Goal: Task Accomplishment & Management: Use online tool/utility

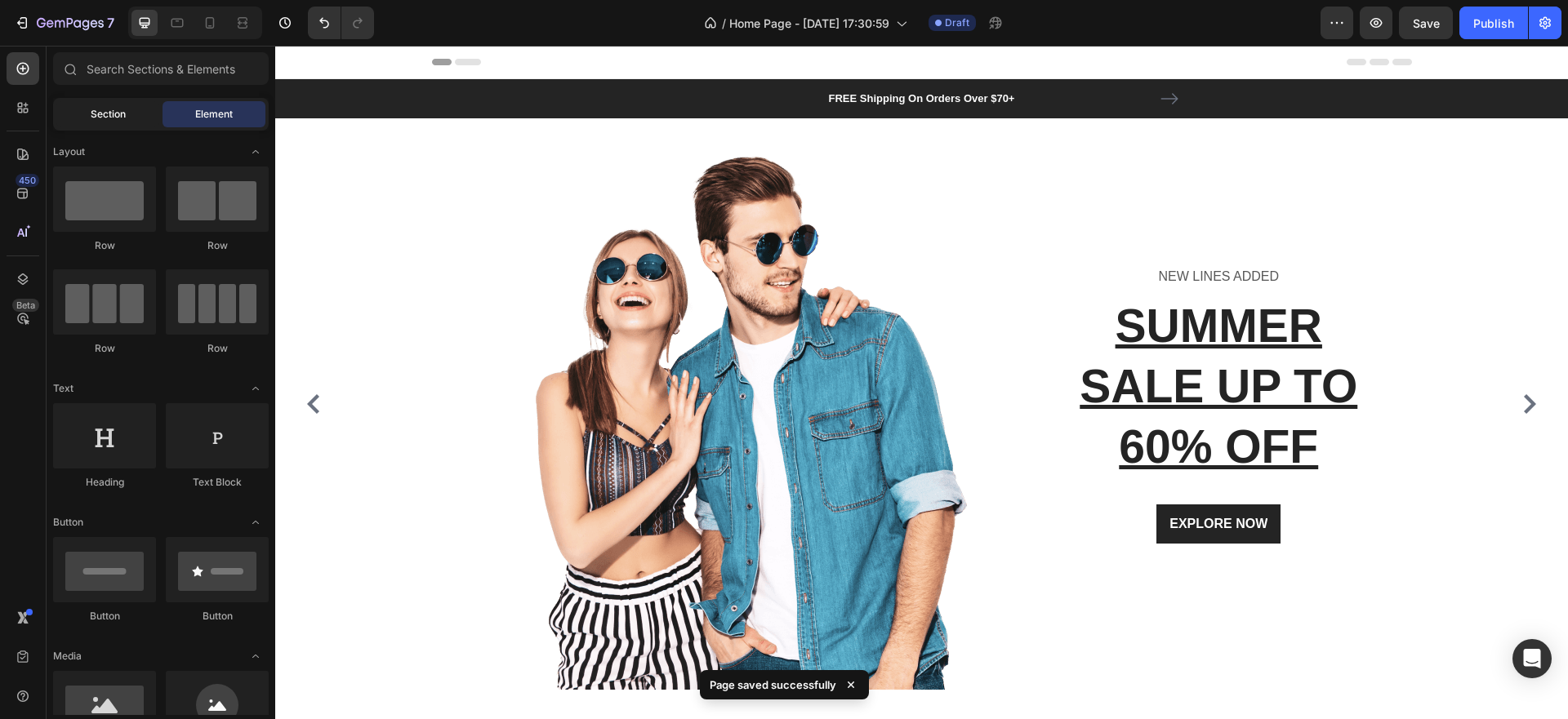
click at [126, 110] on div "Section" at bounding box center [108, 114] width 103 height 27
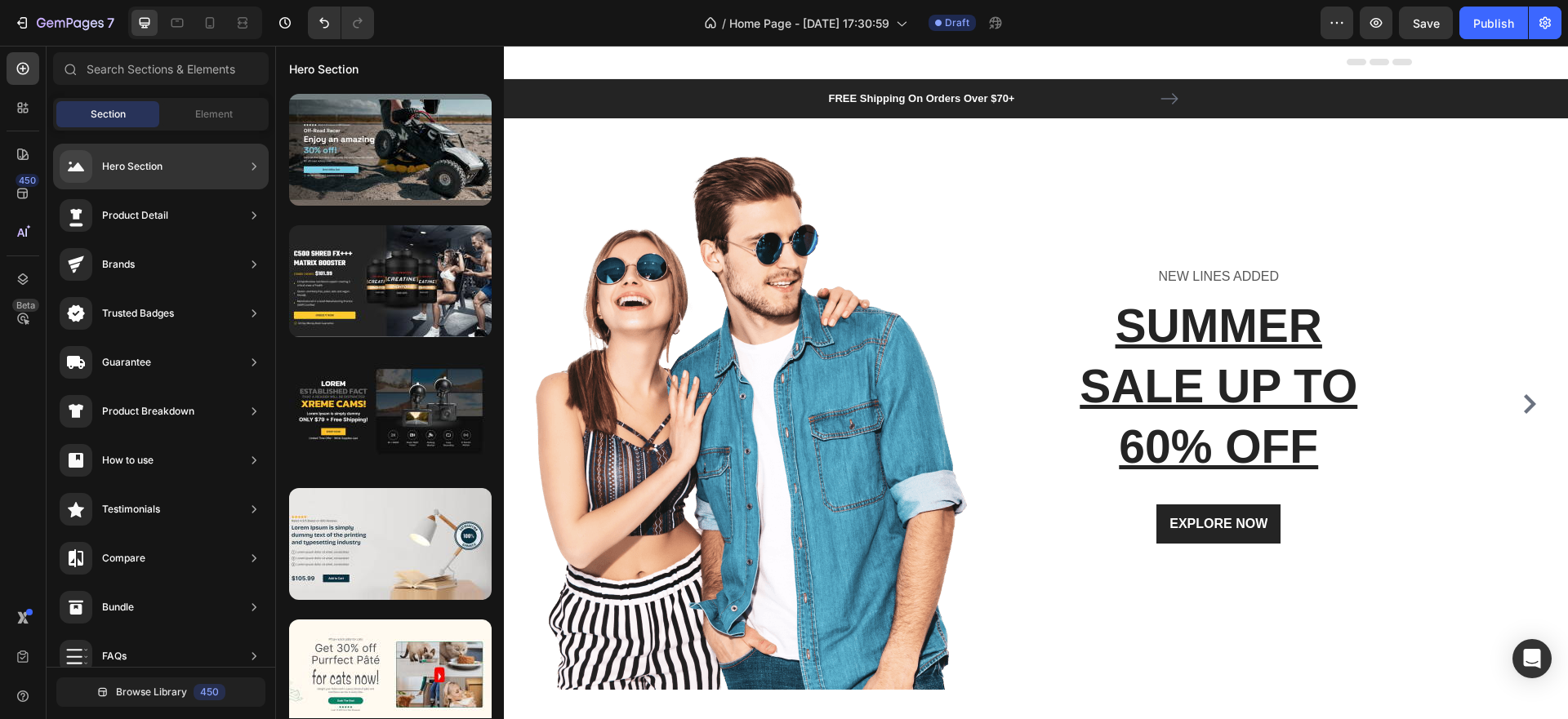
click at [180, 173] on div "Hero Section" at bounding box center [161, 167] width 216 height 46
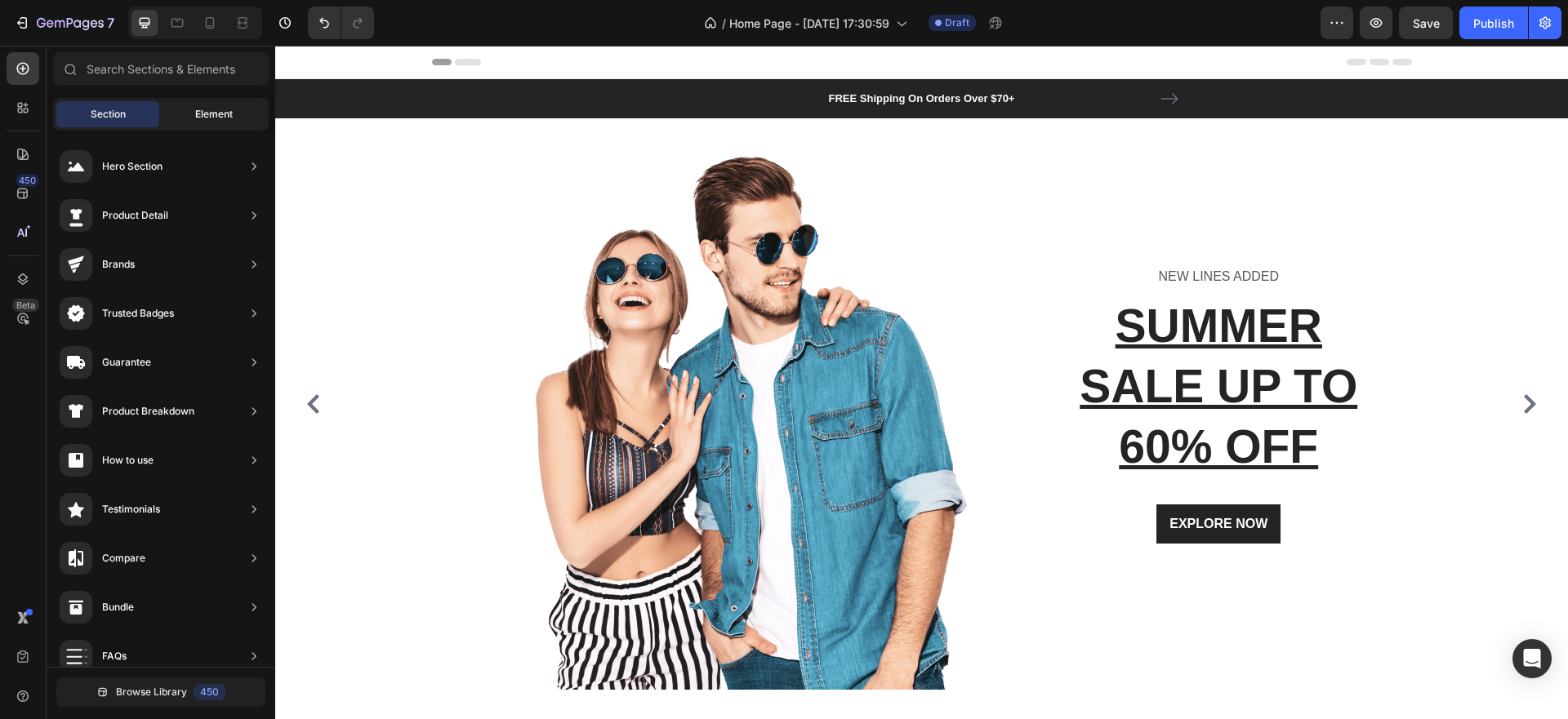
click at [210, 115] on span "Element" at bounding box center [214, 114] width 37 height 15
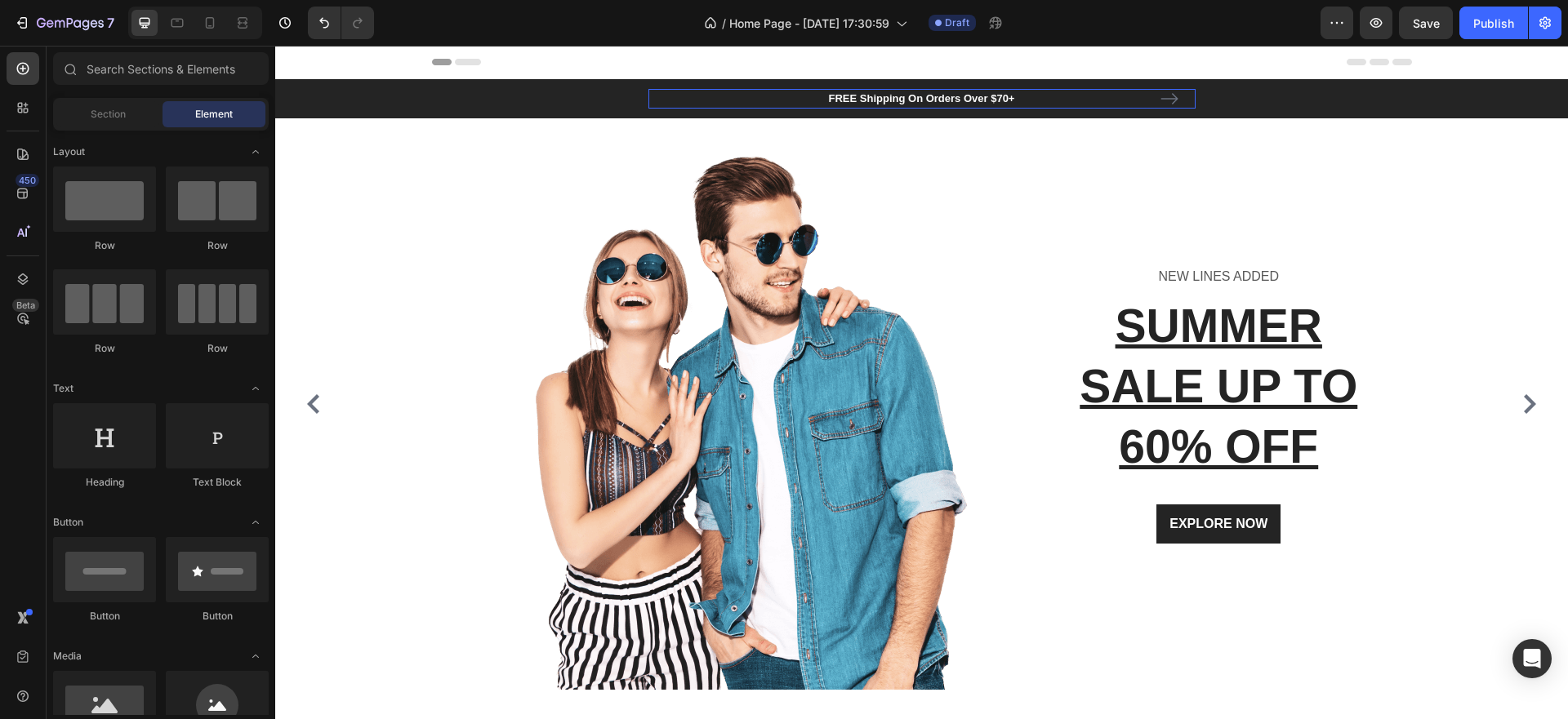
click at [922, 99] on p "FREE Shipping On Orders Over $70+" at bounding box center [922, 98] width 544 height 16
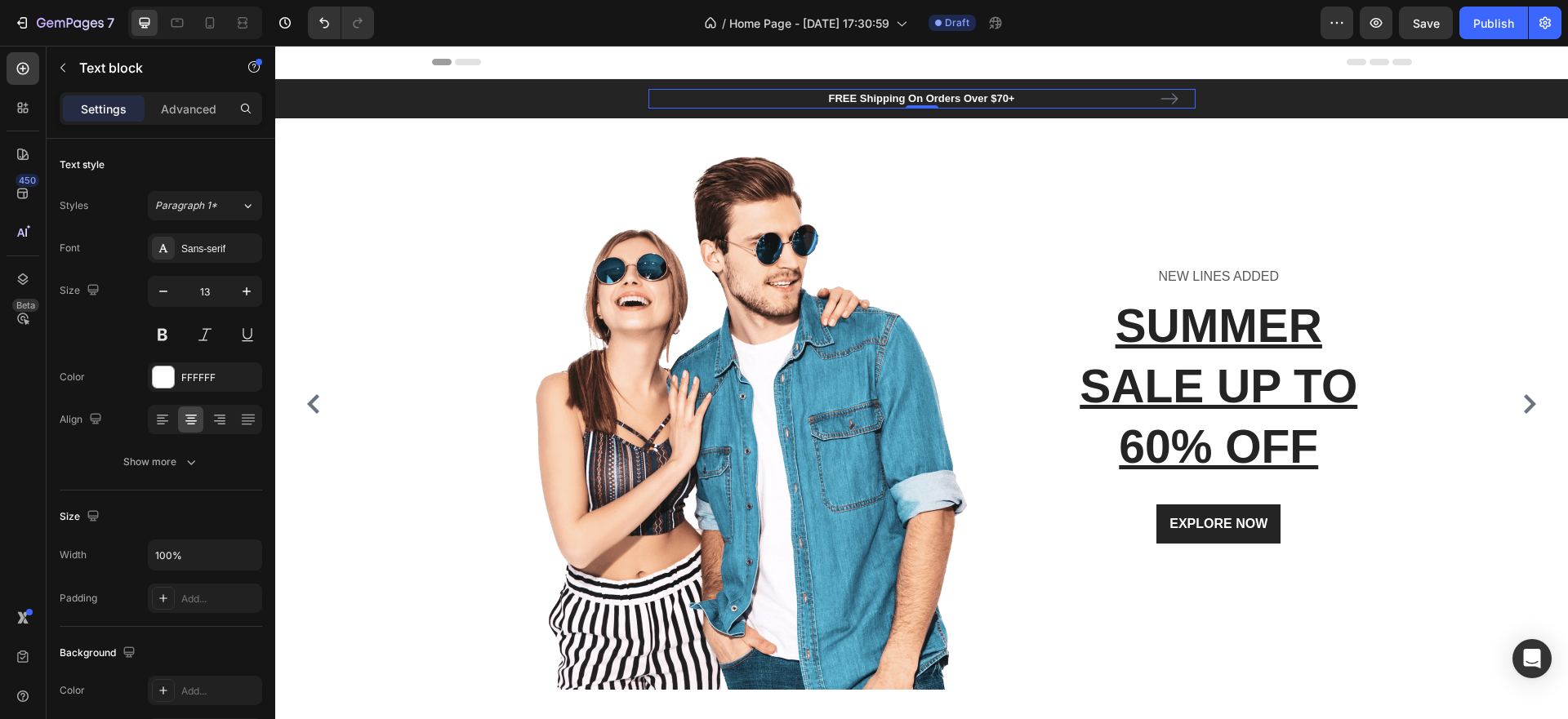
click at [942, 101] on p "FREE Shipping On Orders Over $70+" at bounding box center [922, 98] width 544 height 16
click at [967, 96] on p "FREE Shipping On Orders Over $70+" at bounding box center [922, 98] width 544 height 16
click at [994, 97] on p "FREE Shipping On Orders Over $70+" at bounding box center [922, 98] width 544 height 16
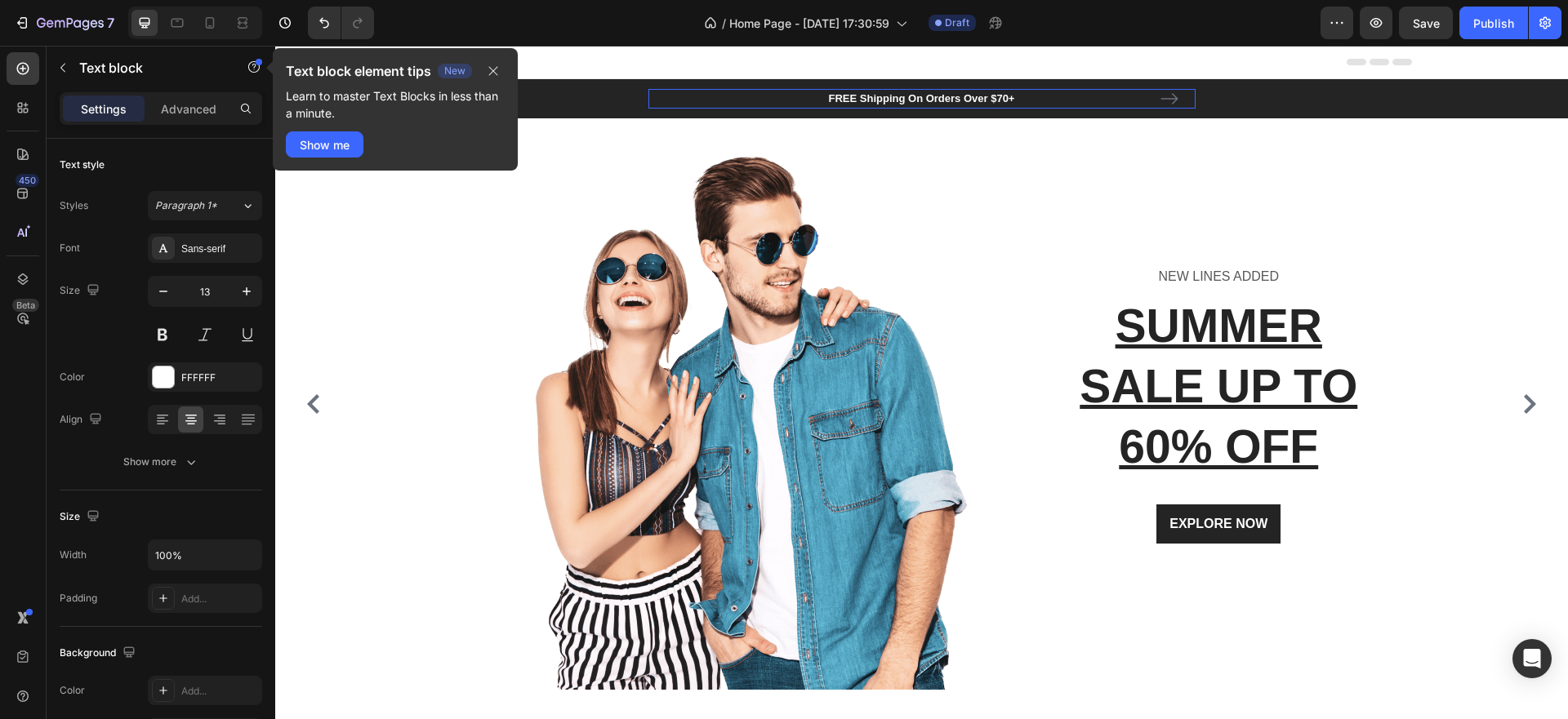
click at [992, 99] on p "FREE Shipping On Orders Over $70+" at bounding box center [922, 98] width 544 height 16
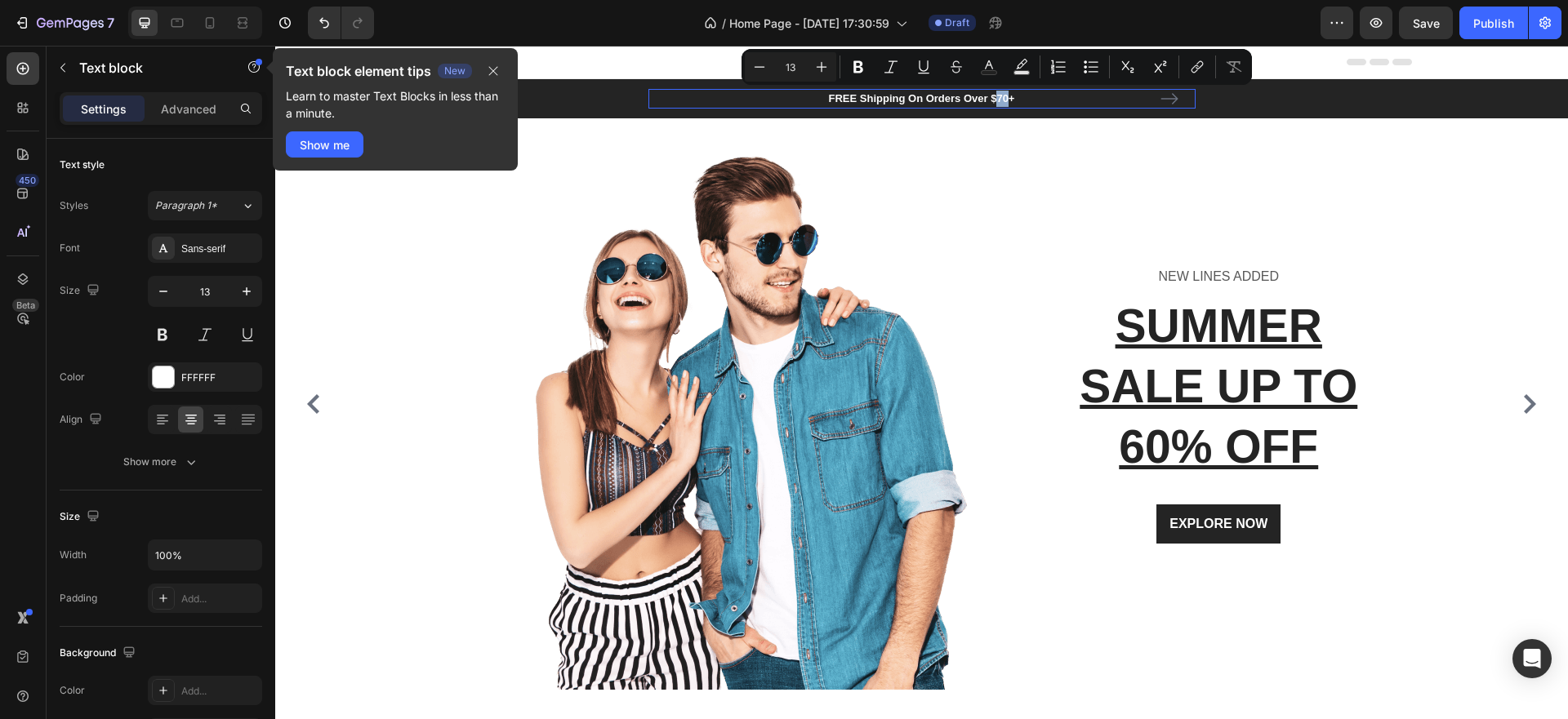
drag, startPoint x: 992, startPoint y: 99, endPoint x: 970, endPoint y: 99, distance: 22.0
click at [1003, 101] on p "FREE Shipping On Orders Over $70+" at bounding box center [922, 98] width 544 height 16
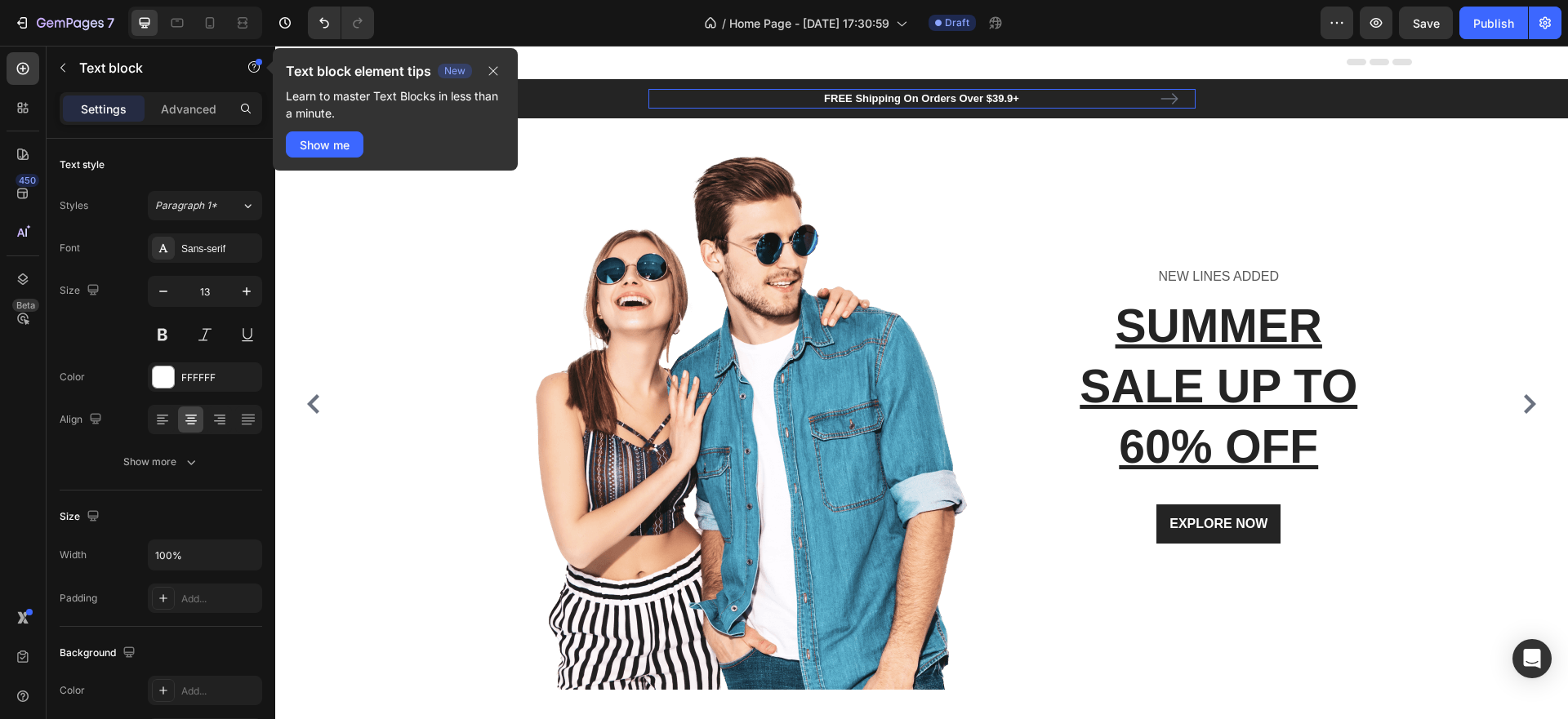
click at [1075, 96] on p "FREE Shipping On Orders Over $39.9+" at bounding box center [922, 98] width 544 height 16
click at [493, 73] on icon "button" at bounding box center [493, 71] width 13 height 13
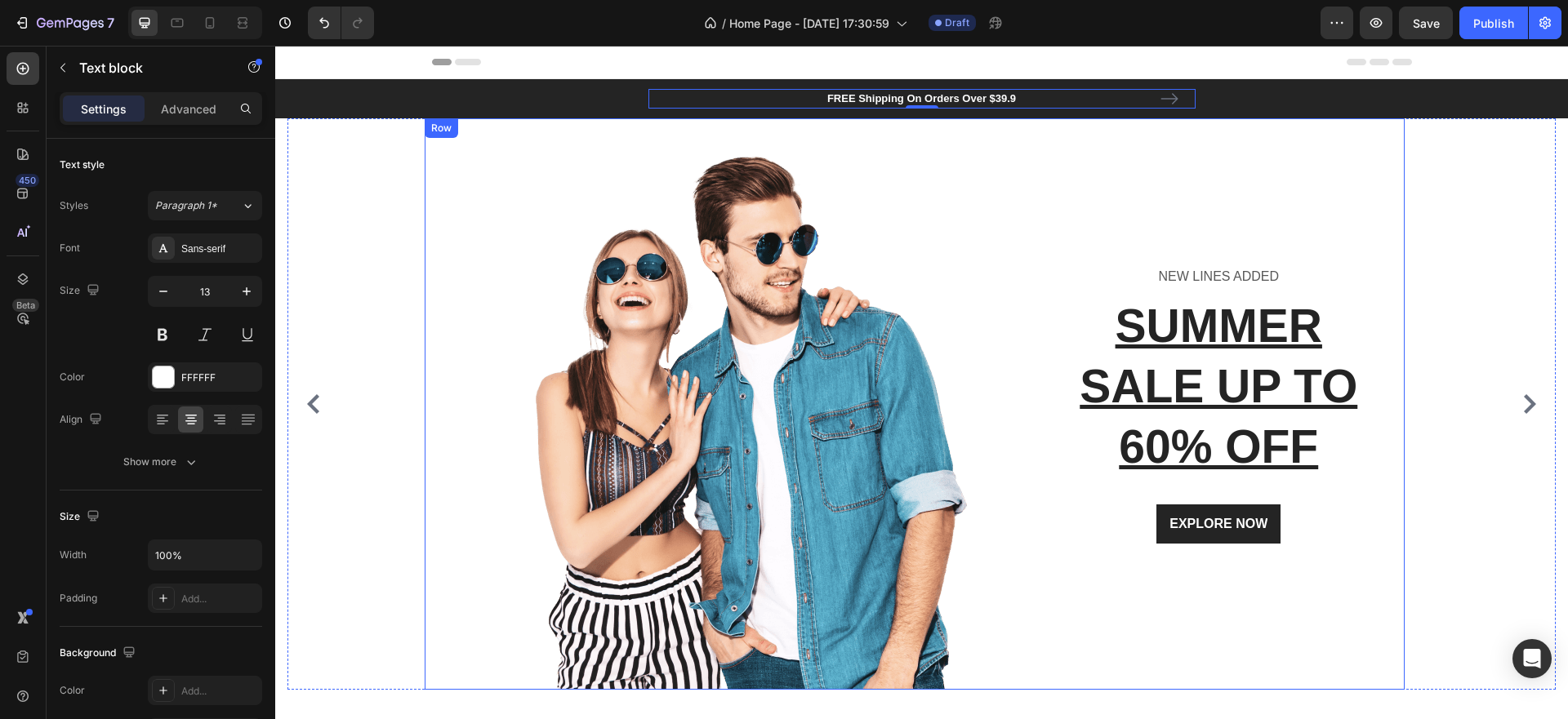
click at [1220, 134] on div "NEW LINES ADDED Text block SUMMER SALE UP TO 60% OFF Heading EXPLORE NOW Button…" at bounding box center [1205, 404] width 399 height 571
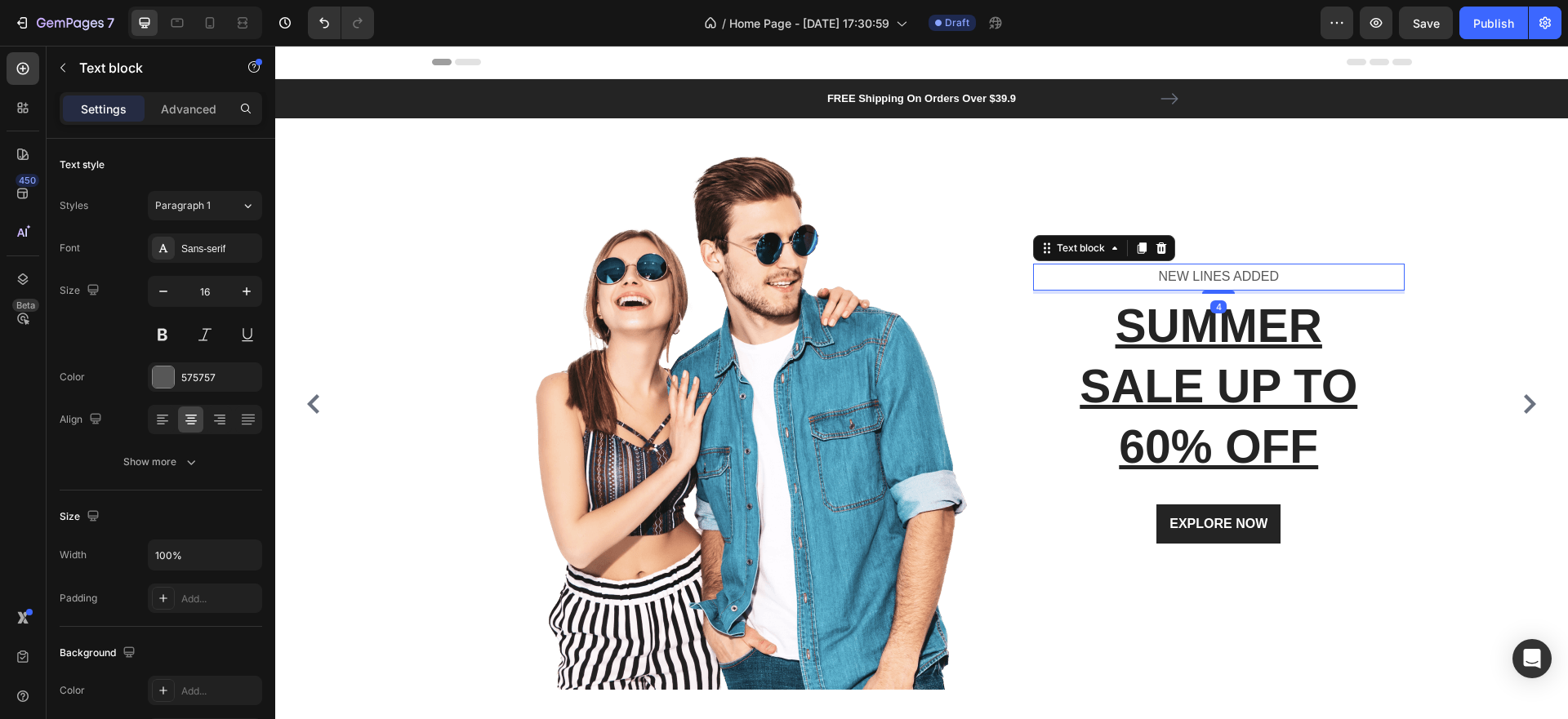
click at [1187, 279] on p "NEW LINES ADDED" at bounding box center [1219, 277] width 369 height 24
click at [1216, 273] on p "NEW LINES ADDED" at bounding box center [1219, 277] width 369 height 24
click at [1287, 282] on p "NEW LINES ADDED" at bounding box center [1219, 277] width 369 height 24
click at [1257, 389] on p "SUMMER SALE UP TO 60% OFF" at bounding box center [1219, 386] width 369 height 181
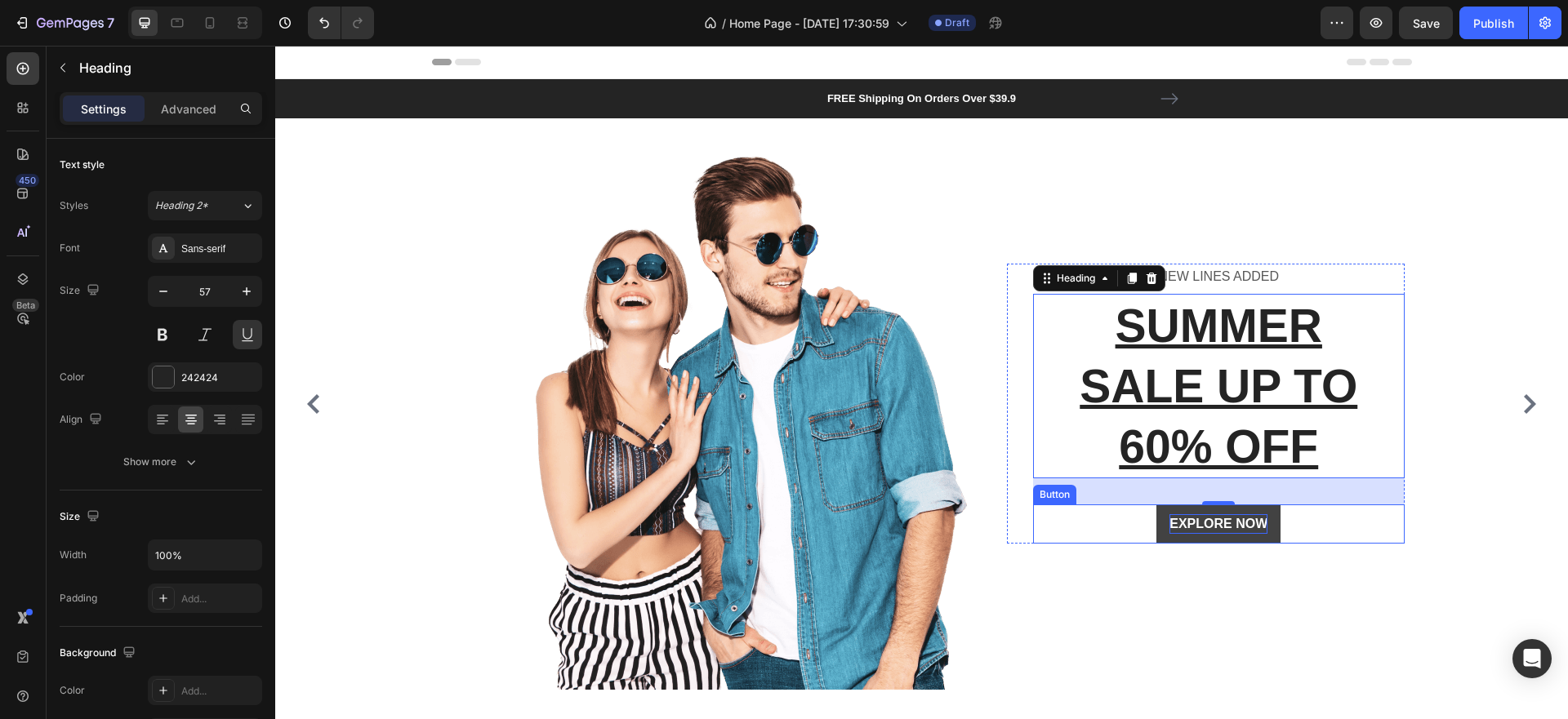
click at [1223, 529] on div "EXPLORE NOW" at bounding box center [1218, 524] width 98 height 19
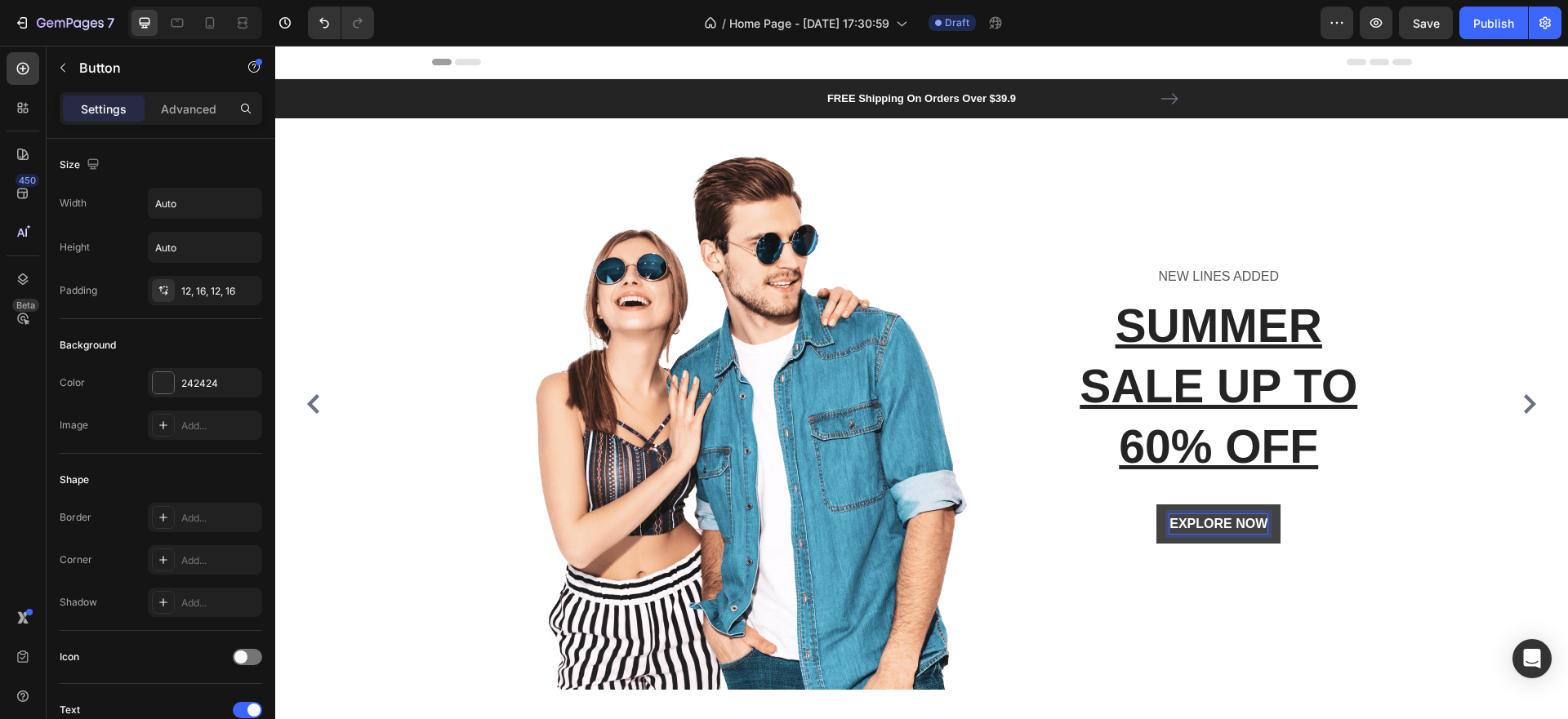
click at [1223, 524] on div "EXPLORE NOW" at bounding box center [1218, 524] width 98 height 19
click at [1223, 524] on p "EXPLORE NOW" at bounding box center [1218, 524] width 98 height 19
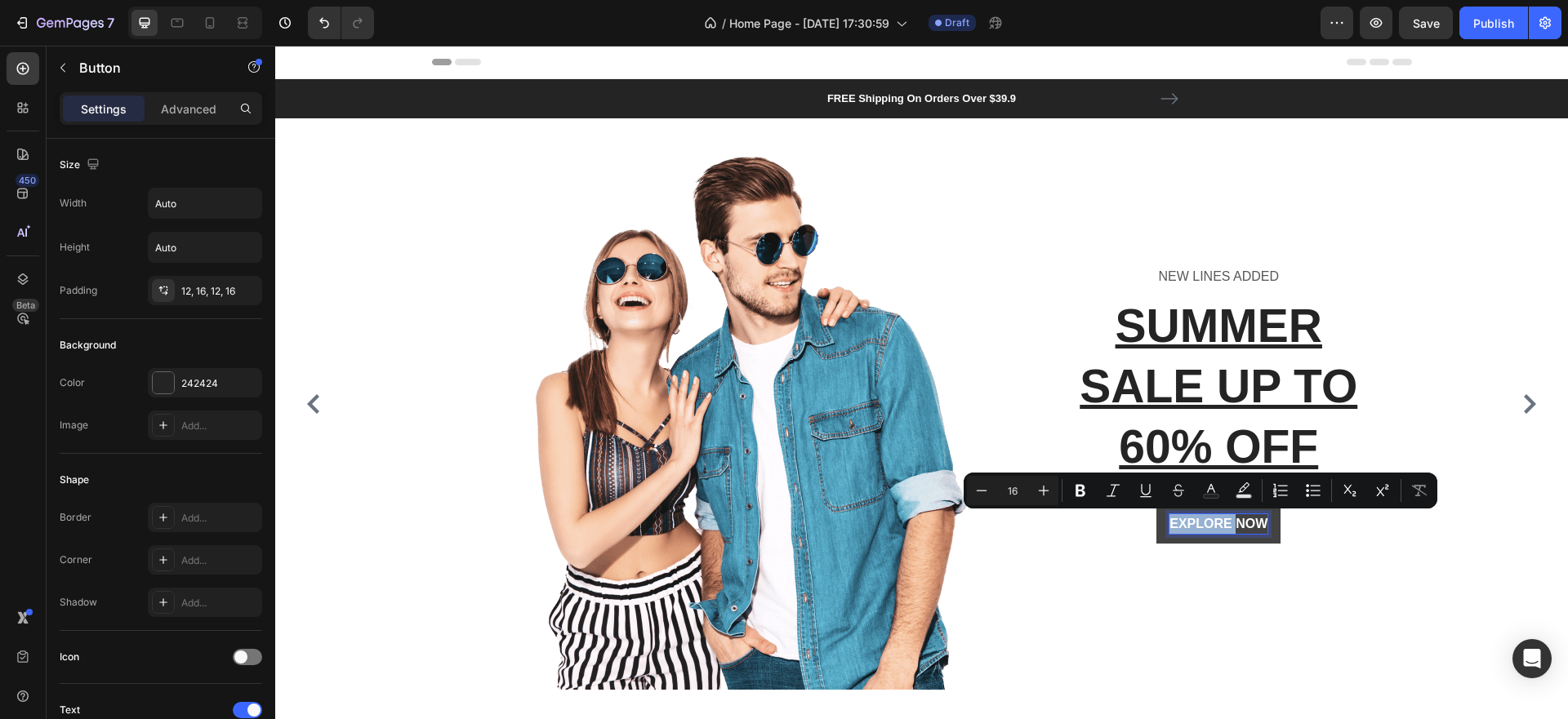
click at [1231, 524] on p "EXPLORE NOW" at bounding box center [1218, 524] width 98 height 19
drag, startPoint x: 1228, startPoint y: 524, endPoint x: 1163, endPoint y: 518, distance: 65.3
click at [1163, 518] on button "EXPLORE NOW" at bounding box center [1218, 524] width 124 height 39
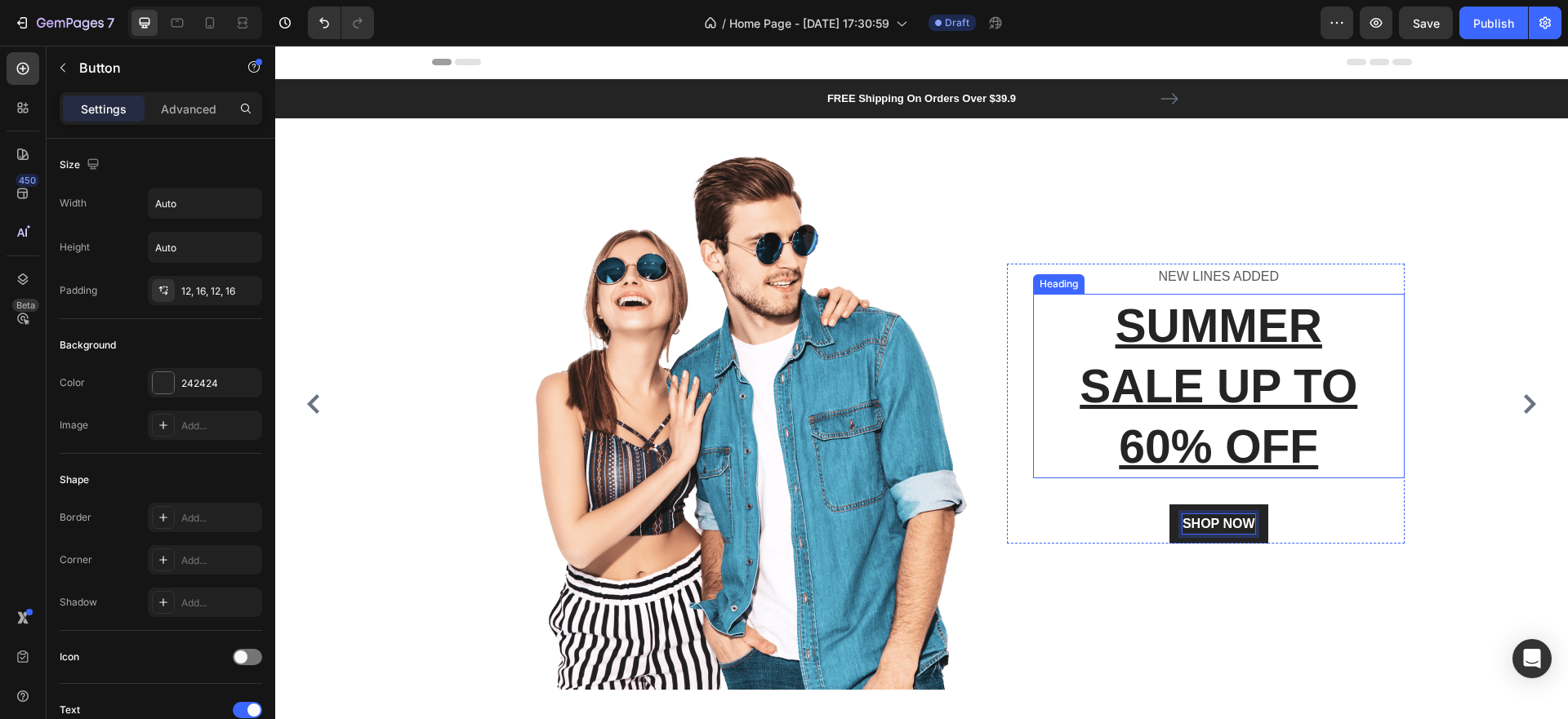
click at [1275, 334] on p "SUMMER SALE UP TO 60% OFF" at bounding box center [1219, 386] width 369 height 181
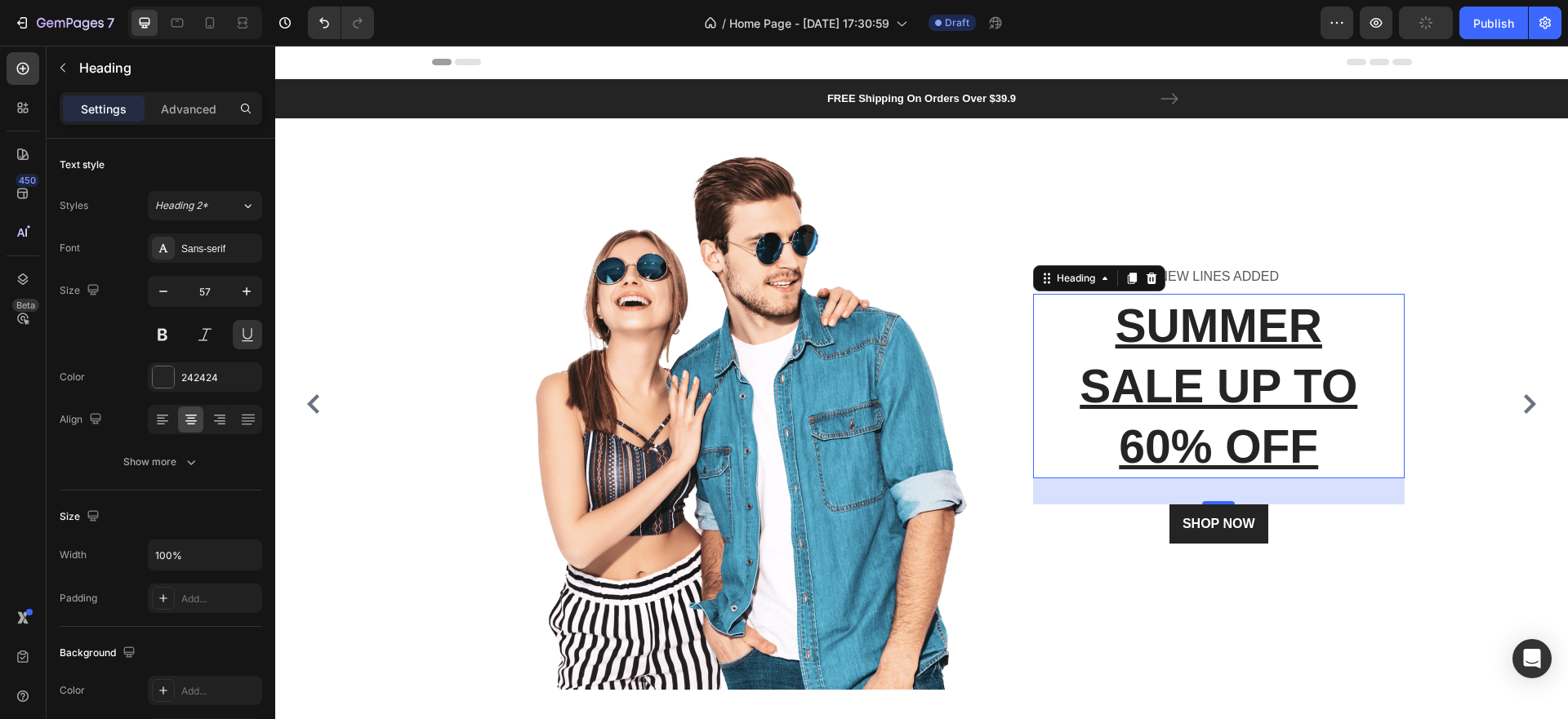
click at [1274, 334] on p "SUMMER SALE UP TO 60% OFF" at bounding box center [1219, 386] width 369 height 181
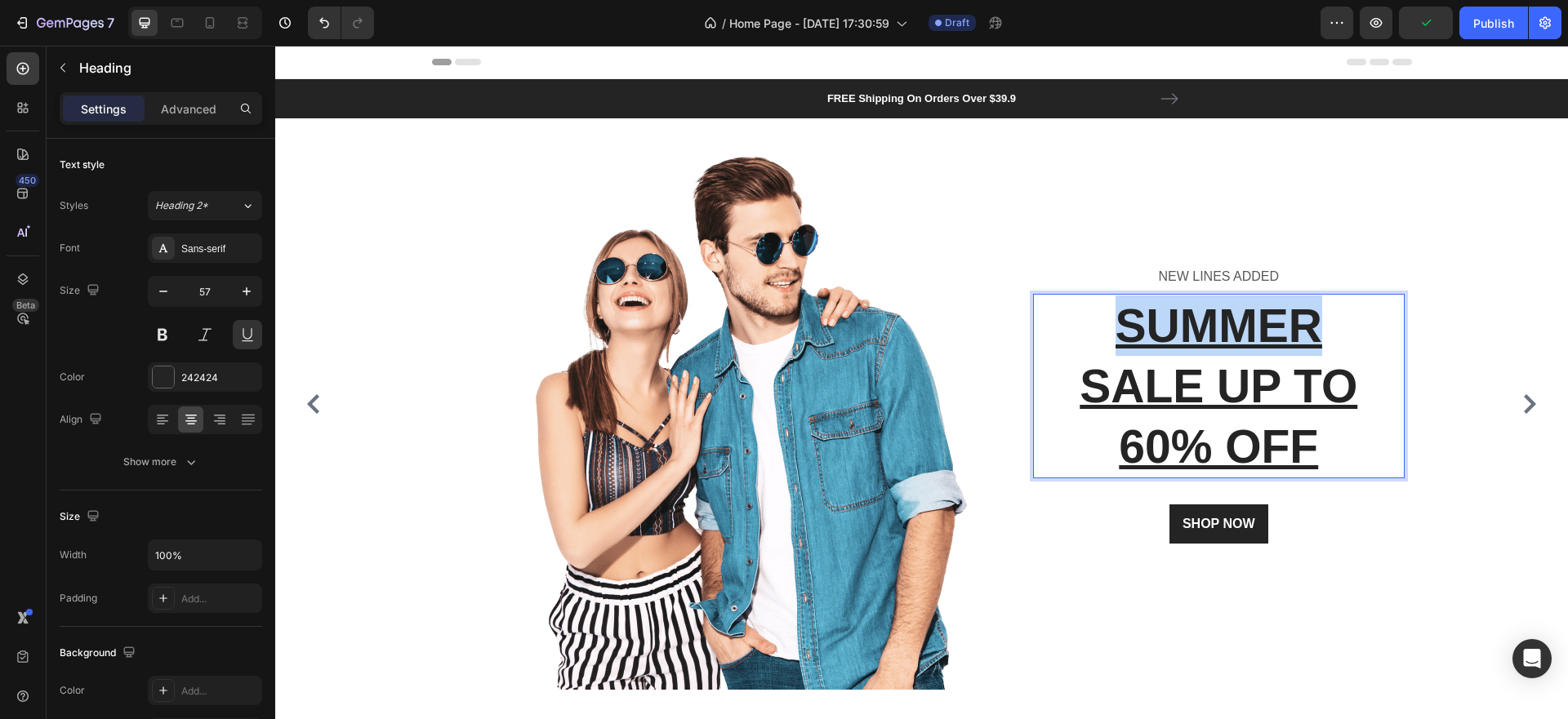
click at [1274, 334] on p "SUMMER SALE UP TO 60% OFF" at bounding box center [1219, 386] width 369 height 181
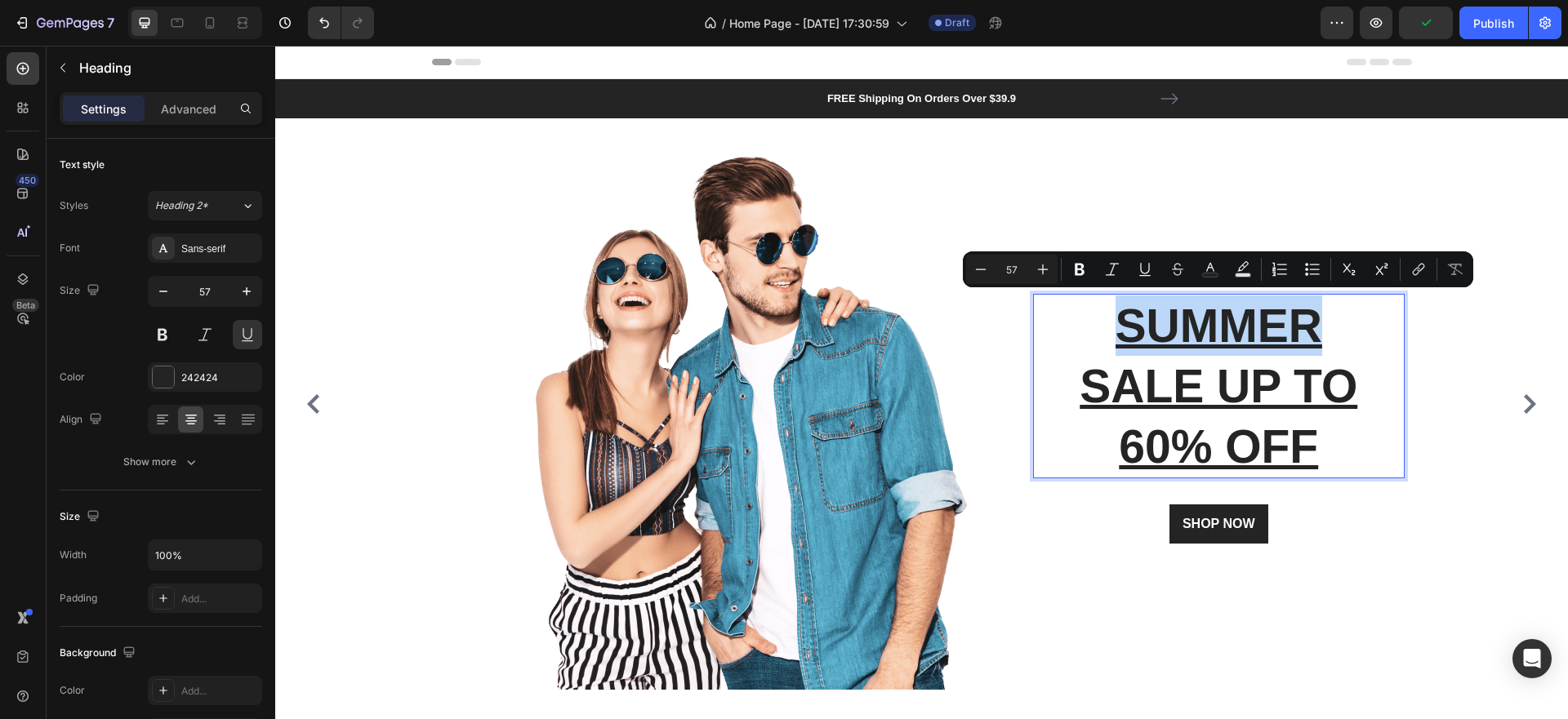
click at [1230, 349] on p "SUMMER SALE UP TO 60% OFF" at bounding box center [1219, 386] width 369 height 181
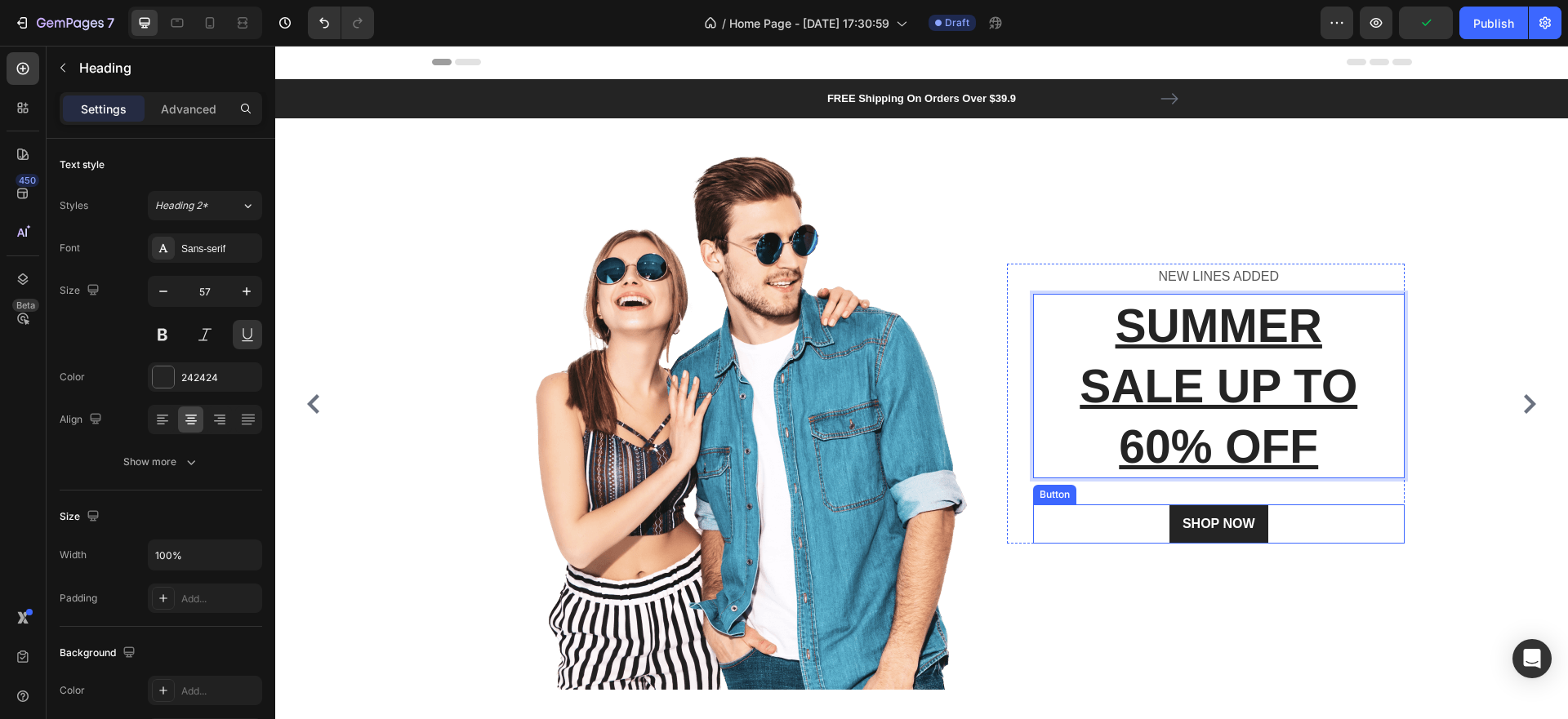
click at [1352, 541] on div "SHOP NOW Button" at bounding box center [1219, 524] width 372 height 39
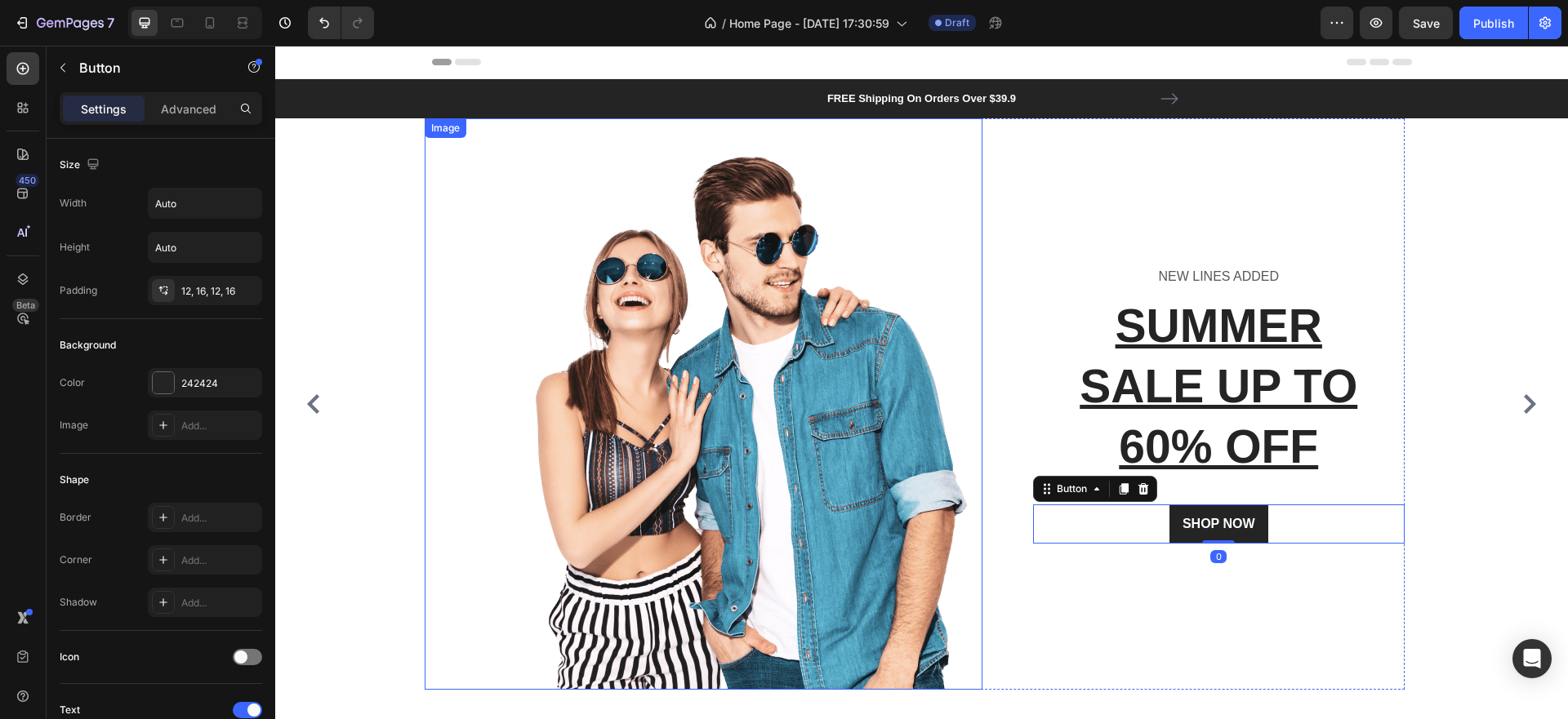
click at [824, 425] on img at bounding box center [749, 404] width 465 height 571
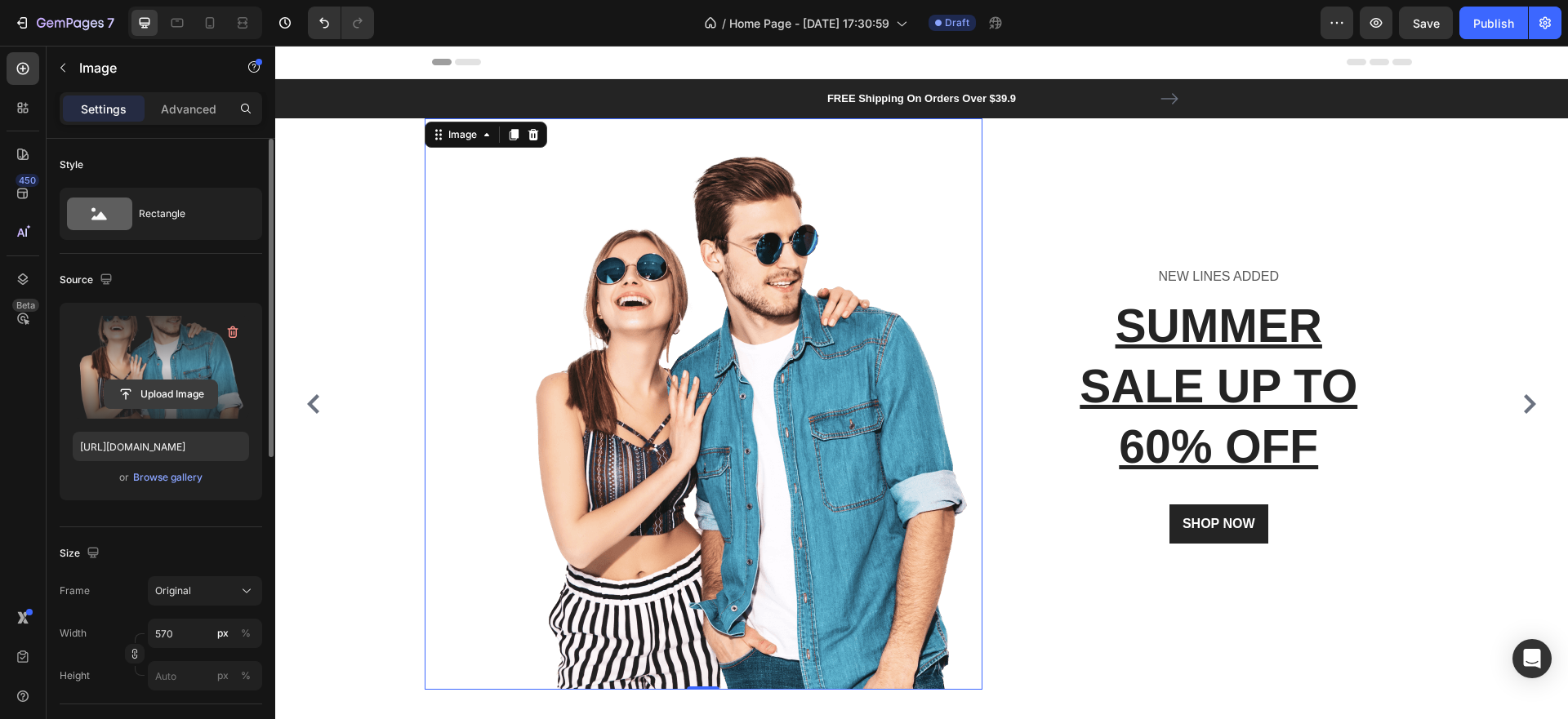
click at [159, 392] on input "file" at bounding box center [160, 394] width 112 height 27
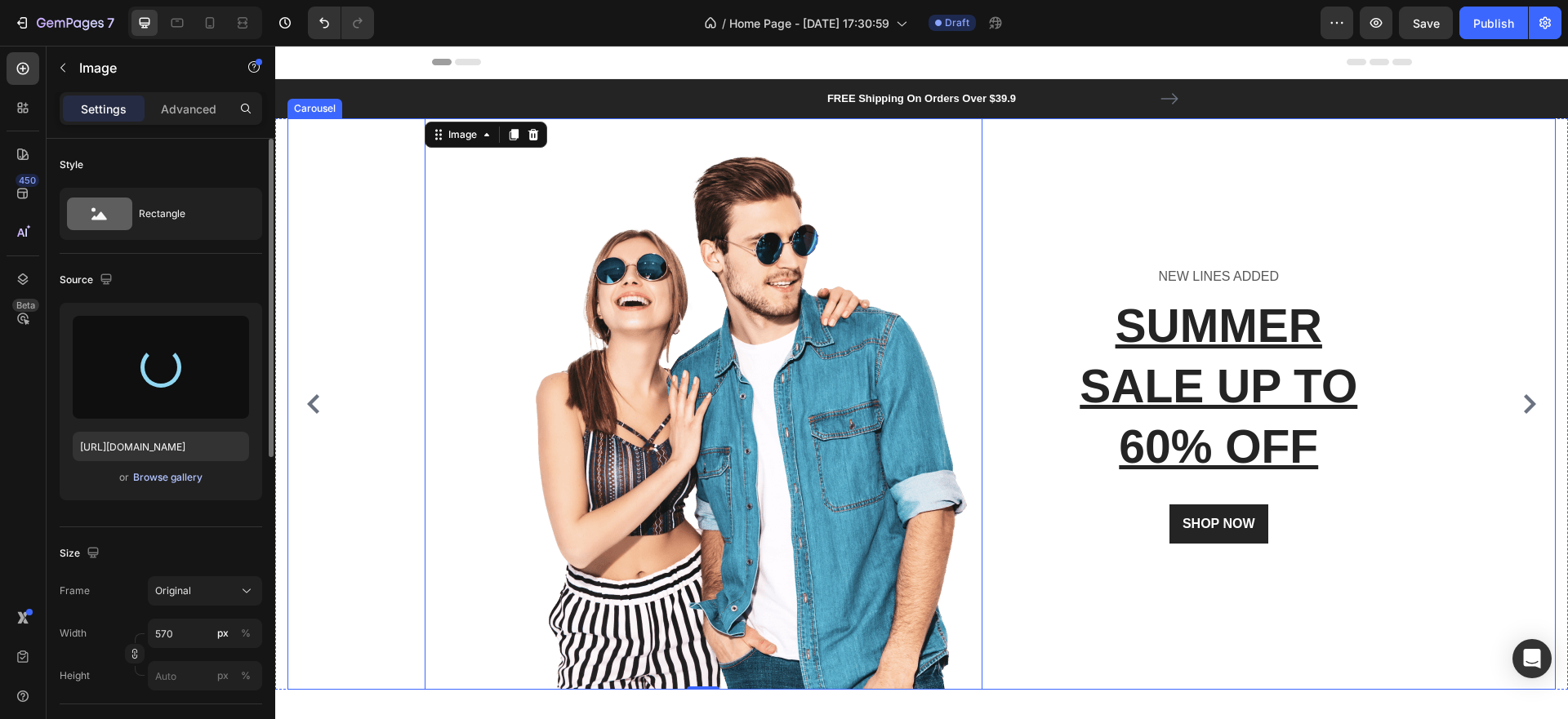
type input "[URL][DOMAIN_NAME]"
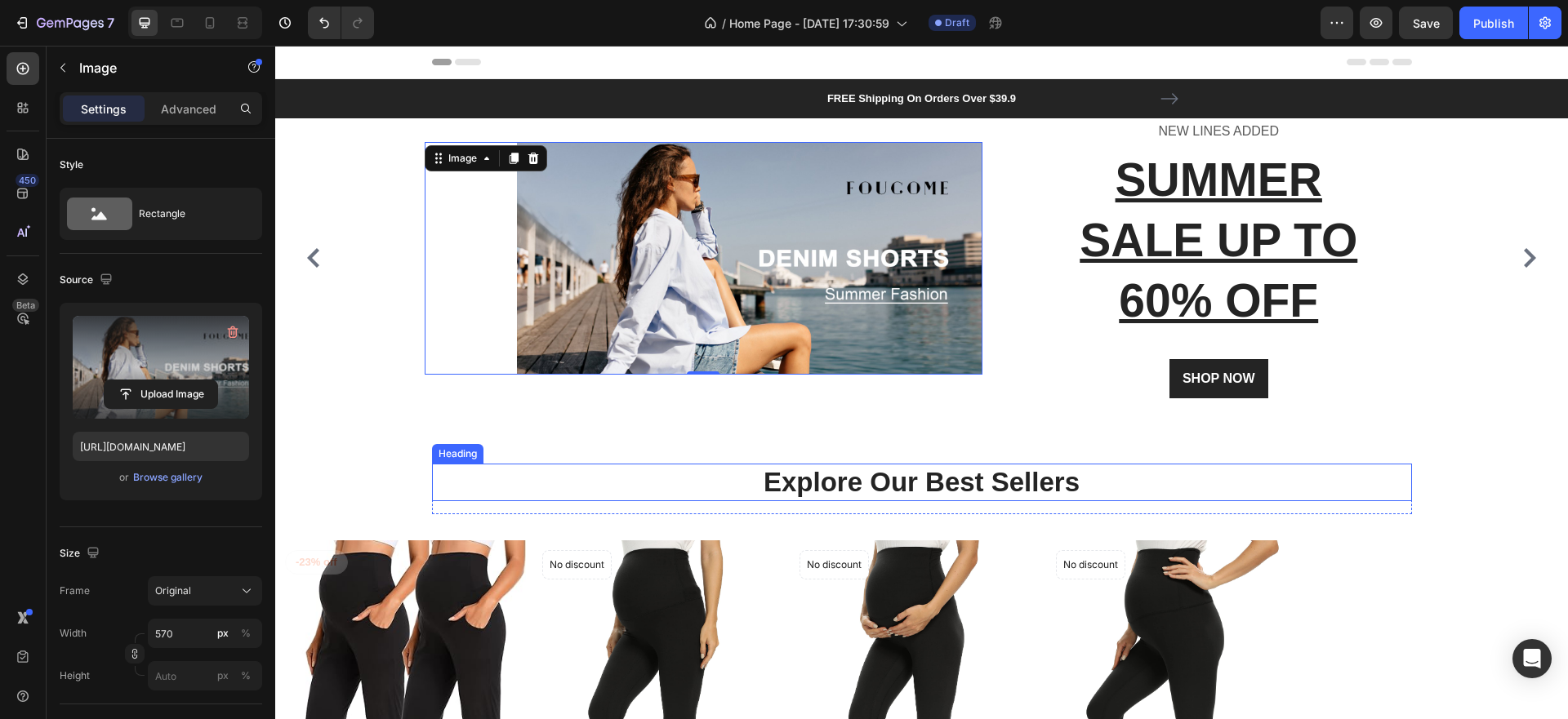
click at [1394, 481] on p "Explore Our Best Sellers" at bounding box center [922, 483] width 976 height 35
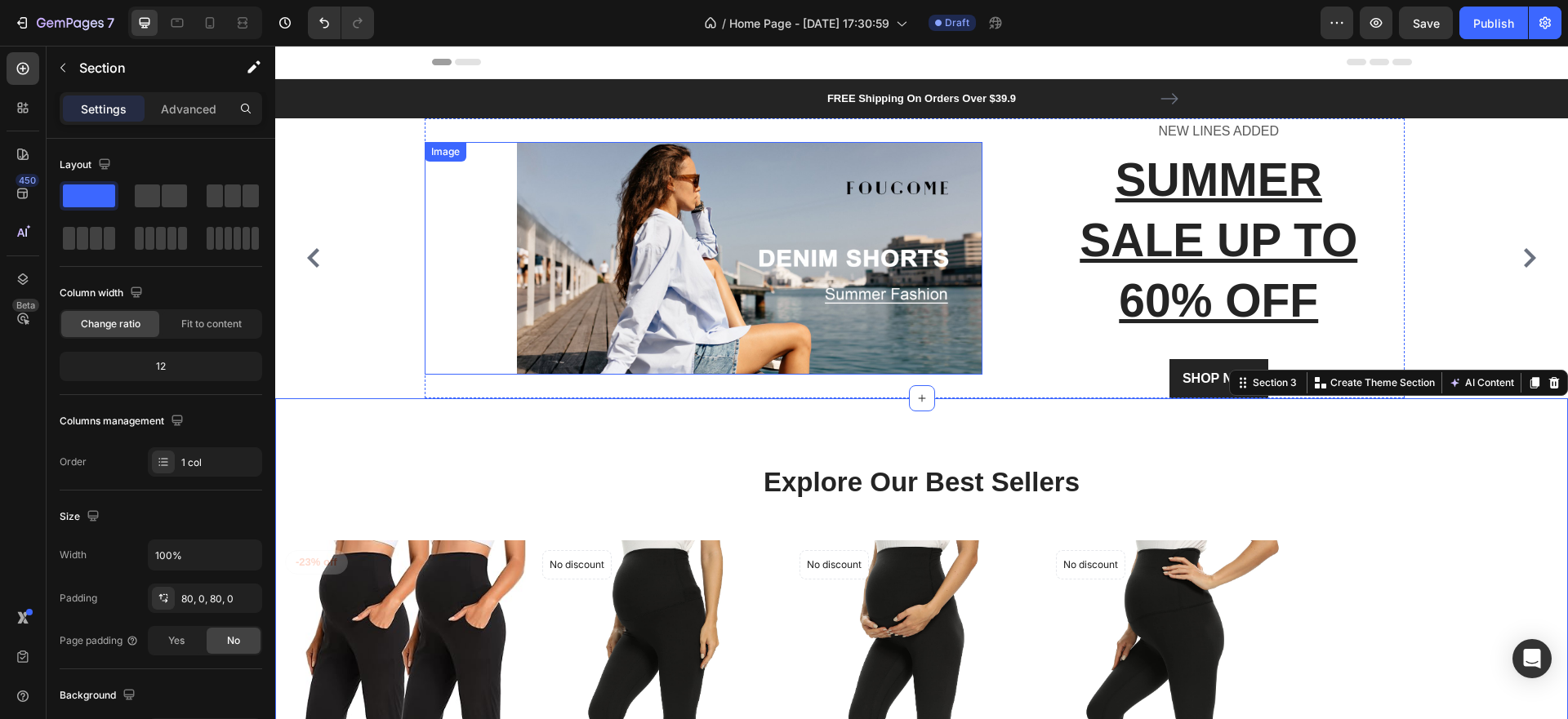
click at [941, 317] on img at bounding box center [749, 258] width 465 height 233
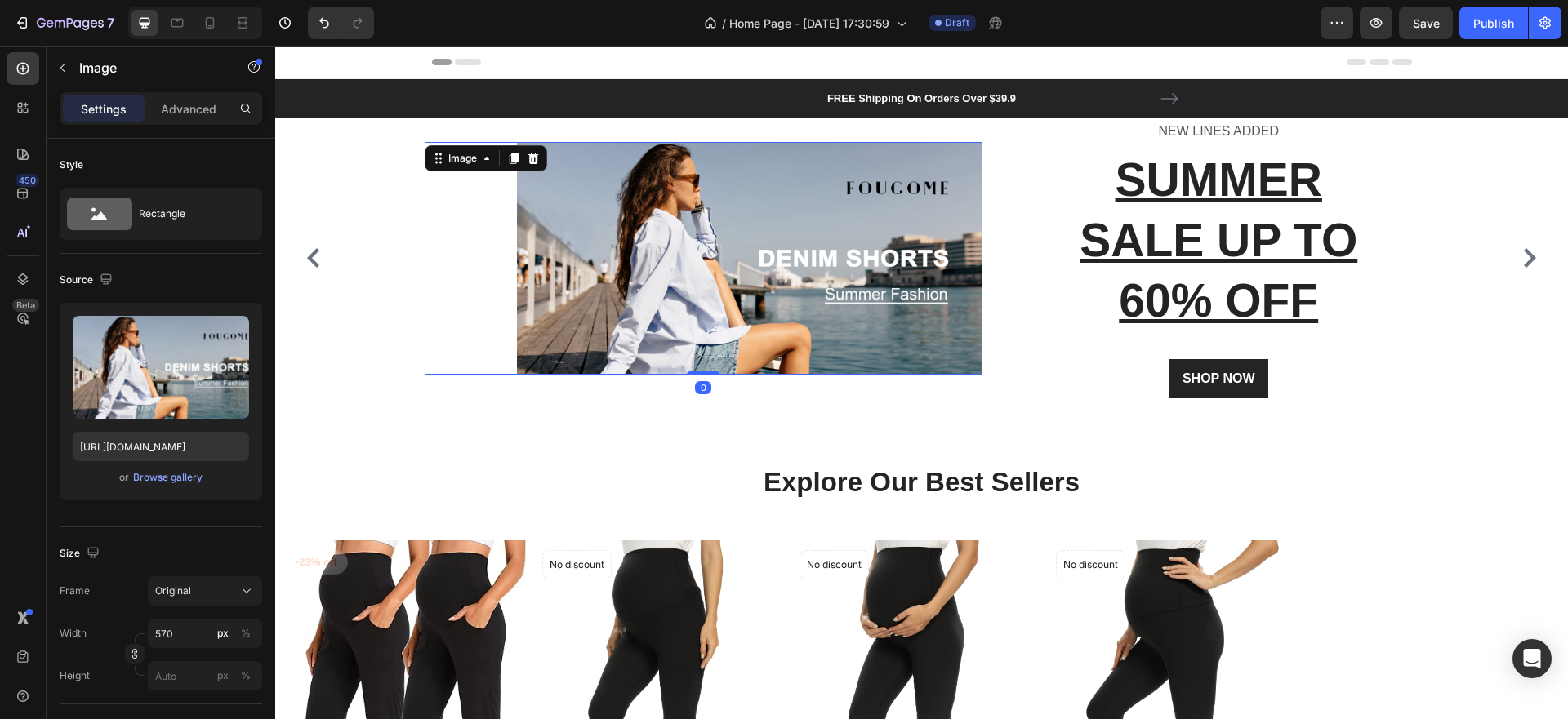
click at [972, 363] on img at bounding box center [749, 258] width 465 height 233
click at [699, 374] on div at bounding box center [703, 373] width 33 height 5
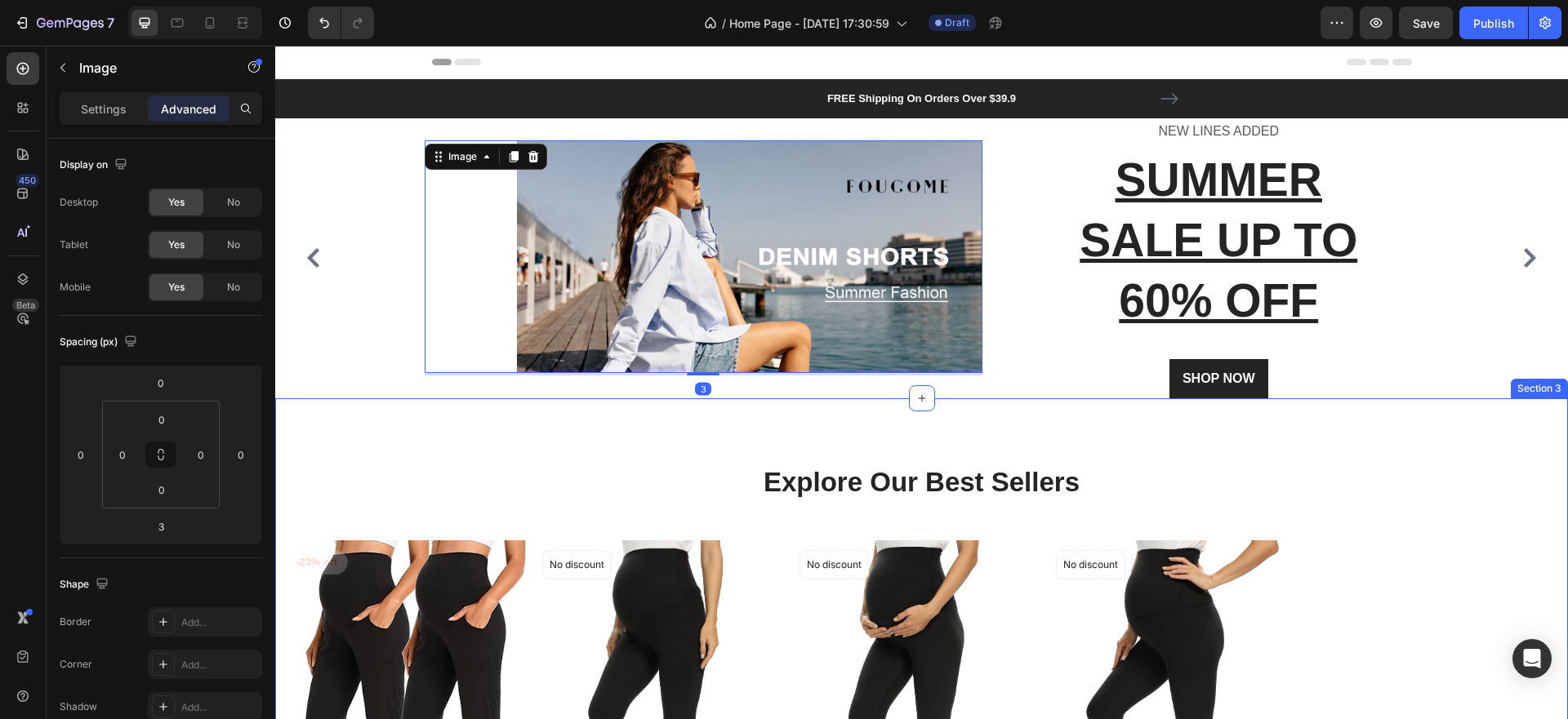
click at [646, 463] on h2 "Explore Our Best Sellers" at bounding box center [922, 482] width 980 height 38
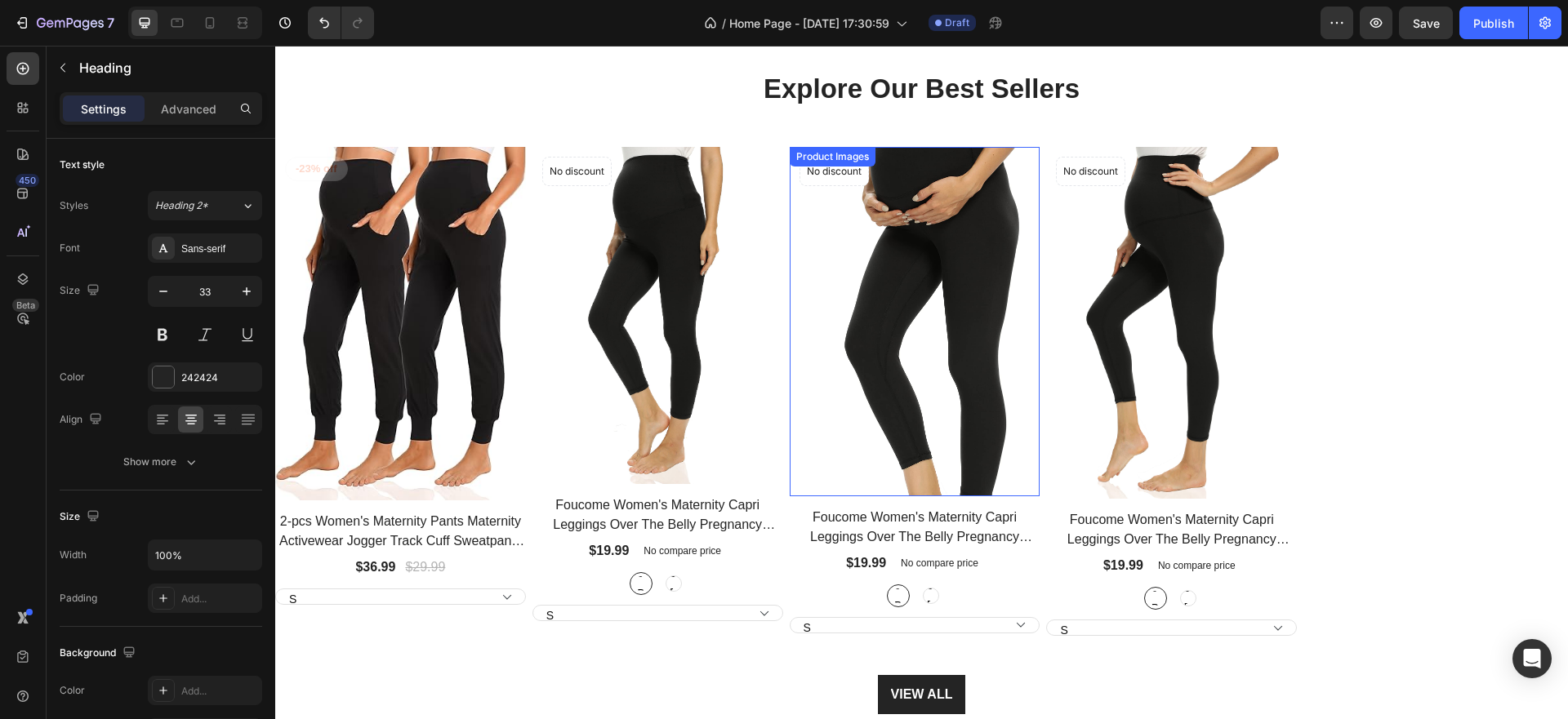
scroll to position [409, 0]
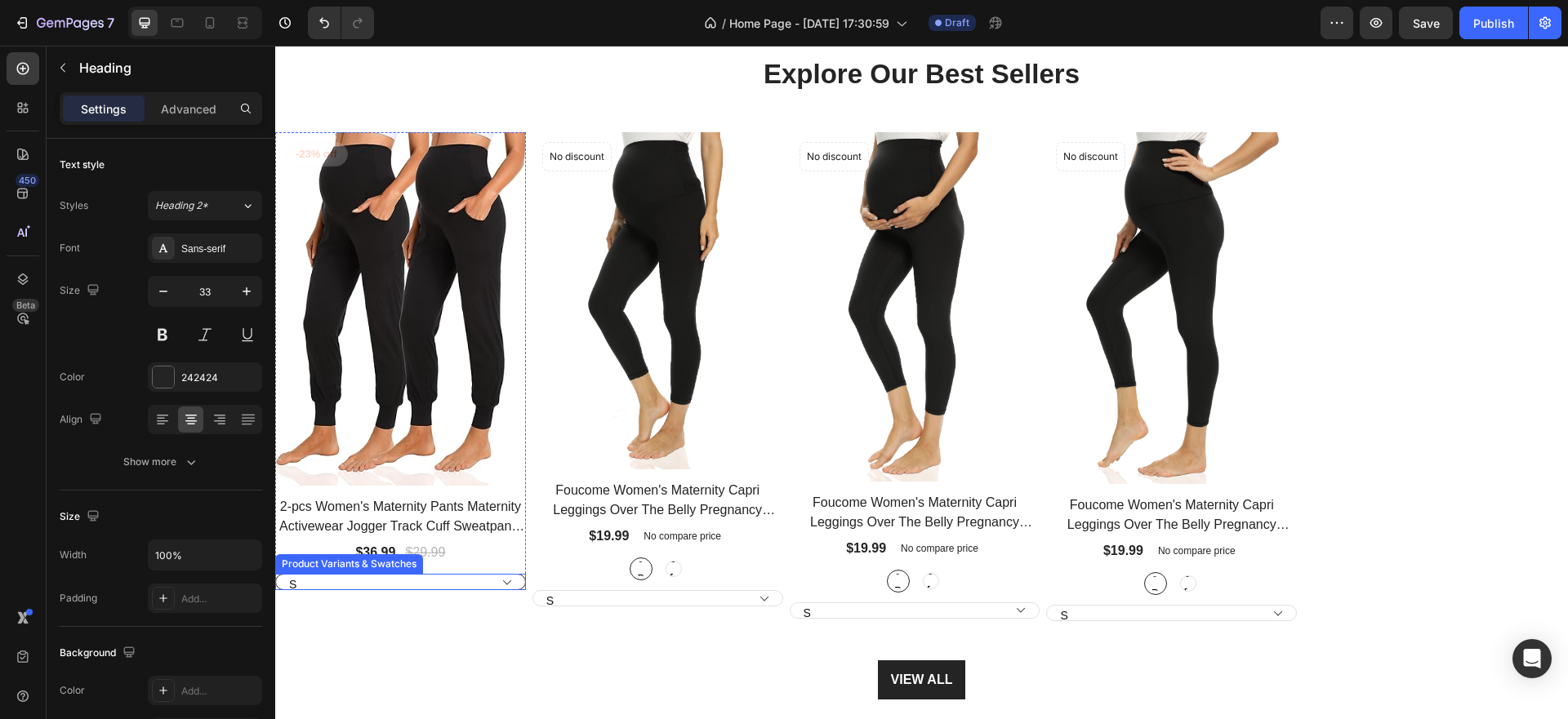
click at [363, 581] on select "S M L XL 2XL" at bounding box center [400, 582] width 250 height 16
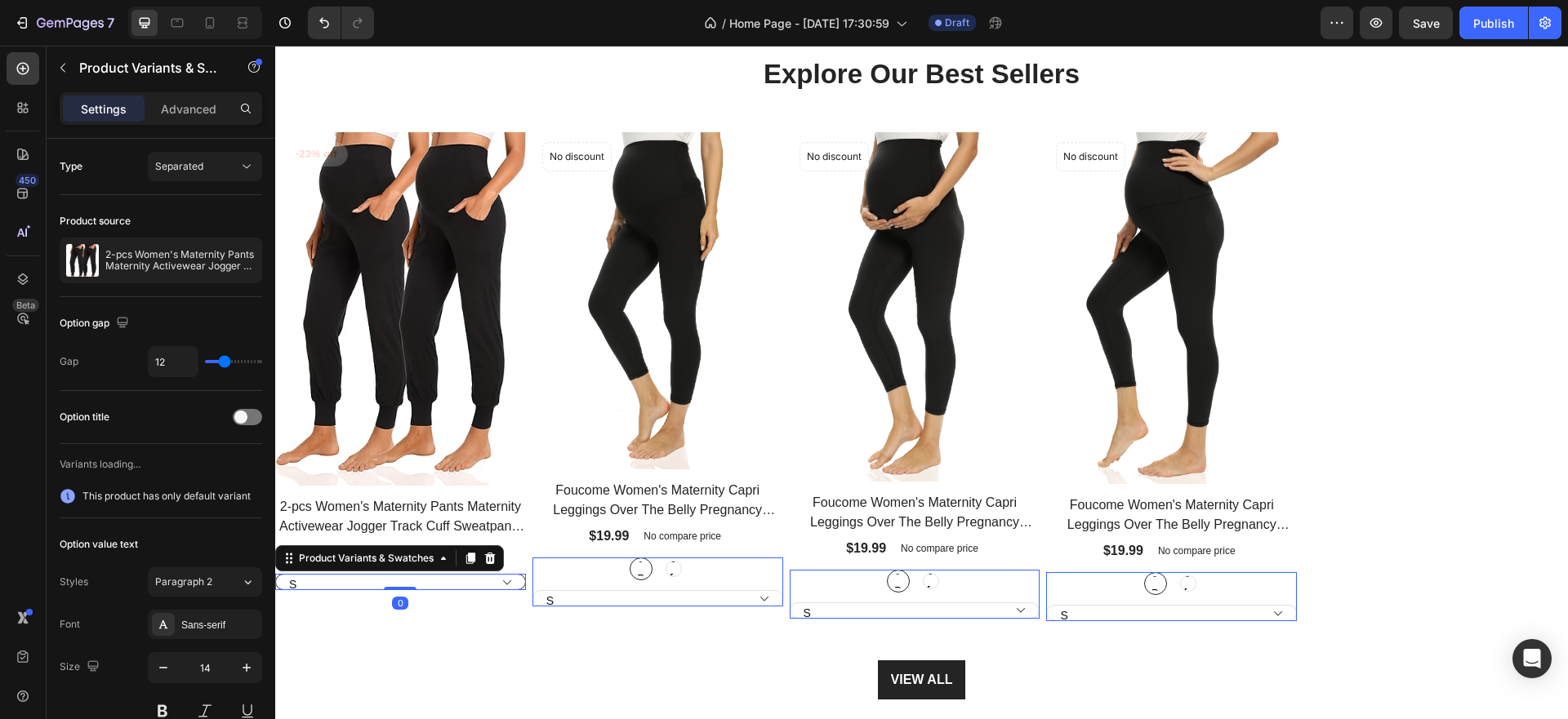
click at [363, 581] on select "S M L XL 2XL" at bounding box center [400, 582] width 250 height 16
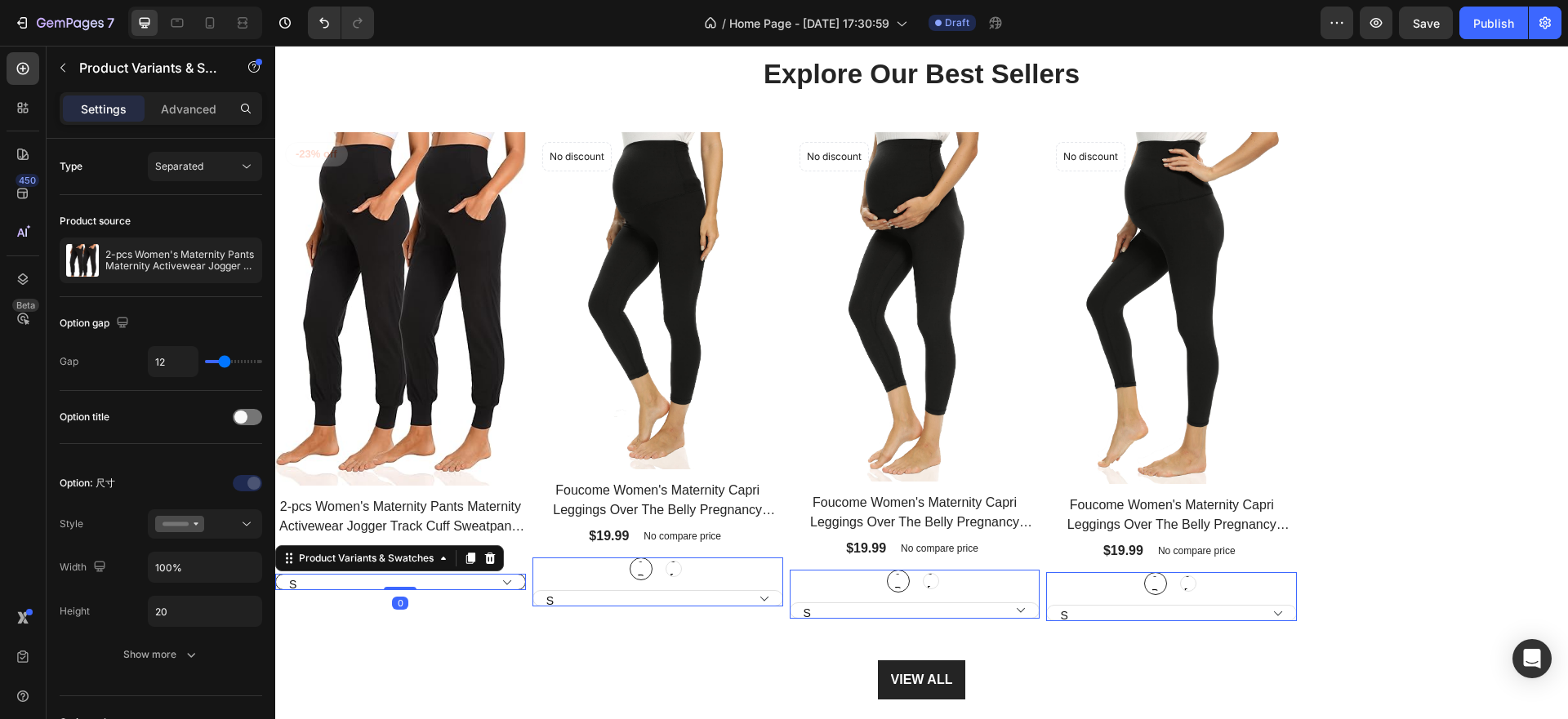
click at [363, 581] on select "S M L XL 2XL" at bounding box center [400, 582] width 250 height 16
click at [275, 574] on select "S M L XL 2XL" at bounding box center [400, 582] width 250 height 16
click at [379, 585] on select "S M L XL 2XL" at bounding box center [400, 582] width 250 height 16
click at [275, 574] on select "S M L XL 2XL" at bounding box center [400, 582] width 250 height 16
select select "L"
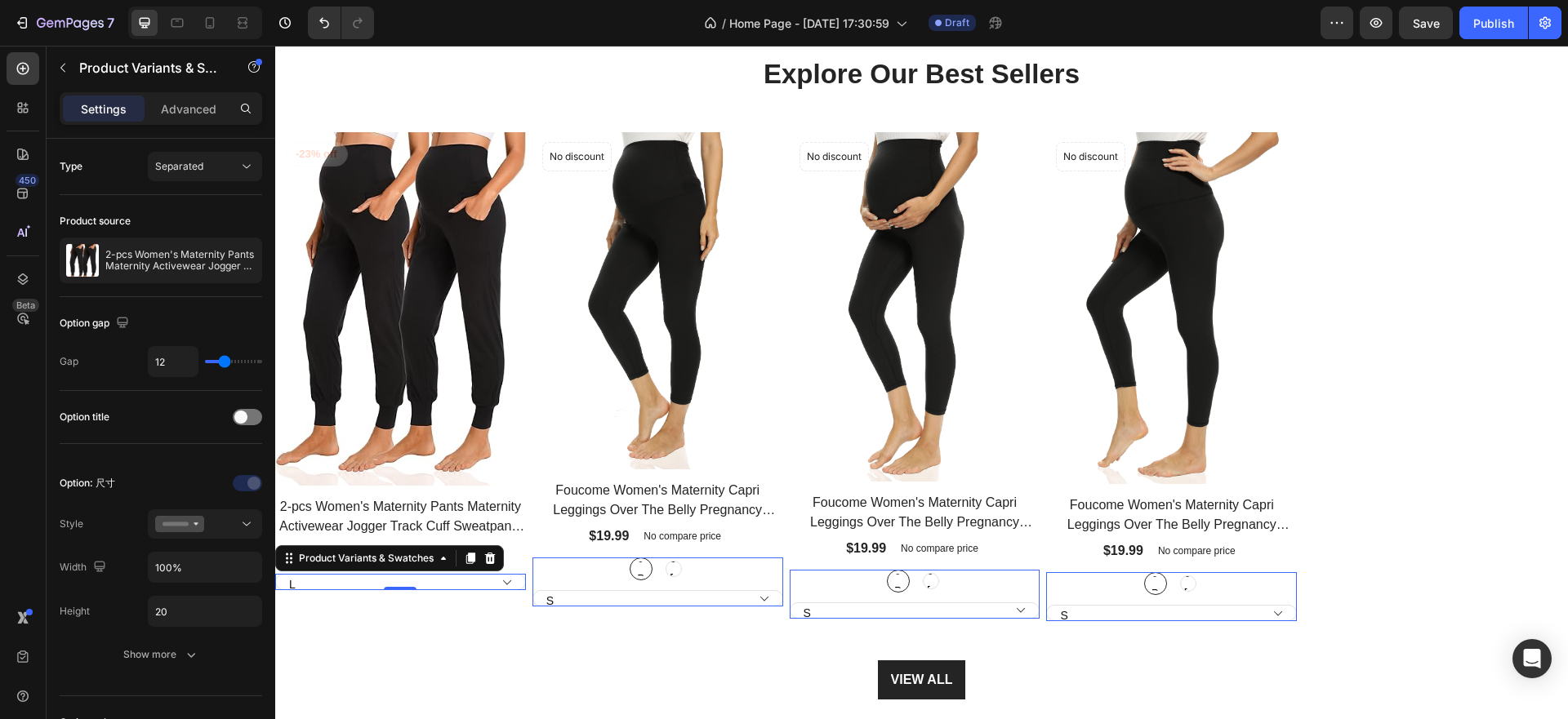
click at [895, 583] on span "06 Black" at bounding box center [898, 581] width 15 height 41
click at [898, 570] on input "06 Black 06 Black 06 Black" at bounding box center [898, 570] width 1 height 1
radio input "true"
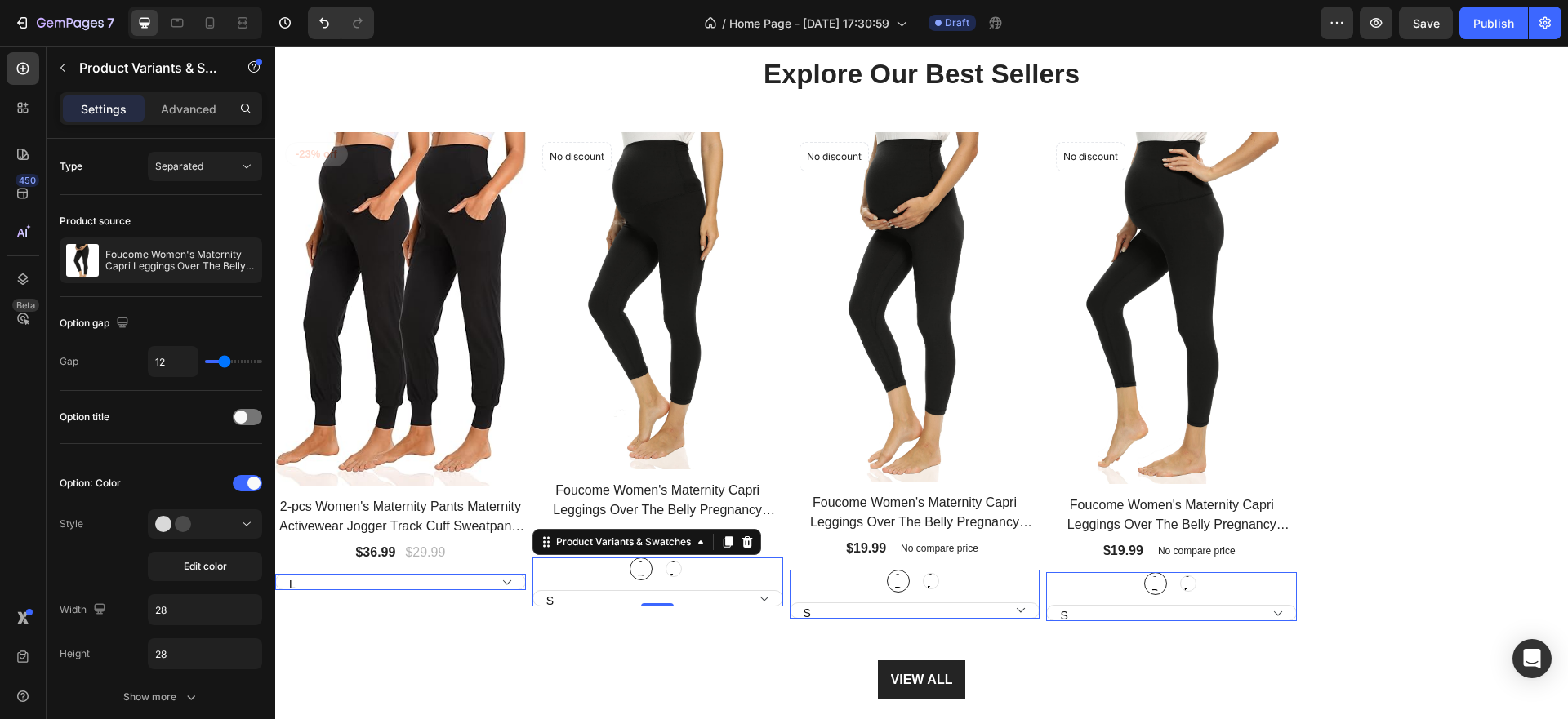
click at [646, 567] on span "07 Black" at bounding box center [641, 569] width 15 height 41
click at [641, 558] on input "07 Black 07 Black 07 Black" at bounding box center [640, 557] width 1 height 1
radio input "true"
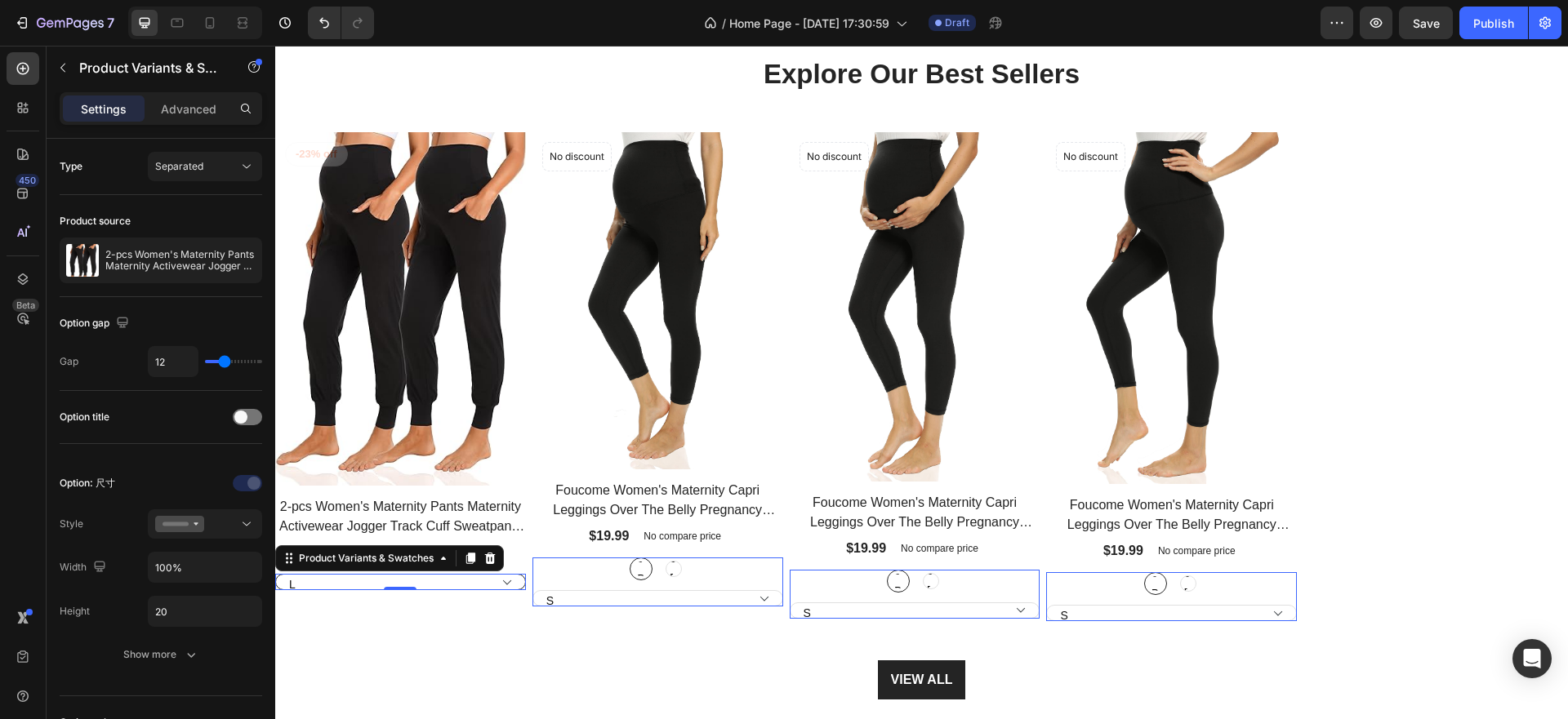
click at [435, 584] on select "S M L XL 2XL" at bounding box center [400, 582] width 250 height 16
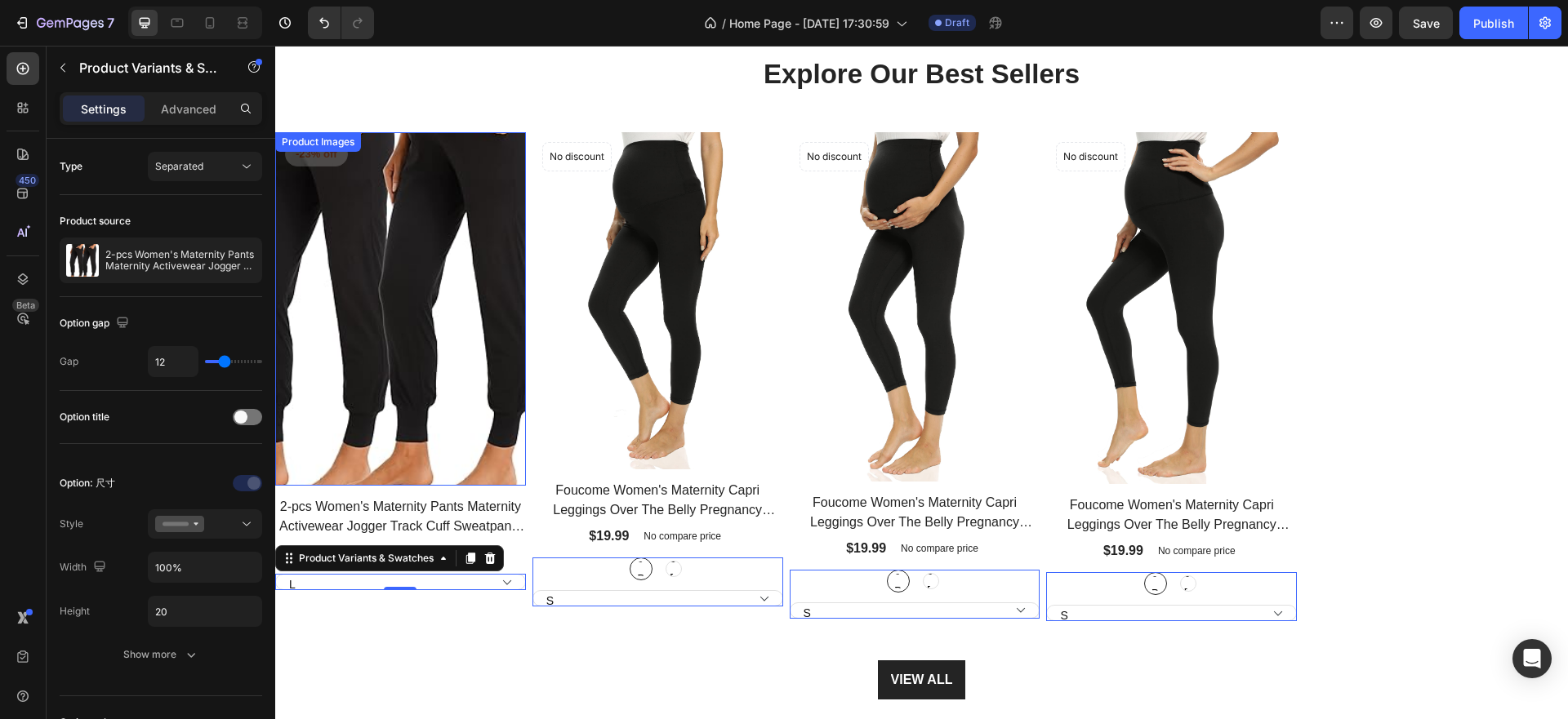
click at [440, 394] on img at bounding box center [400, 310] width 250 height 354
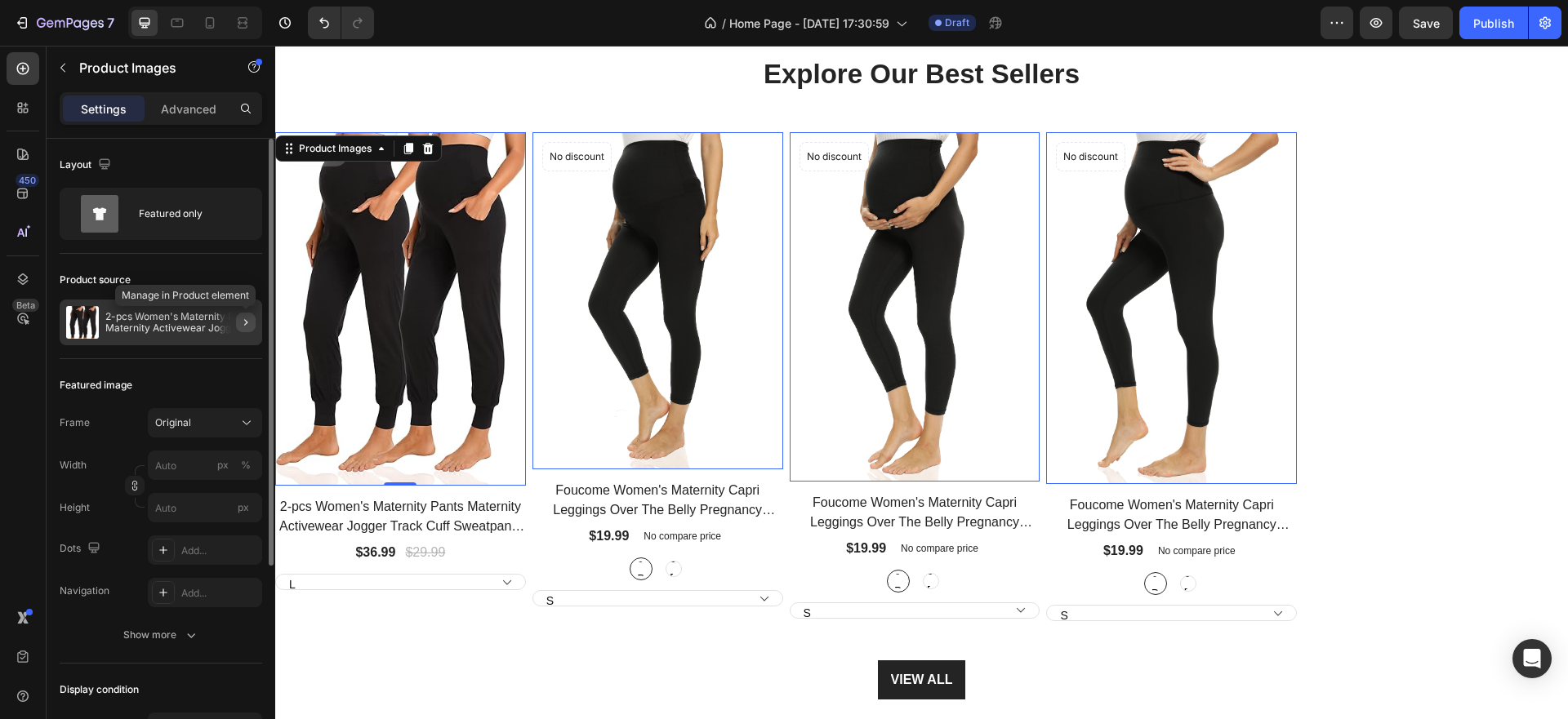
click at [240, 318] on icon "button" at bounding box center [246, 322] width 13 height 13
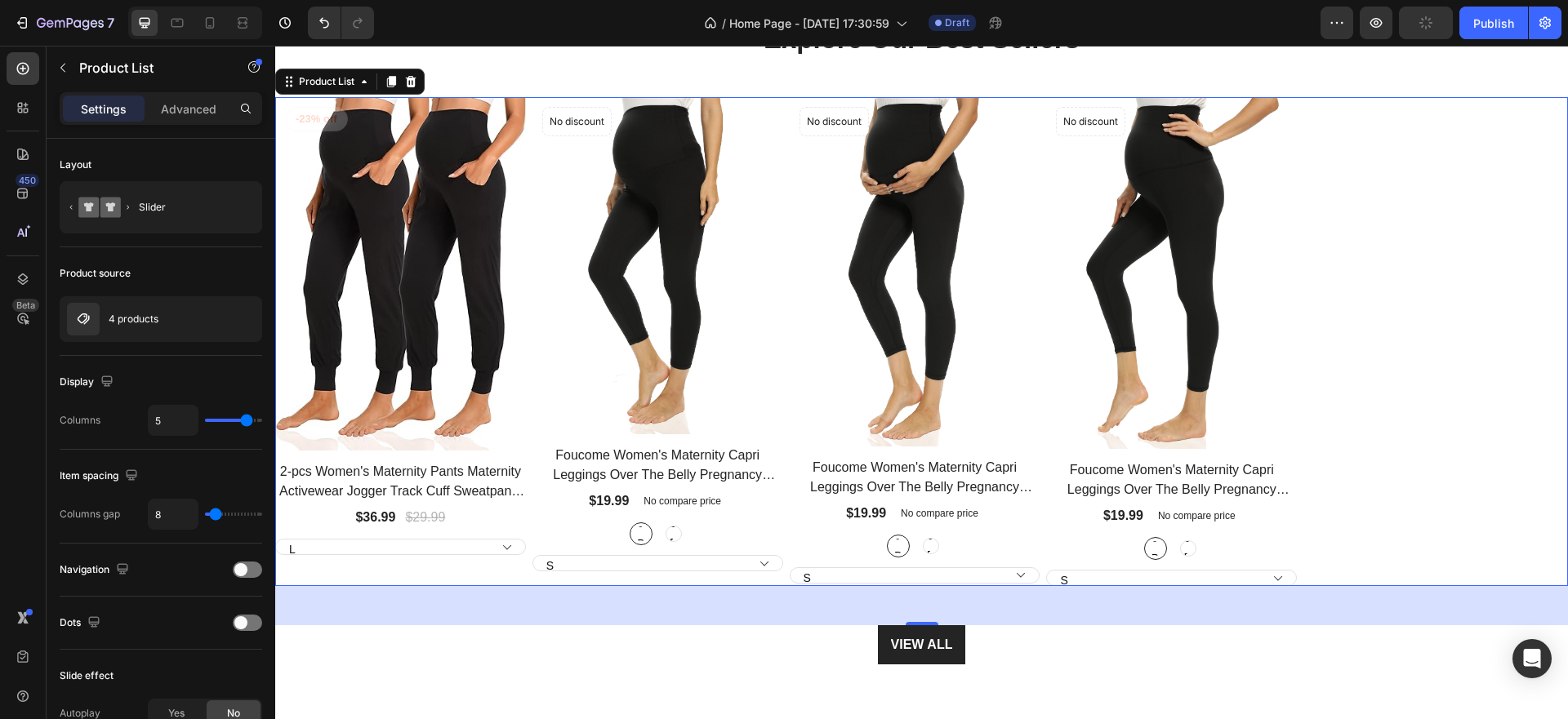
scroll to position [571, 0]
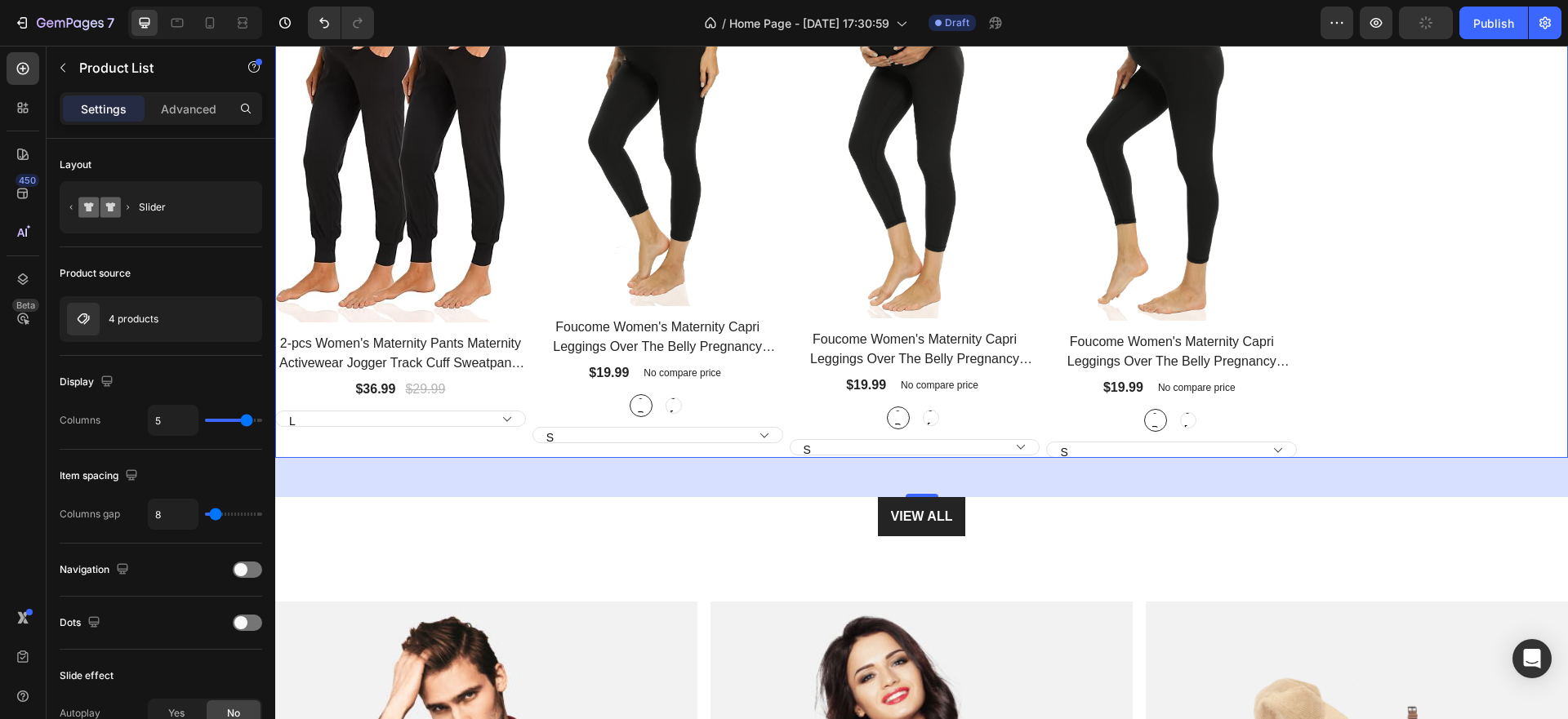
click at [1432, 495] on div "48" at bounding box center [922, 478] width 1293 height 39
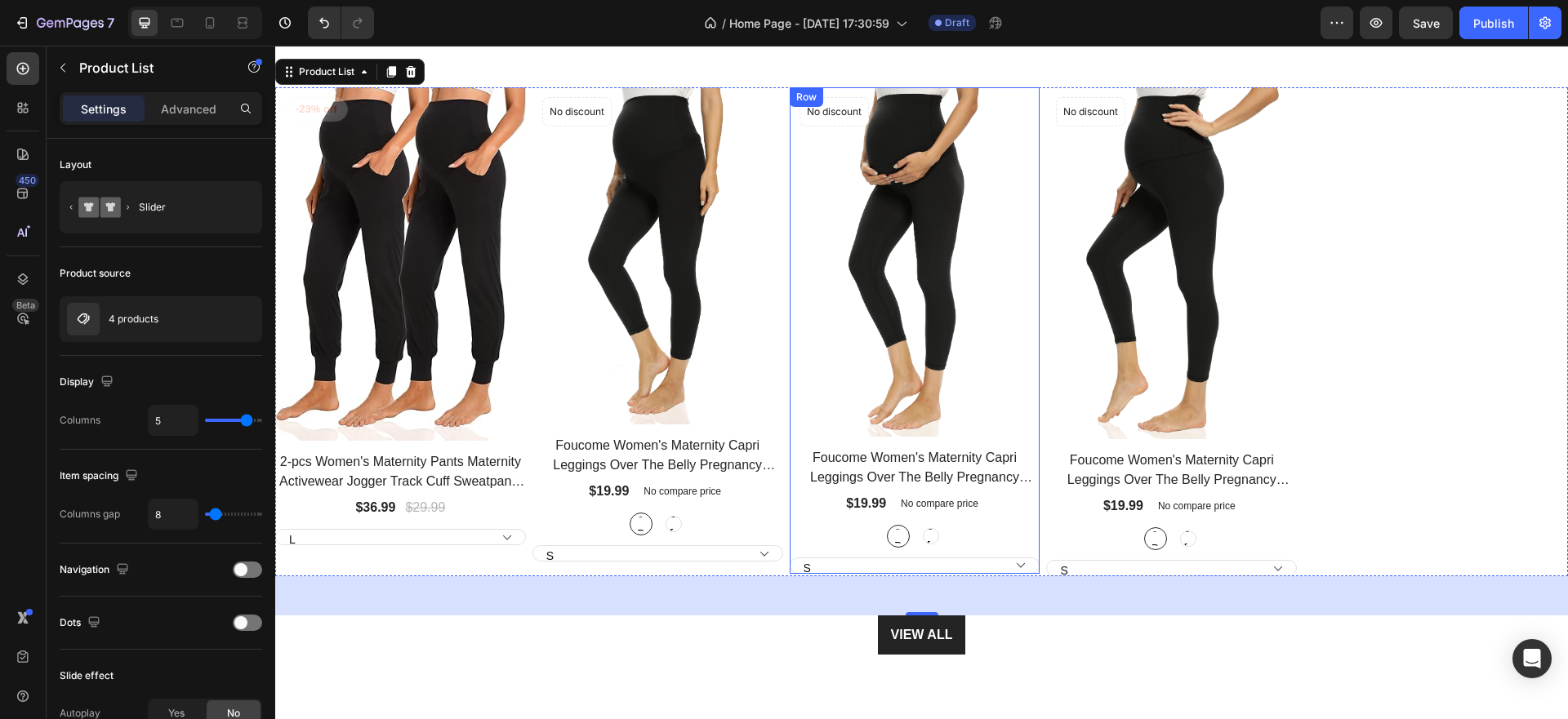
scroll to position [245, 0]
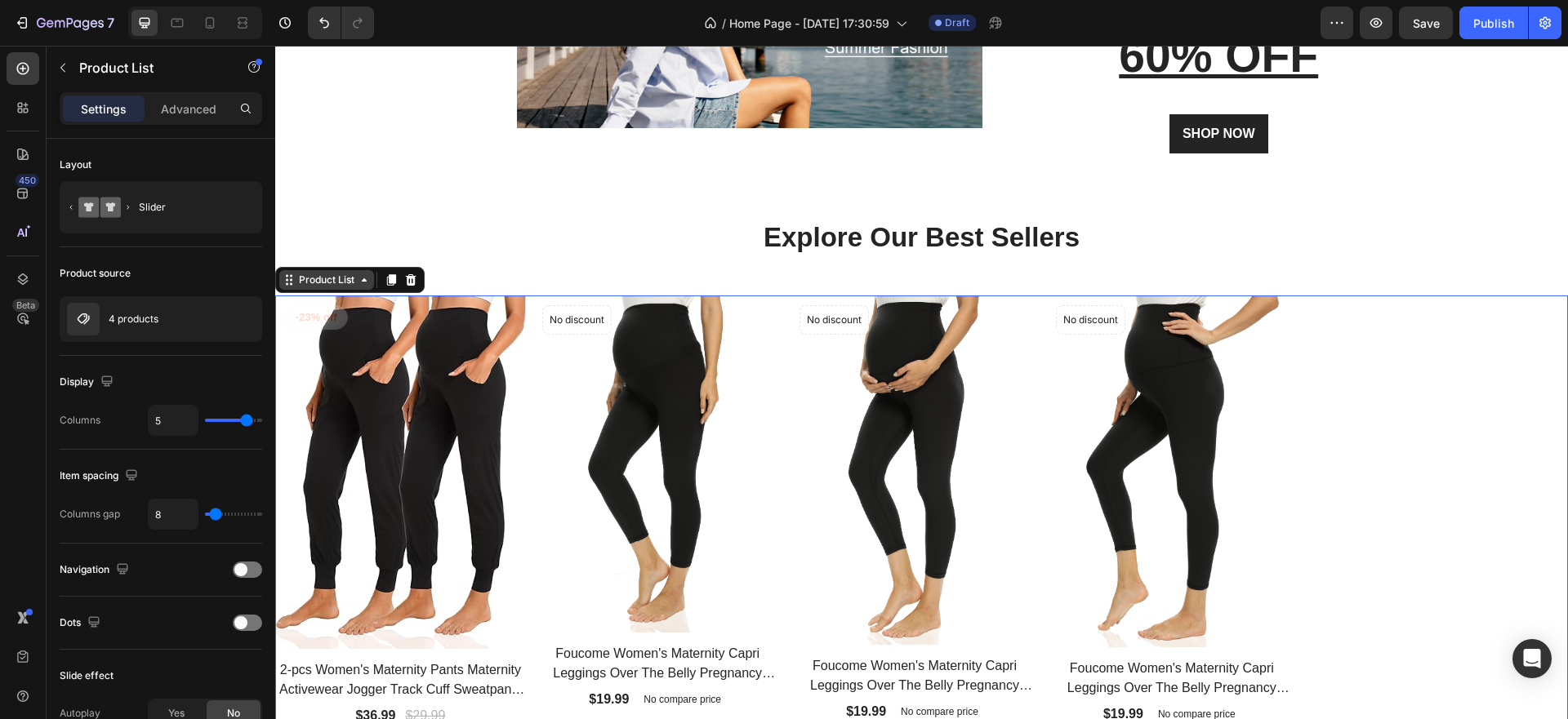
click at [364, 286] on icon at bounding box center [363, 279] width 13 height 13
click at [368, 288] on div "Product List" at bounding box center [326, 280] width 95 height 19
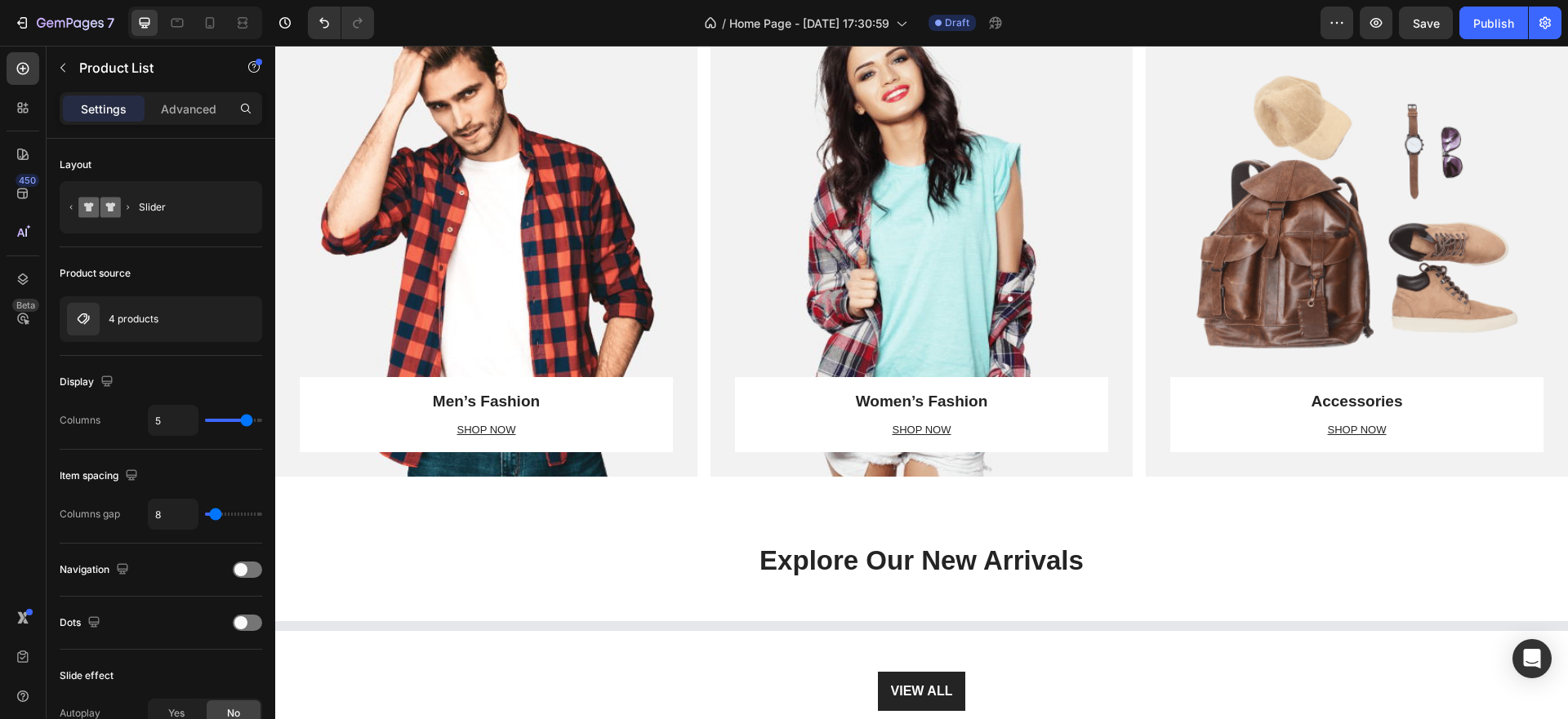
scroll to position [654, 0]
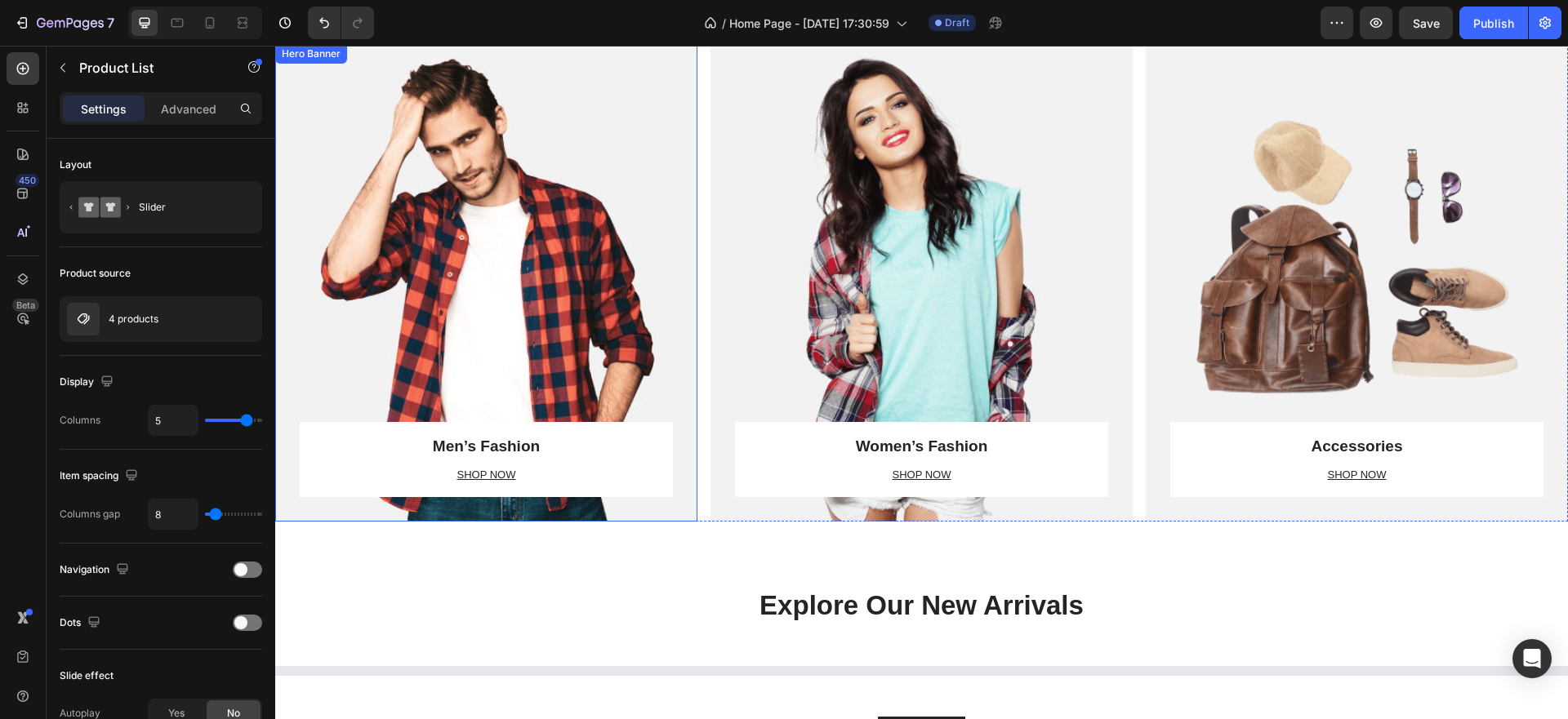
click at [512, 310] on div "Overlay" at bounding box center [486, 283] width 422 height 478
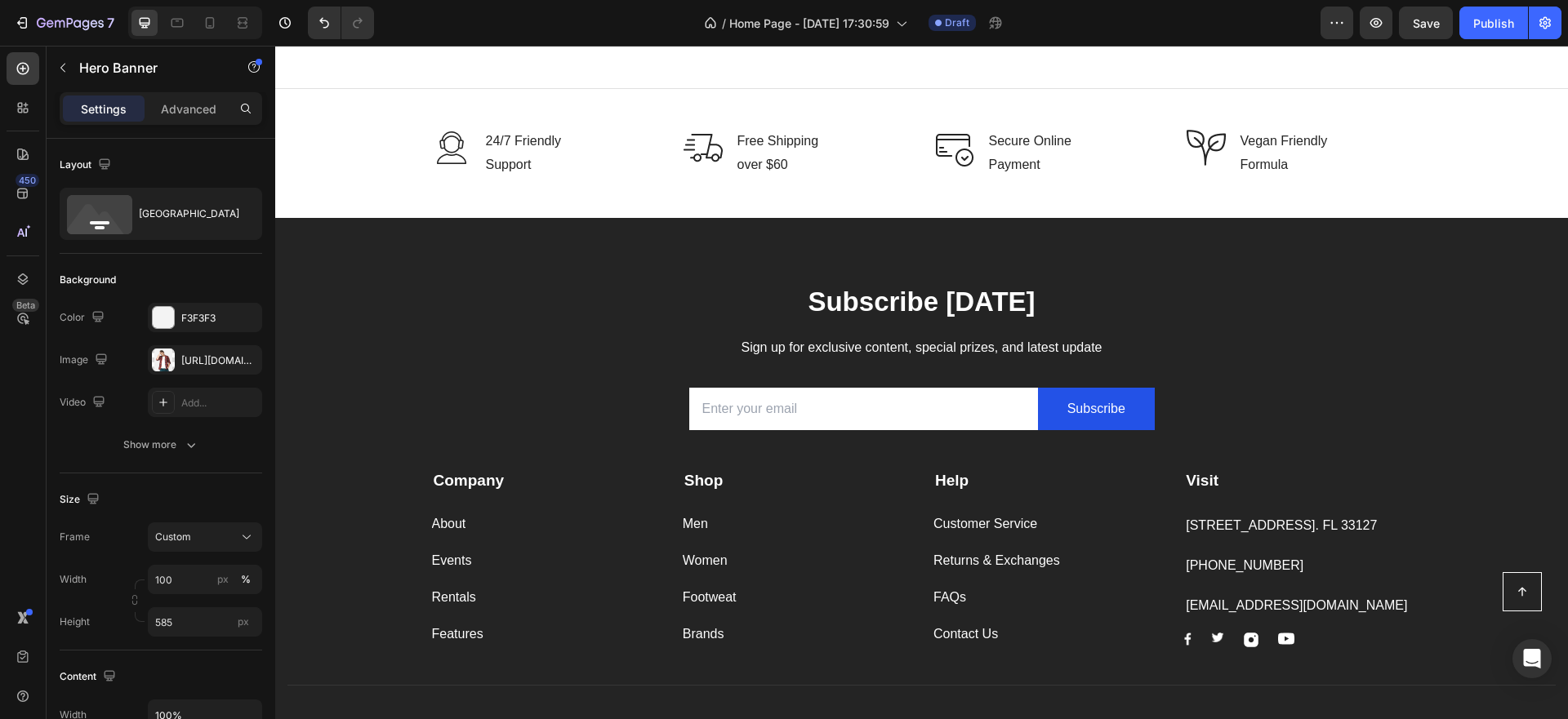
scroll to position [1388, 0]
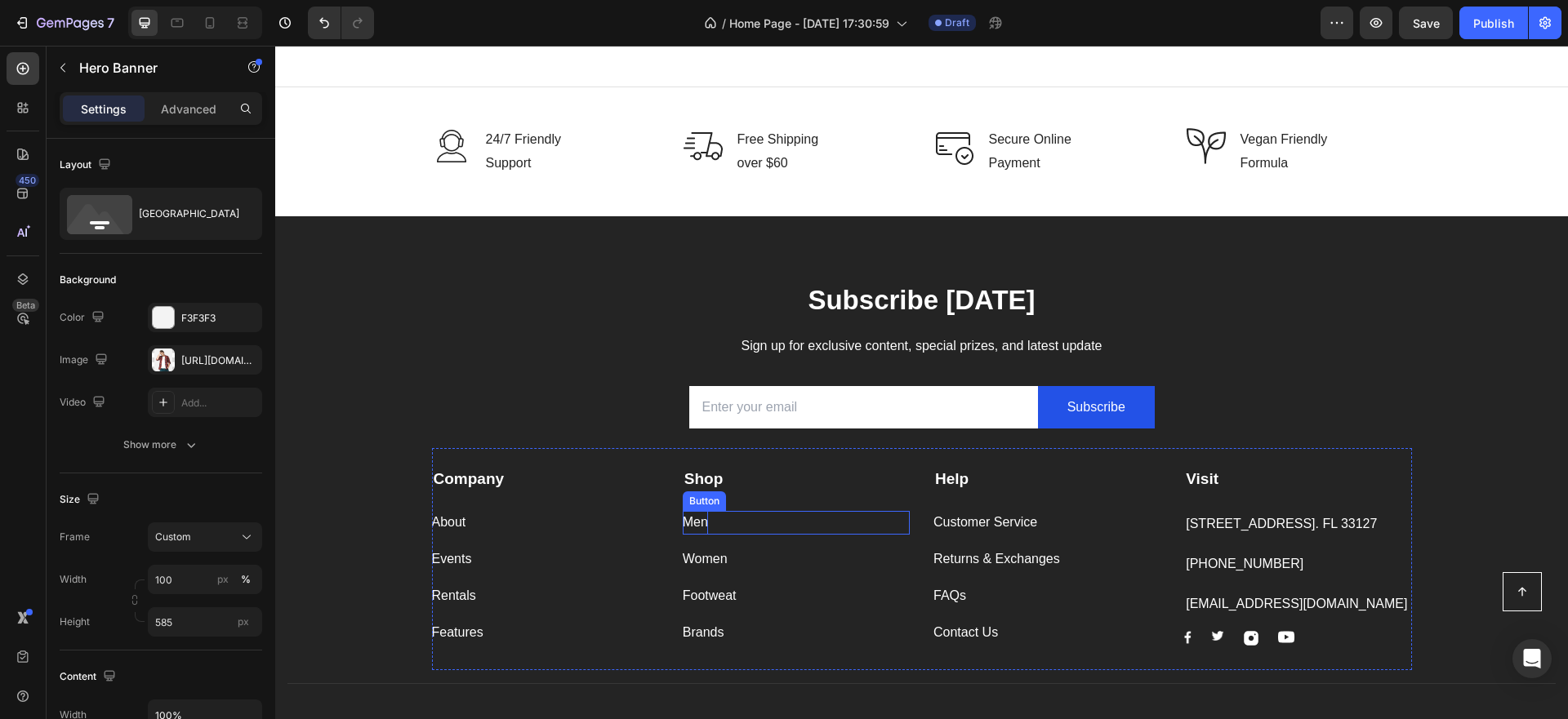
click at [700, 531] on div "Men" at bounding box center [695, 523] width 26 height 24
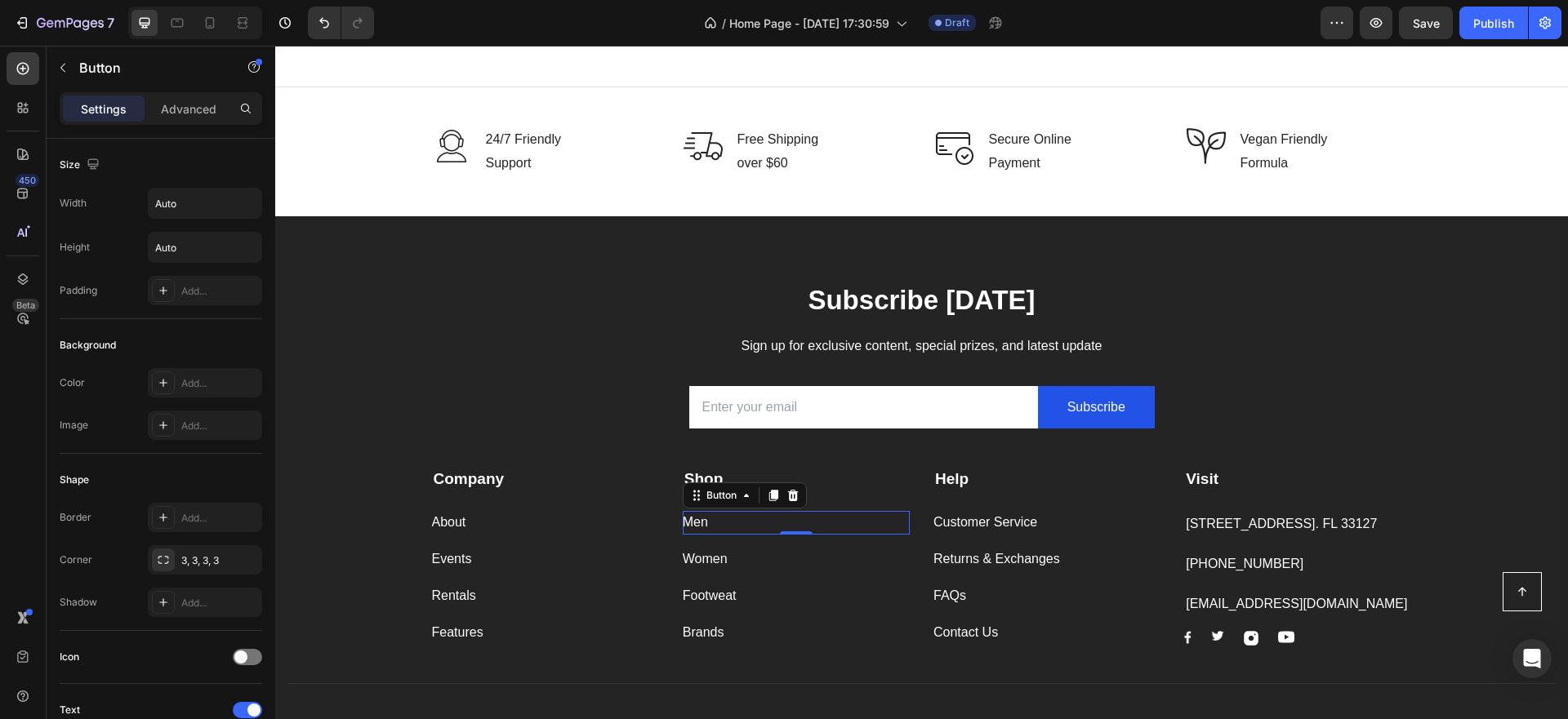
click at [708, 519] on div "Men Button 0" at bounding box center [796, 523] width 227 height 24
click at [718, 519] on div "Men Button 0" at bounding box center [796, 523] width 227 height 24
click at [718, 520] on div "Men Button 0" at bounding box center [796, 523] width 227 height 24
click at [719, 525] on div "Men Button 0" at bounding box center [796, 523] width 227 height 24
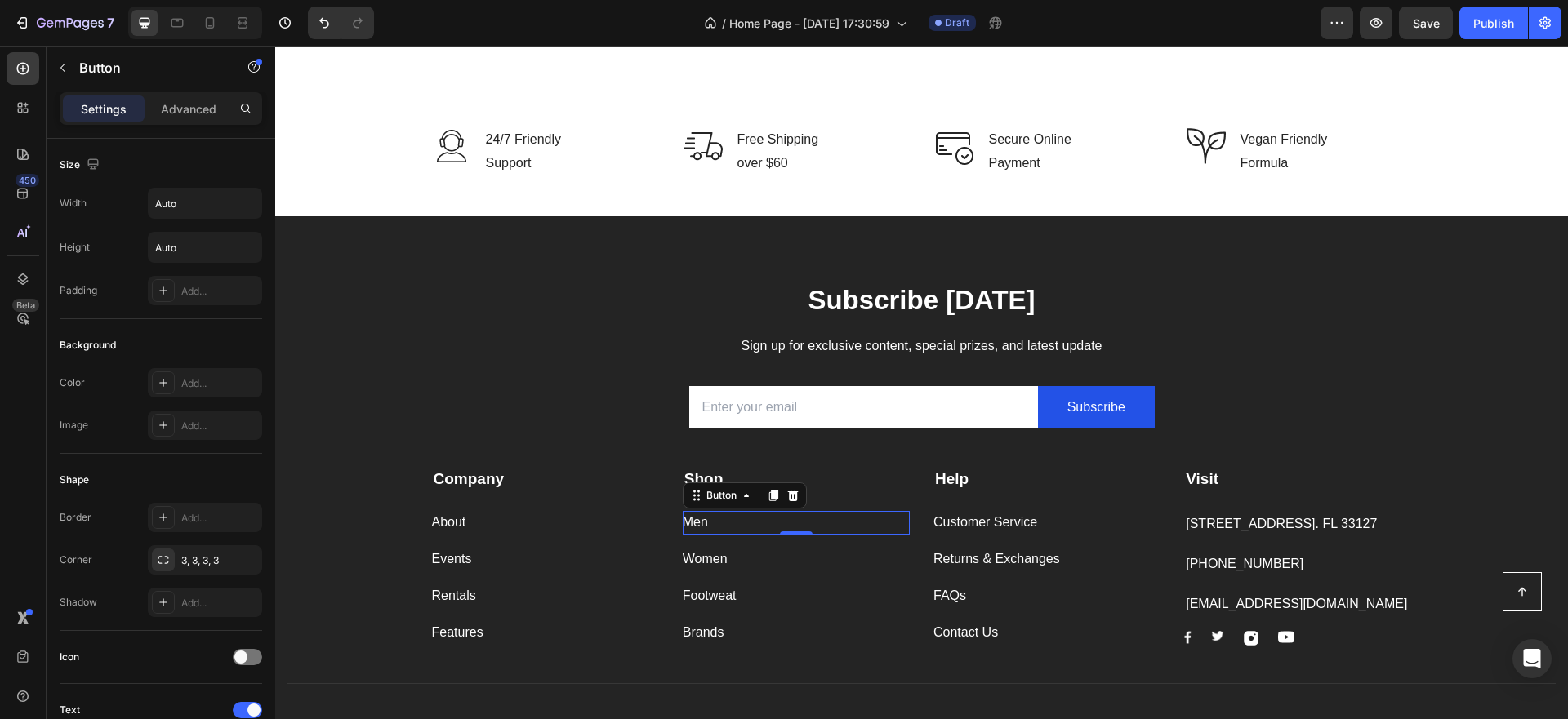
click at [719, 525] on div "Men Button 0" at bounding box center [796, 523] width 227 height 24
click at [706, 520] on div "Men Button 0" at bounding box center [796, 523] width 227 height 24
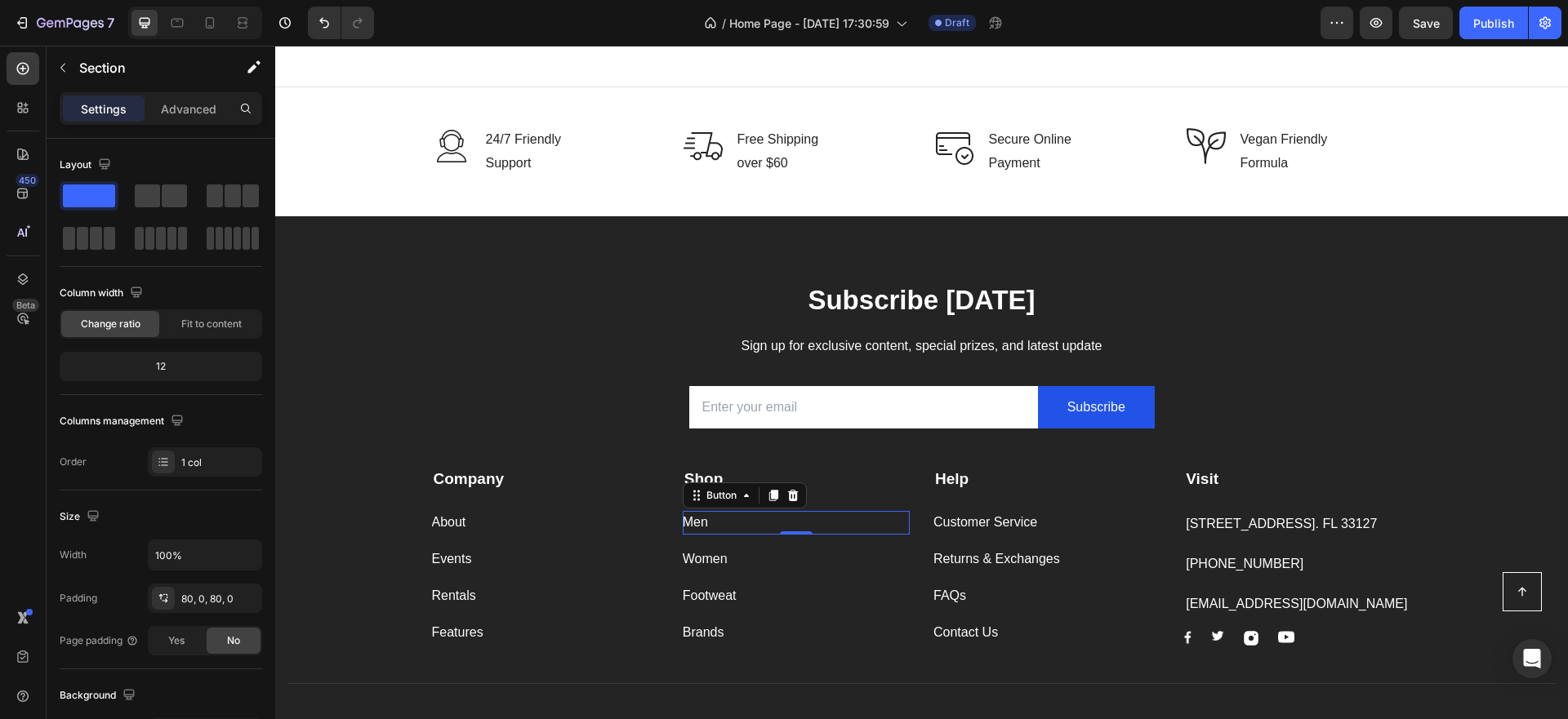
select select "L"
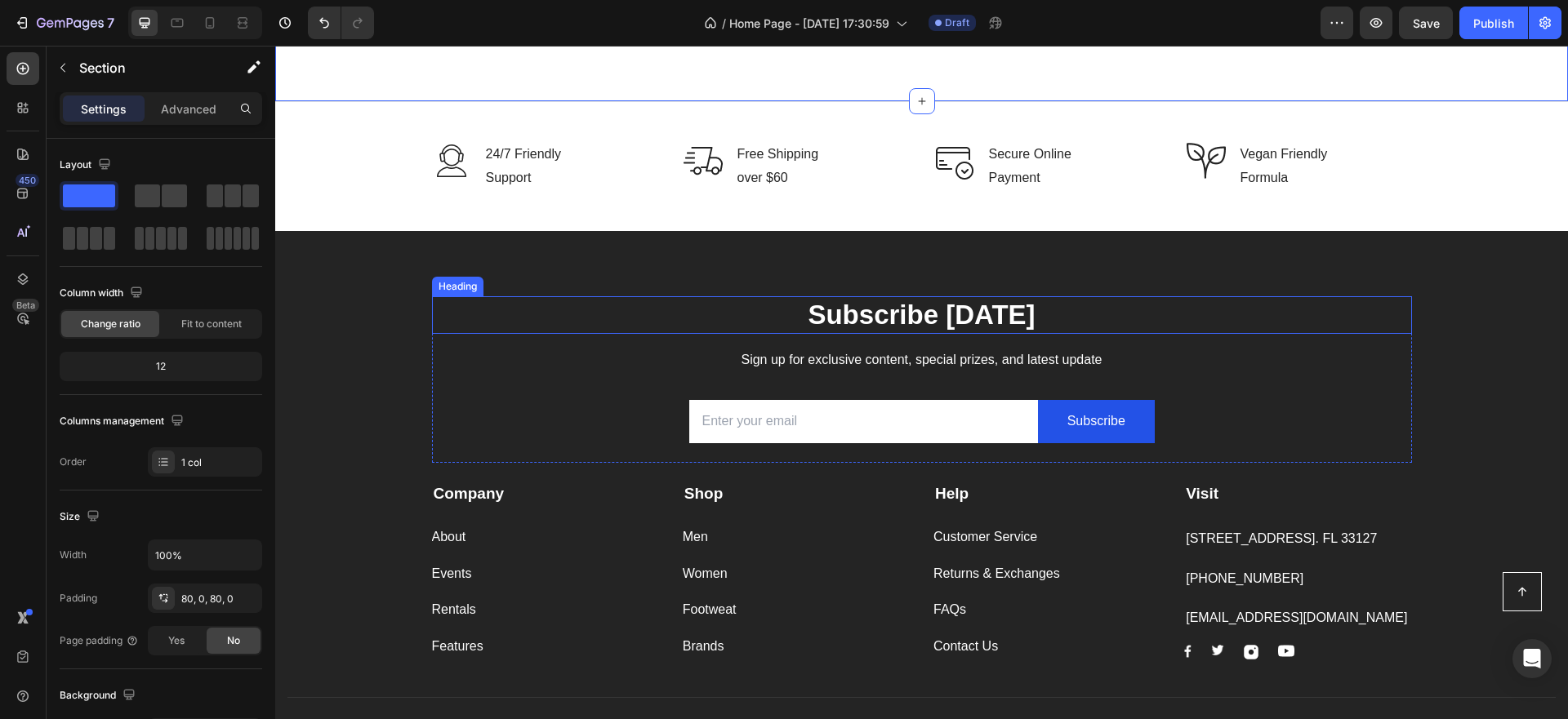
scroll to position [1878, 0]
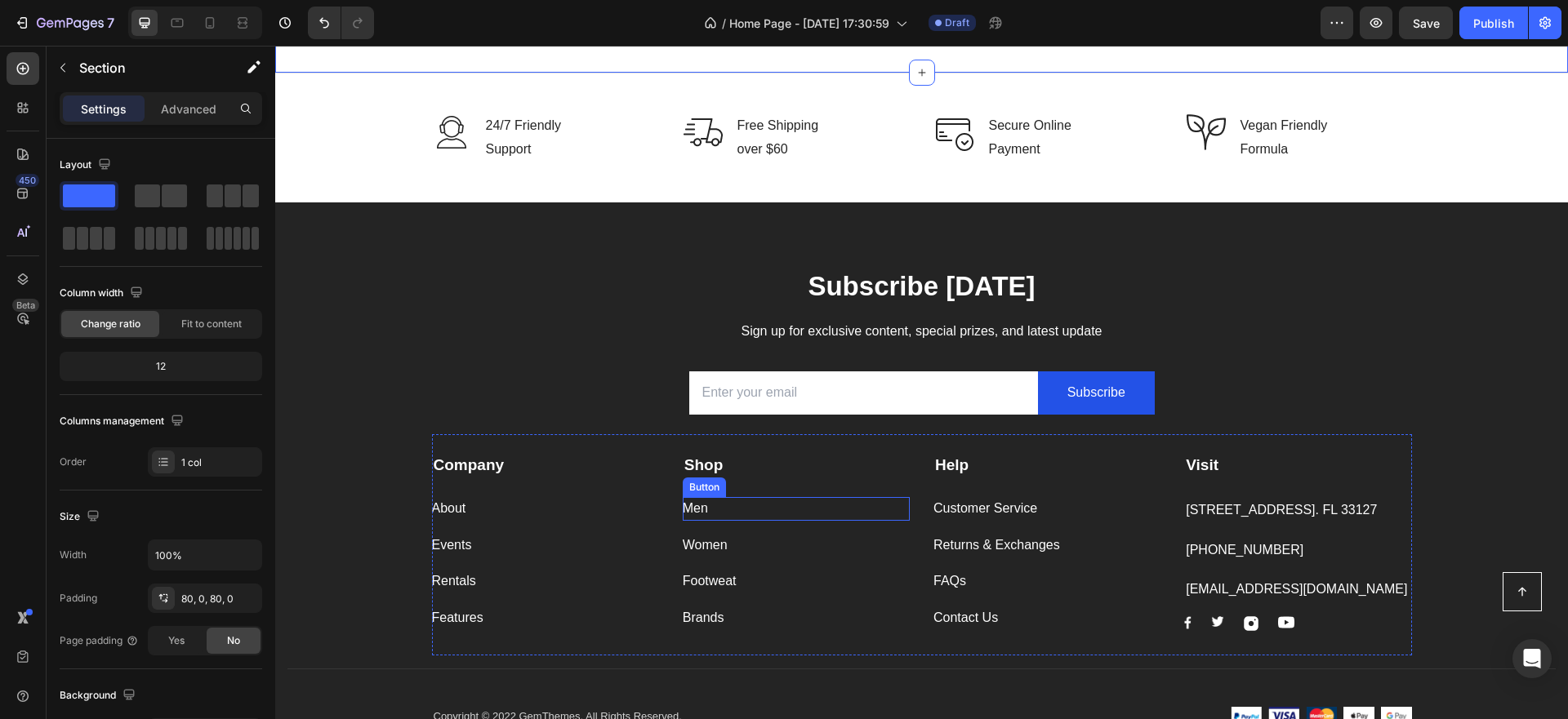
click at [707, 508] on div "Men Button" at bounding box center [796, 509] width 227 height 24
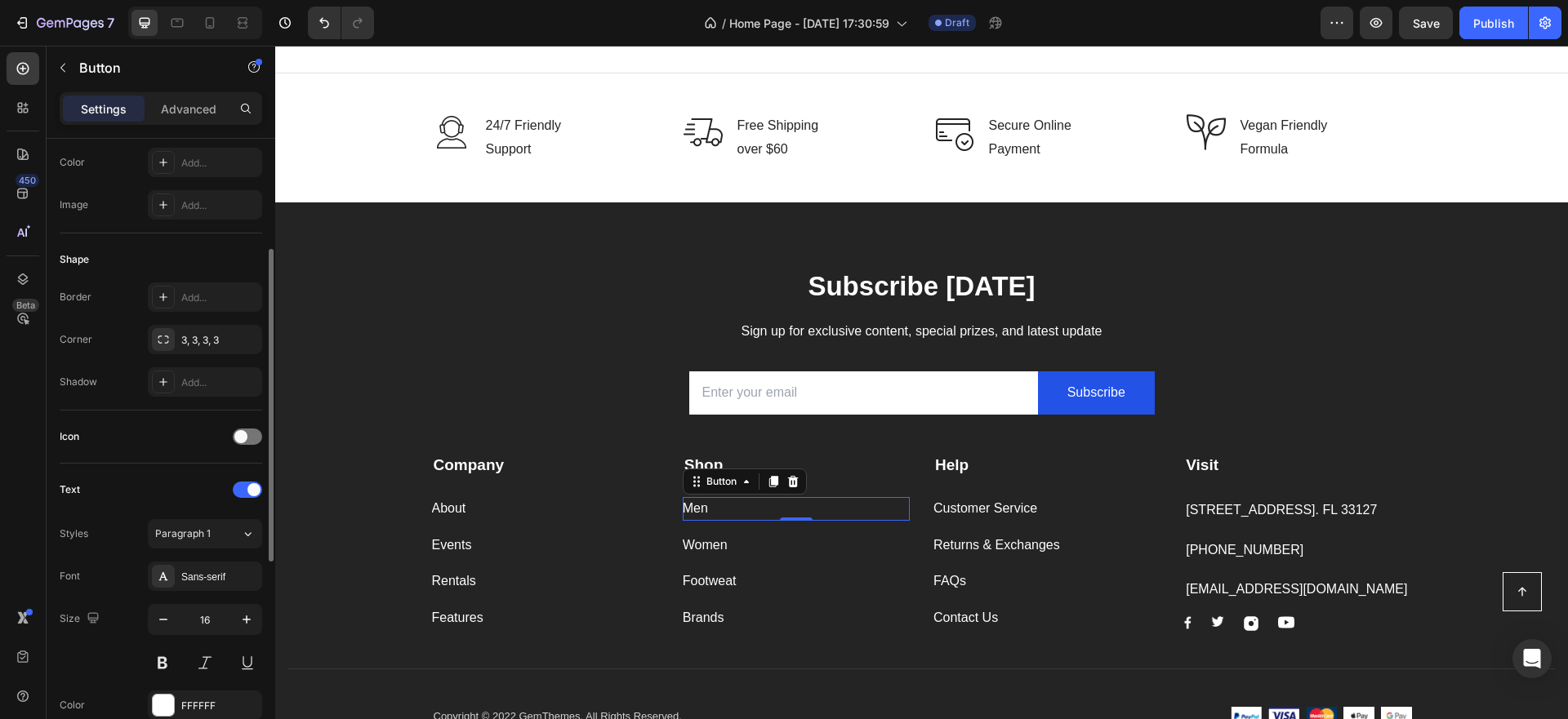
scroll to position [0, 0]
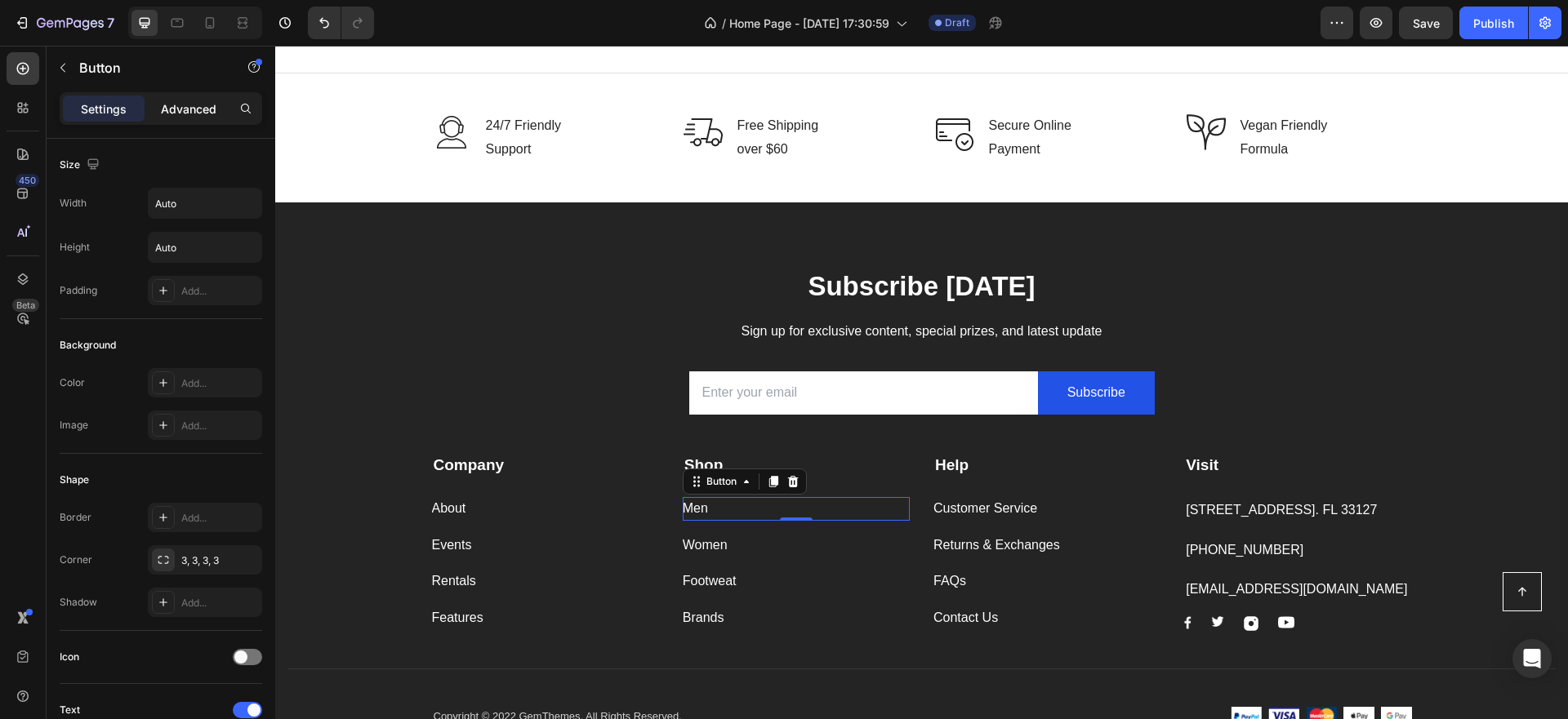
click at [184, 105] on p "Advanced" at bounding box center [188, 109] width 56 height 17
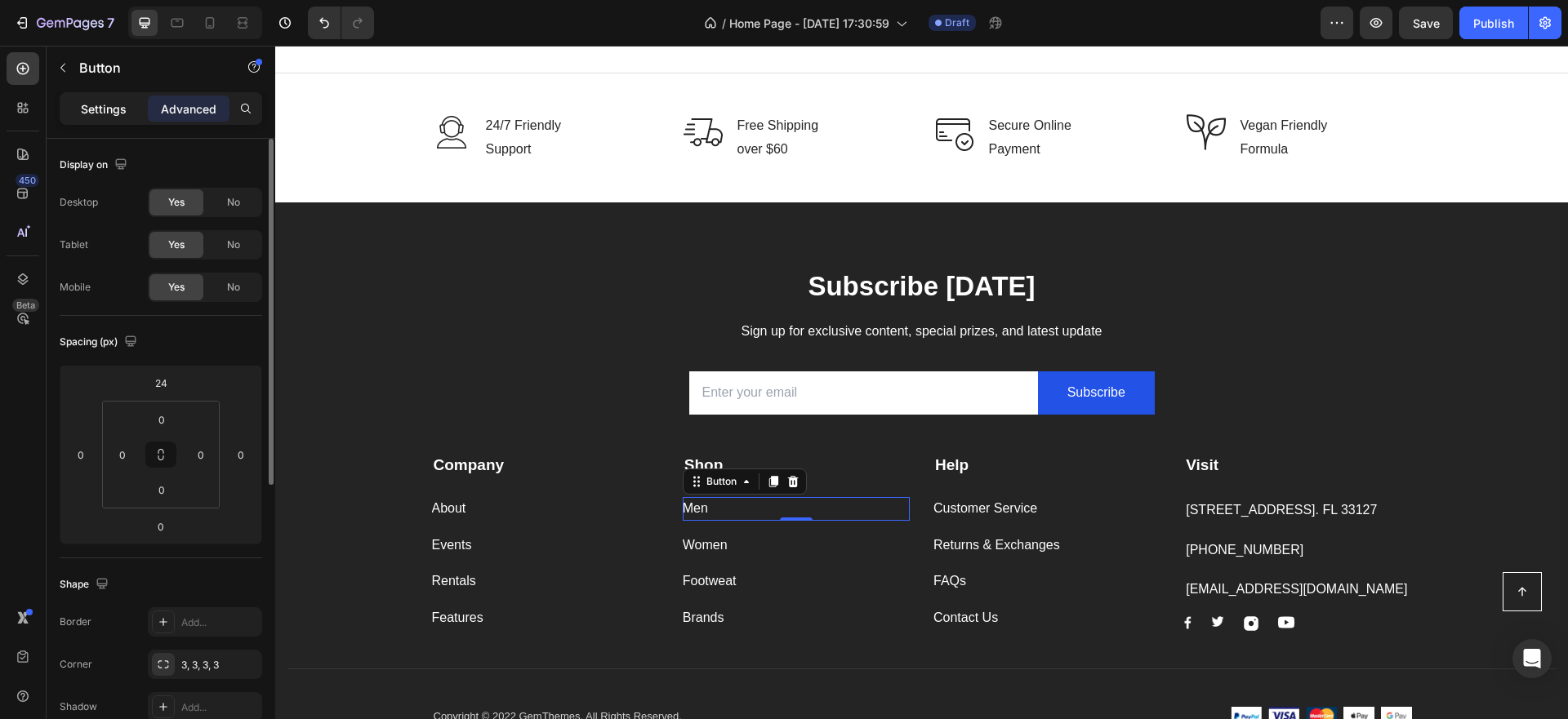
click at [111, 101] on p "Settings" at bounding box center [103, 109] width 46 height 17
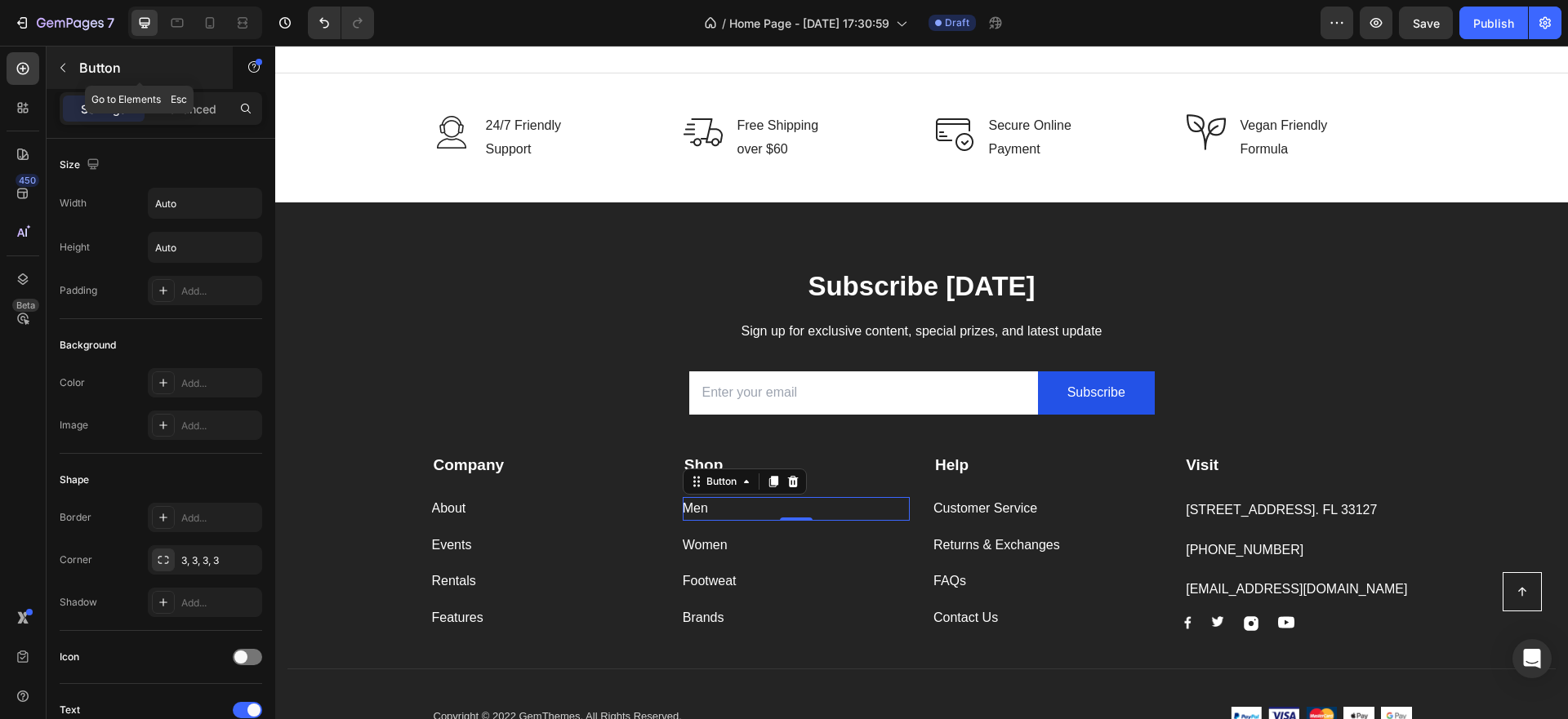
click at [62, 69] on icon "button" at bounding box center [63, 68] width 5 height 9
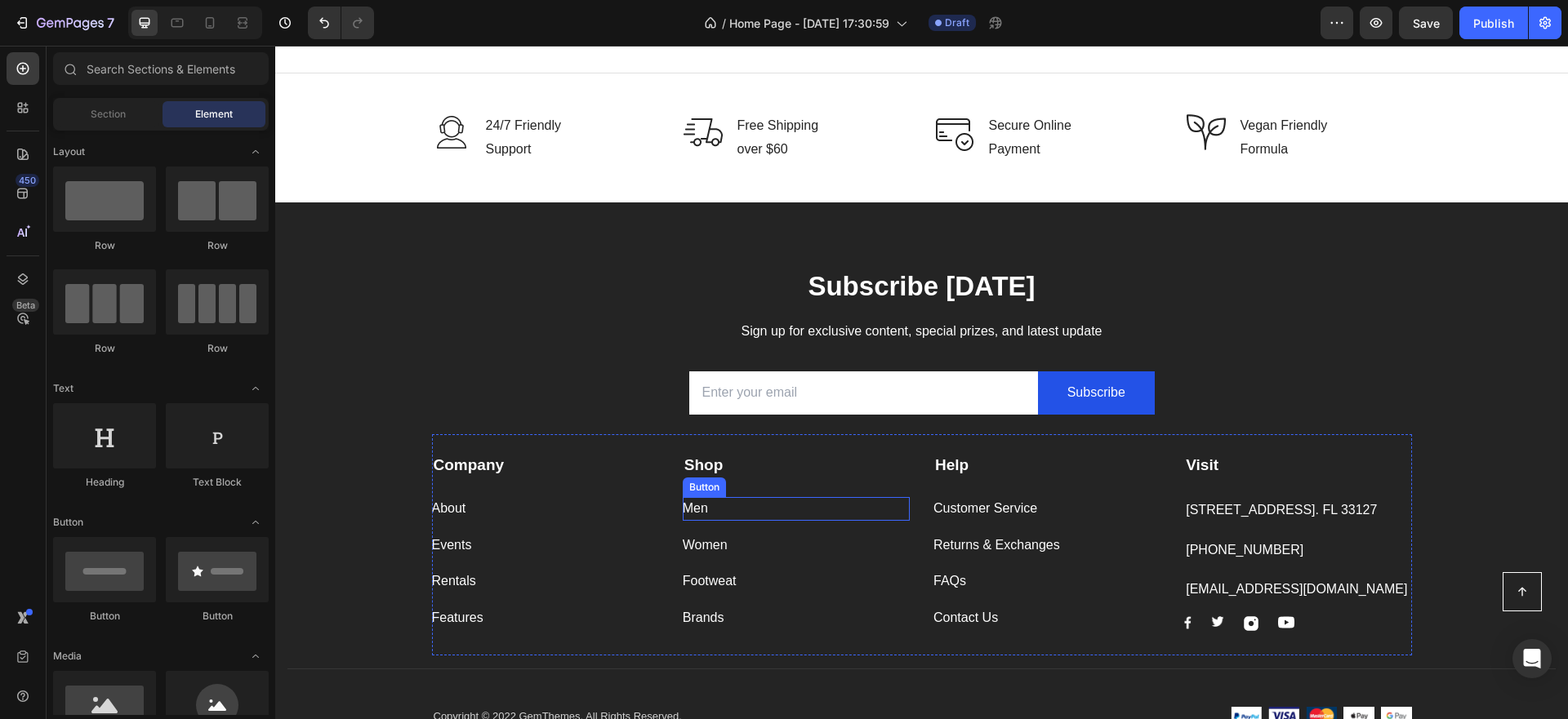
click at [708, 516] on div "Men Button" at bounding box center [796, 509] width 227 height 24
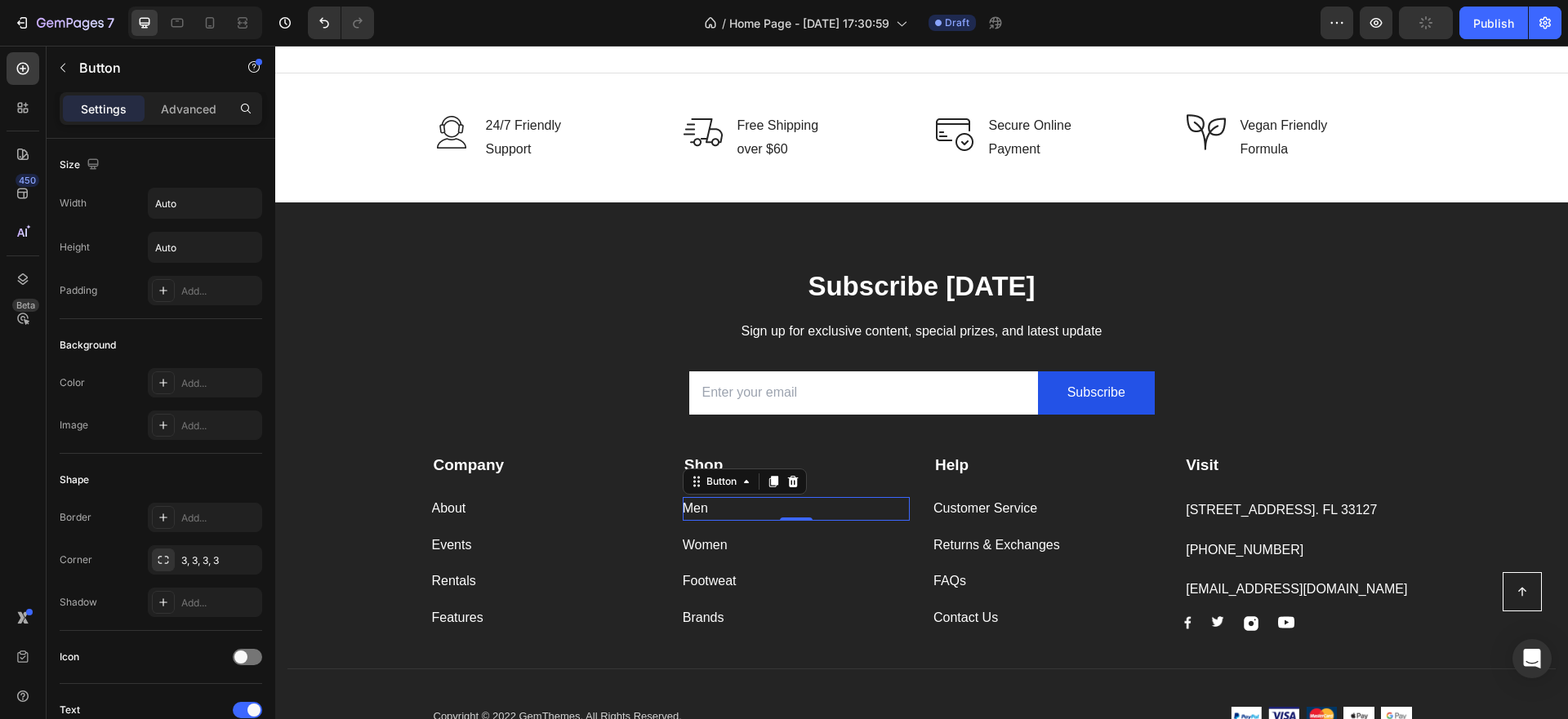
click at [708, 514] on div "Men Button 0" at bounding box center [796, 509] width 227 height 24
click at [712, 506] on div "Men Button 0" at bounding box center [796, 509] width 227 height 24
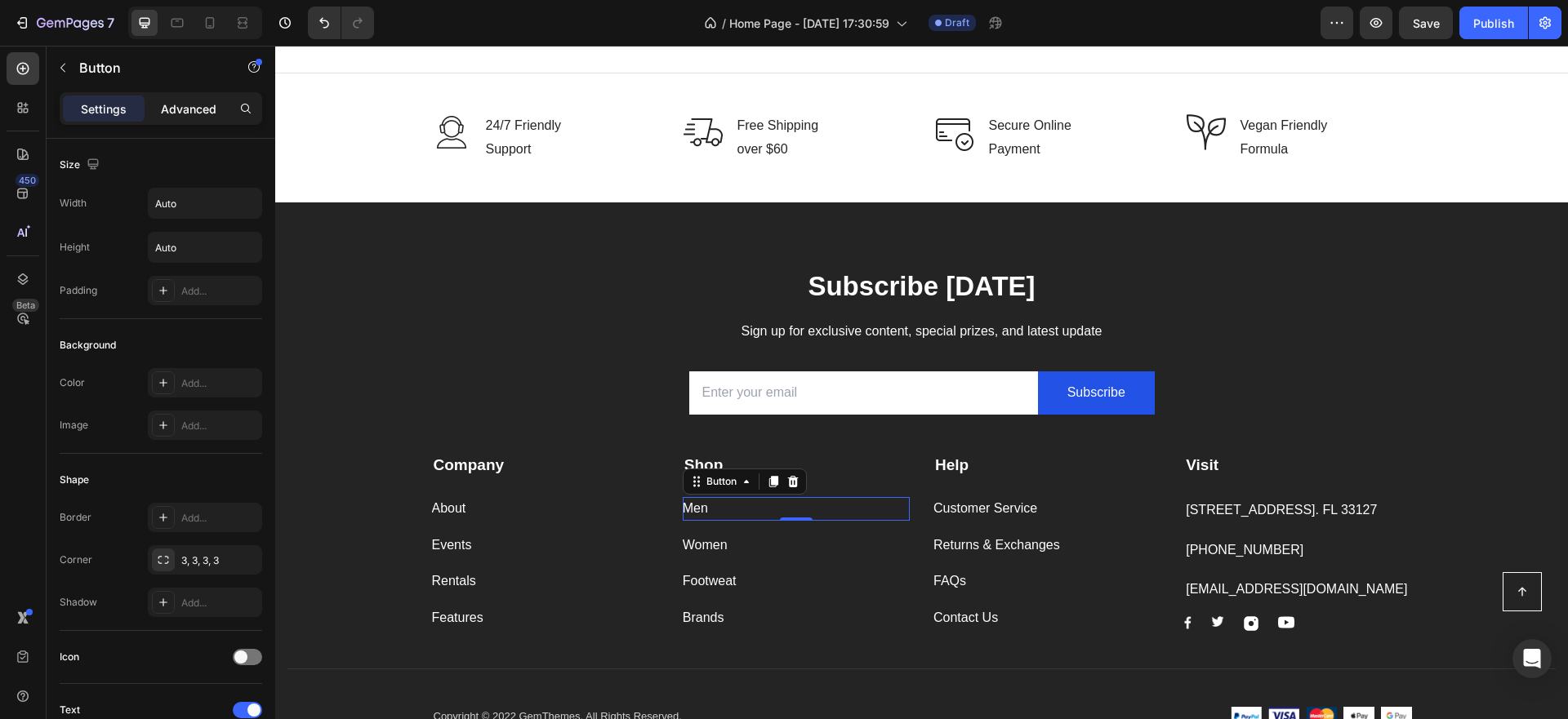
drag, startPoint x: 186, startPoint y: 118, endPoint x: 189, endPoint y: 111, distance: 7.6
click at [187, 115] on div "Advanced" at bounding box center [188, 109] width 81 height 27
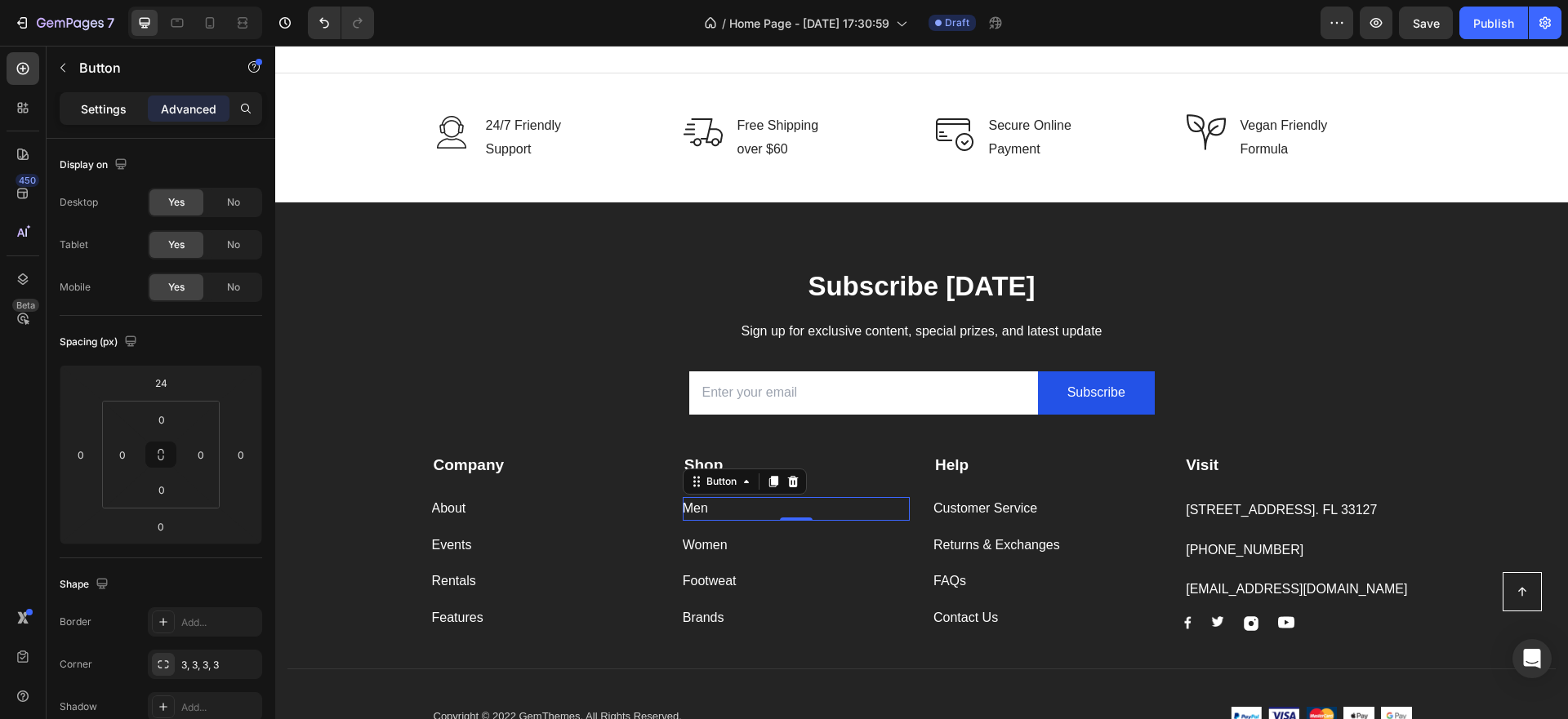
click at [93, 108] on p "Settings" at bounding box center [103, 109] width 46 height 17
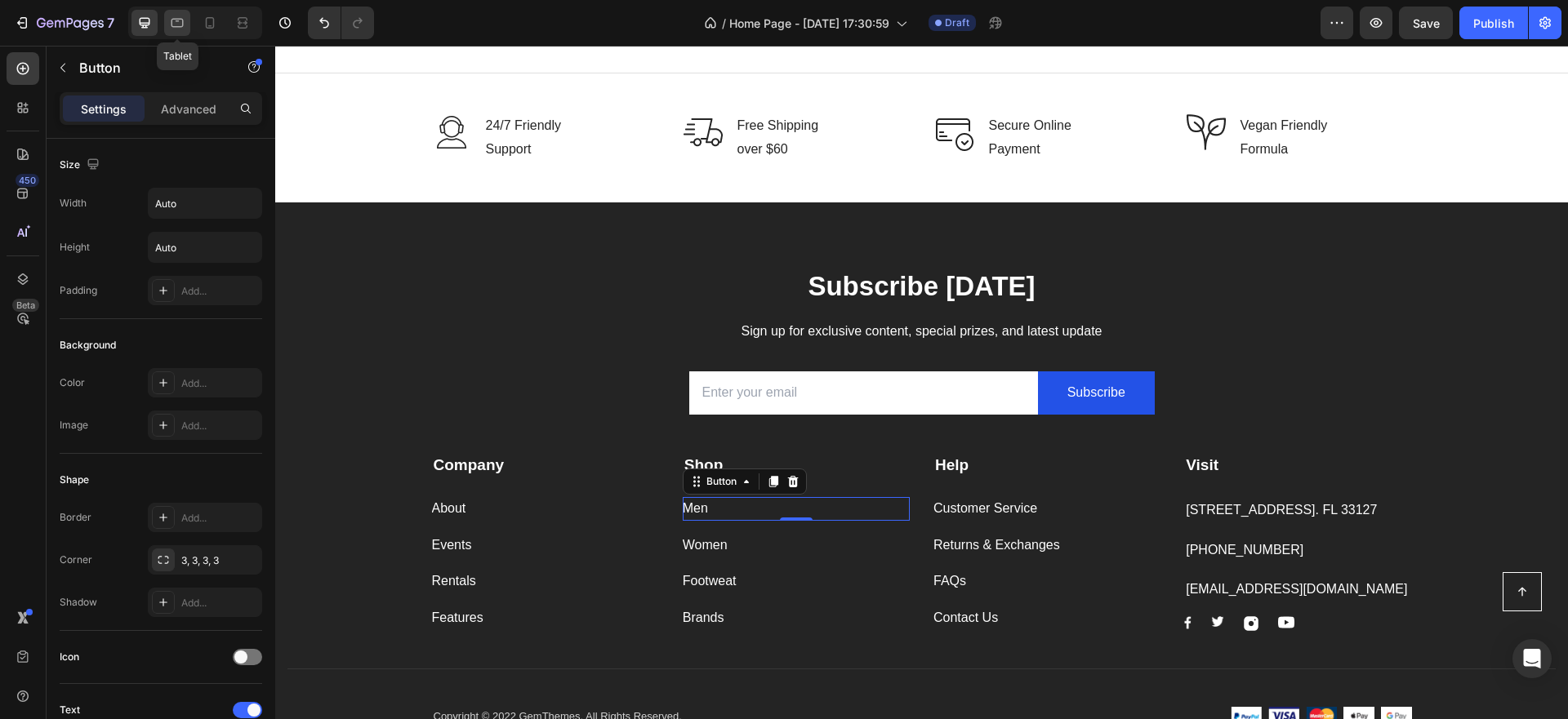
click at [172, 23] on icon at bounding box center [178, 23] width 12 height 9
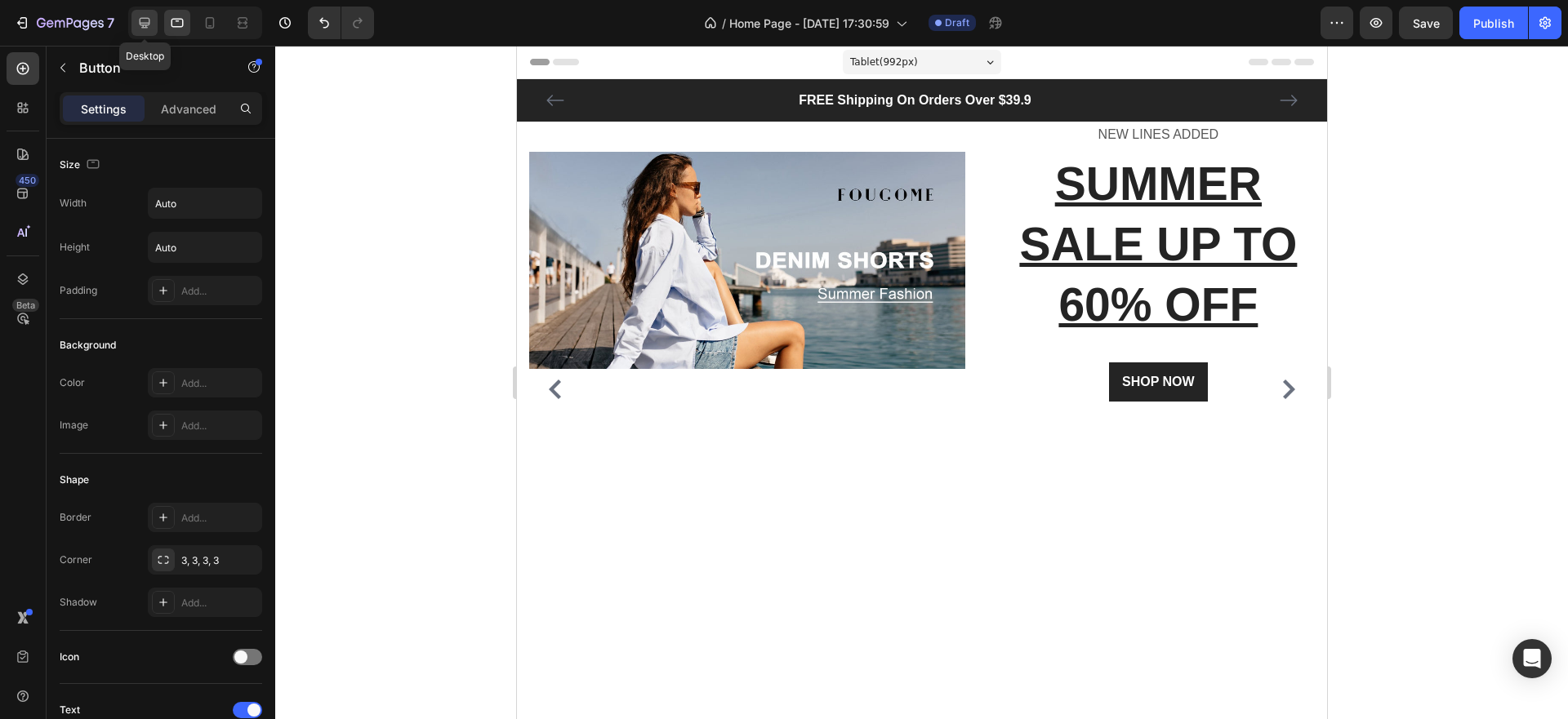
select select "L"
click at [141, 25] on icon at bounding box center [145, 23] width 11 height 11
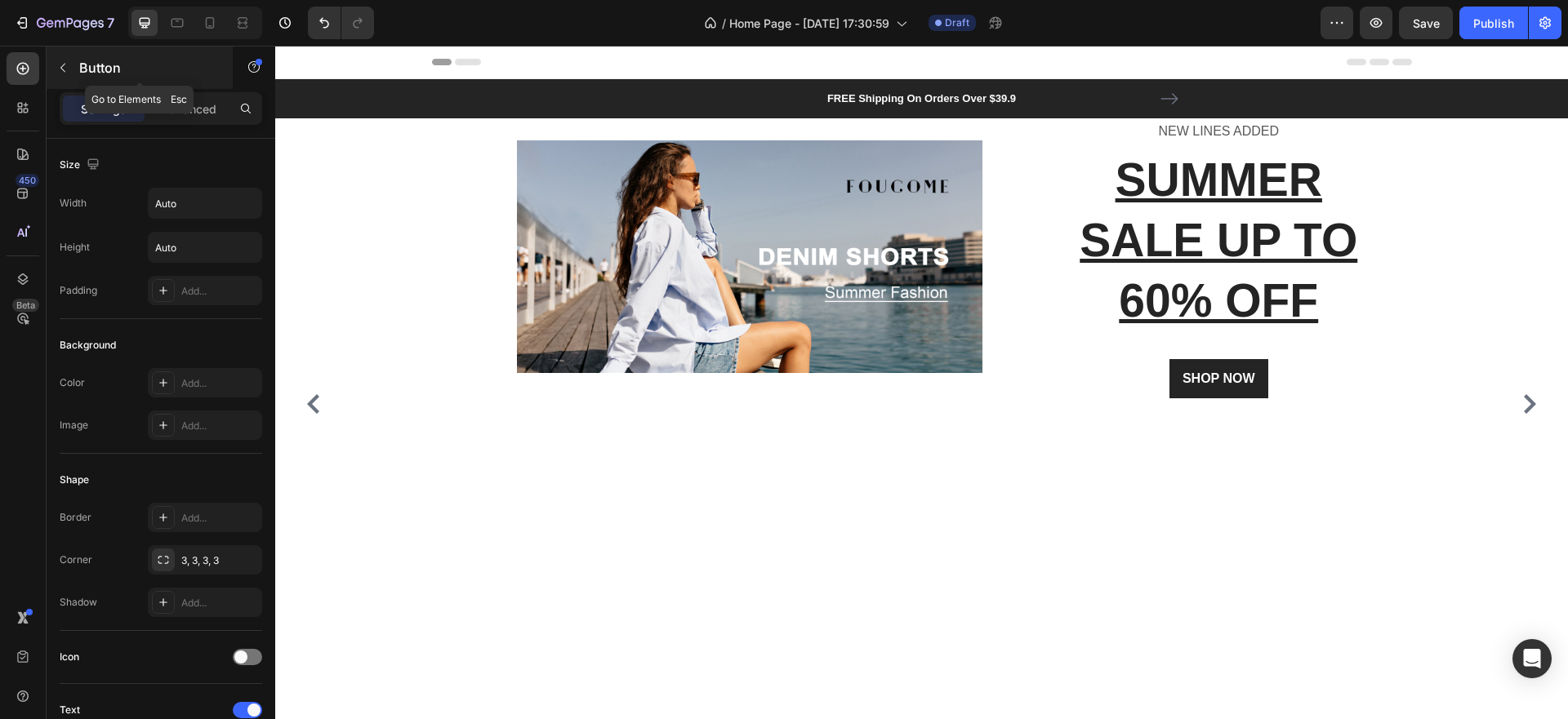
click at [65, 63] on icon "button" at bounding box center [63, 67] width 13 height 13
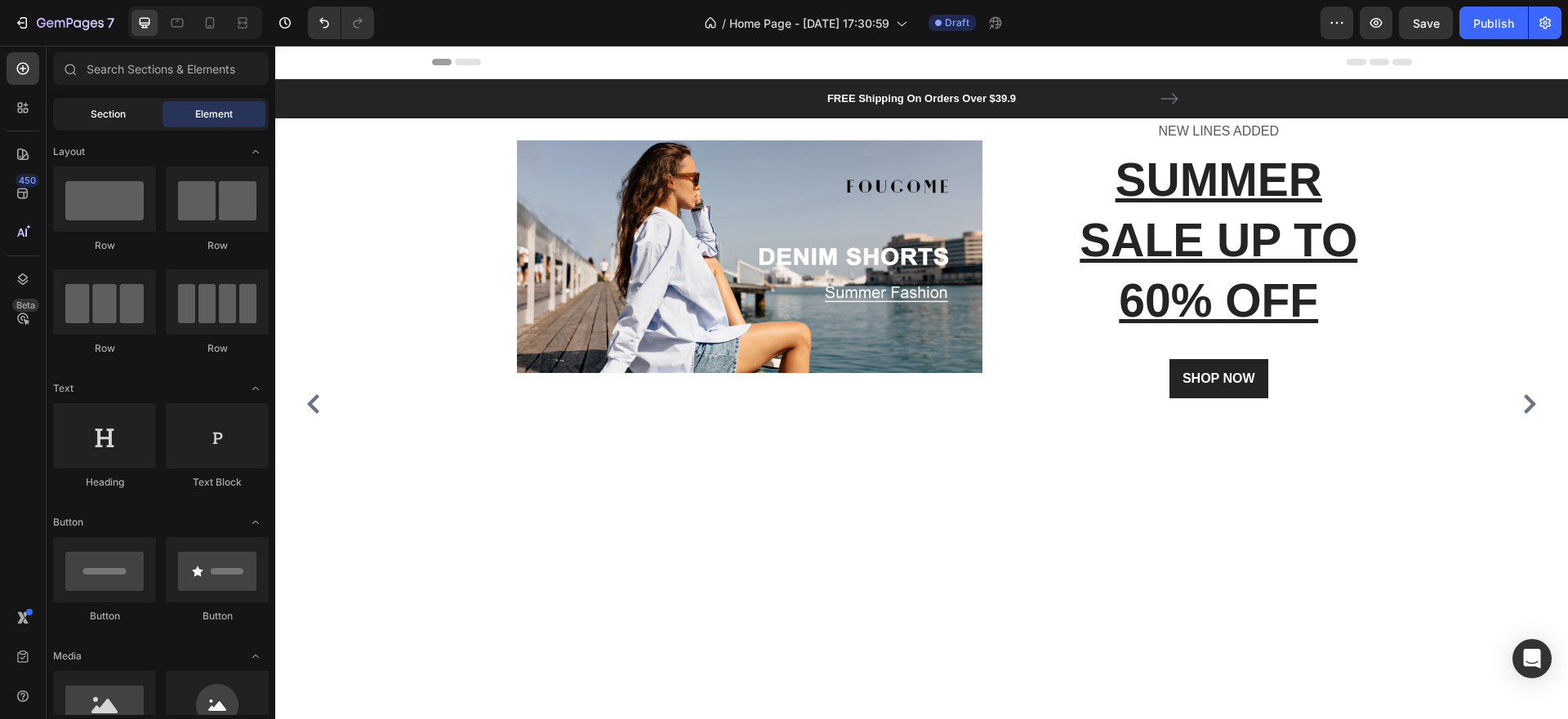
click at [122, 122] on div "Section" at bounding box center [108, 114] width 103 height 27
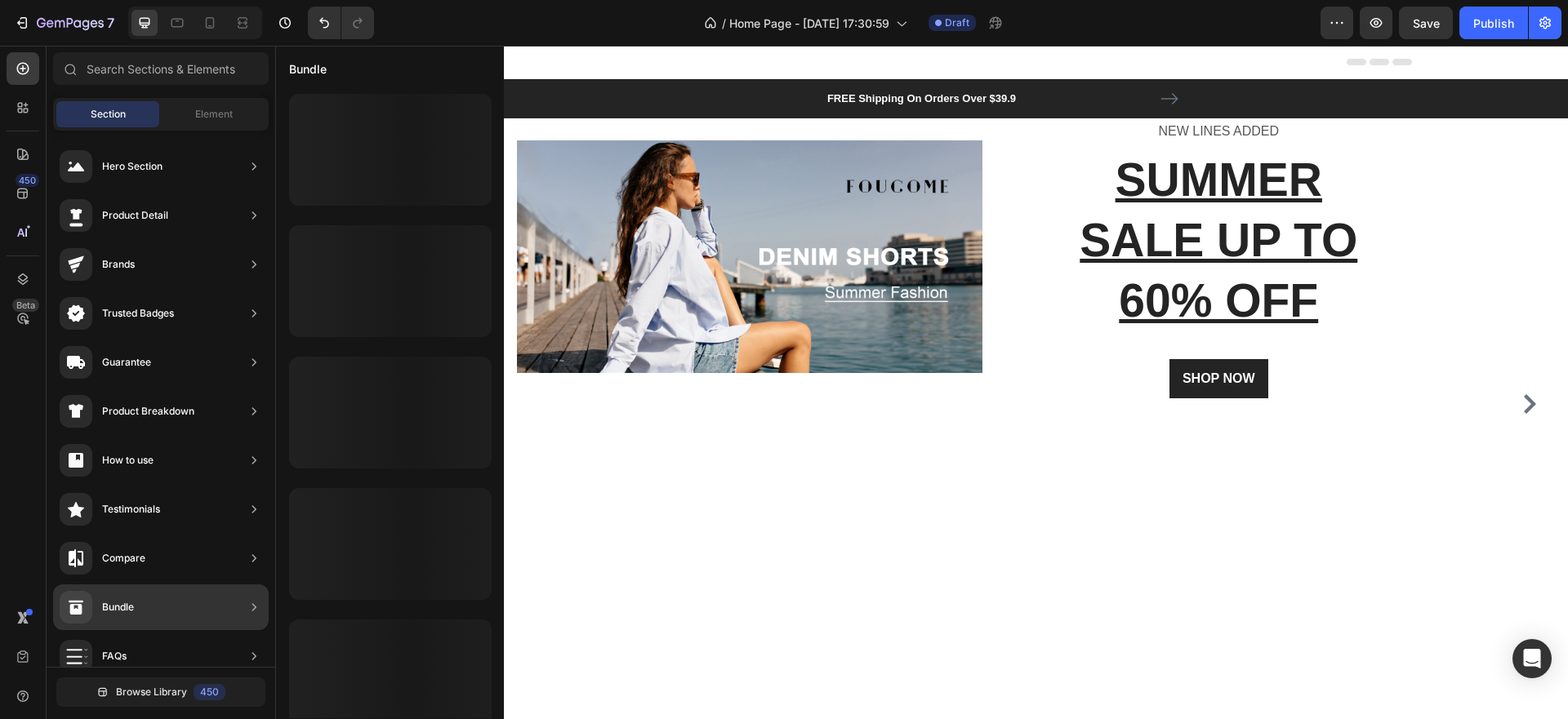
scroll to position [164, 0]
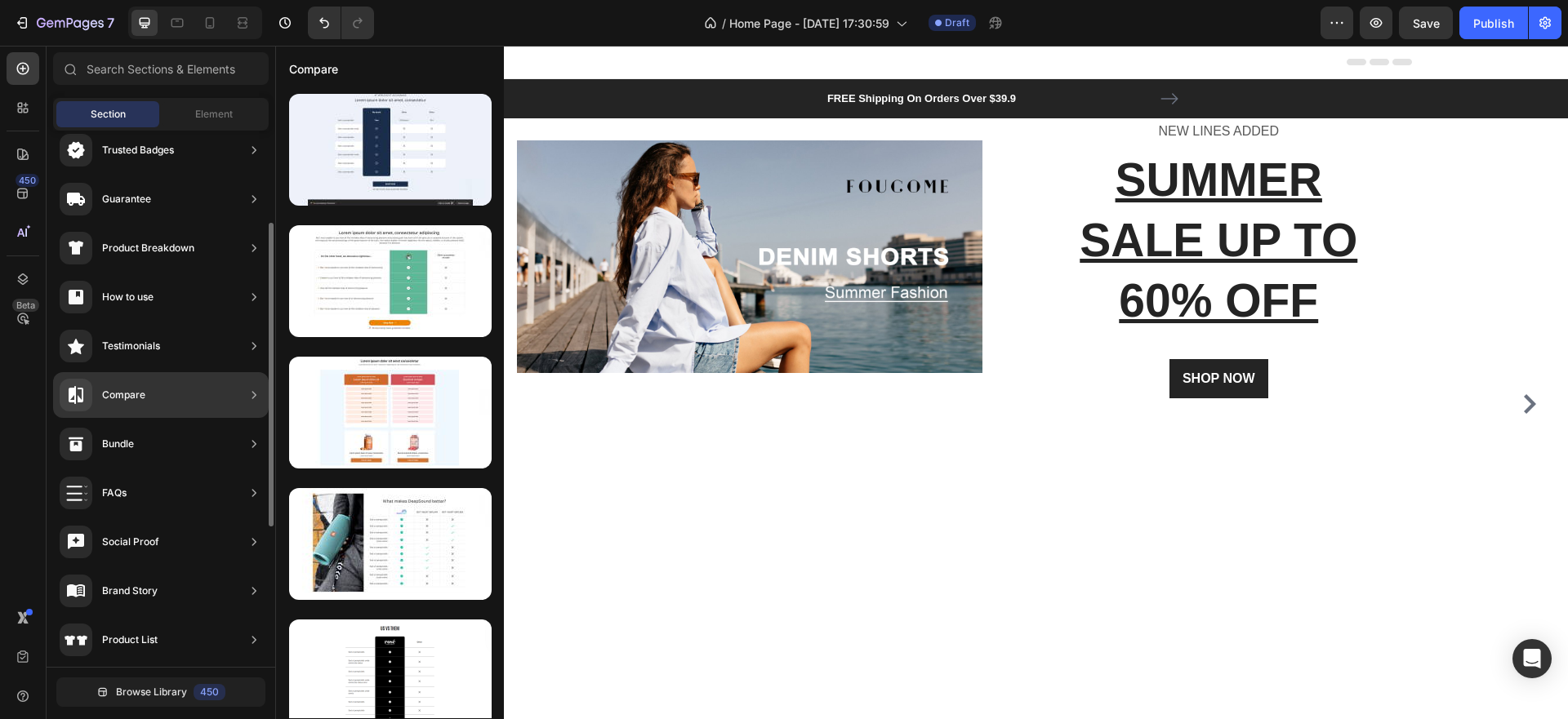
click at [162, 390] on div "Compare" at bounding box center [161, 395] width 216 height 46
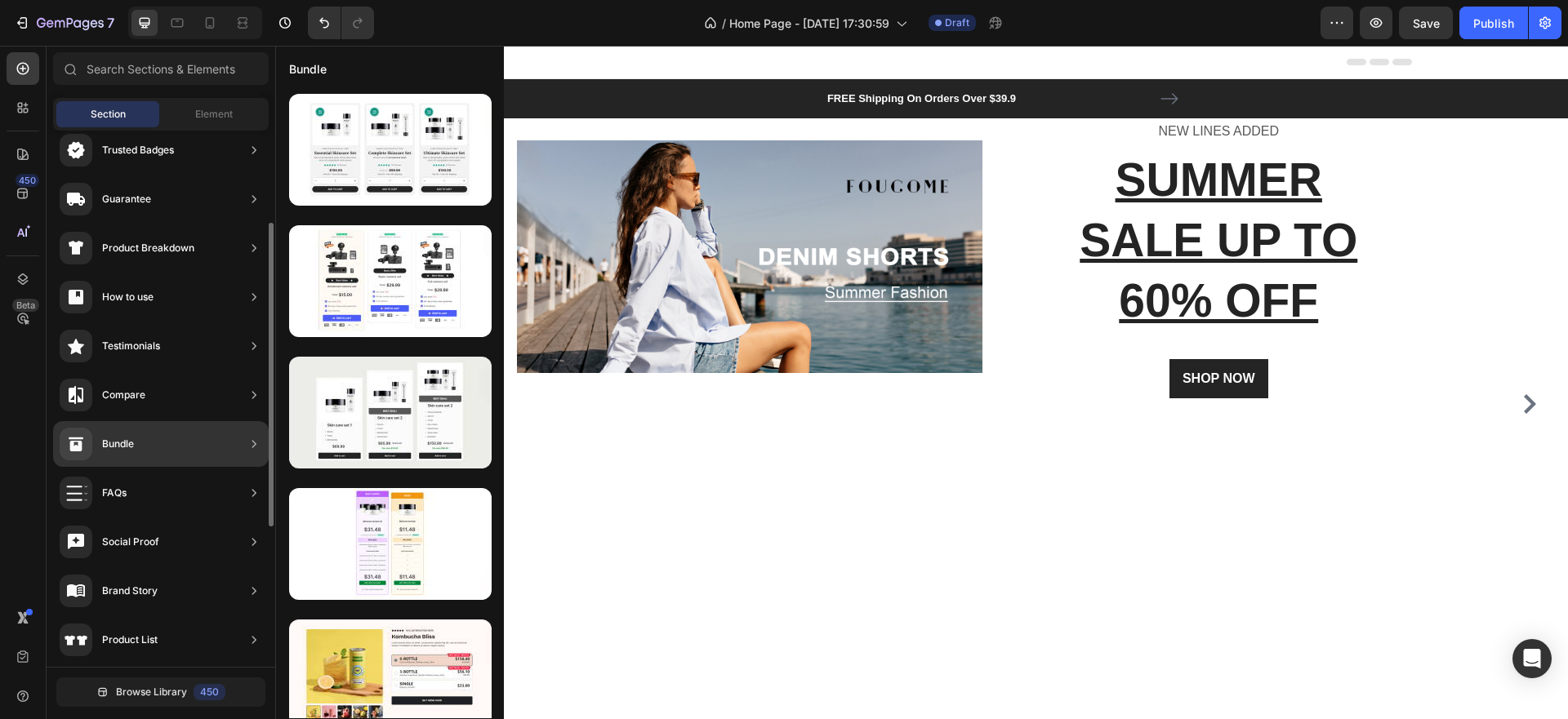
click at [145, 450] on div "Bundle" at bounding box center [161, 444] width 216 height 46
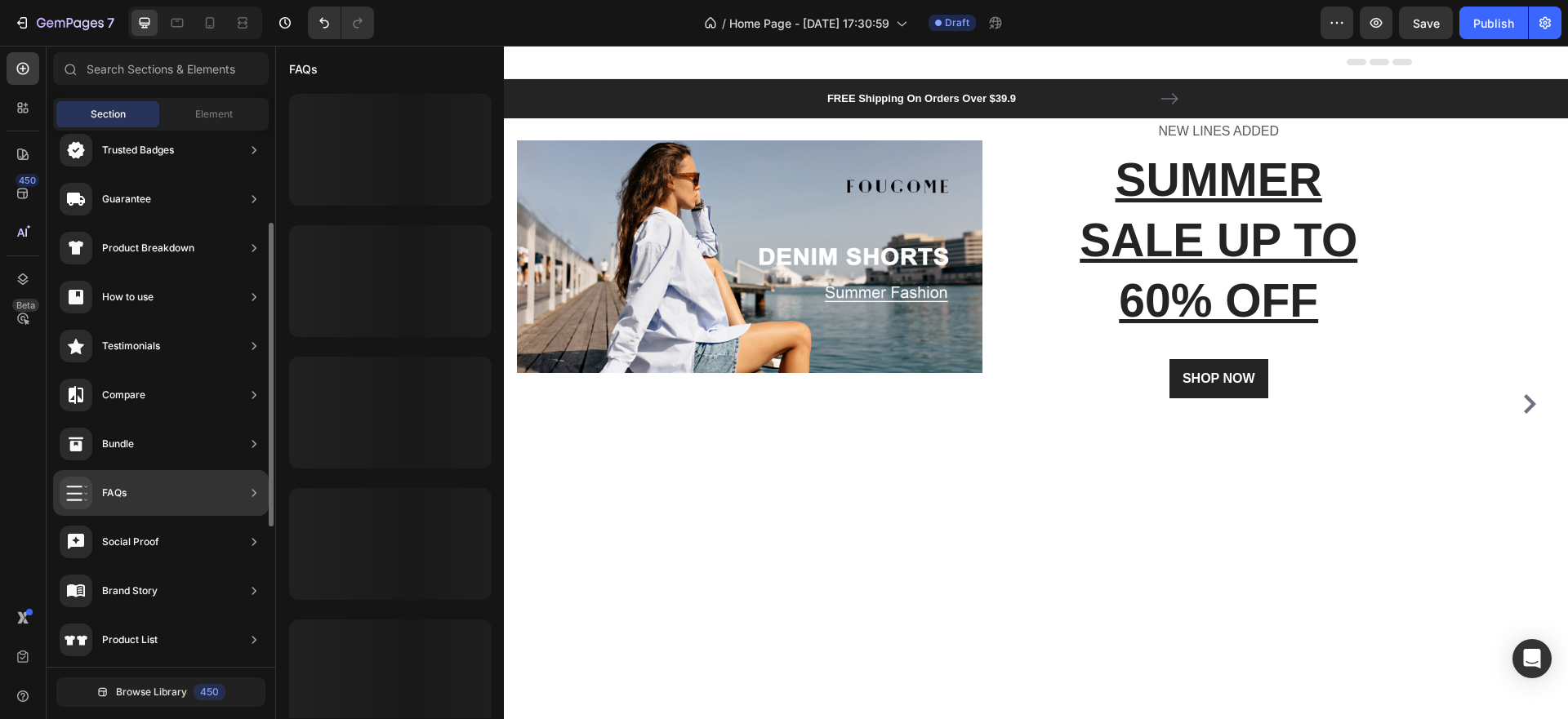
click at [134, 490] on div "FAQs" at bounding box center [161, 493] width 216 height 46
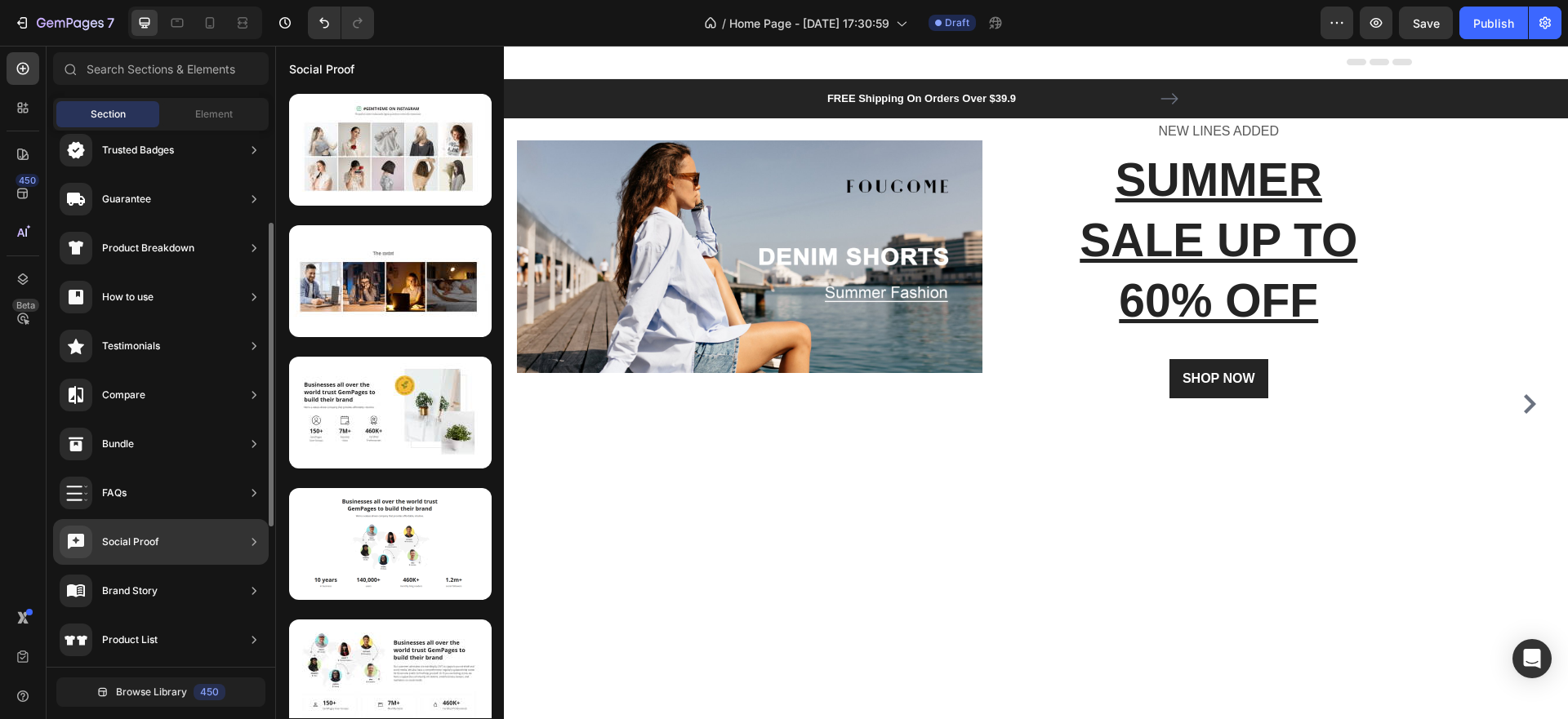
click at [145, 548] on div "Social Proof" at bounding box center [130, 542] width 57 height 16
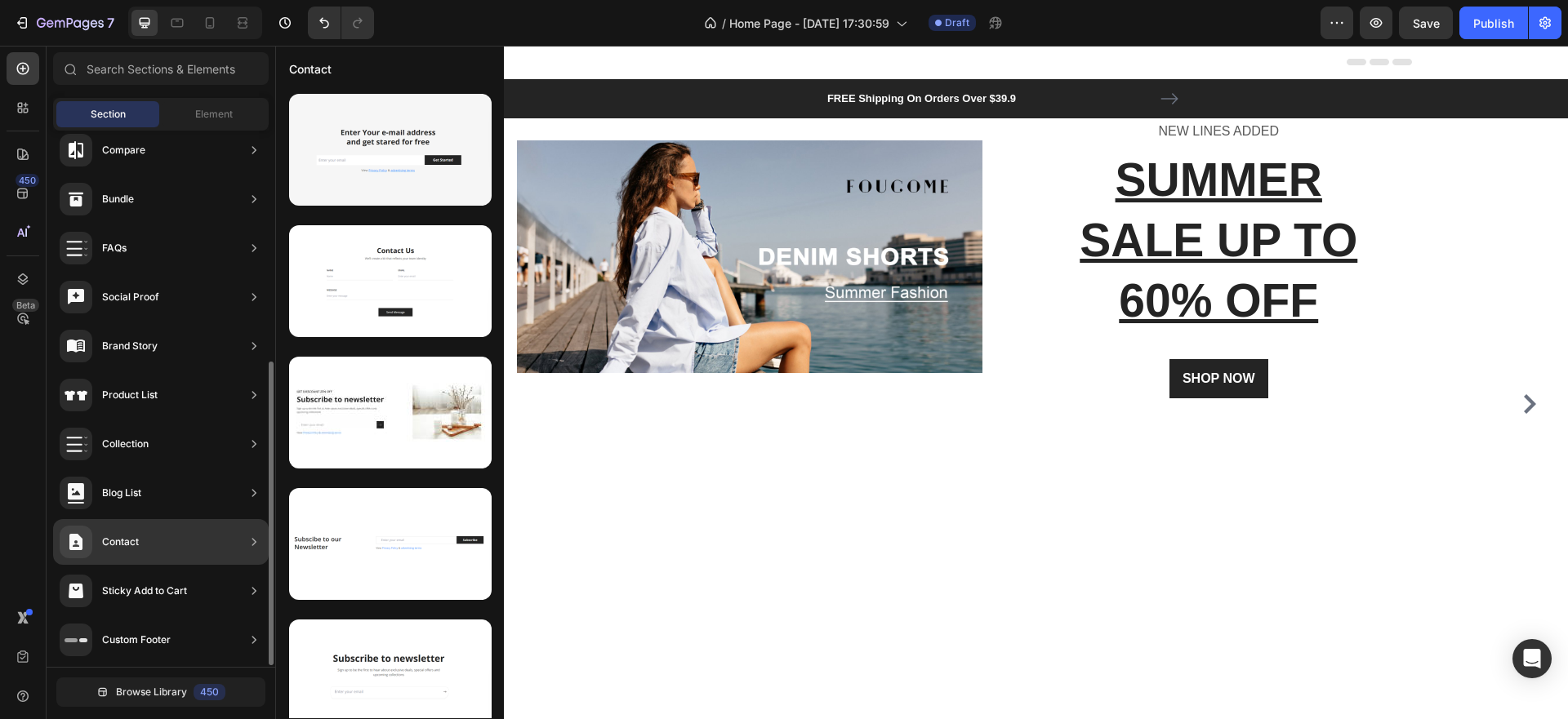
scroll to position [410, 0]
click at [148, 539] on div "Contact" at bounding box center [161, 539] width 216 height 46
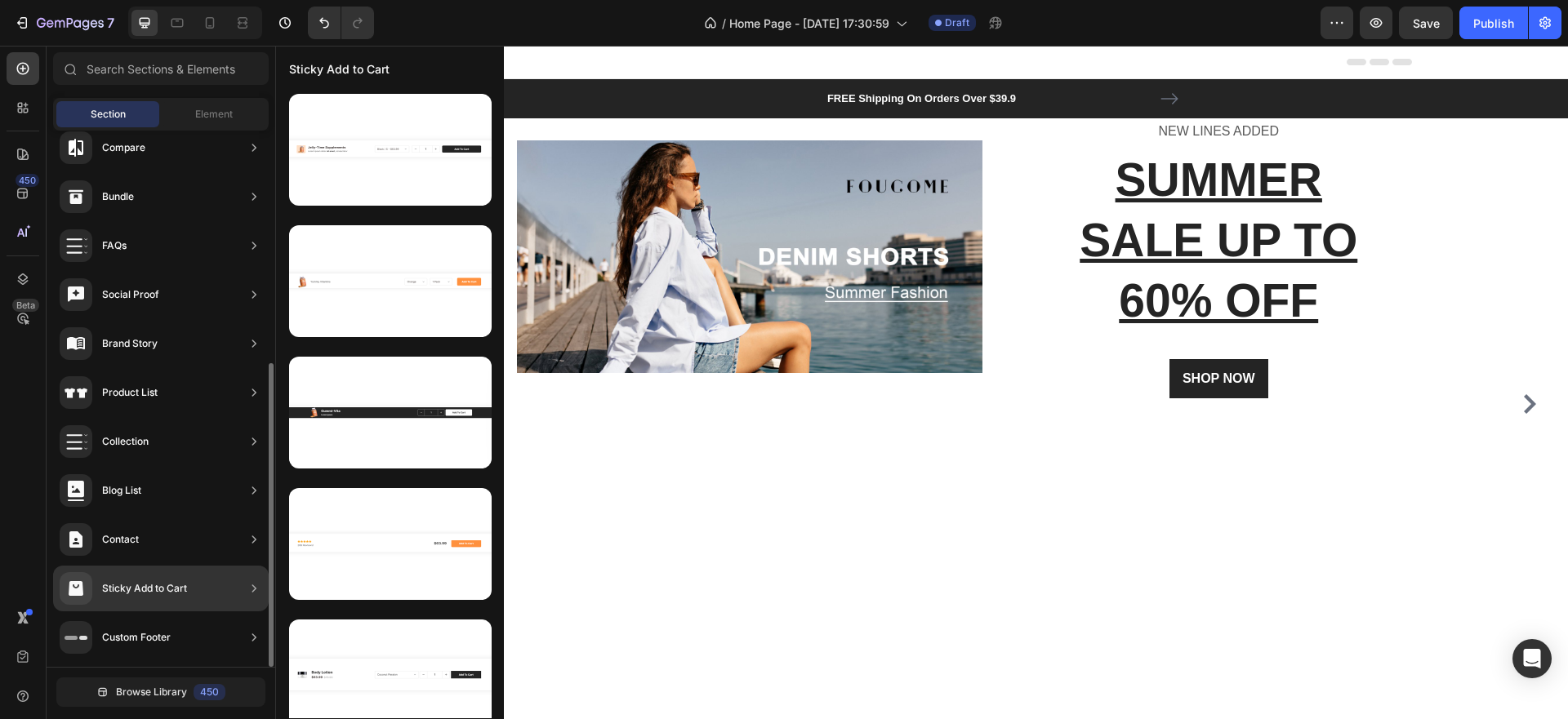
click at [152, 582] on div "Sticky Add to Cart" at bounding box center [144, 588] width 85 height 16
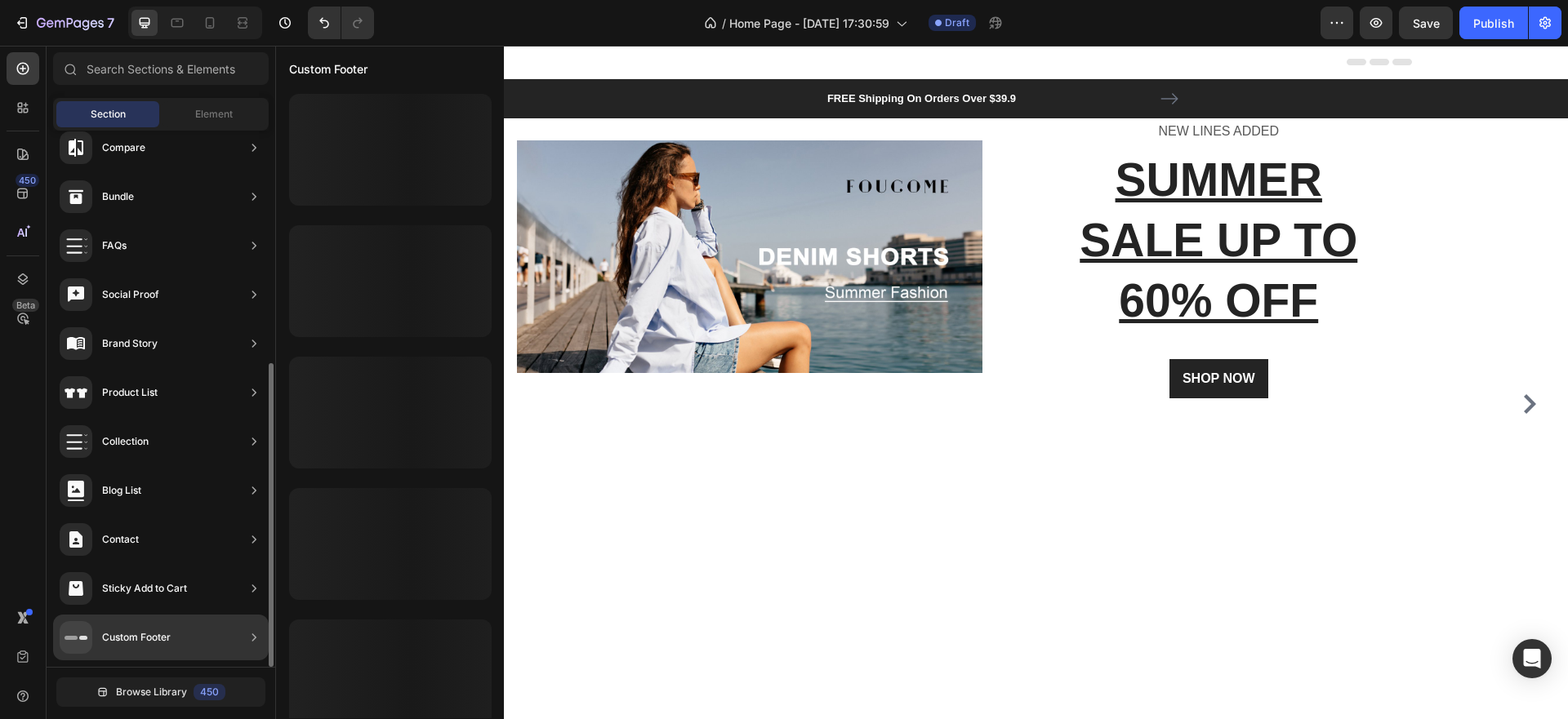
click at [152, 639] on div "Custom Footer" at bounding box center [136, 638] width 69 height 16
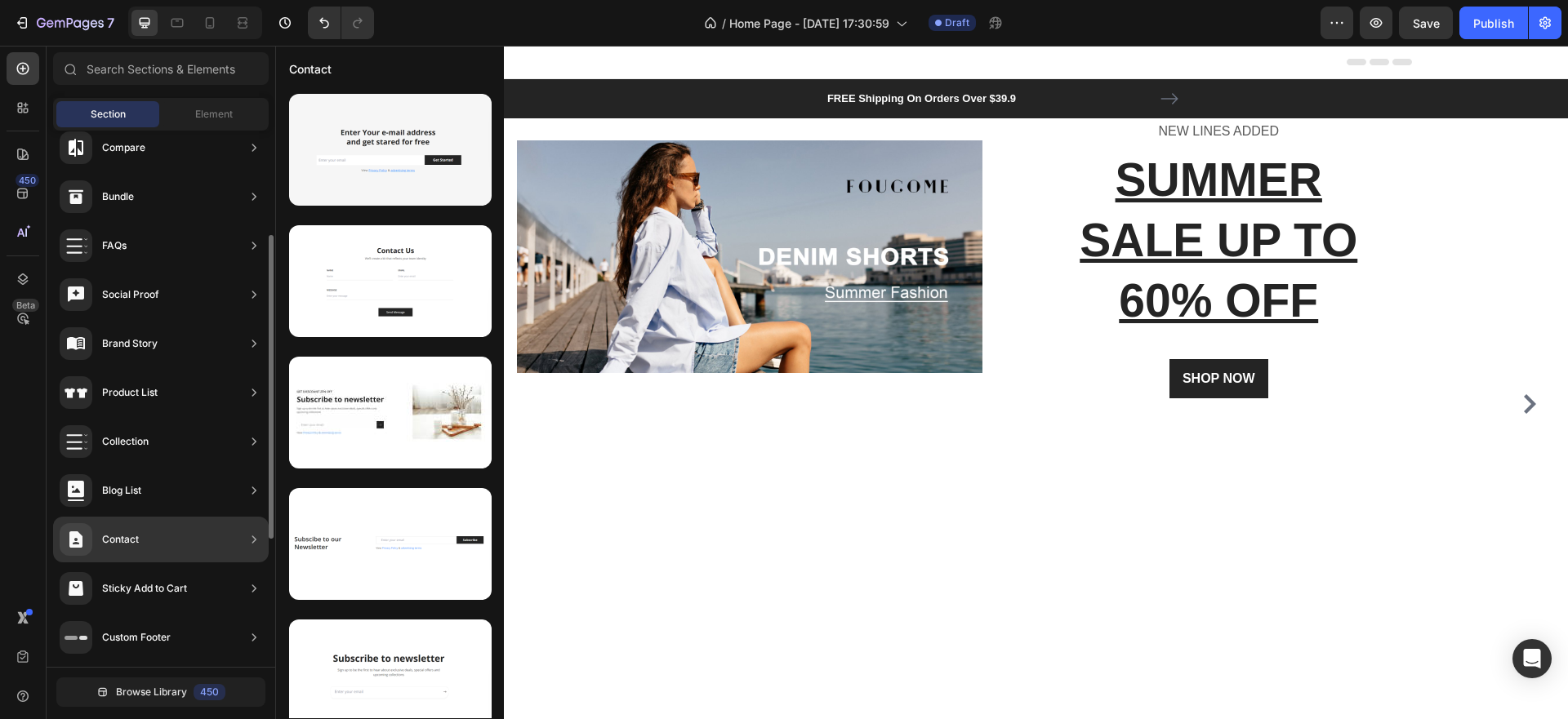
scroll to position [0, 0]
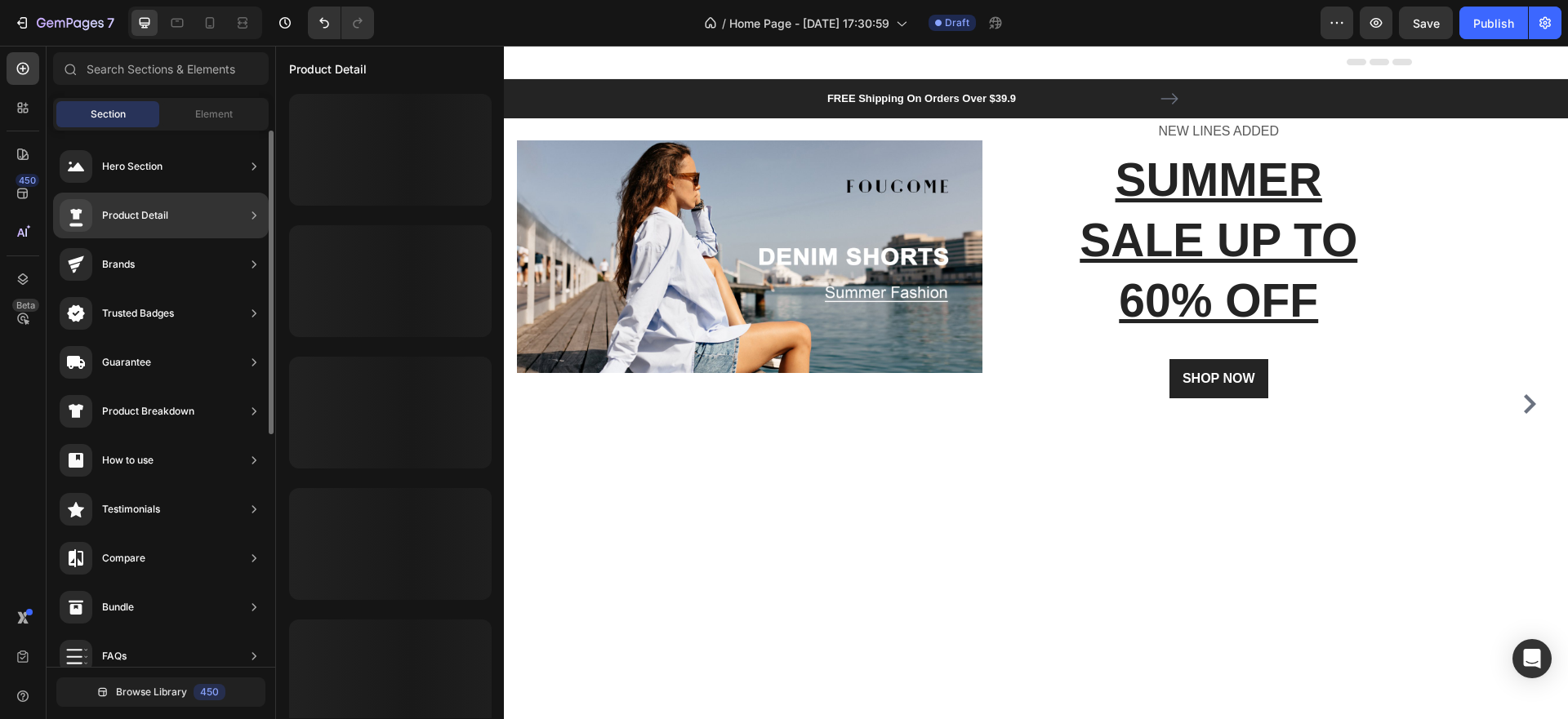
click at [219, 208] on div "Product Detail" at bounding box center [161, 216] width 216 height 46
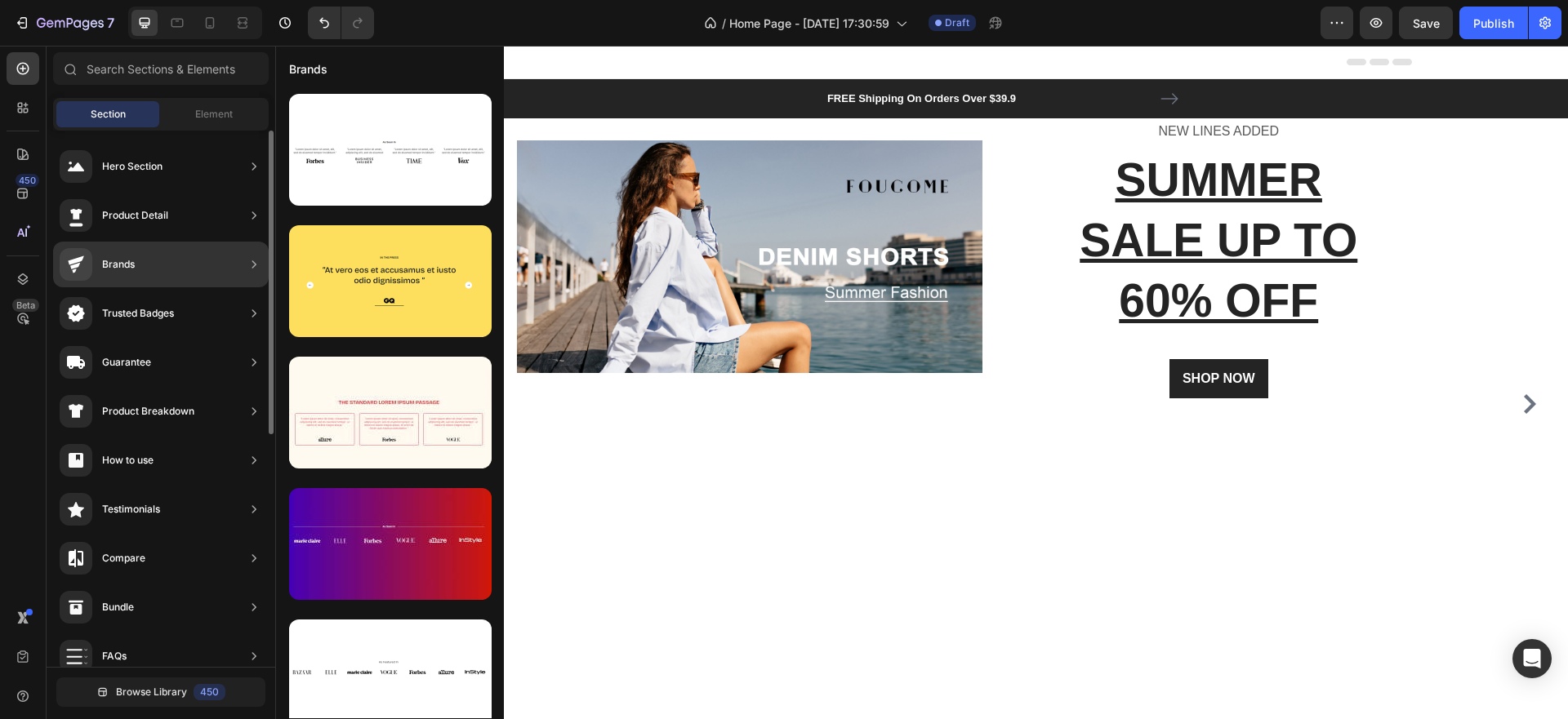
click at [199, 275] on div "Brands" at bounding box center [161, 264] width 216 height 46
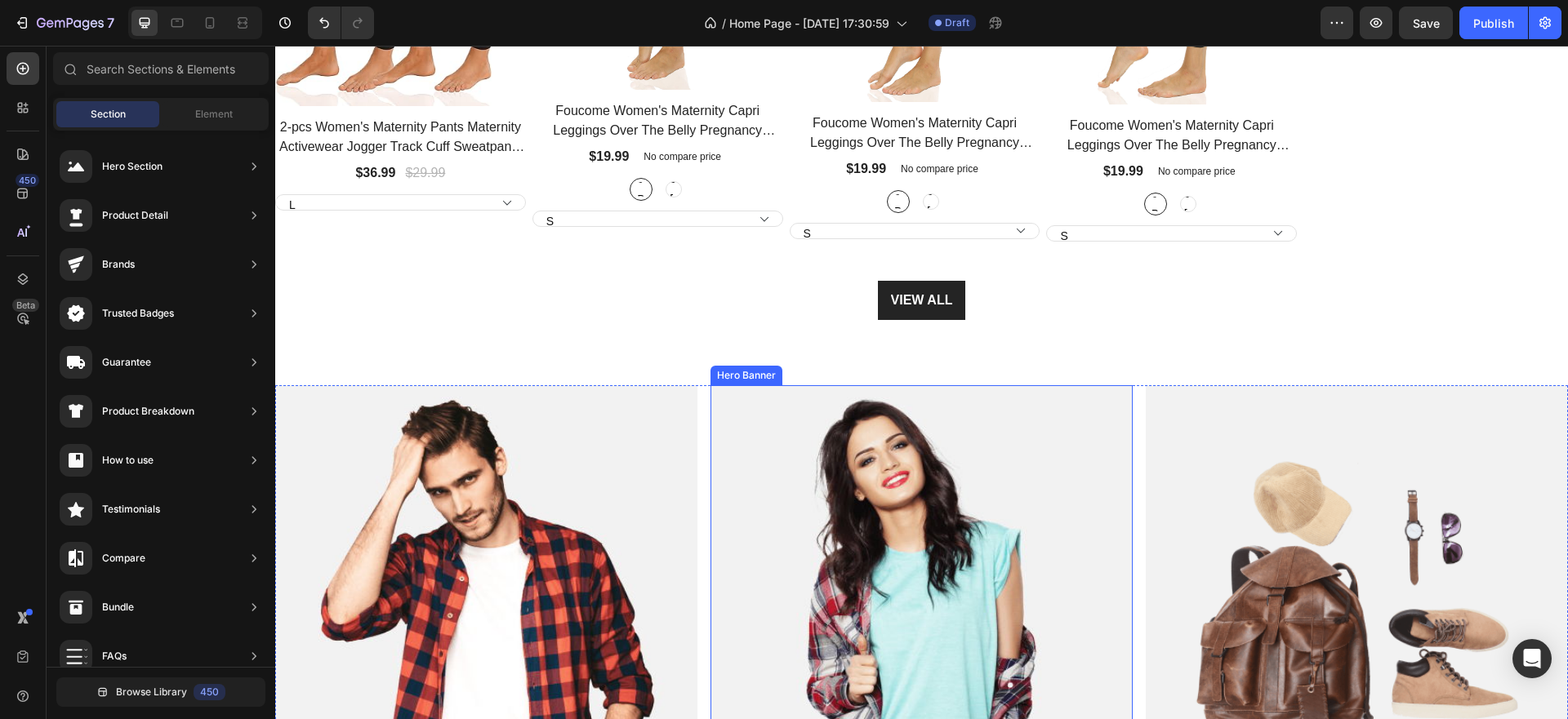
select select "L"
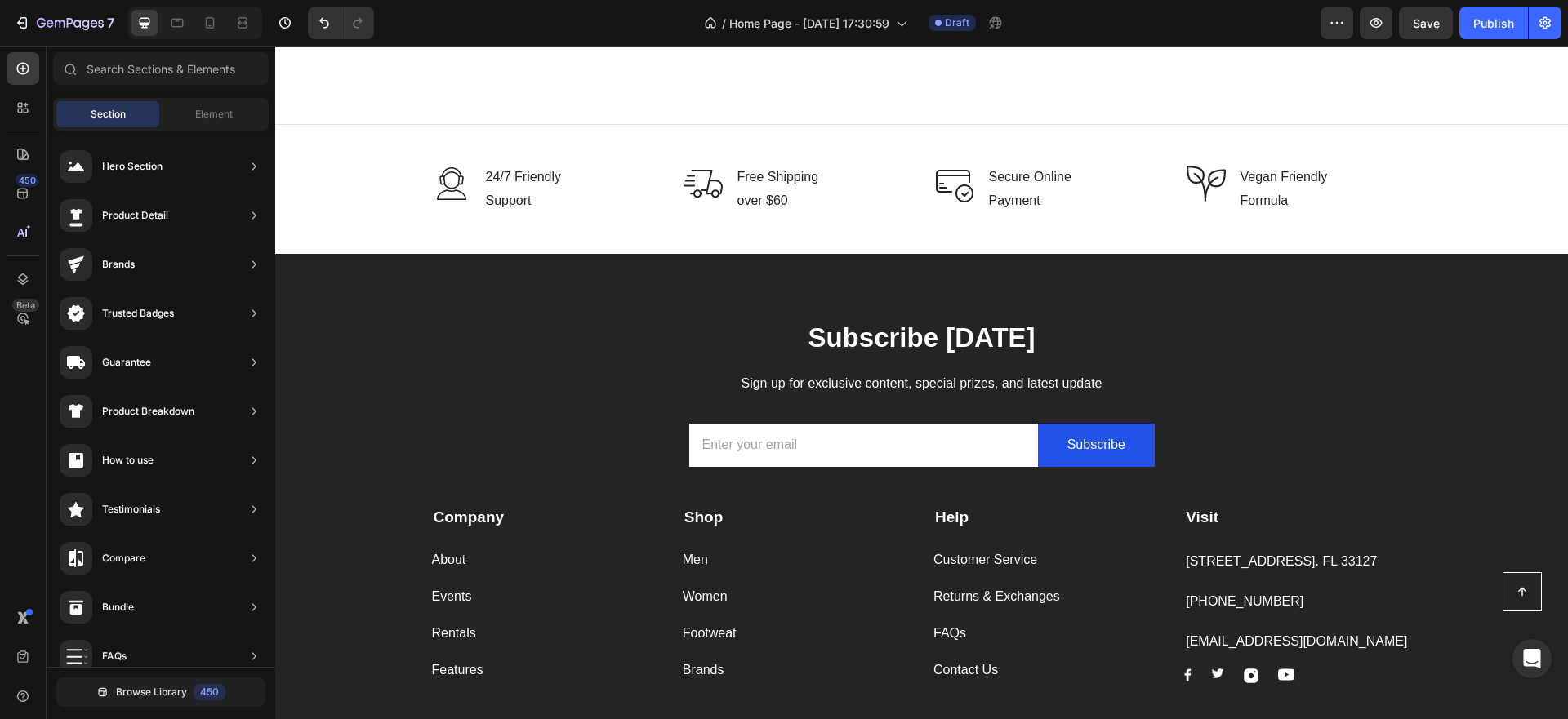
scroll to position [2776, 0]
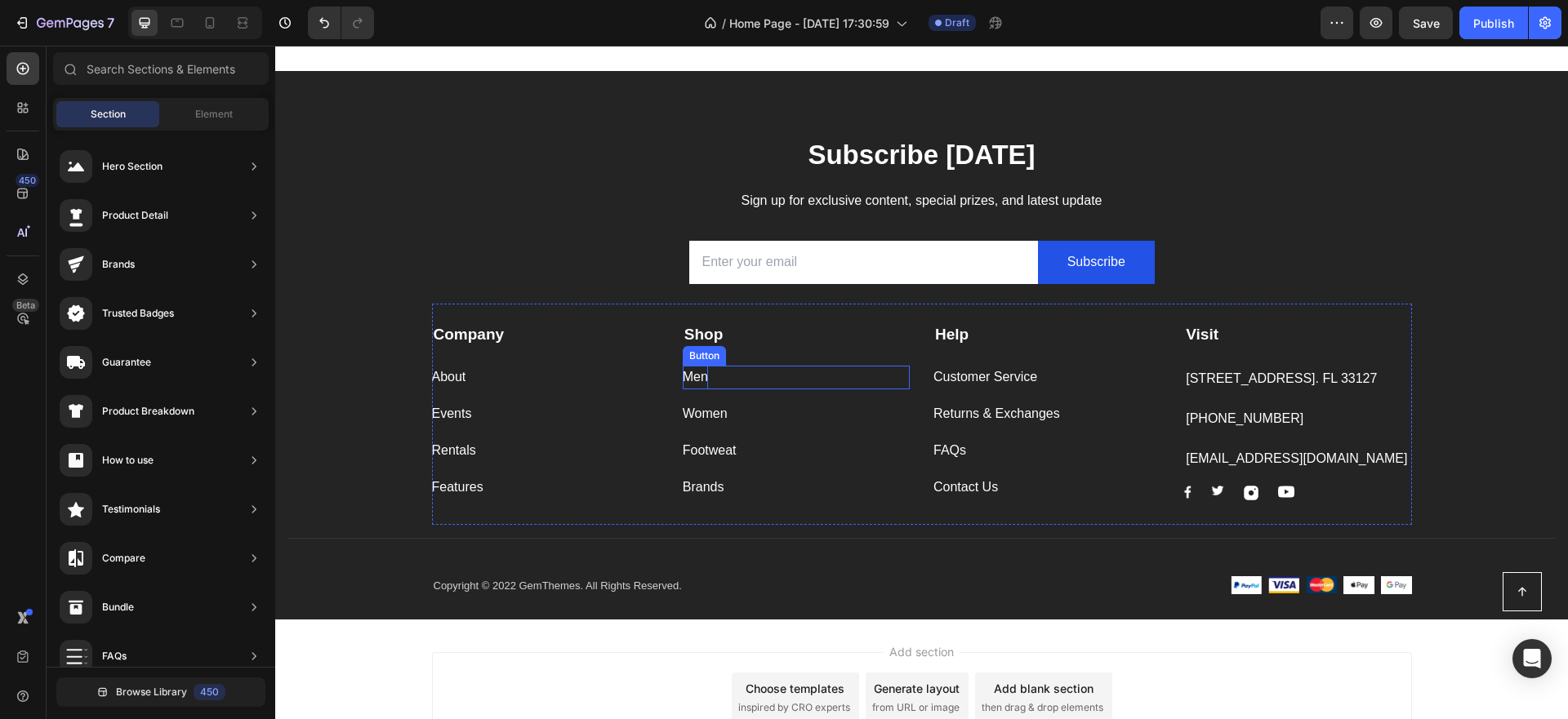
click at [698, 381] on div "Men" at bounding box center [695, 378] width 26 height 24
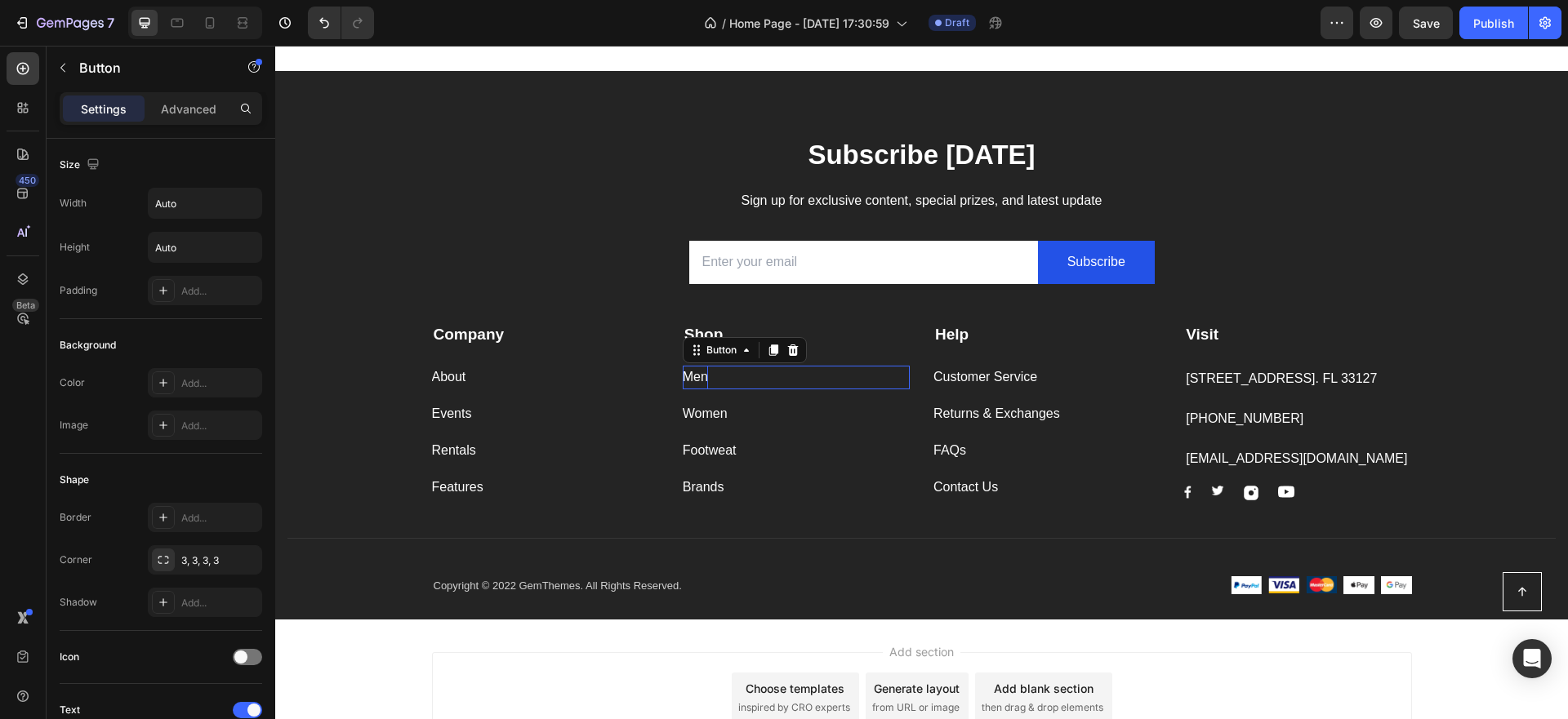
click at [698, 381] on div "Men" at bounding box center [695, 378] width 26 height 24
click at [704, 377] on div "Men Button 0" at bounding box center [796, 378] width 227 height 24
click at [710, 380] on div "Men Button 0" at bounding box center [796, 378] width 227 height 24
click at [701, 378] on p "Men" at bounding box center [695, 378] width 26 height 24
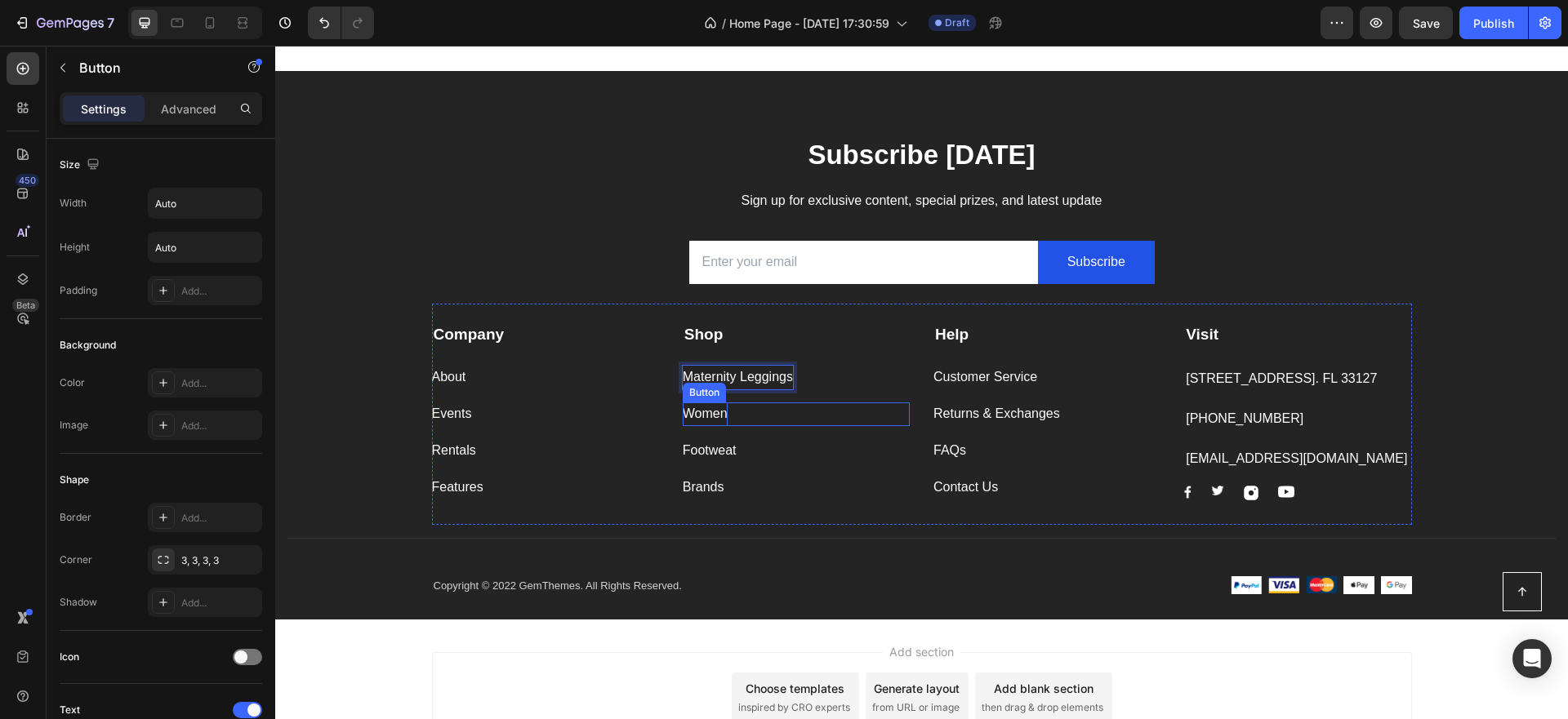
click at [698, 420] on div "Women" at bounding box center [705, 414] width 45 height 24
click at [730, 414] on div "Women Button 0" at bounding box center [796, 414] width 227 height 24
click at [726, 413] on div "Women Button 0" at bounding box center [796, 414] width 227 height 24
click at [717, 411] on div "Women" at bounding box center [705, 414] width 45 height 24
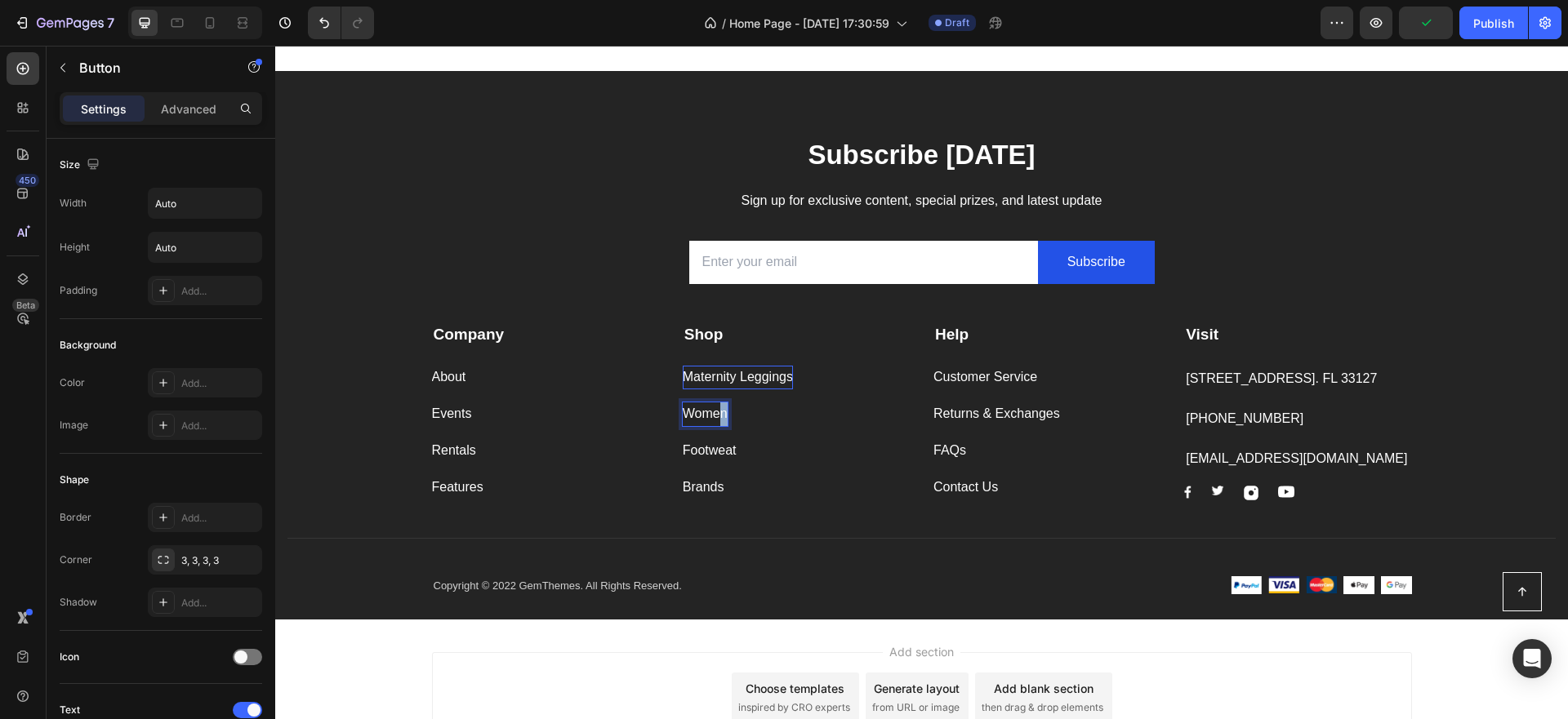
click at [721, 410] on p "Women" at bounding box center [705, 414] width 45 height 24
click at [724, 449] on div "Footweat" at bounding box center [709, 451] width 54 height 24
click at [739, 450] on div "Footweat Button 0" at bounding box center [796, 451] width 227 height 24
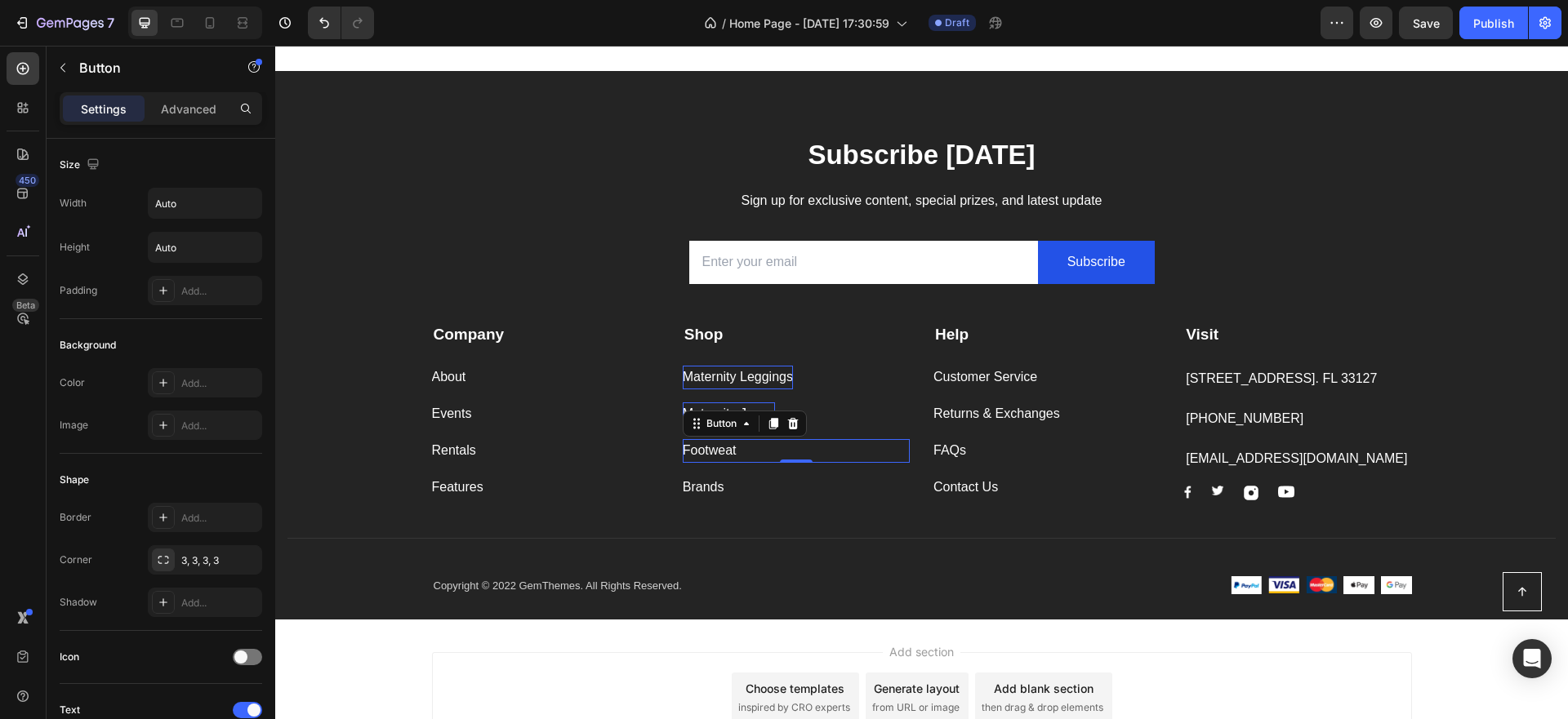
click at [739, 450] on div "Footweat Button 0" at bounding box center [796, 451] width 227 height 24
click at [731, 450] on div "Footweat" at bounding box center [709, 451] width 54 height 24
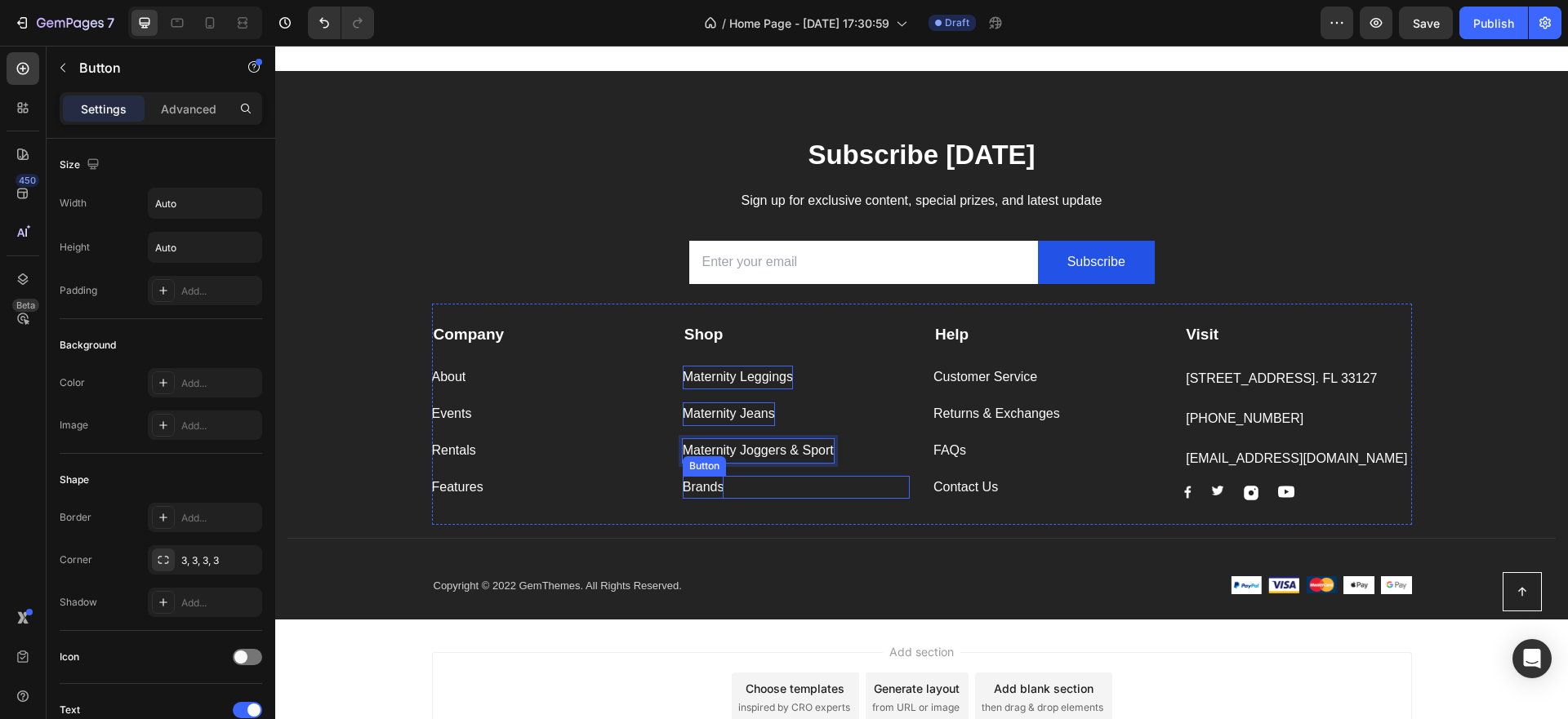
click at [707, 493] on div "Brands" at bounding box center [703, 487] width 42 height 24
click at [724, 487] on div "Brands Button 0" at bounding box center [796, 487] width 227 height 24
click at [723, 489] on div "Brands Button 0" at bounding box center [796, 487] width 227 height 24
click at [712, 489] on div "Brands" at bounding box center [703, 487] width 42 height 24
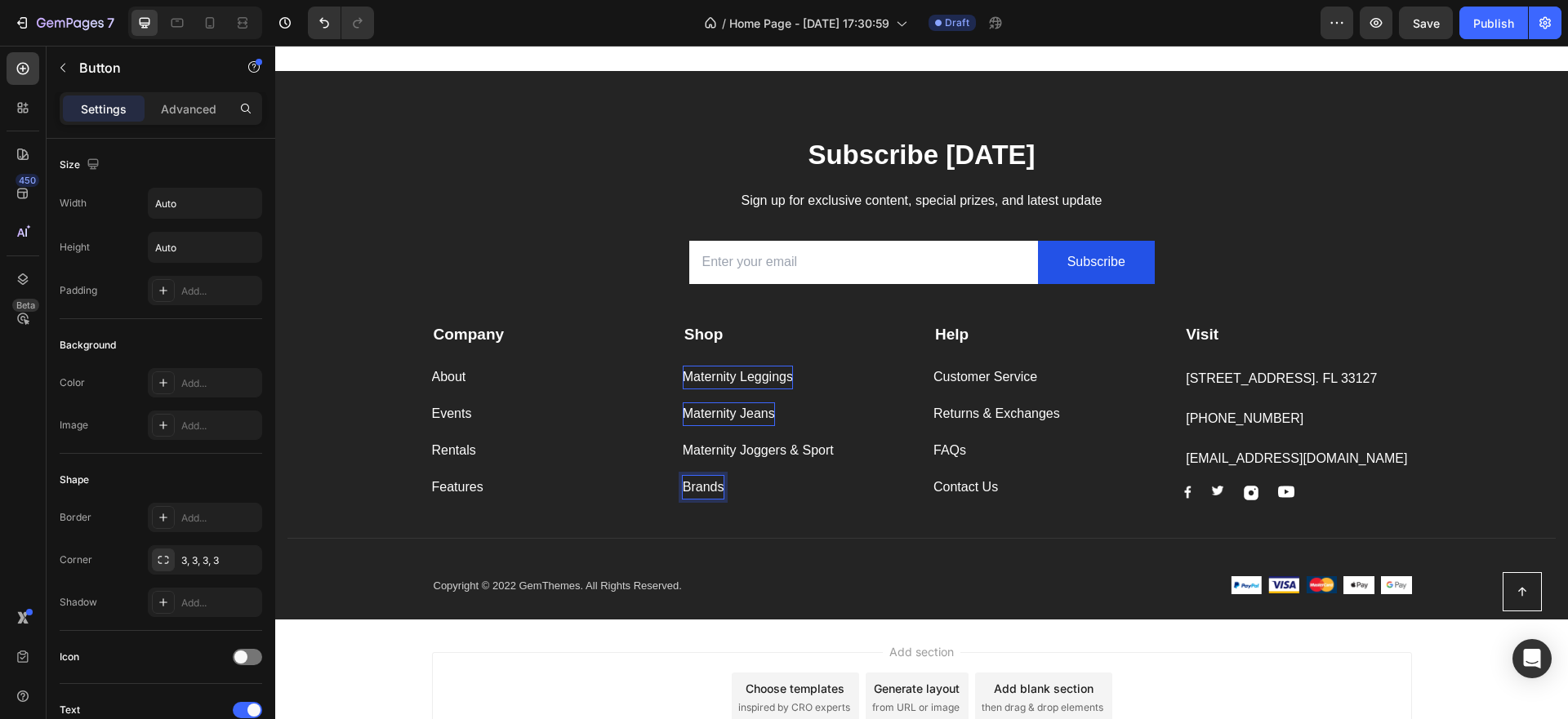
click at [717, 487] on p "Brands" at bounding box center [703, 487] width 42 height 24
click at [827, 453] on p "Maternity Joggers & Sport" at bounding box center [758, 451] width 151 height 24
click at [846, 453] on div "Maternity Joggers & Sport Button 0" at bounding box center [796, 451] width 227 height 24
click at [834, 451] on p "Maternity Joggers & Sport" at bounding box center [758, 451] width 151 height 24
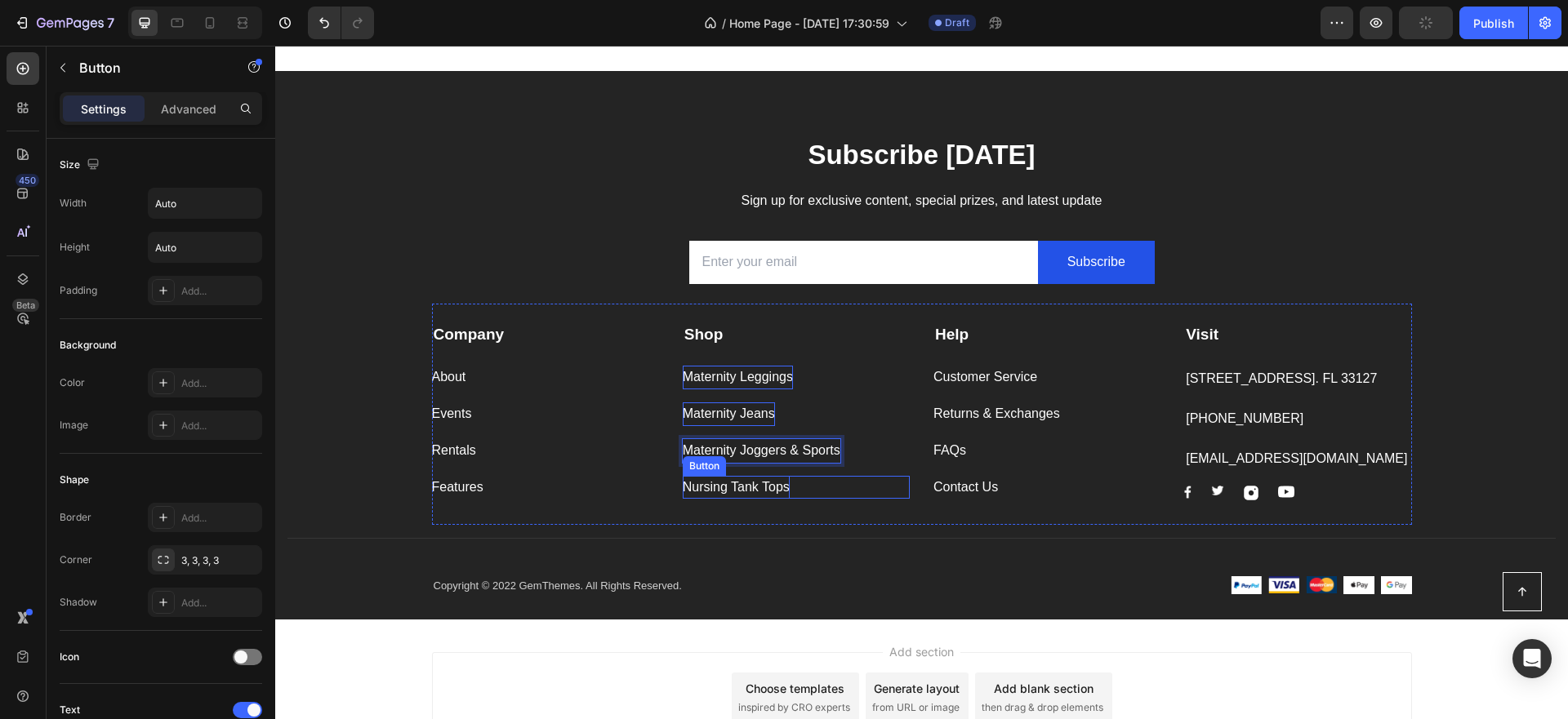
click at [847, 485] on div "Nursing Tank Tops Button" at bounding box center [796, 487] width 227 height 24
click at [853, 429] on div "Maternity Joggers & Sports Button" at bounding box center [796, 445] width 227 height 37
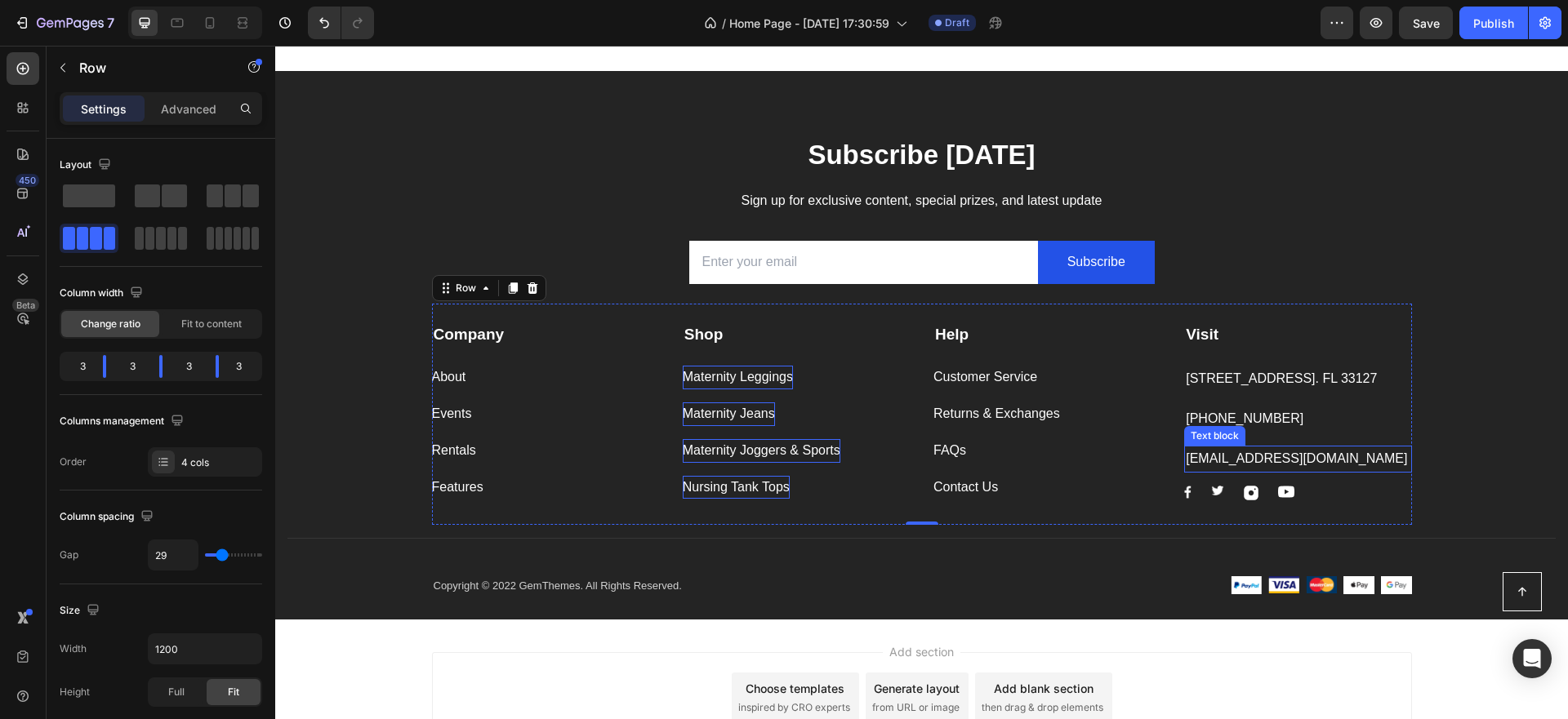
click at [1272, 471] on p "[EMAIL_ADDRESS][DOMAIN_NAME]" at bounding box center [1297, 459] width 224 height 24
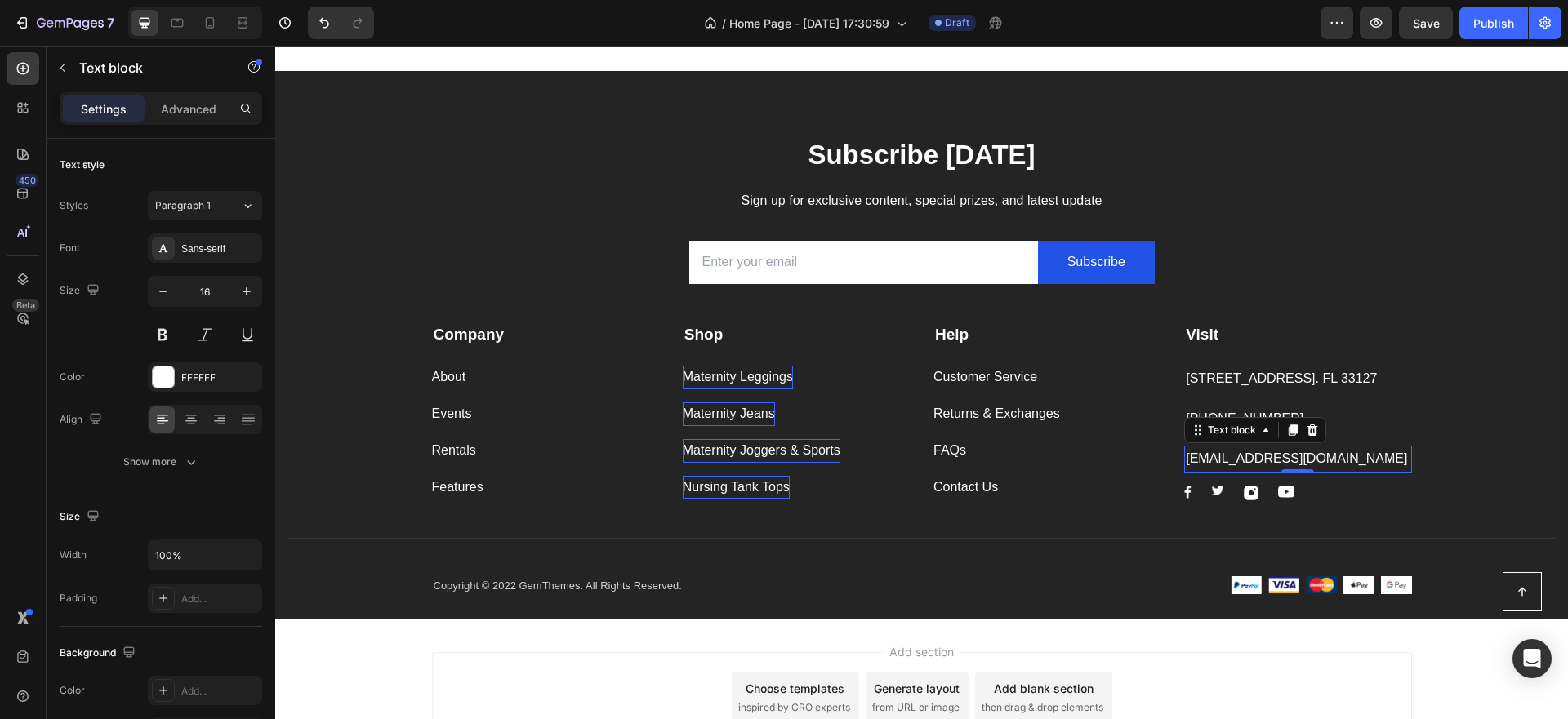
click at [1225, 471] on p "[EMAIL_ADDRESS][DOMAIN_NAME]" at bounding box center [1297, 459] width 224 height 24
click at [1230, 471] on p "[EMAIL_ADDRESS][DOMAIN_NAME]" at bounding box center [1297, 459] width 224 height 24
click at [1220, 471] on p "[EMAIL_ADDRESS][DOMAIN_NAME]" at bounding box center [1297, 459] width 224 height 24
click at [1204, 471] on p "[EMAIL_ADDRESS][DOMAIN_NAME]" at bounding box center [1297, 459] width 224 height 24
click at [1360, 471] on p "[EMAIL_ADDRESS][DOMAIN_NAME]" at bounding box center [1297, 459] width 224 height 24
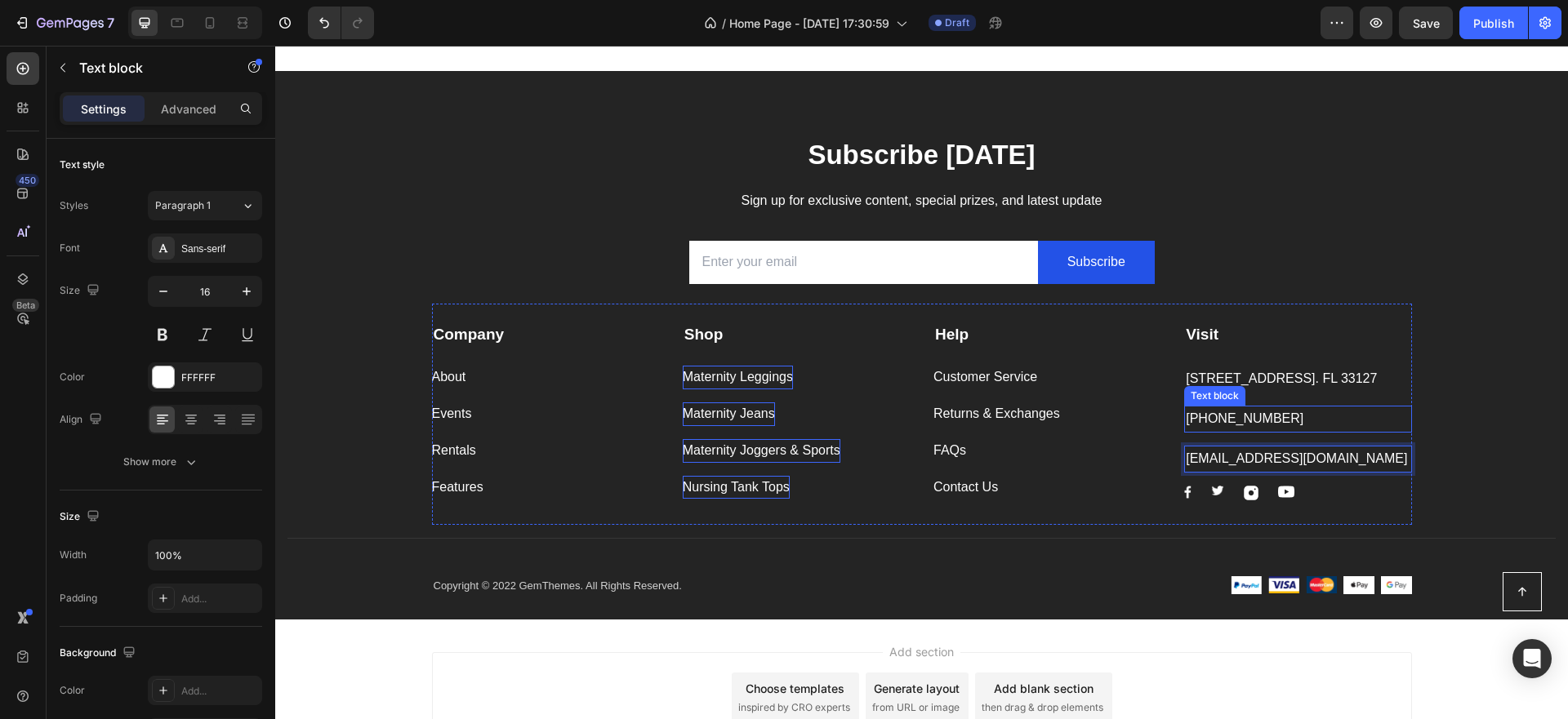
click at [1286, 432] on p "[PHONE_NUMBER]" at bounding box center [1297, 419] width 224 height 24
click at [1262, 432] on p "[PHONE_NUMBER]" at bounding box center [1297, 419] width 224 height 24
click at [1266, 432] on p "[PHONE_NUMBER]" at bounding box center [1297, 419] width 224 height 24
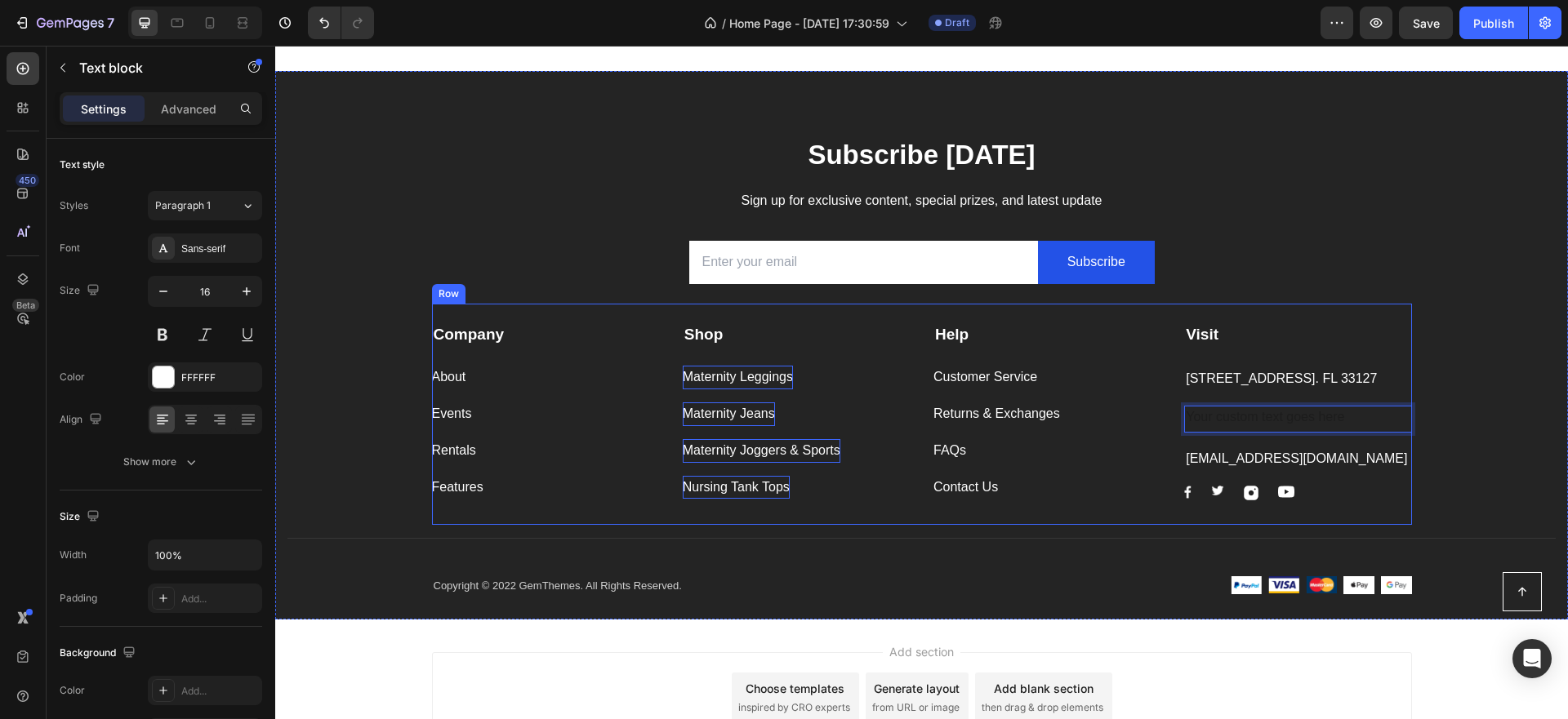
click at [1266, 418] on div "Visit Text block [STREET_ADDRESS]. FL 33127 Text block Text block 0 [EMAIL_ADDR…" at bounding box center [1297, 412] width 227 height 177
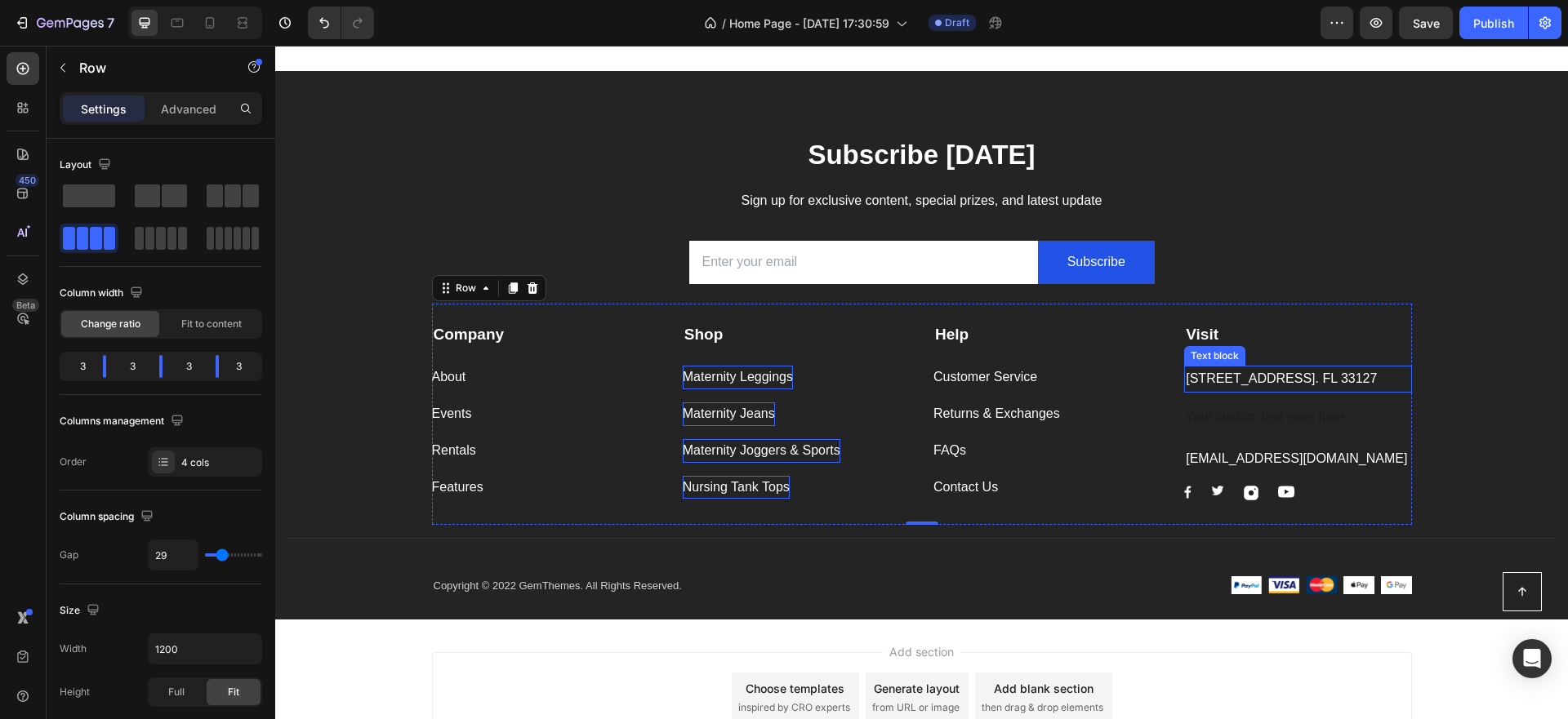
click at [1249, 391] on p "[STREET_ADDRESS]. FL 33127" at bounding box center [1297, 379] width 224 height 24
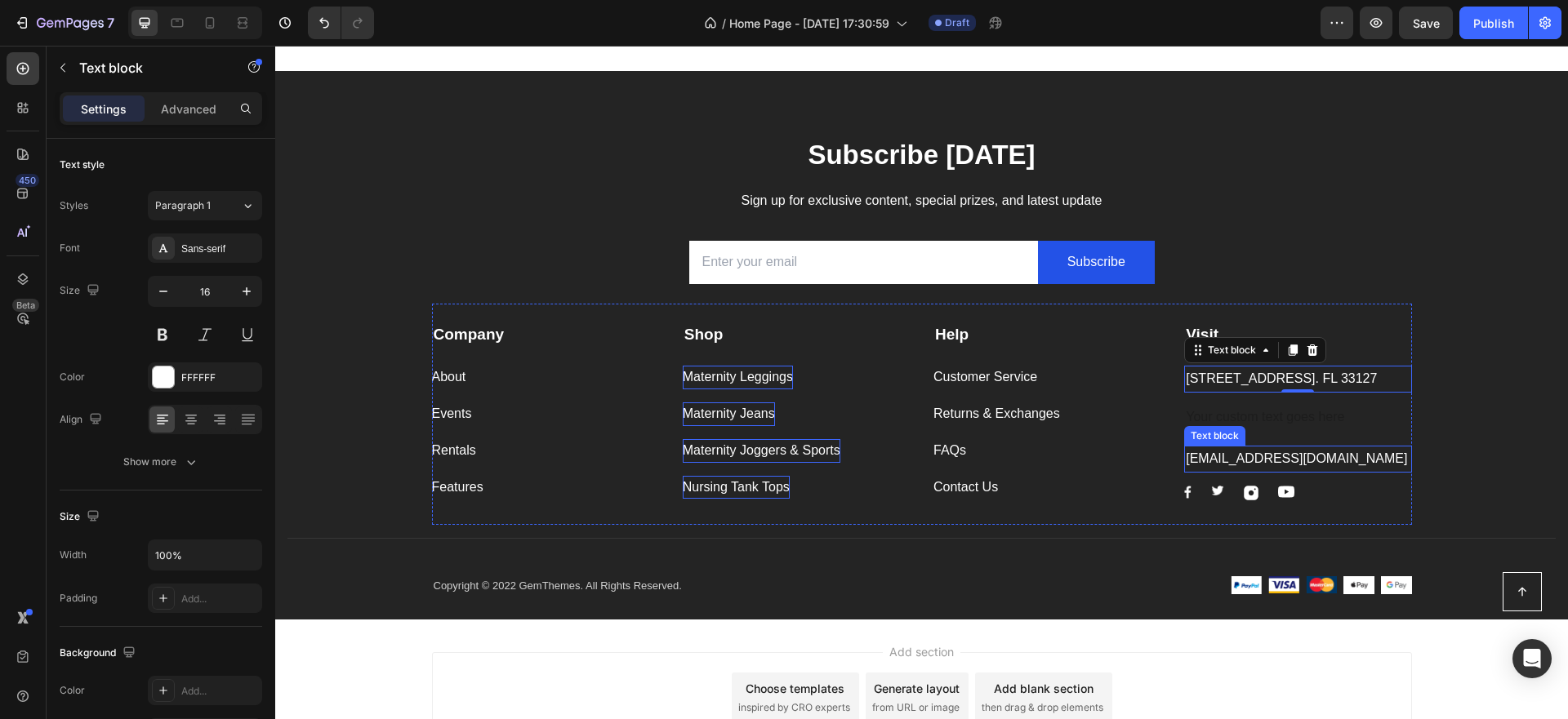
click at [1240, 471] on p "[EMAIL_ADDRESS][DOMAIN_NAME]" at bounding box center [1297, 459] width 224 height 24
click at [1328, 471] on p "[EMAIL_ADDRESS][DOMAIN_NAME]" at bounding box center [1297, 459] width 224 height 24
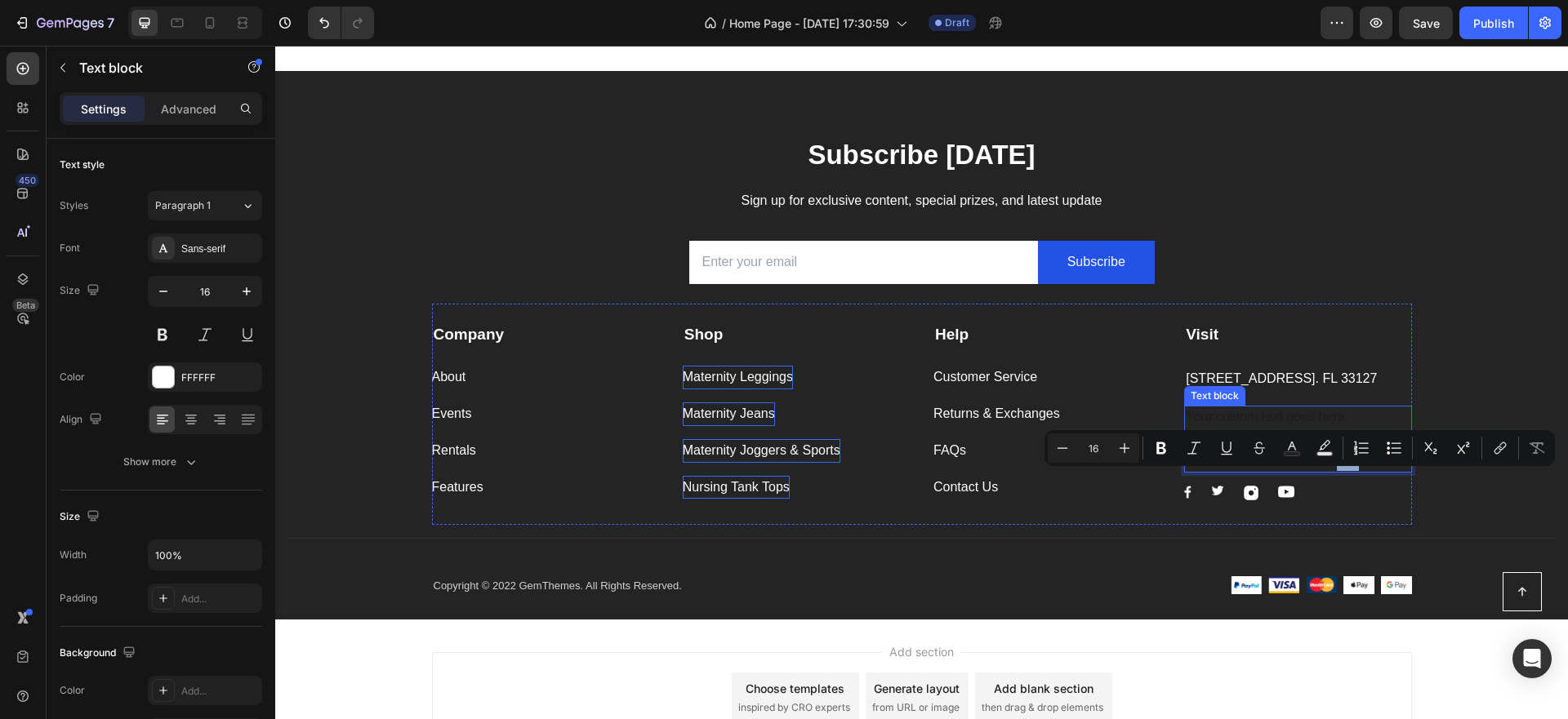
click at [1228, 403] on div "Text block" at bounding box center [1215, 396] width 55 height 15
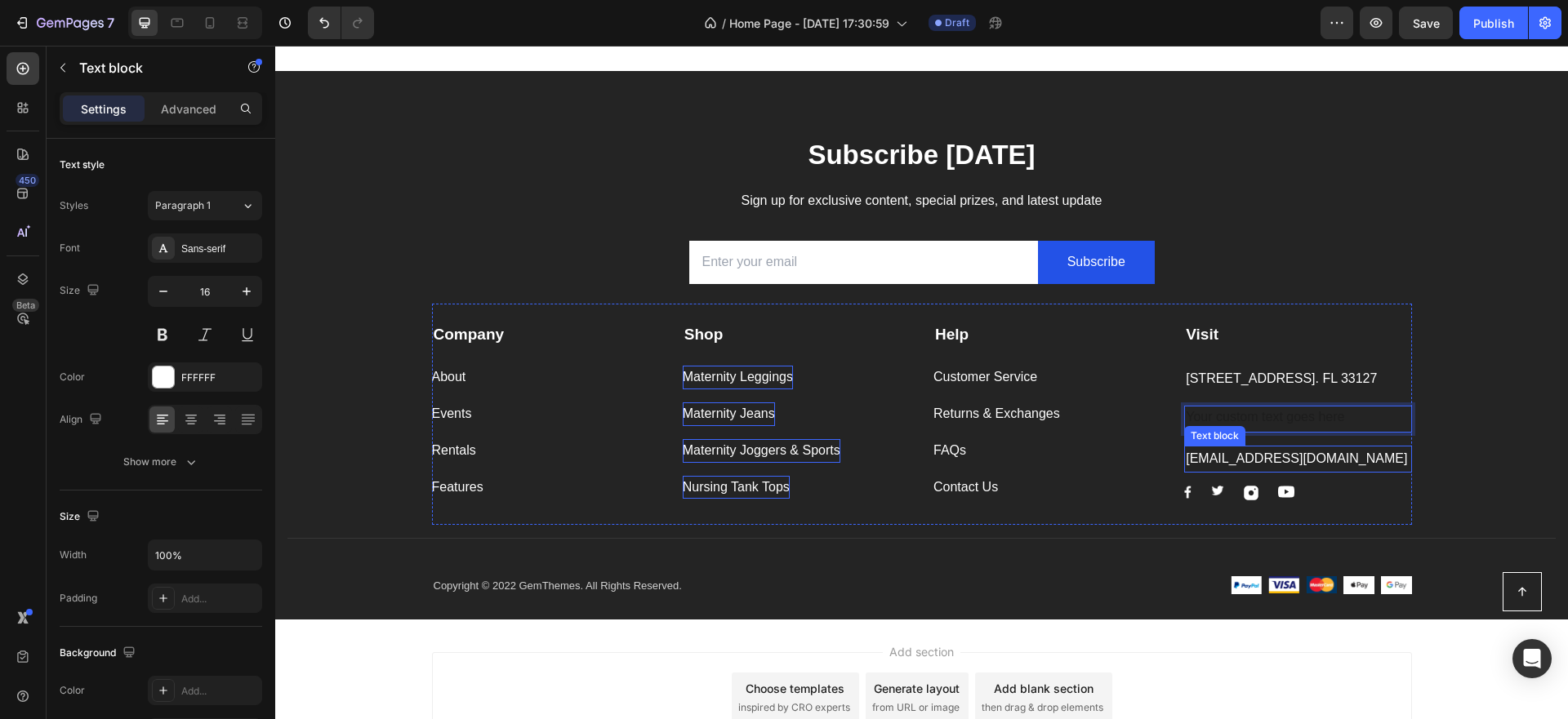
click at [1262, 471] on p "[EMAIL_ADDRESS][DOMAIN_NAME]" at bounding box center [1297, 459] width 224 height 24
click at [1337, 471] on p "[EMAIL_ADDRESS][DOMAIN_NAME]" at bounding box center [1297, 459] width 224 height 24
click at [1283, 432] on div "Rich Text Editor. Editing area: main" at bounding box center [1297, 419] width 227 height 27
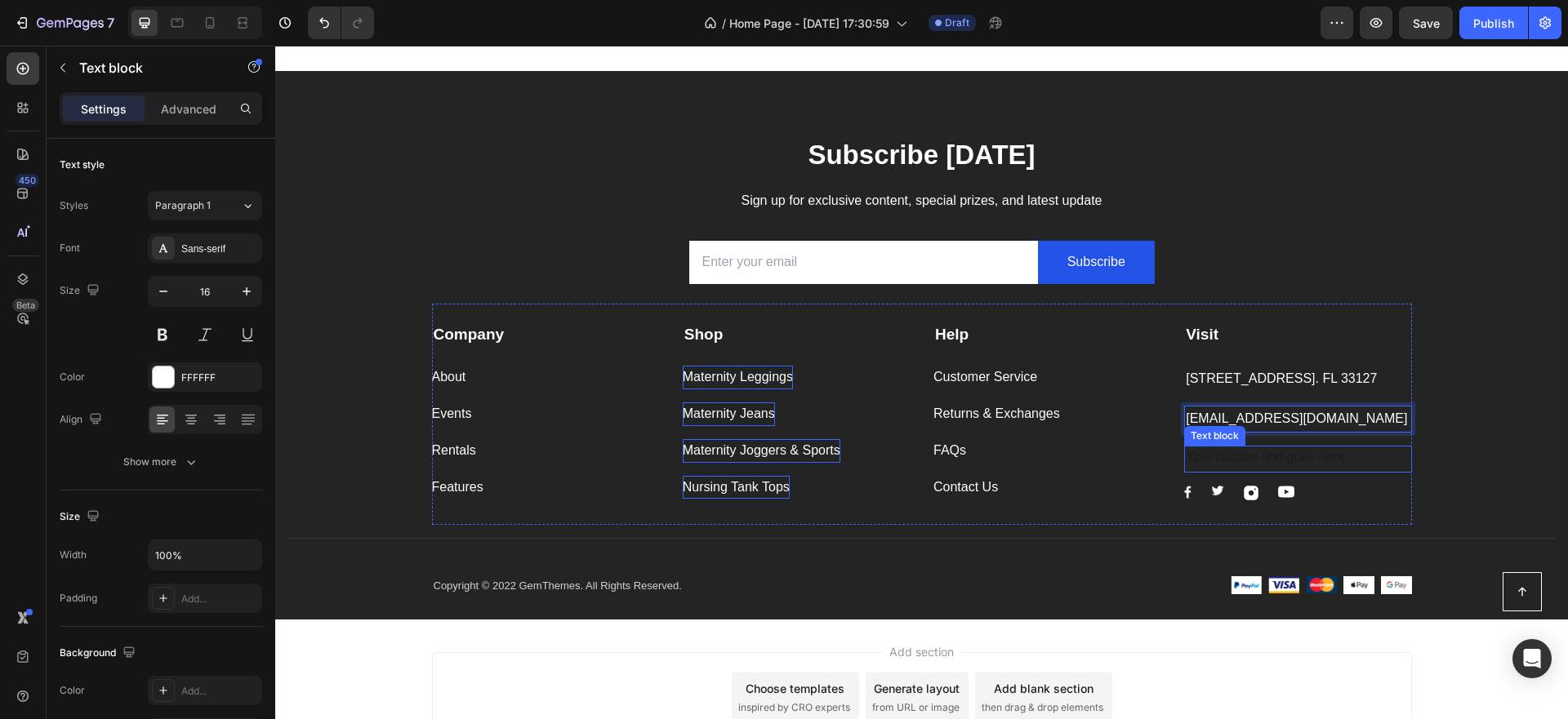
click at [1296, 473] on div "Rich Text Editor. Editing area: main" at bounding box center [1297, 459] width 227 height 27
click at [1263, 391] on p "[STREET_ADDRESS]. FL 33127" at bounding box center [1297, 379] width 224 height 24
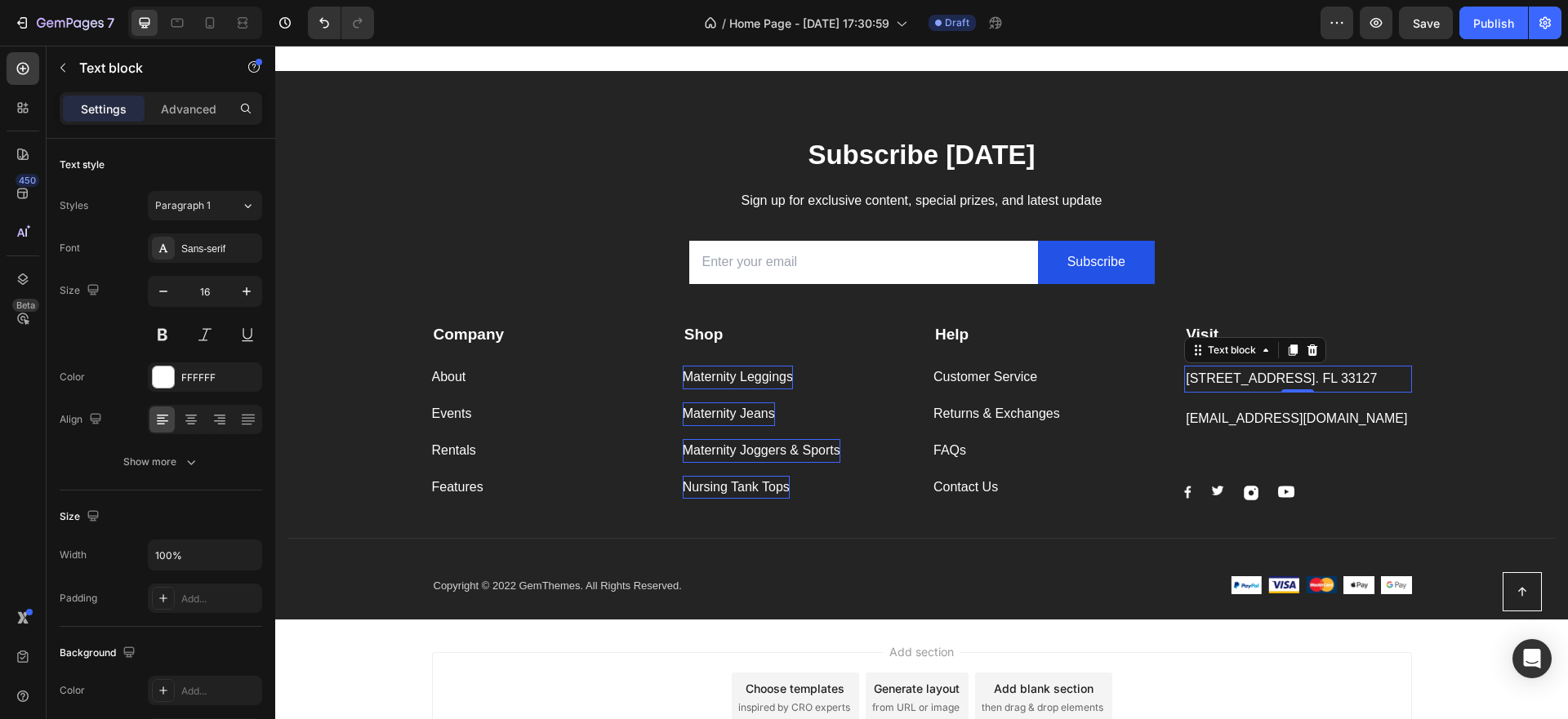
click at [1249, 391] on p "[STREET_ADDRESS]. FL 33127" at bounding box center [1297, 379] width 224 height 24
drag, startPoint x: 1239, startPoint y: 402, endPoint x: 1182, endPoint y: 400, distance: 57.0
click at [1186, 391] on p "[STREET_ADDRESS]. FL 33127" at bounding box center [1297, 379] width 224 height 24
click at [1313, 377] on p "[STREET_ADDRESS]. FL 510000" at bounding box center [1297, 379] width 224 height 24
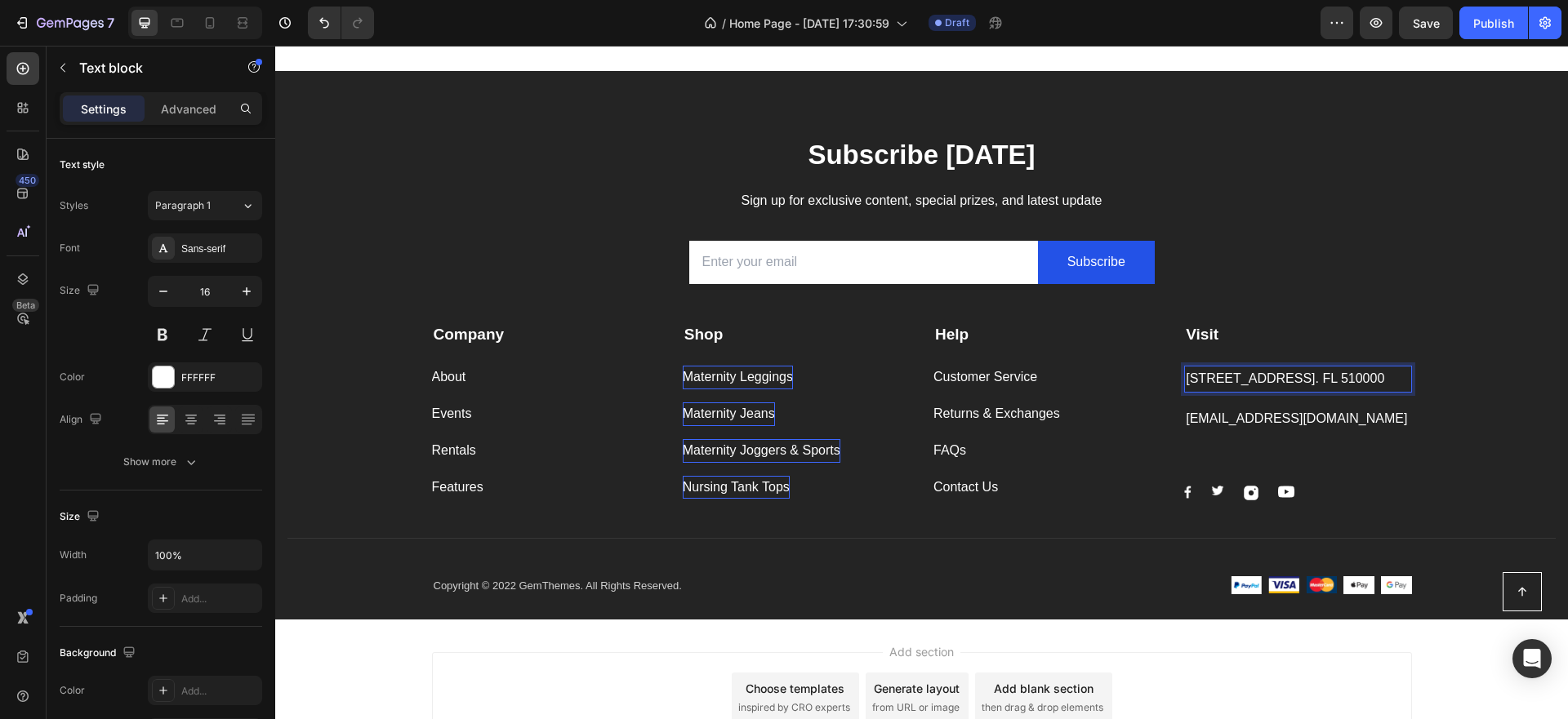
click at [1365, 380] on p "[STREET_ADDRESS]. FL 510000" at bounding box center [1297, 379] width 224 height 24
drag, startPoint x: 1277, startPoint y: 379, endPoint x: 1164, endPoint y: 374, distance: 113.1
click at [1164, 374] on div "Company Text block About Button Events Button Rentals Button Features Button Sh…" at bounding box center [922, 414] width 980 height 221
click at [1235, 336] on p "Visit" at bounding box center [1297, 334] width 224 height 20
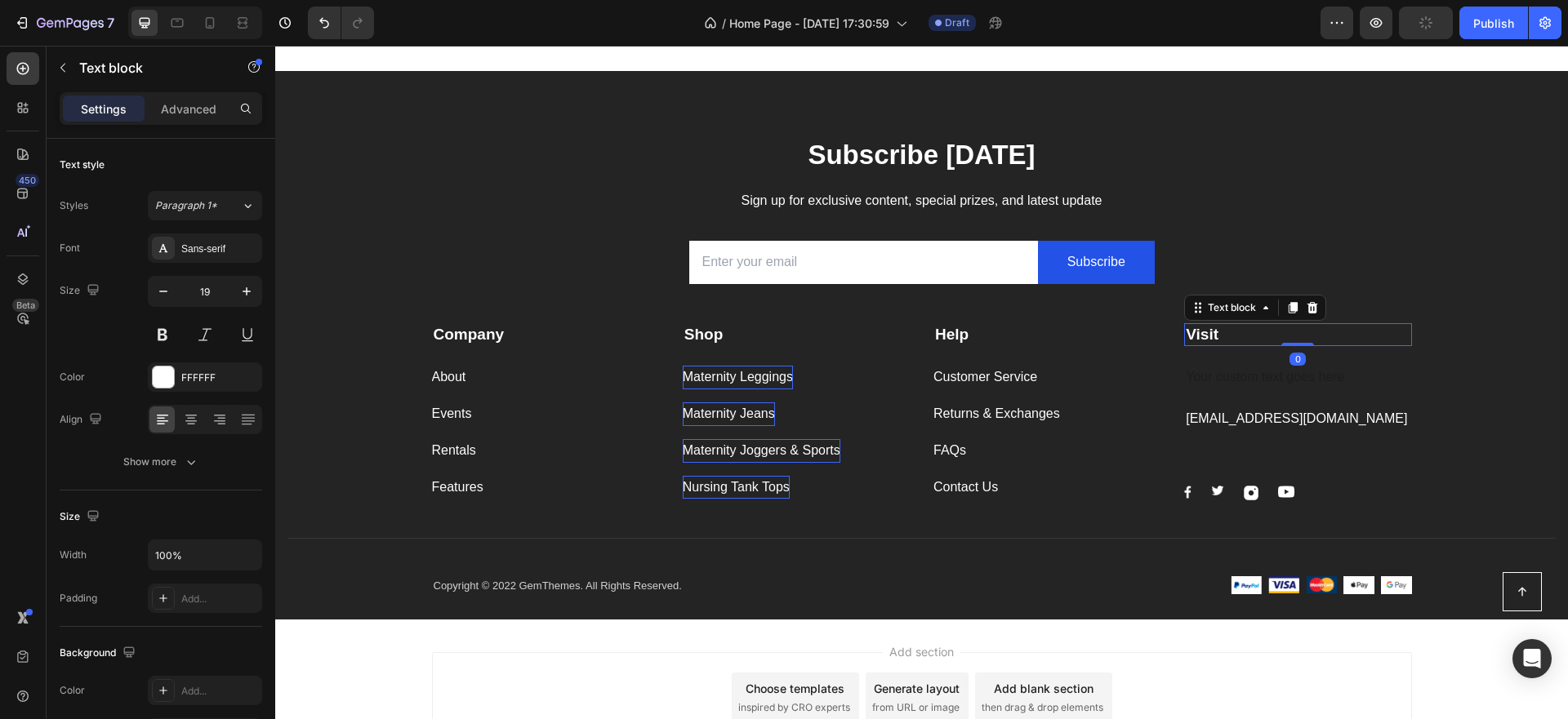
click at [1232, 336] on p "Visit" at bounding box center [1297, 334] width 224 height 20
drag, startPoint x: 1231, startPoint y: 332, endPoint x: 1162, endPoint y: 334, distance: 69.0
click at [1162, 334] on div "Company Text block About Button Events Button Rentals Button Features Button Sh…" at bounding box center [922, 414] width 980 height 221
click at [1280, 386] on div "Rich Text Editor. Editing area: main" at bounding box center [1297, 379] width 227 height 27
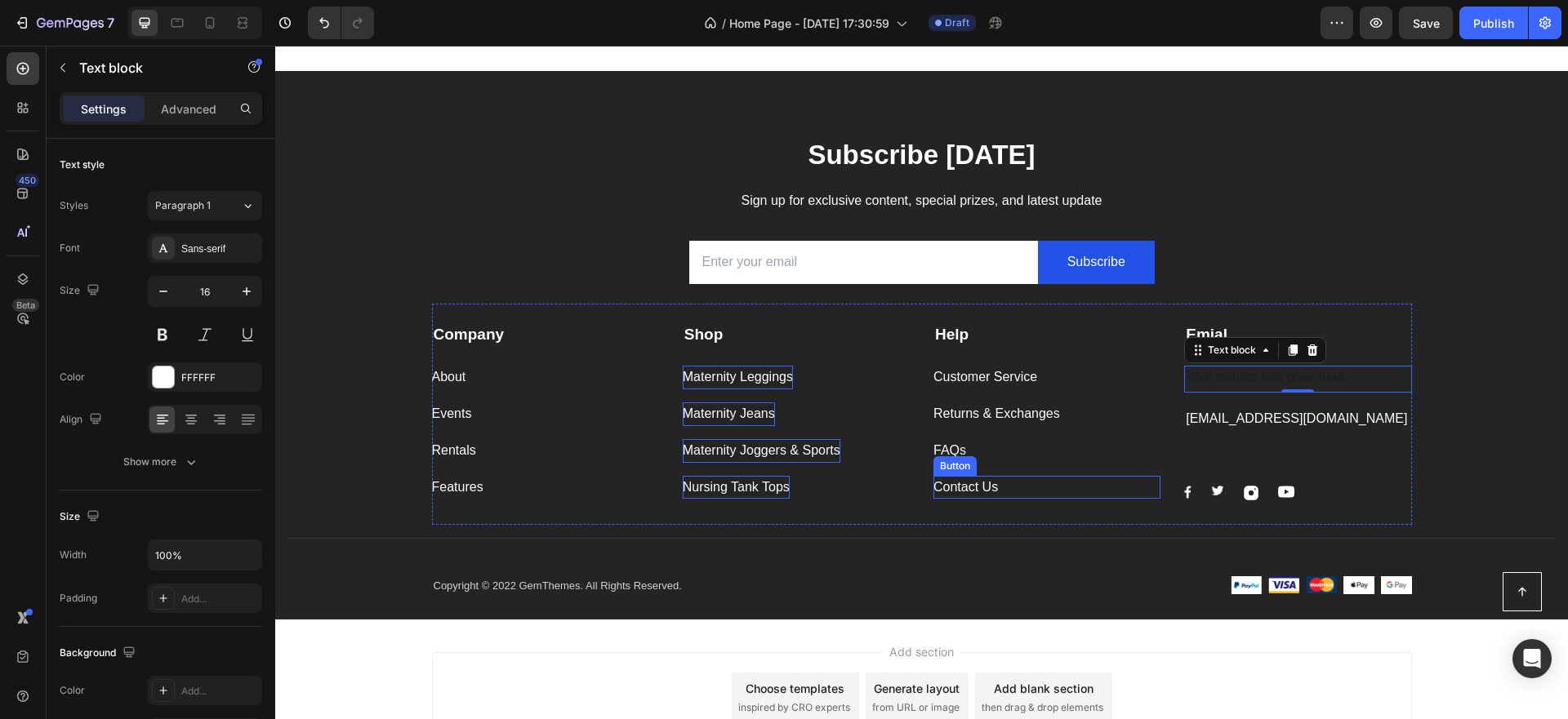
click at [1116, 483] on div "Contact Us Button" at bounding box center [1046, 487] width 227 height 24
click at [1213, 335] on strong "Emial" at bounding box center [1206, 333] width 42 height 17
click at [960, 485] on div "Contact Us" at bounding box center [965, 487] width 65 height 24
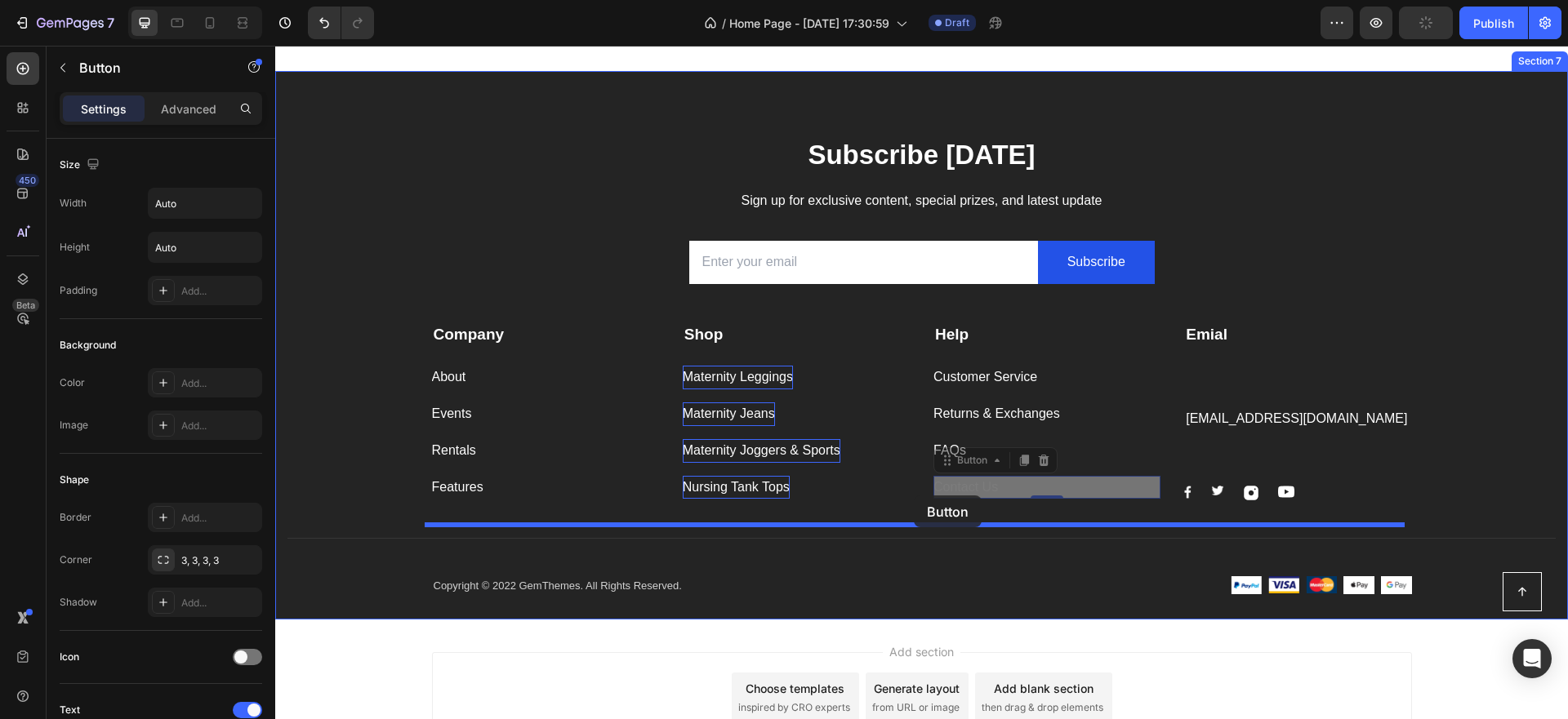
drag, startPoint x: 1009, startPoint y: 486, endPoint x: 914, endPoint y: 495, distance: 95.4
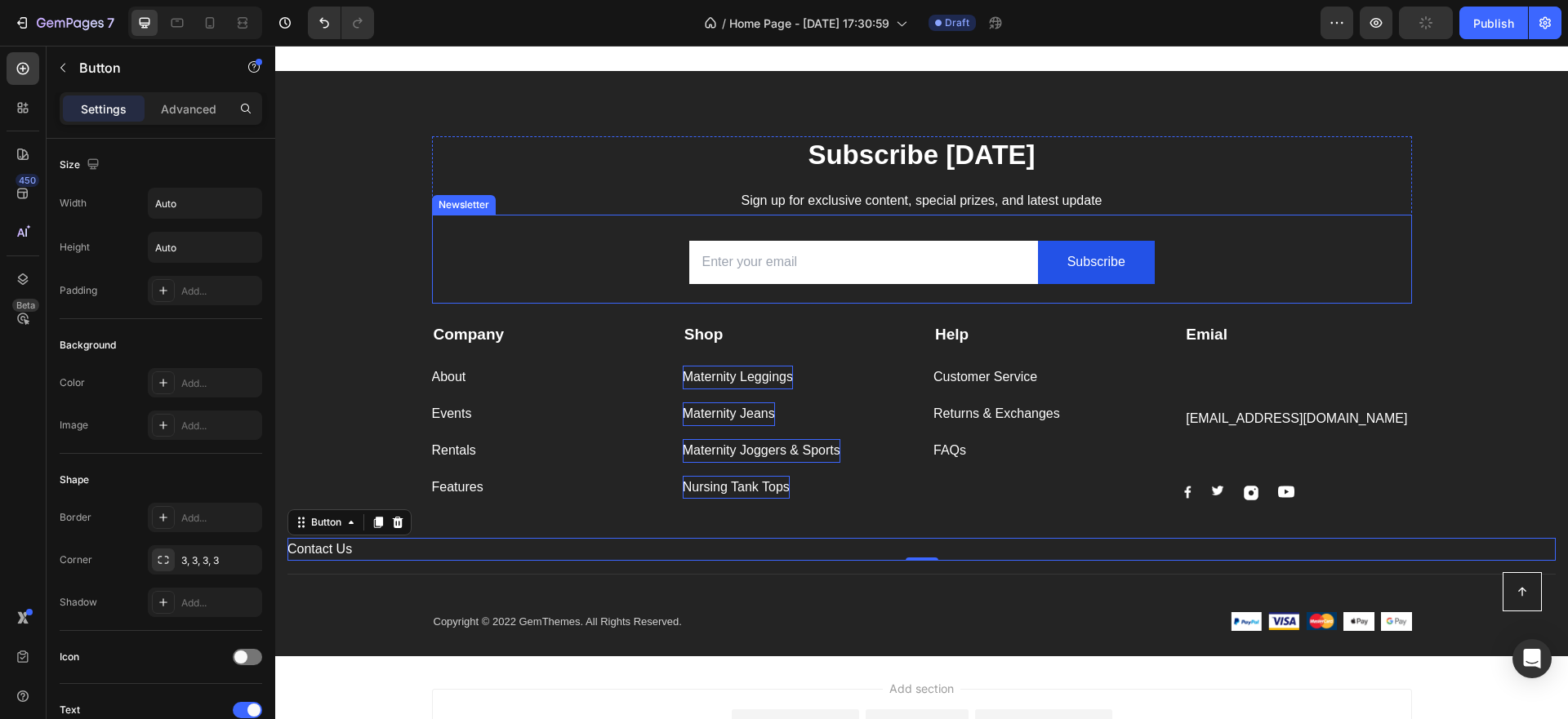
click at [1302, 275] on div "Email Field Subscribe Submit Button Row Newsletter" at bounding box center [922, 259] width 980 height 89
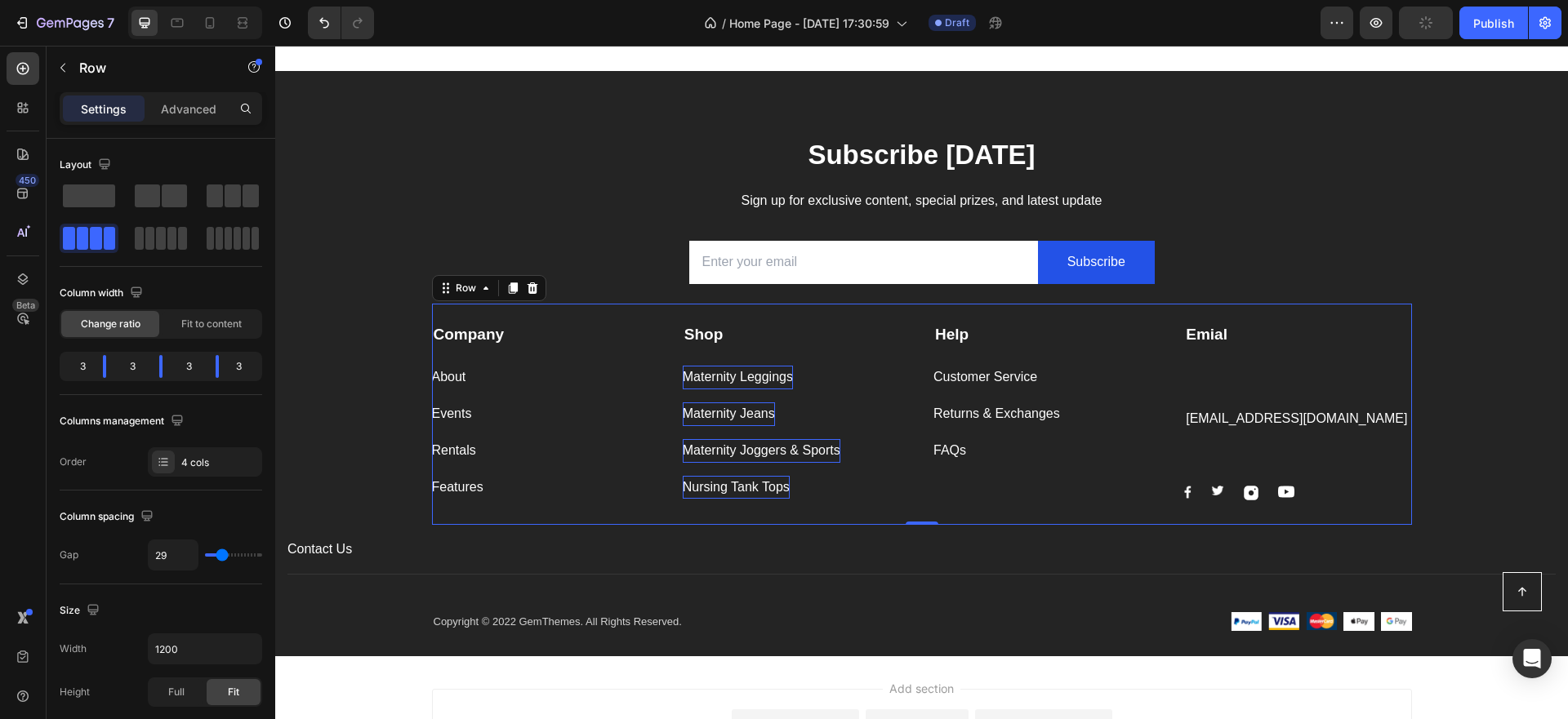
click at [959, 483] on div "Help Text block Customer Service Button Returns & Exchanges Button FAQs Button" at bounding box center [1046, 412] width 227 height 177
click at [957, 486] on div "Help Text block Customer Service Button Returns & Exchanges Button FAQs Button" at bounding box center [1046, 412] width 227 height 177
click at [326, 19] on icon "Undo/Redo" at bounding box center [324, 23] width 16 height 16
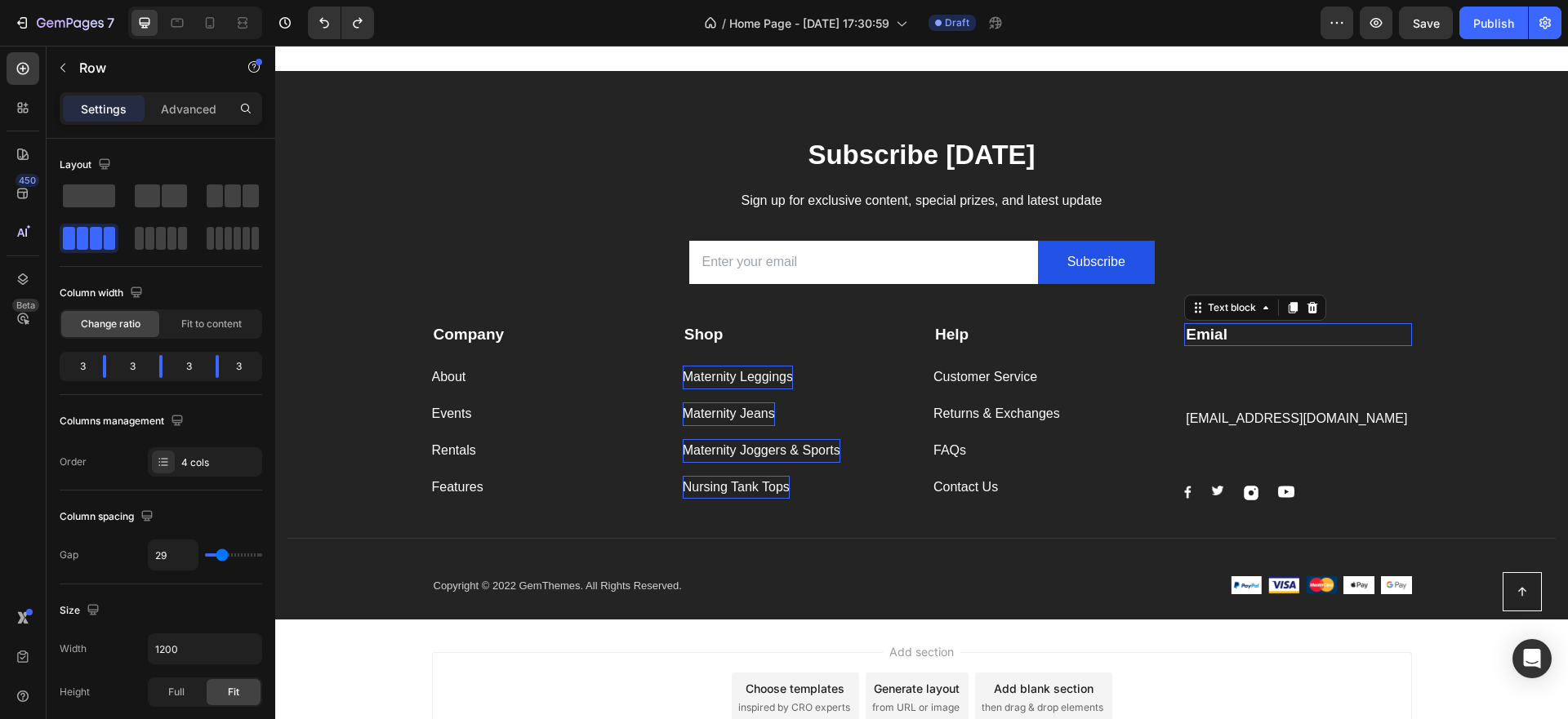
click at [1223, 337] on p "Emial" at bounding box center [1297, 334] width 224 height 20
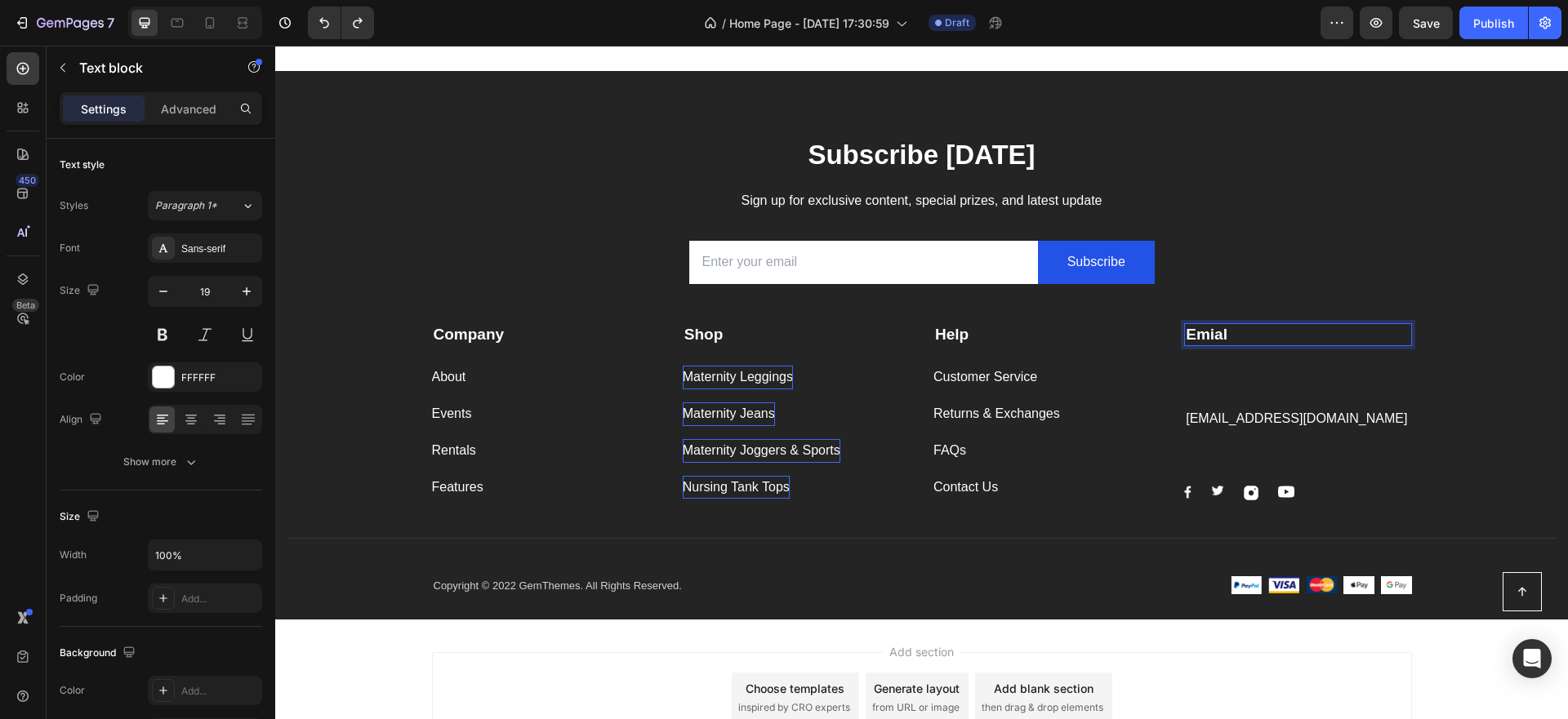
click at [1224, 335] on p "Emial" at bounding box center [1297, 334] width 224 height 20
click at [985, 480] on div "Contact Us" at bounding box center [965, 487] width 65 height 24
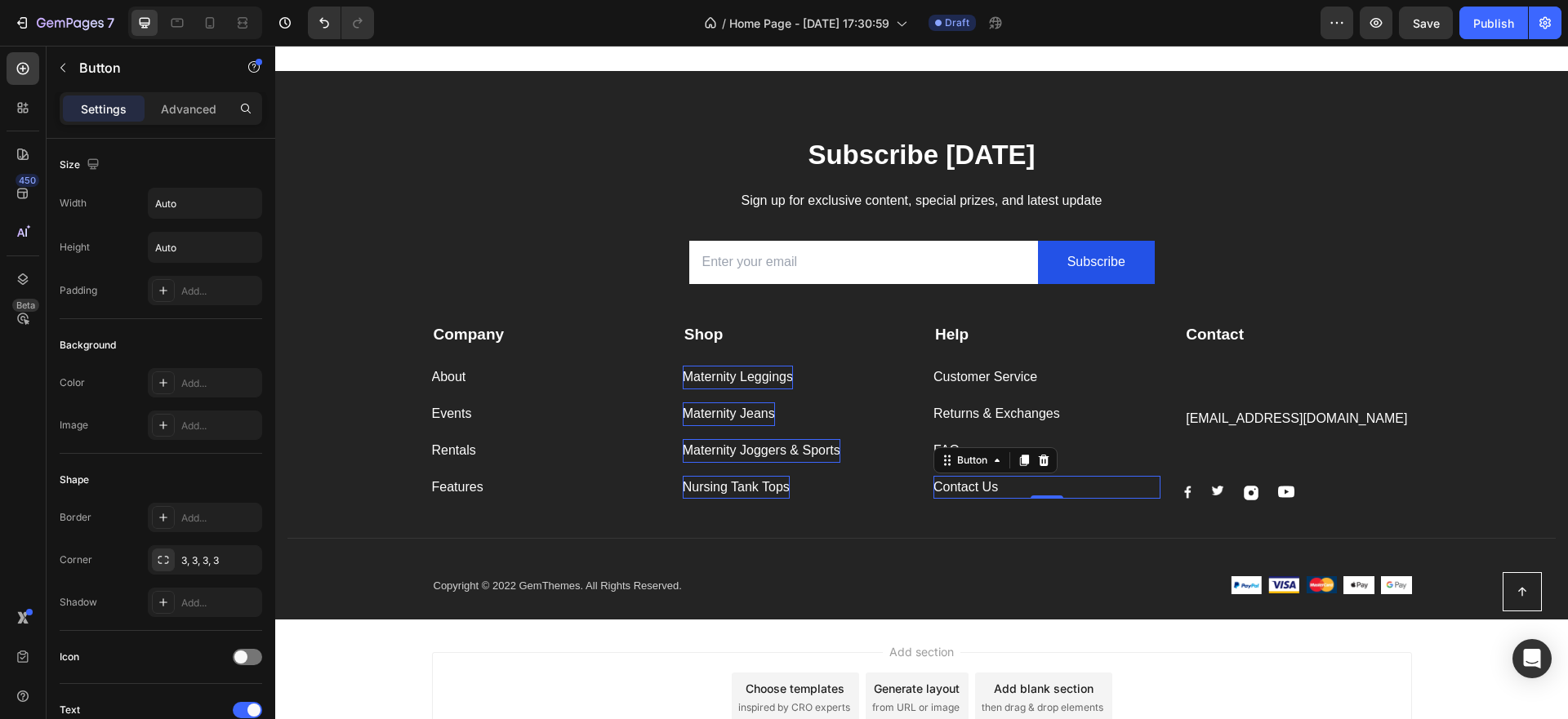
click at [1015, 485] on div "Contact Us Button 0" at bounding box center [1046, 487] width 227 height 24
click at [1006, 491] on div "Contact Us Button 0" at bounding box center [1046, 487] width 227 height 24
click at [1006, 487] on div "Contact Us Button 0" at bounding box center [1046, 487] width 227 height 24
click at [1003, 484] on div "Contact Us Button 0" at bounding box center [1046, 487] width 227 height 24
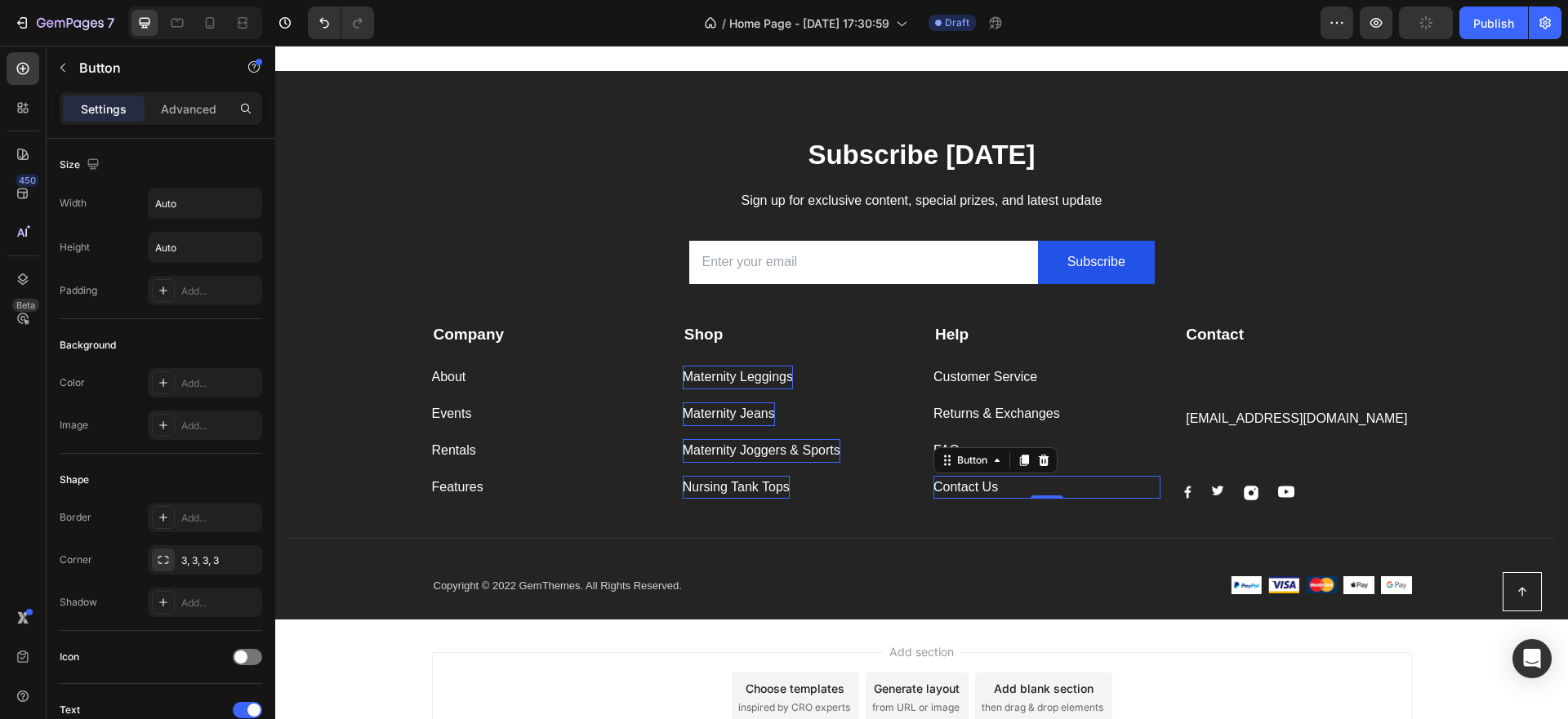
click at [1003, 484] on div "Contact Us Button 0" at bounding box center [1046, 487] width 227 height 24
click at [995, 486] on div "Contact Us" at bounding box center [965, 487] width 65 height 24
click at [1381, 376] on p "Rich Text Editor. Editing area: main" at bounding box center [1297, 379] width 224 height 24
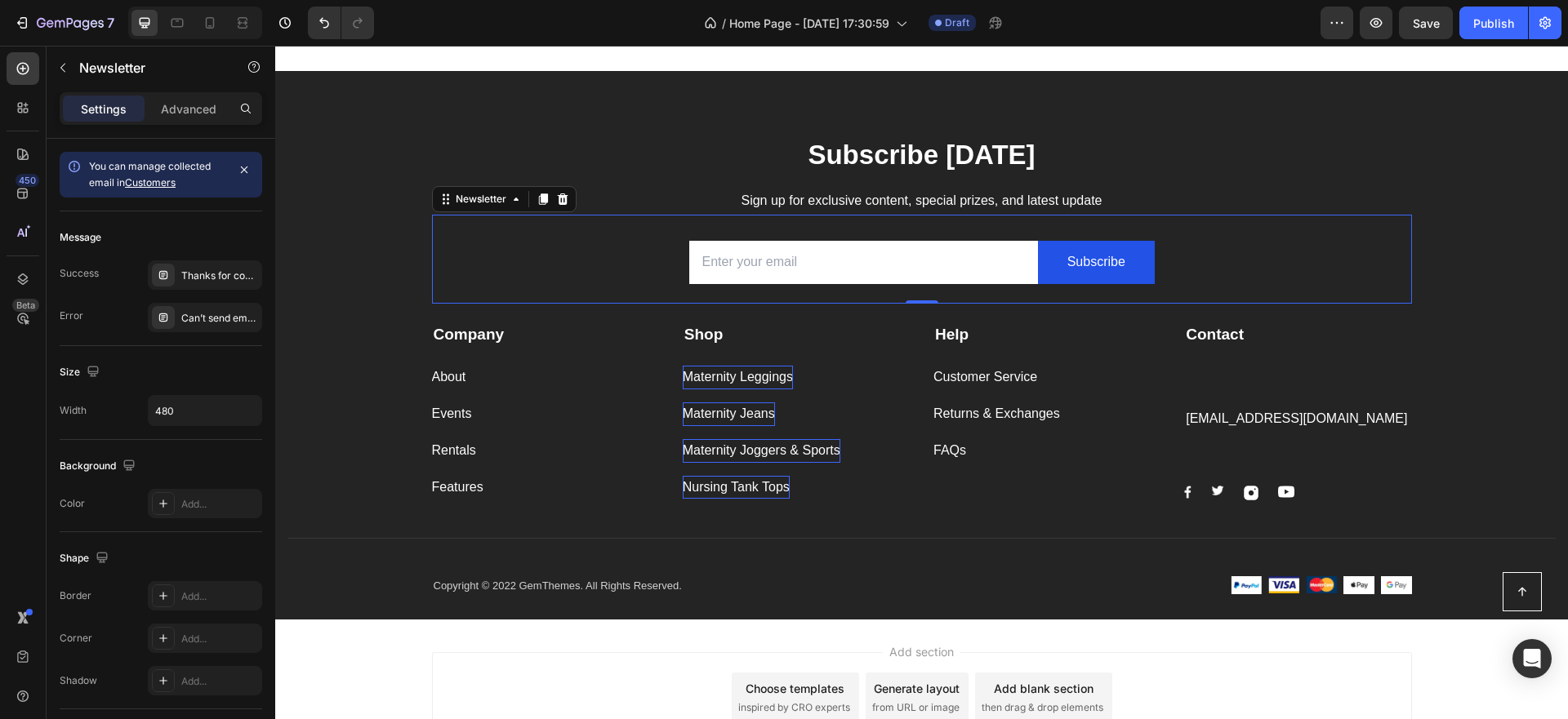
click at [1400, 297] on div "Email Field Subscribe Submit Button Row Newsletter 0" at bounding box center [922, 259] width 980 height 89
click at [1244, 421] on p "[EMAIL_ADDRESS][DOMAIN_NAME]" at bounding box center [1297, 419] width 224 height 24
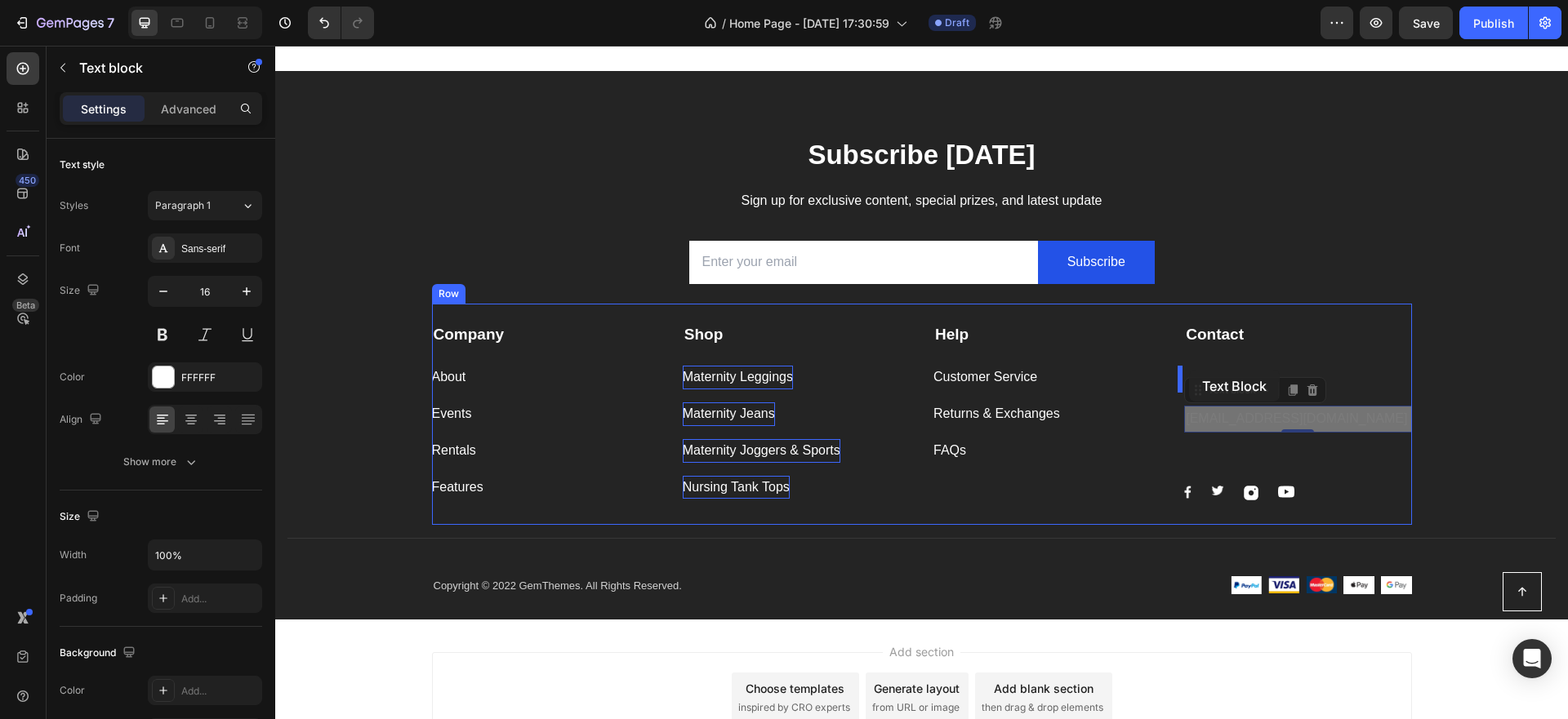
drag, startPoint x: 1192, startPoint y: 391, endPoint x: 1189, endPoint y: 370, distance: 21.2
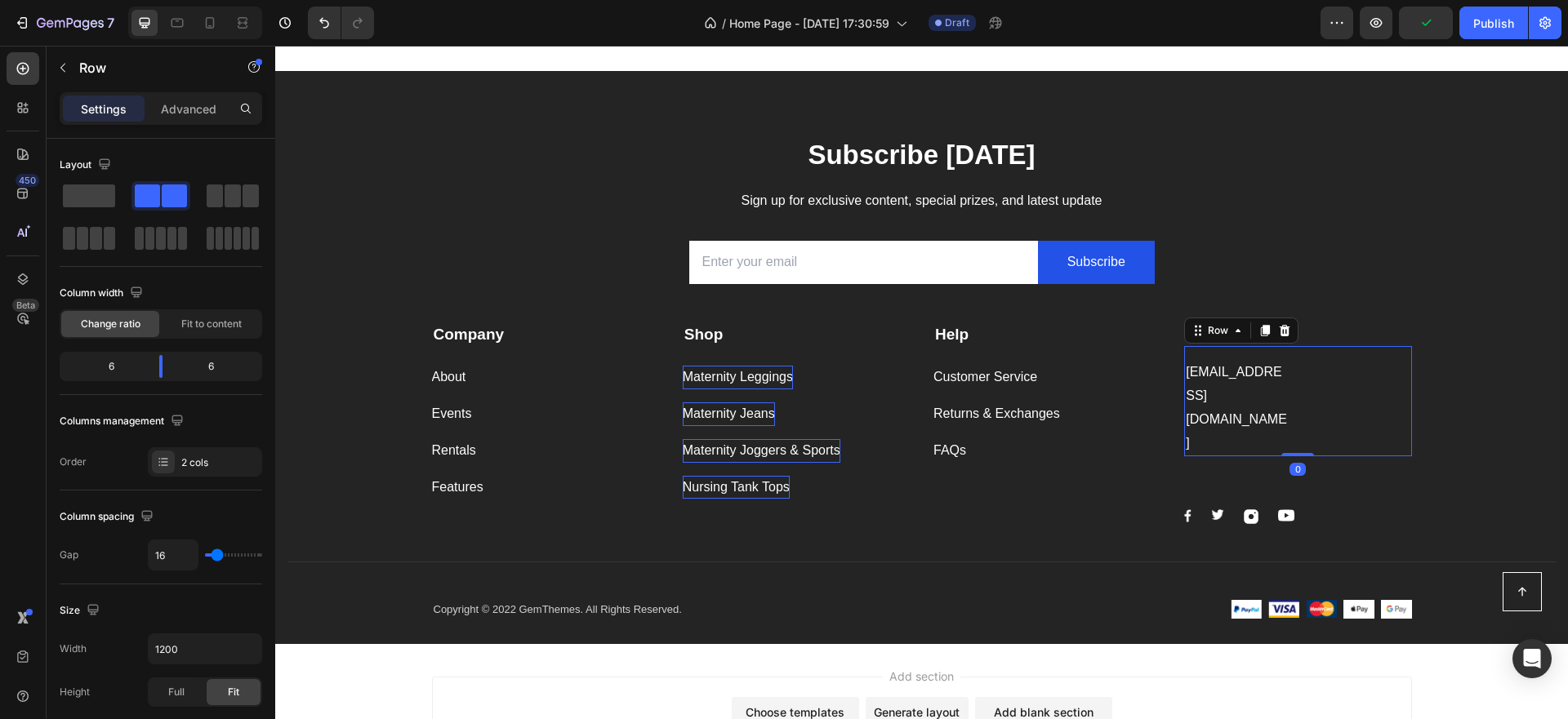
click at [1295, 399] on div "[EMAIL_ADDRESS][DOMAIN_NAME] Text block Text block Row 0" at bounding box center [1297, 401] width 227 height 111
click at [1275, 398] on p "[EMAIL_ADDRESS][DOMAIN_NAME]" at bounding box center [1237, 408] width 103 height 94
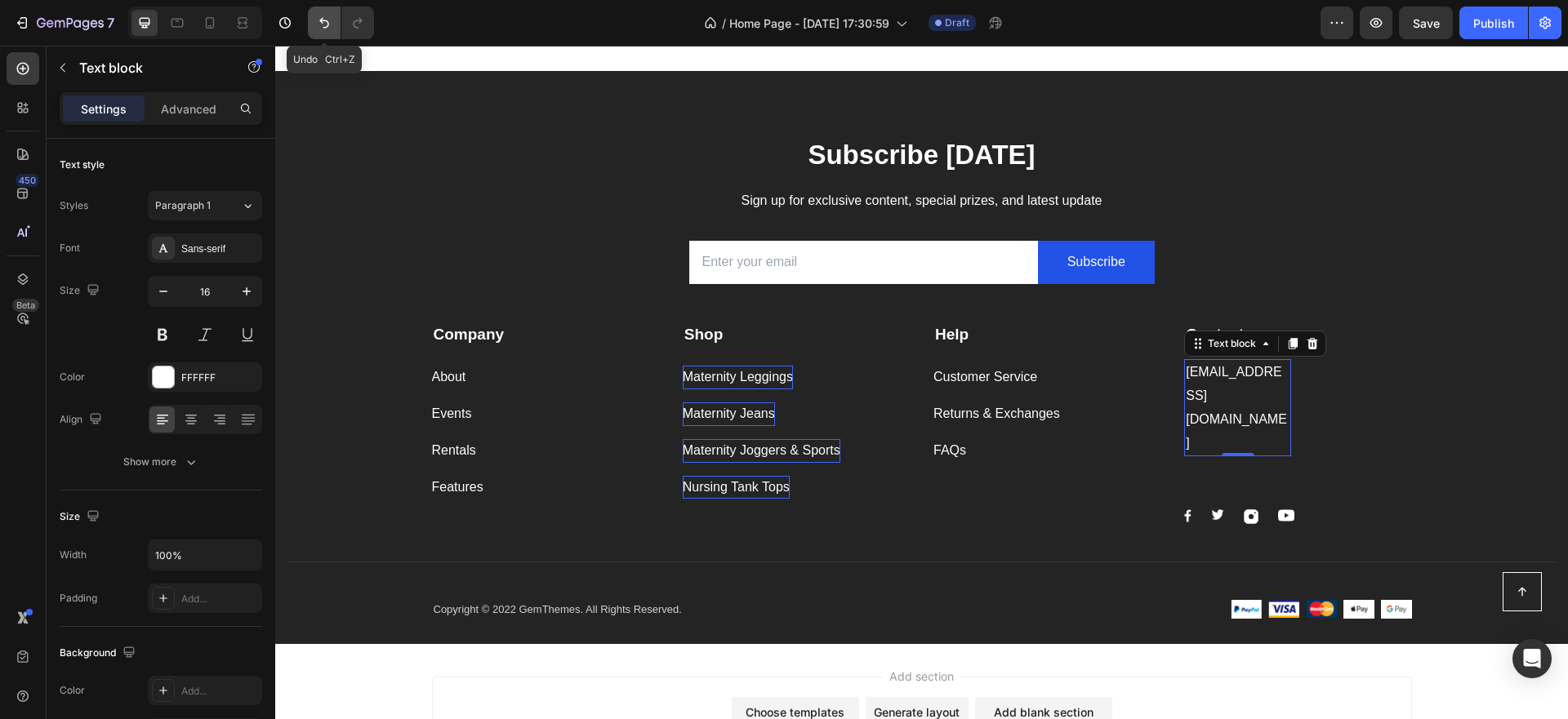
click at [332, 19] on icon "Undo/Redo" at bounding box center [324, 23] width 16 height 16
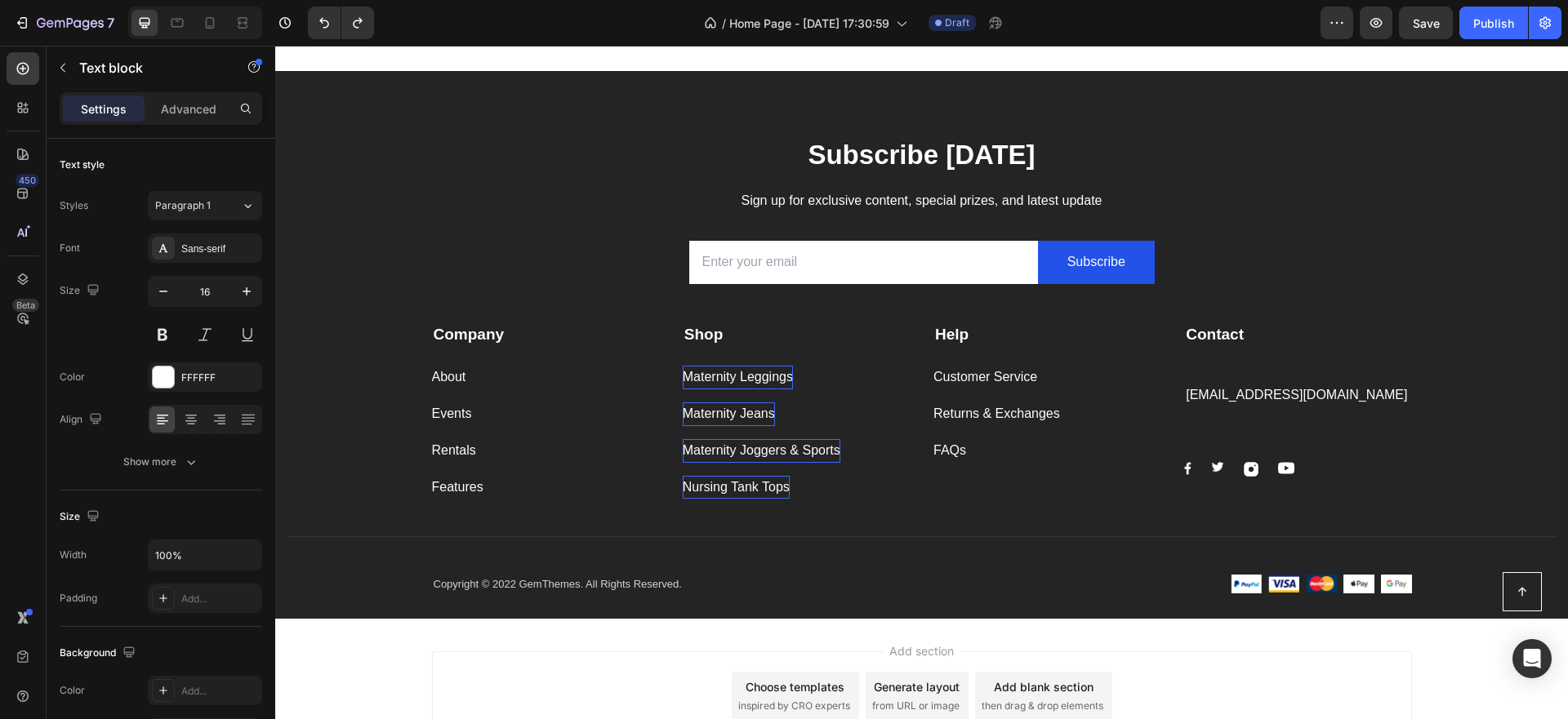
click at [1283, 395] on p "[EMAIL_ADDRESS][DOMAIN_NAME]" at bounding box center [1297, 395] width 224 height 24
click at [1263, 401] on p "[EMAIL_ADDRESS][DOMAIN_NAME]" at bounding box center [1297, 395] width 224 height 24
click at [1220, 394] on p "[EMAIL_ADDRESS][DOMAIN_NAME]" at bounding box center [1297, 395] width 224 height 24
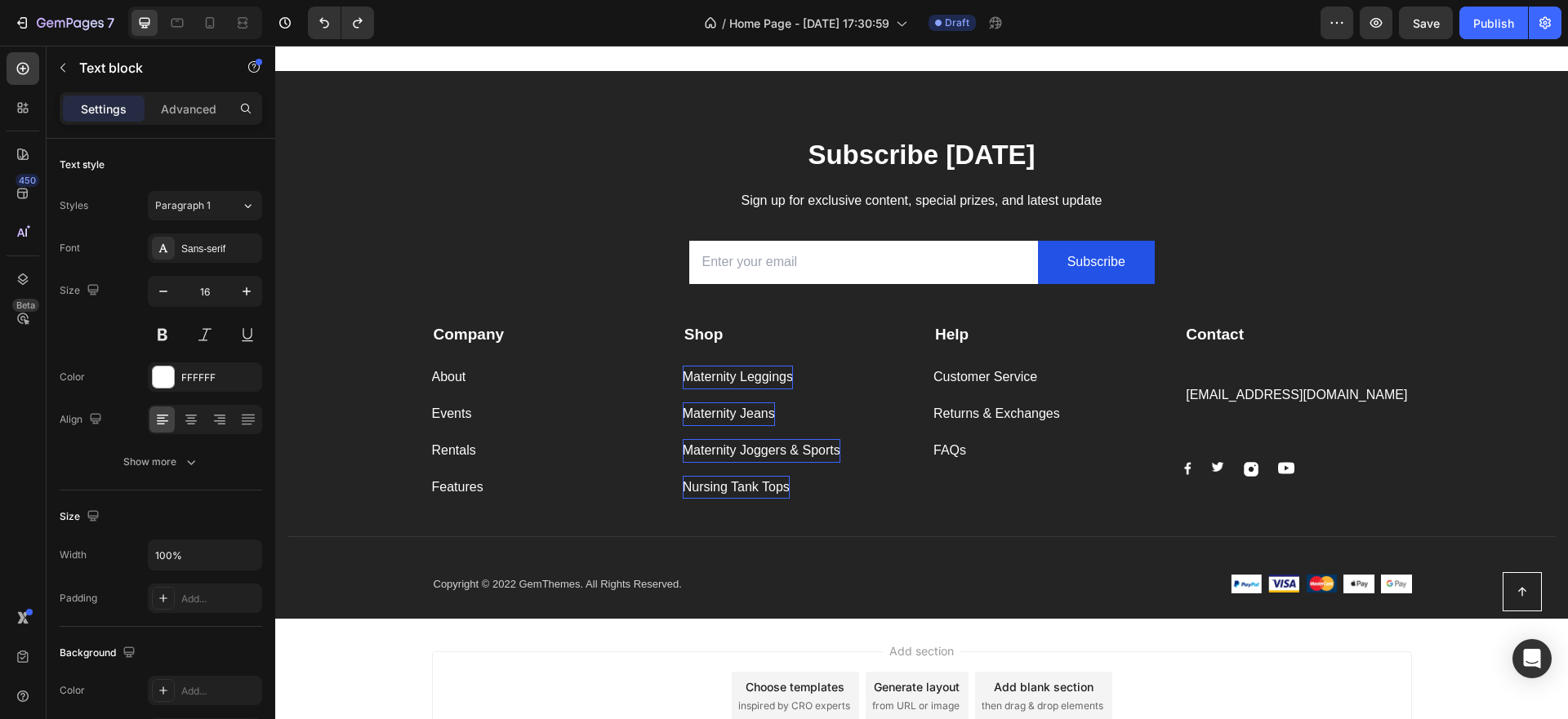
click at [1190, 393] on p "[EMAIL_ADDRESS][DOMAIN_NAME]" at bounding box center [1297, 395] width 224 height 24
click at [1186, 394] on p "[EMAIL_ADDRESS][DOMAIN_NAME]" at bounding box center [1297, 395] width 224 height 24
click at [1165, 401] on div "Company Text block About Button Events Button Rentals Button Features Button Sh…" at bounding box center [922, 413] width 980 height 220
click at [1212, 402] on p "[EMAIL_ADDRESS][DOMAIN_NAME]" at bounding box center [1297, 395] width 224 height 24
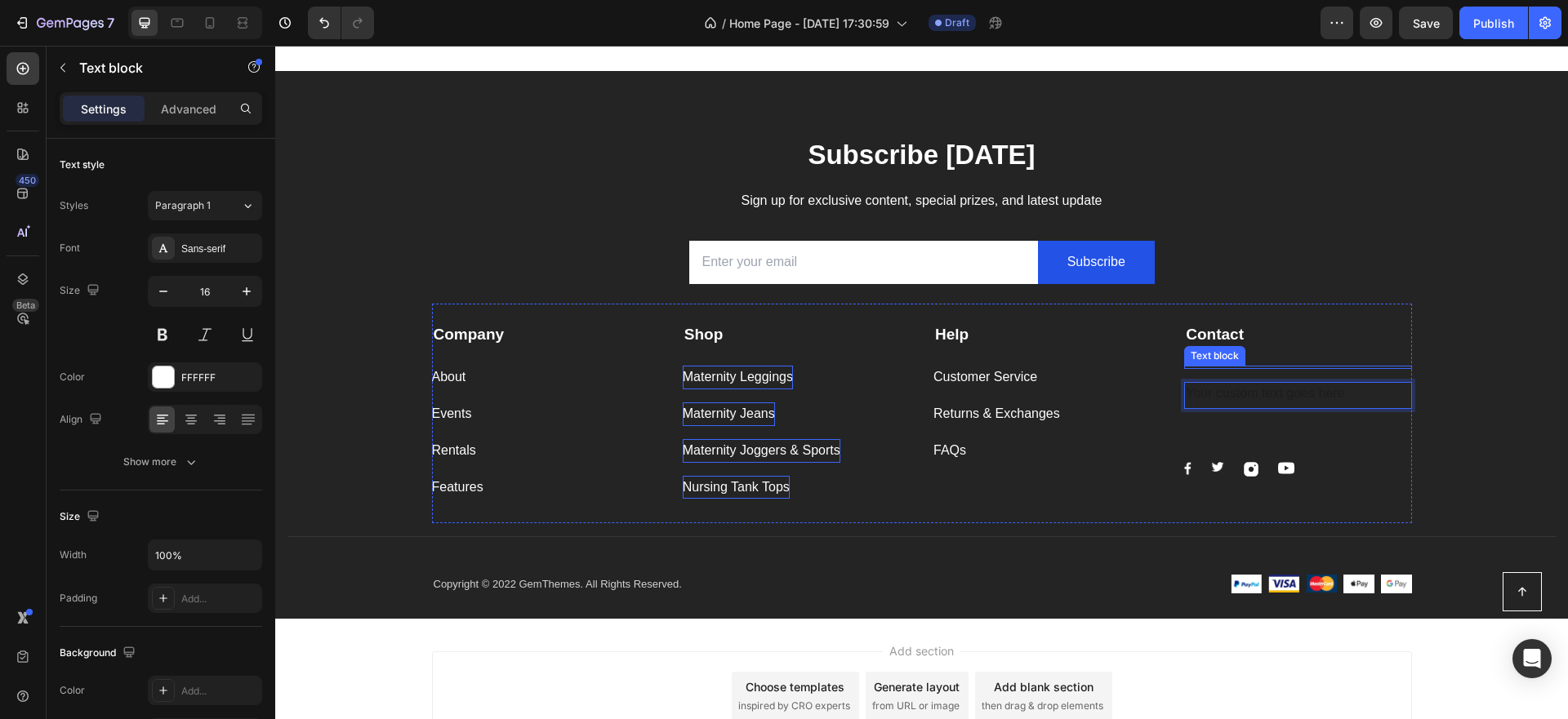
click at [1236, 364] on div "Contact Text block Text block Text block 0 Text block Image Image Image Image R…" at bounding box center [1297, 411] width 227 height 176
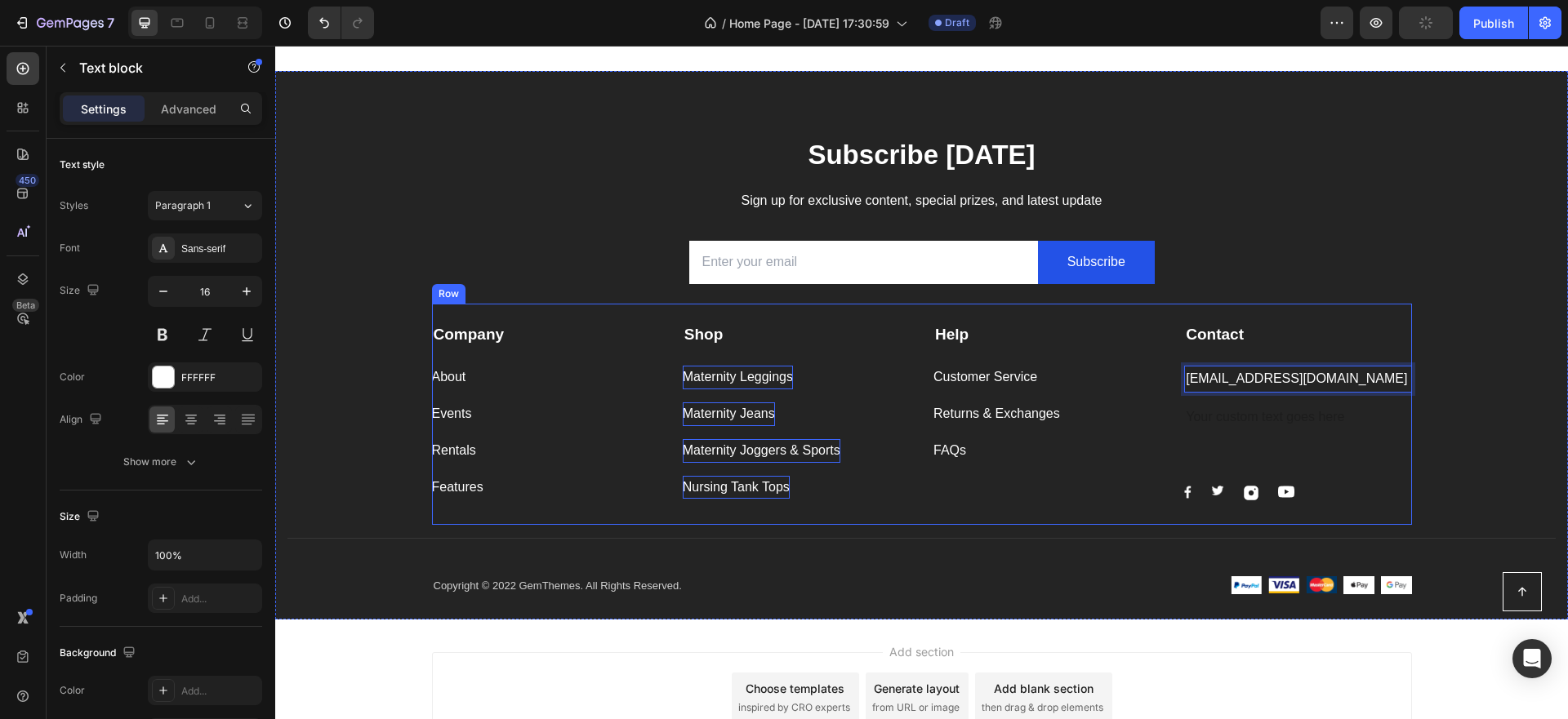
click at [1114, 448] on div "FAQs Button" at bounding box center [1046, 451] width 227 height 24
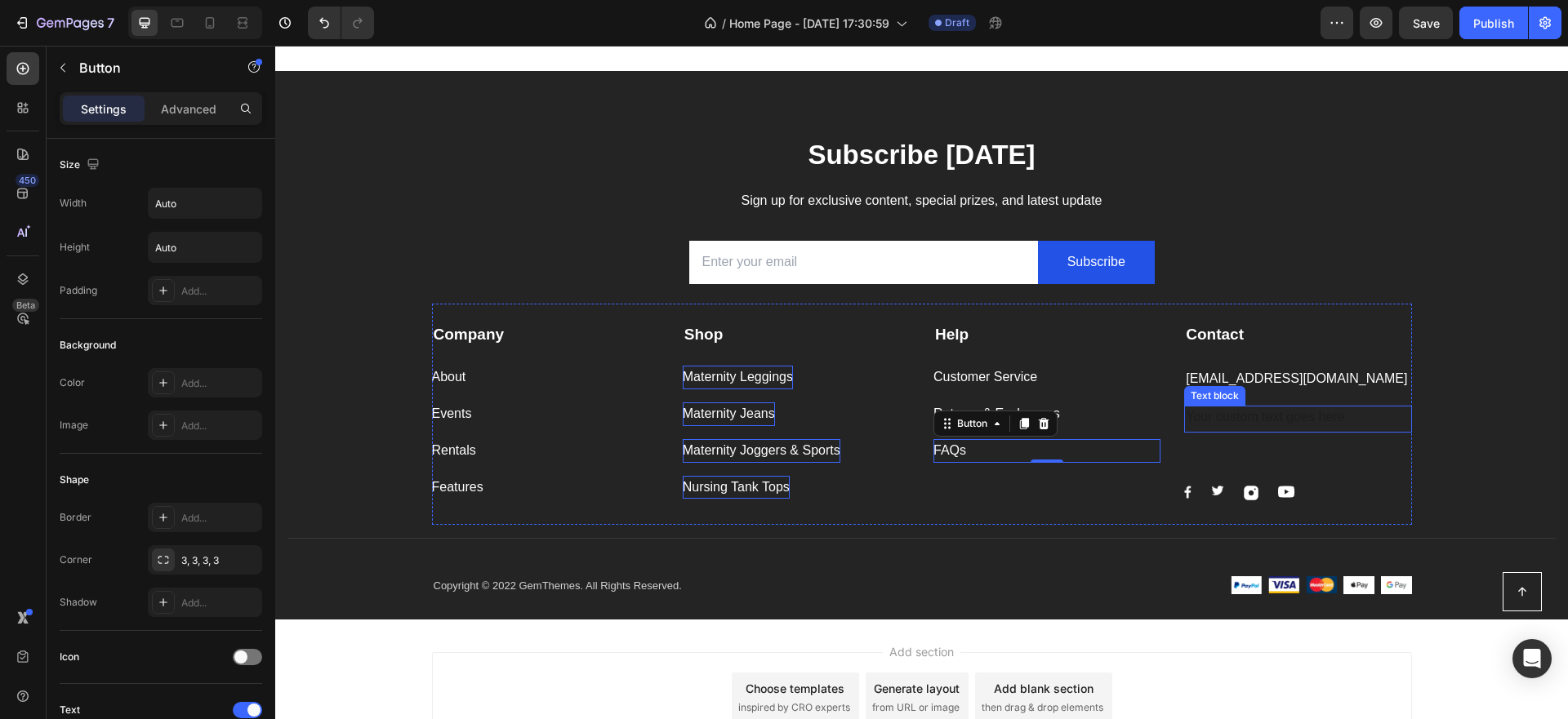
click at [1351, 421] on div "Rich Text Editor. Editing area: main" at bounding box center [1297, 419] width 227 height 27
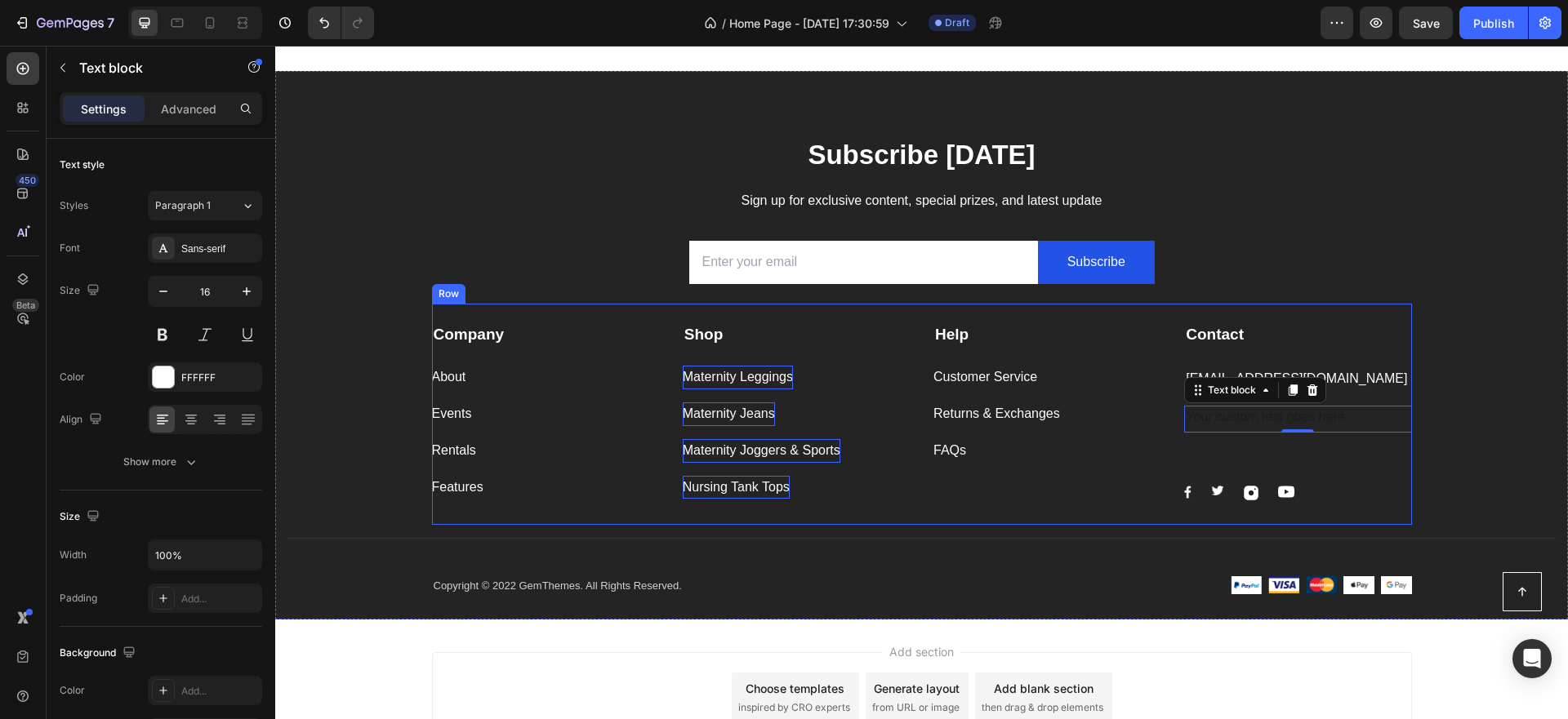
click at [923, 501] on div "Company Text block About Button Events Button Rentals Button Features Button Sh…" at bounding box center [922, 414] width 980 height 221
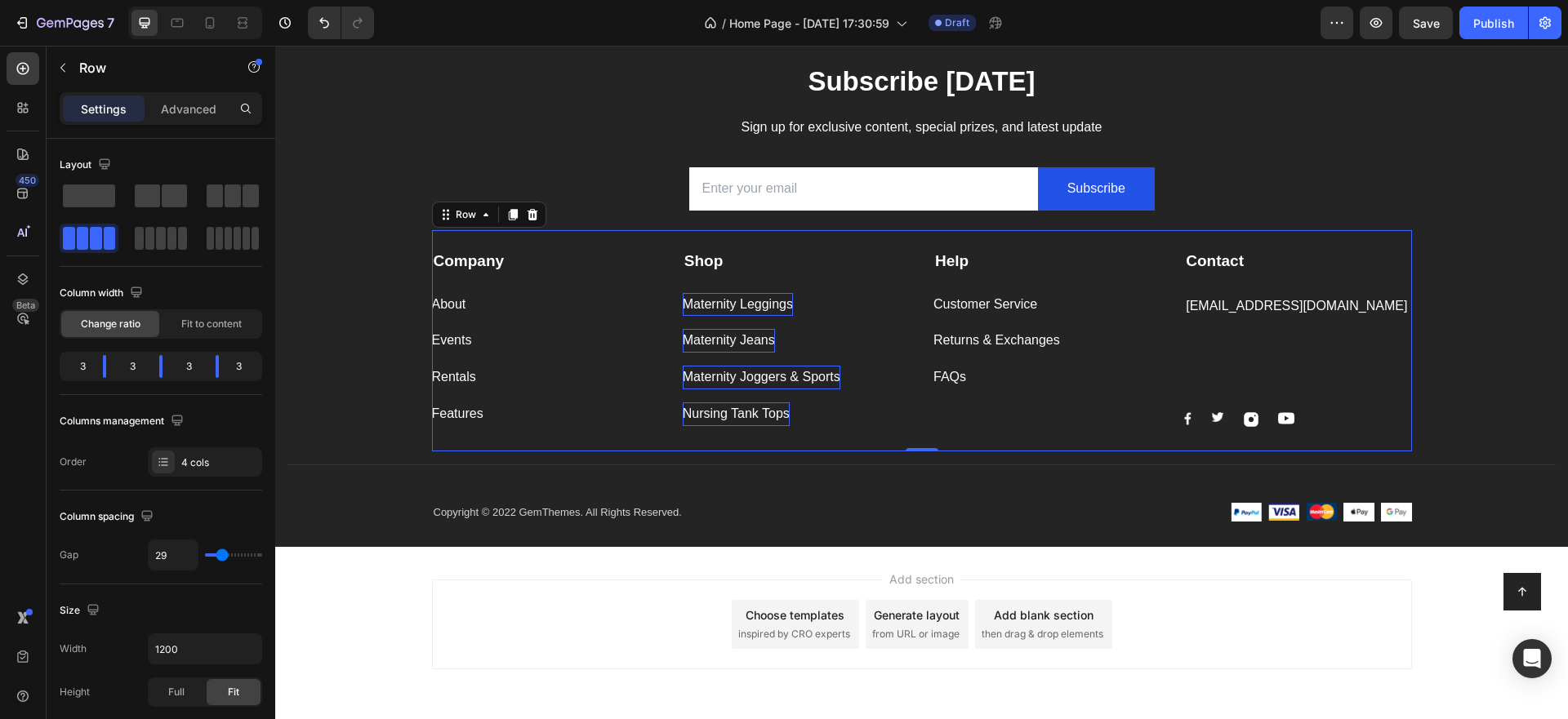
scroll to position [2436, 0]
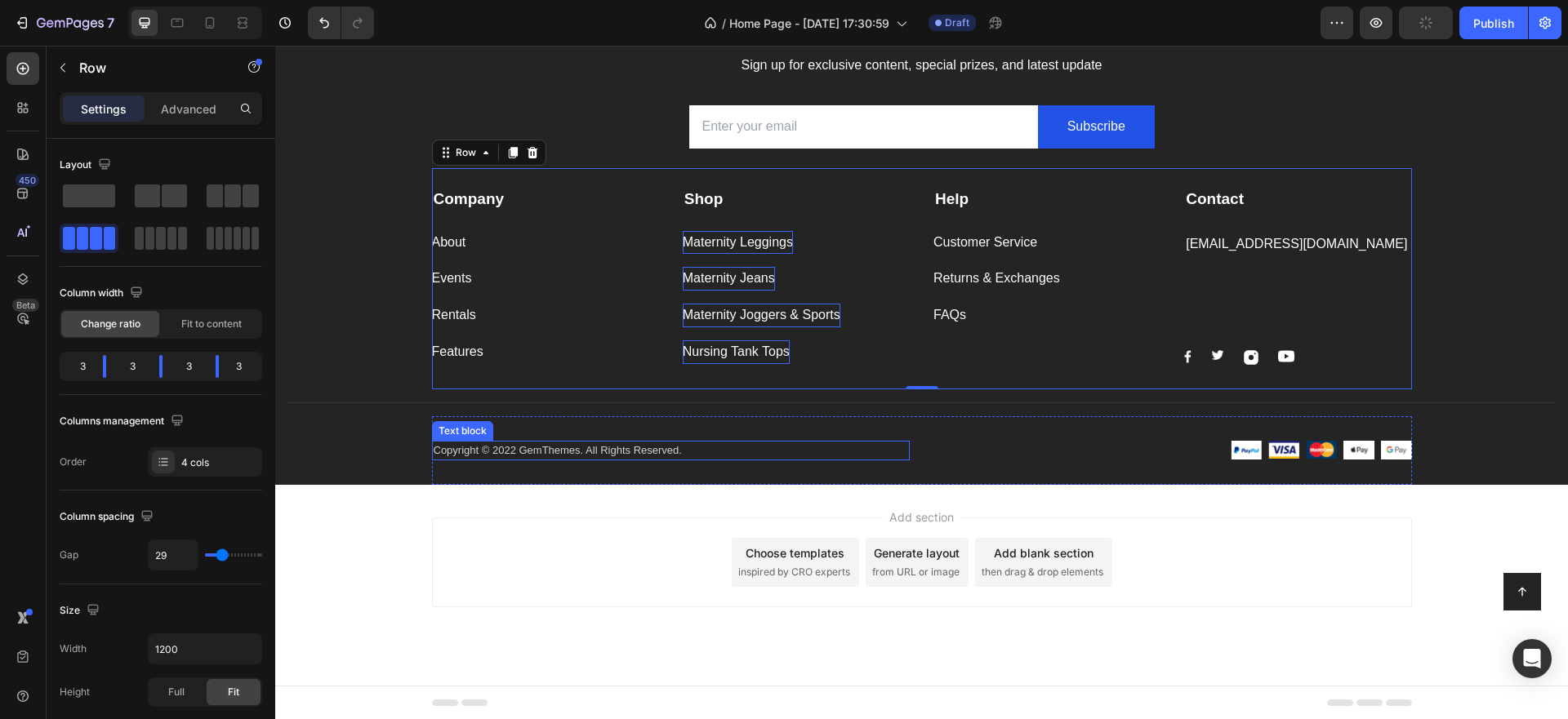
click at [567, 450] on p "Copyright © 2022 GemThemes. All Rights Reserved." at bounding box center [670, 450] width 474 height 16
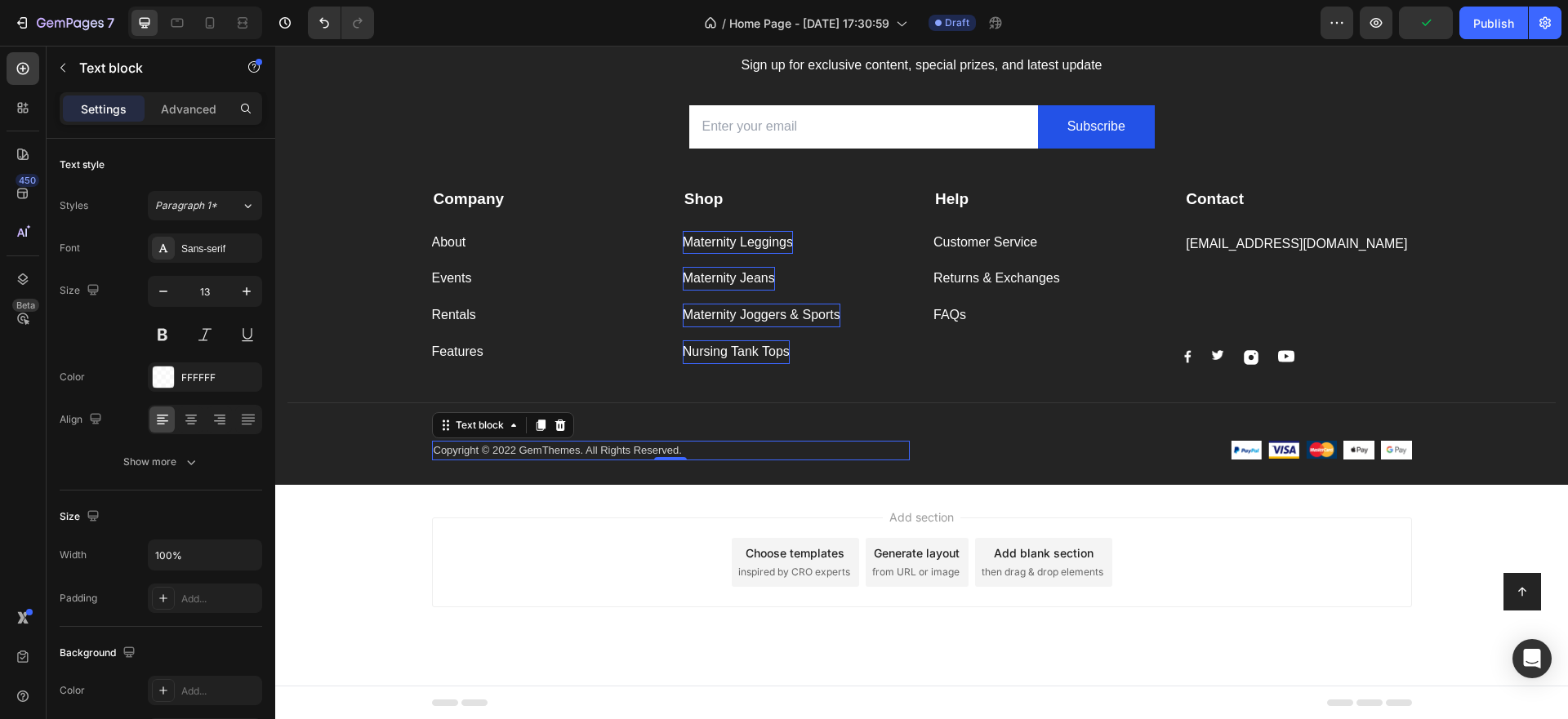
click at [455, 453] on p "Copyright © 2022 GemThemes. All Rights Reserved." at bounding box center [670, 450] width 474 height 16
click at [468, 453] on p "Copyright © 2022 GemThemes. All Rights Reserved." at bounding box center [670, 450] width 474 height 16
drag, startPoint x: 476, startPoint y: 451, endPoint x: 430, endPoint y: 453, distance: 46.0
click at [433, 453] on p "Copyright © 2022 GemThemes. All Rights Reserved." at bounding box center [670, 450] width 474 height 16
click at [502, 454] on p "Foucome © 2022 GemThemes. All Rights Reserved." at bounding box center [670, 450] width 474 height 16
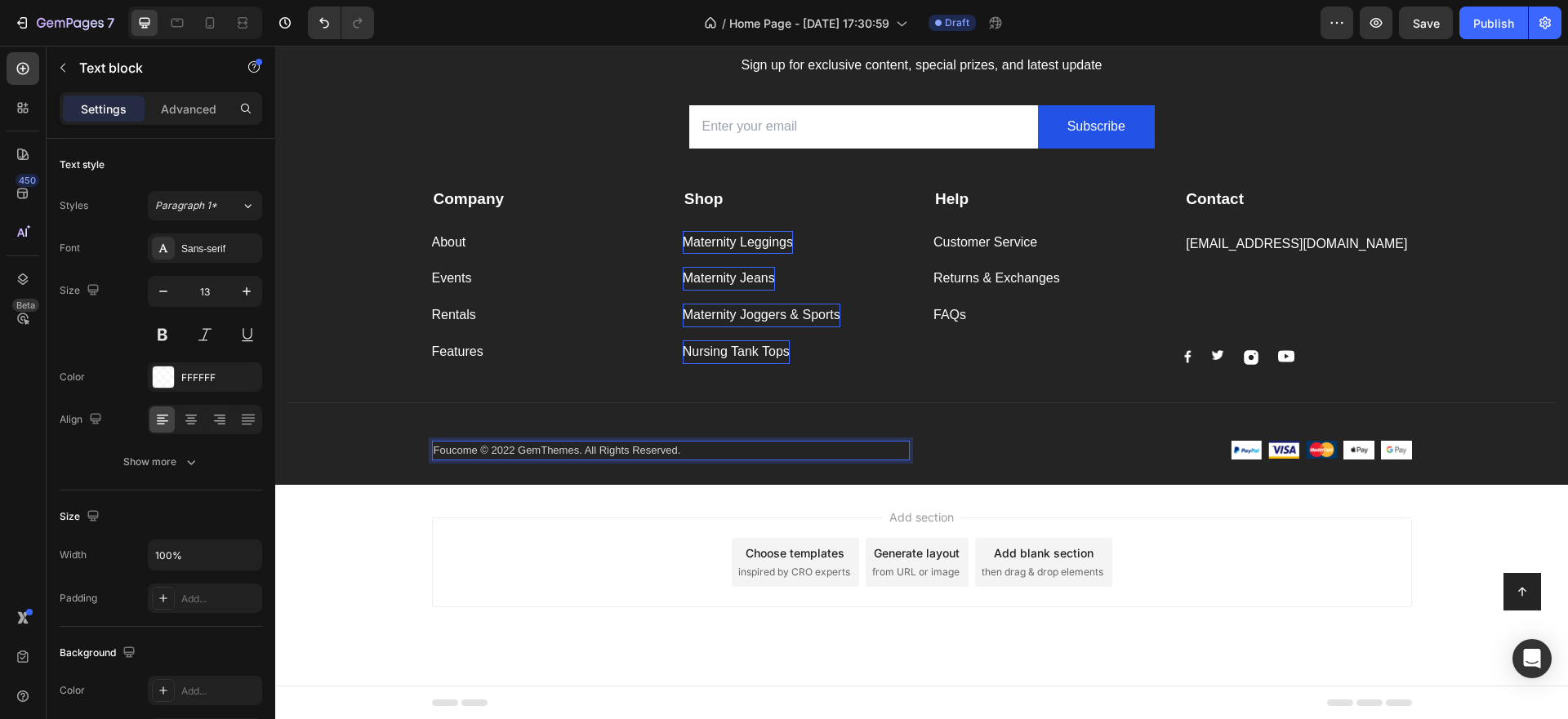
click at [518, 452] on p "Foucome © 2022 GemThemes. All Rights Reserved." at bounding box center [670, 450] width 474 height 16
drag, startPoint x: 523, startPoint y: 452, endPoint x: 546, endPoint y: 451, distance: 23.0
click at [546, 451] on p "Foucome © 2022 GemThemes. All Rights Reserved." at bounding box center [670, 450] width 474 height 16
click at [526, 453] on p "Foucome © 2022 GemThemes. All Rights Reserved." at bounding box center [670, 450] width 474 height 16
drag, startPoint x: 517, startPoint y: 452, endPoint x: 579, endPoint y: 459, distance: 62.4
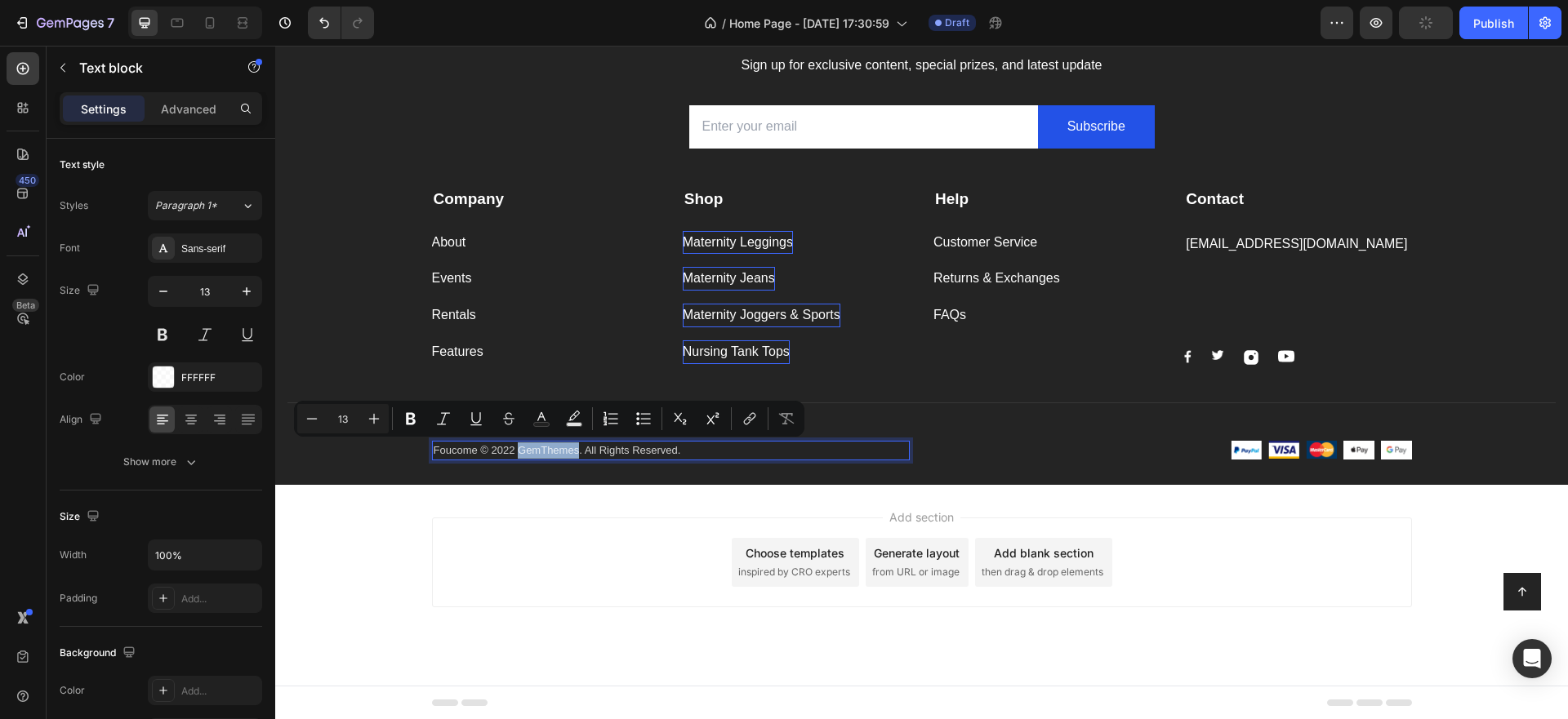
click at [579, 459] on div "Foucome © 2022 GemThemes. All Rights Reserved." at bounding box center [670, 451] width 478 height 19
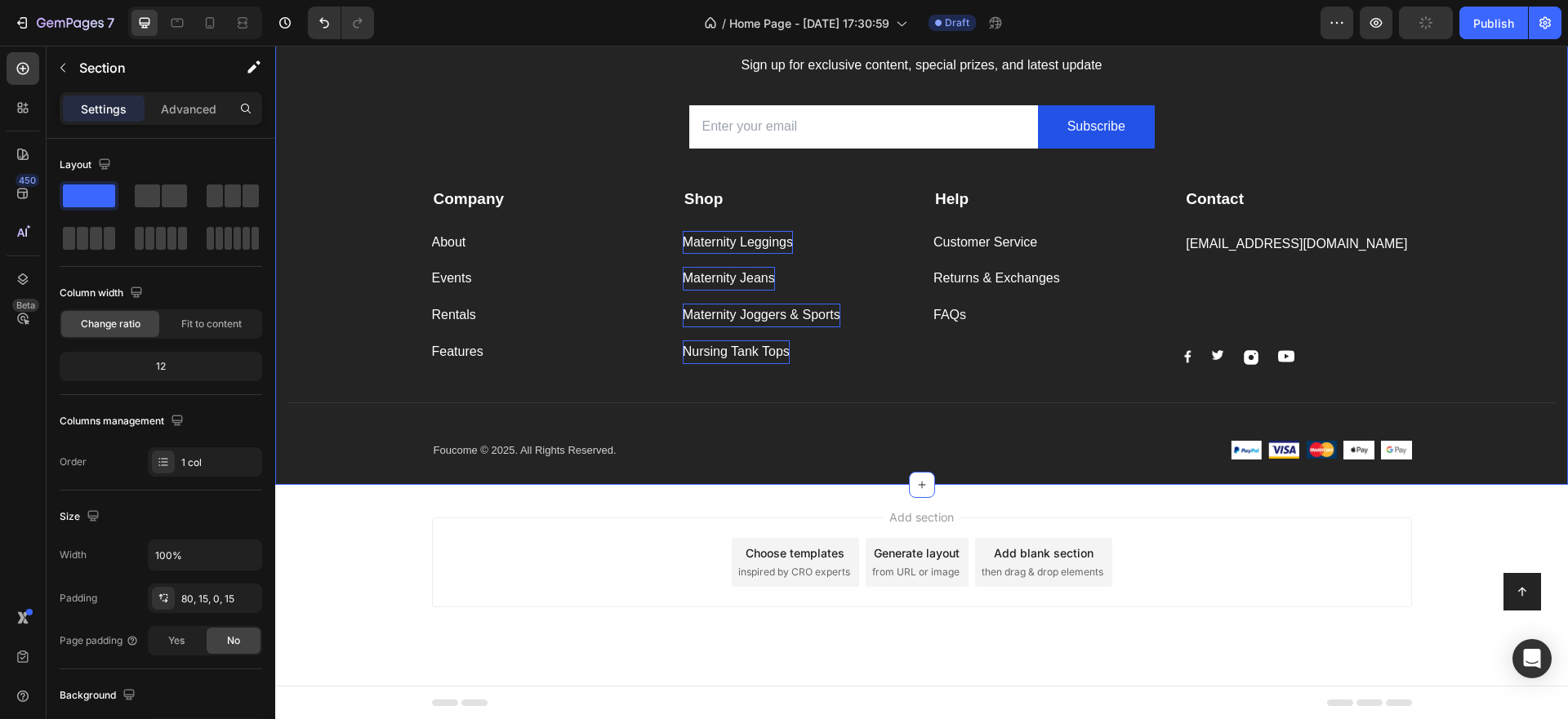
click at [1424, 365] on div "Subscribe [DATE] Heading Sign up for exclusive content, special prizes, and lat…" at bounding box center [922, 242] width 1268 height 484
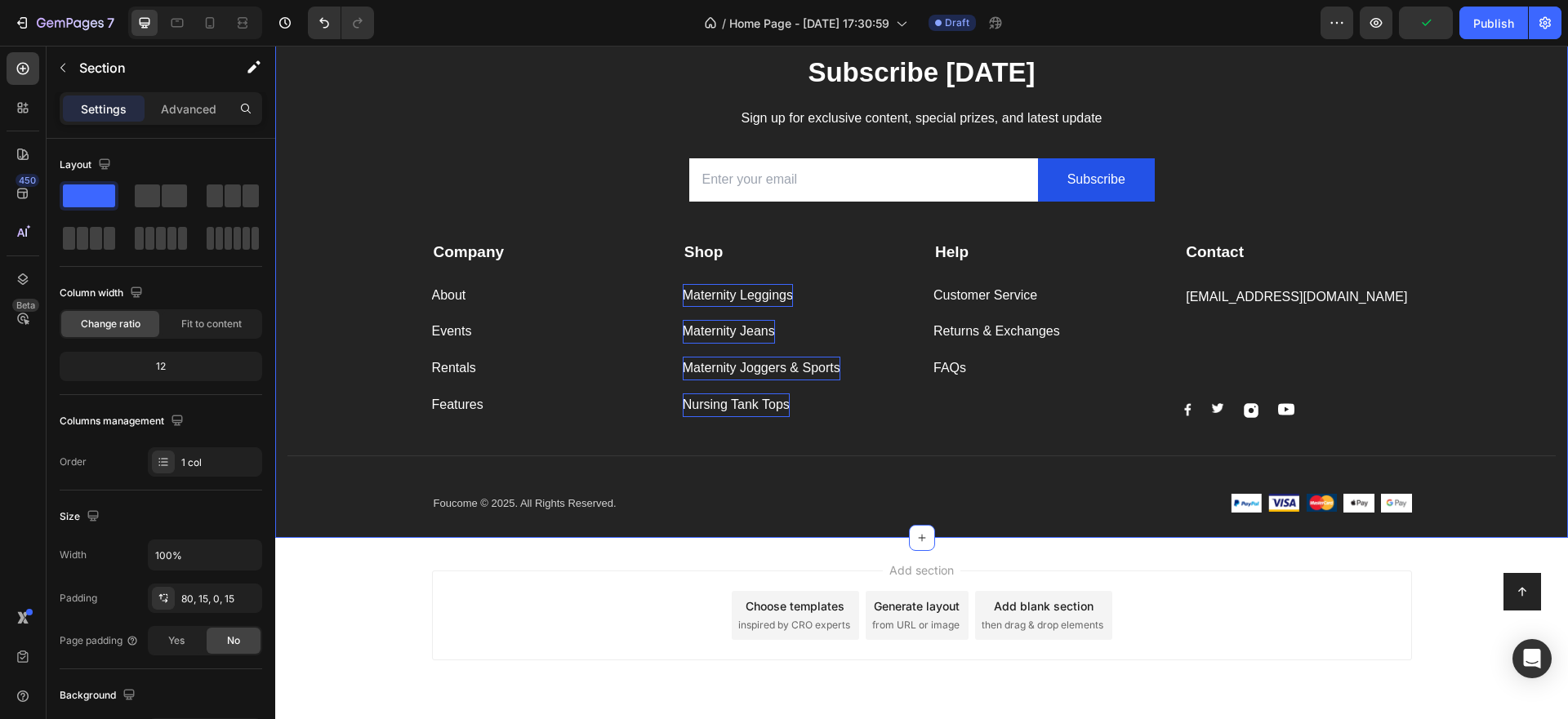
scroll to position [2274, 0]
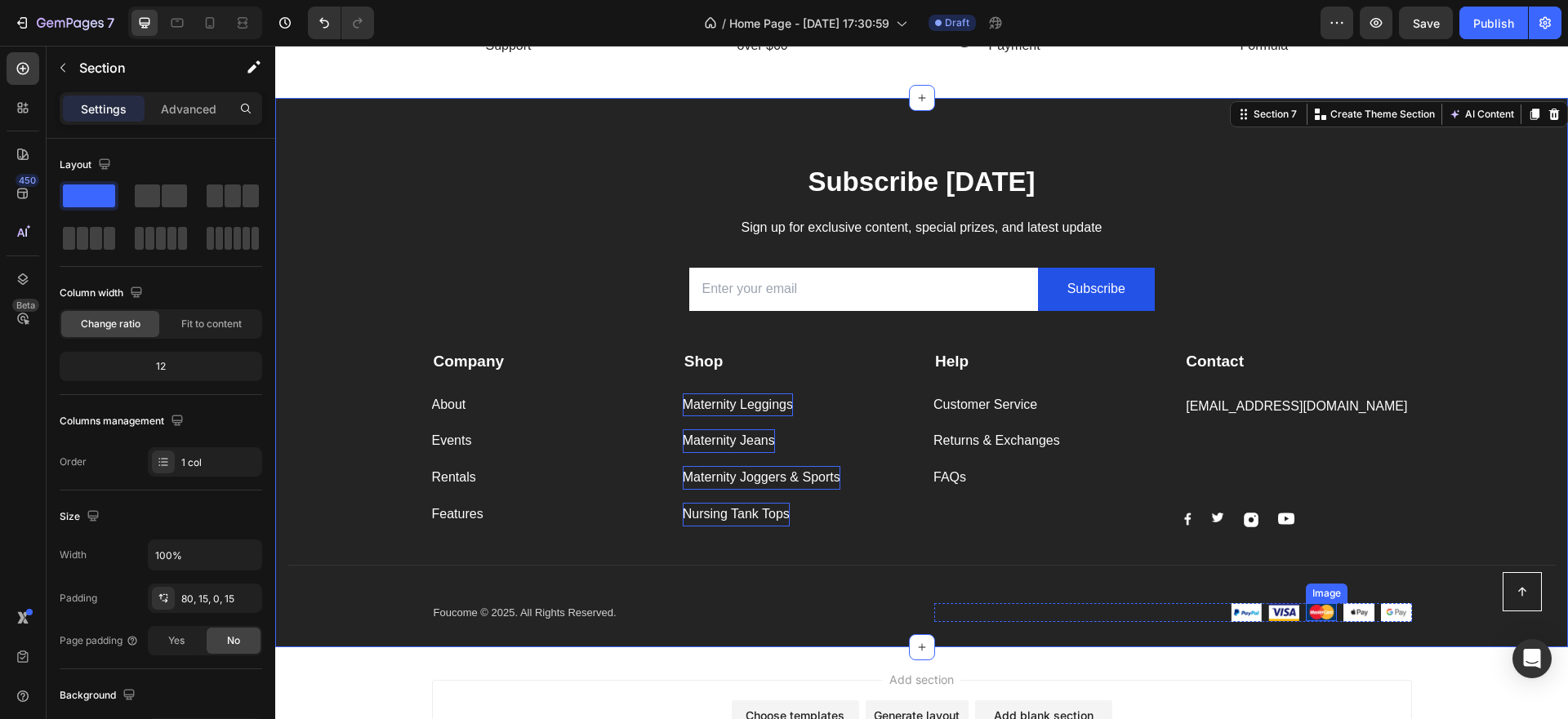
click at [1313, 617] on div "Image" at bounding box center [1320, 612] width 31 height 18
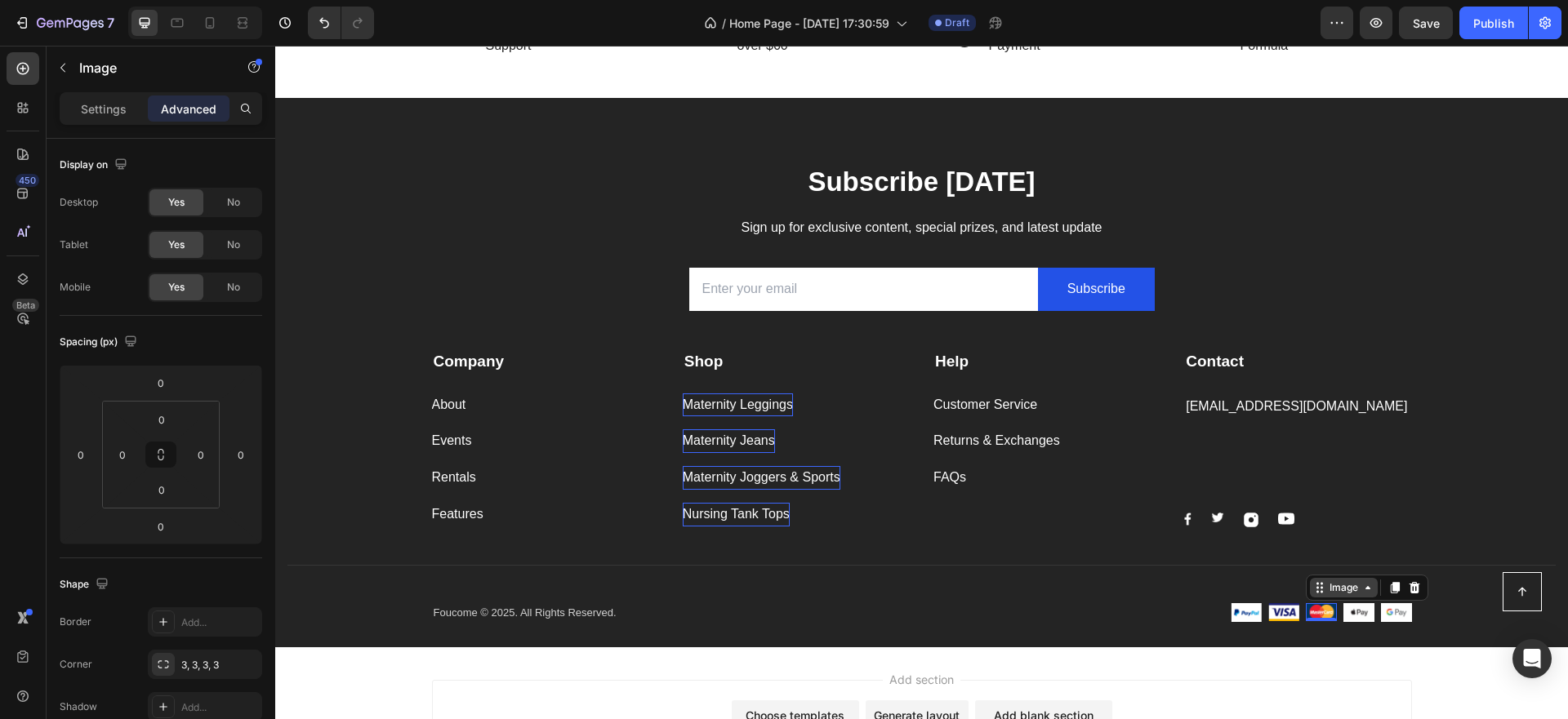
click at [1361, 591] on icon at bounding box center [1367, 587] width 13 height 13
click at [1361, 592] on icon at bounding box center [1367, 587] width 13 height 13
click at [1359, 619] on div "Image" at bounding box center [1358, 612] width 31 height 19
click at [1387, 613] on img at bounding box center [1396, 612] width 31 height 19
click at [1365, 432] on div "Contact Text block [EMAIL_ADDRESS][DOMAIN_NAME] Text block Text block Text bloc…" at bounding box center [1297, 439] width 227 height 177
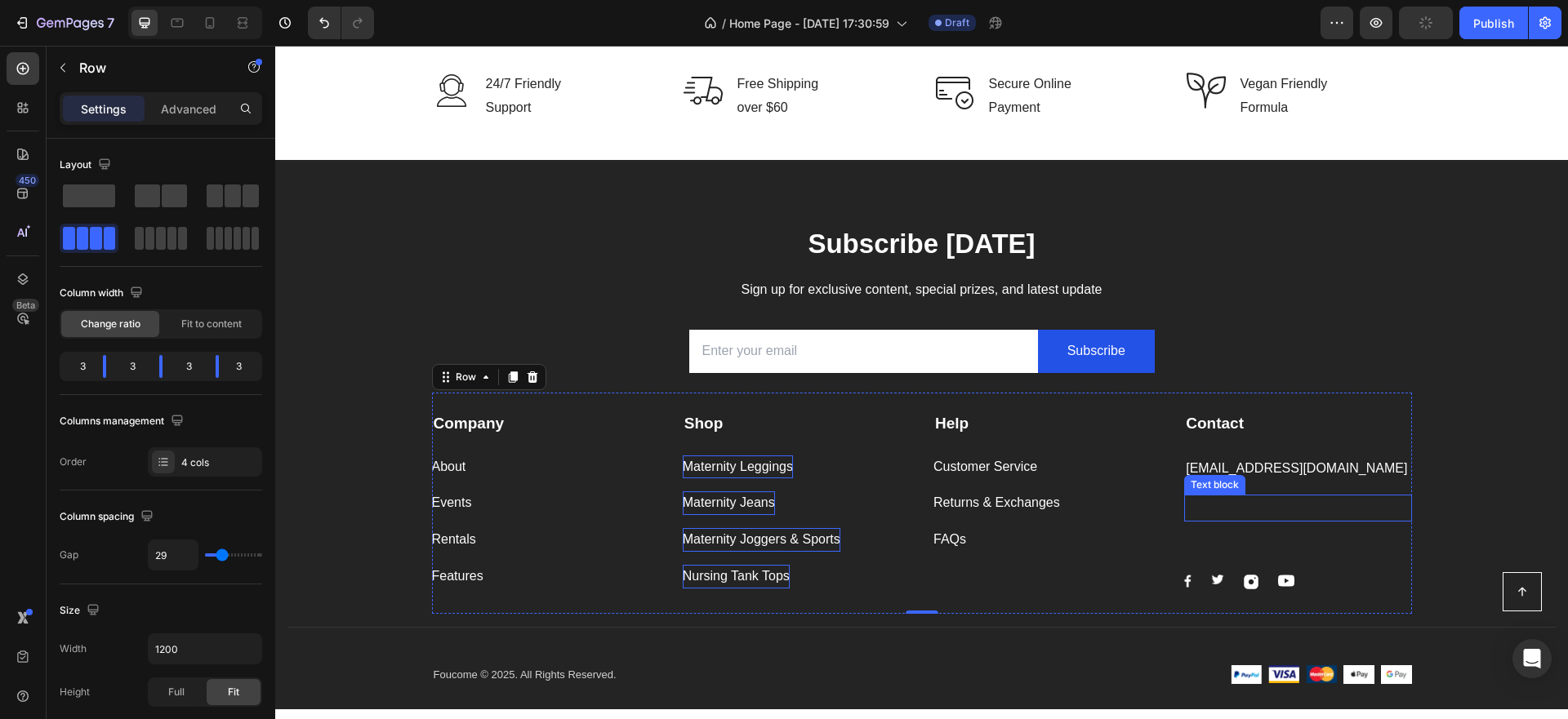
select select "L"
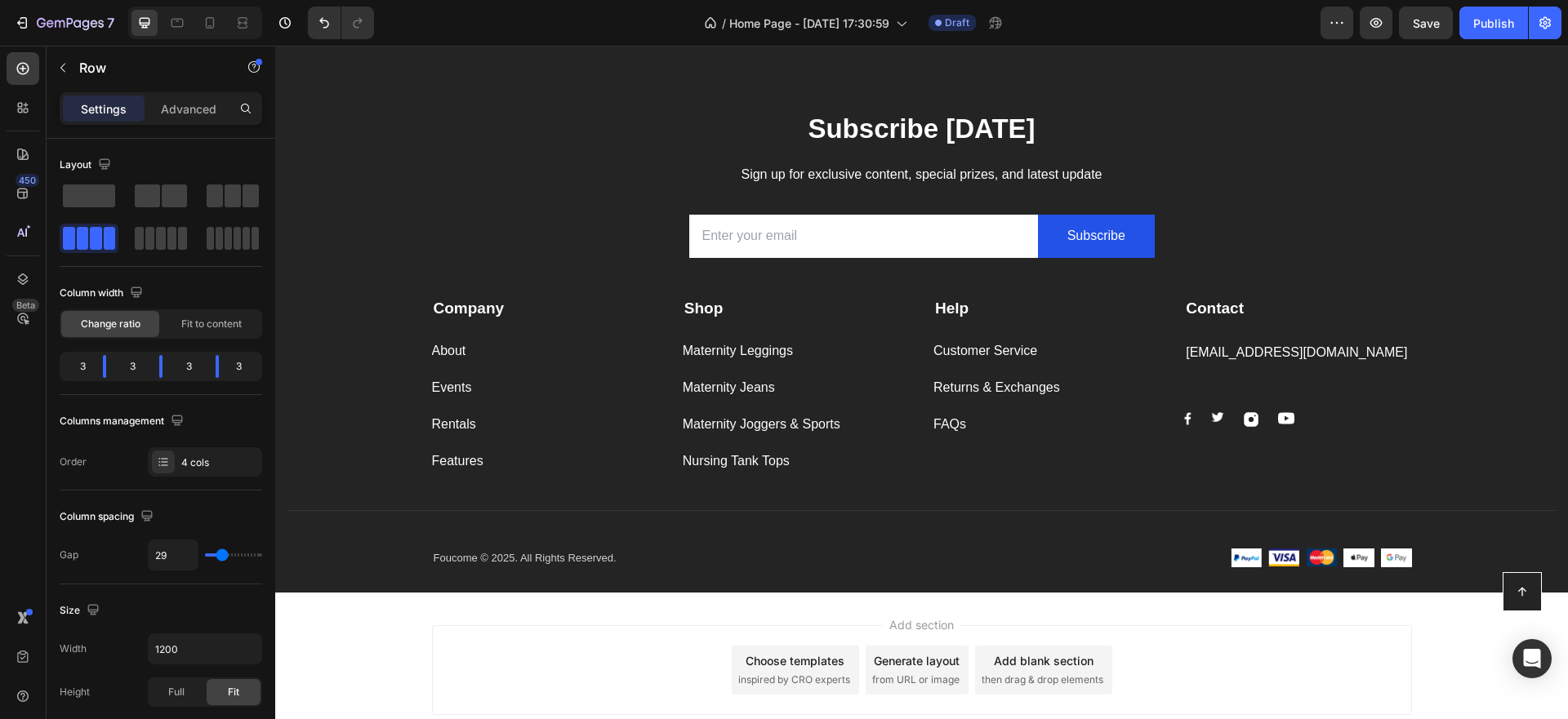
select select "L"
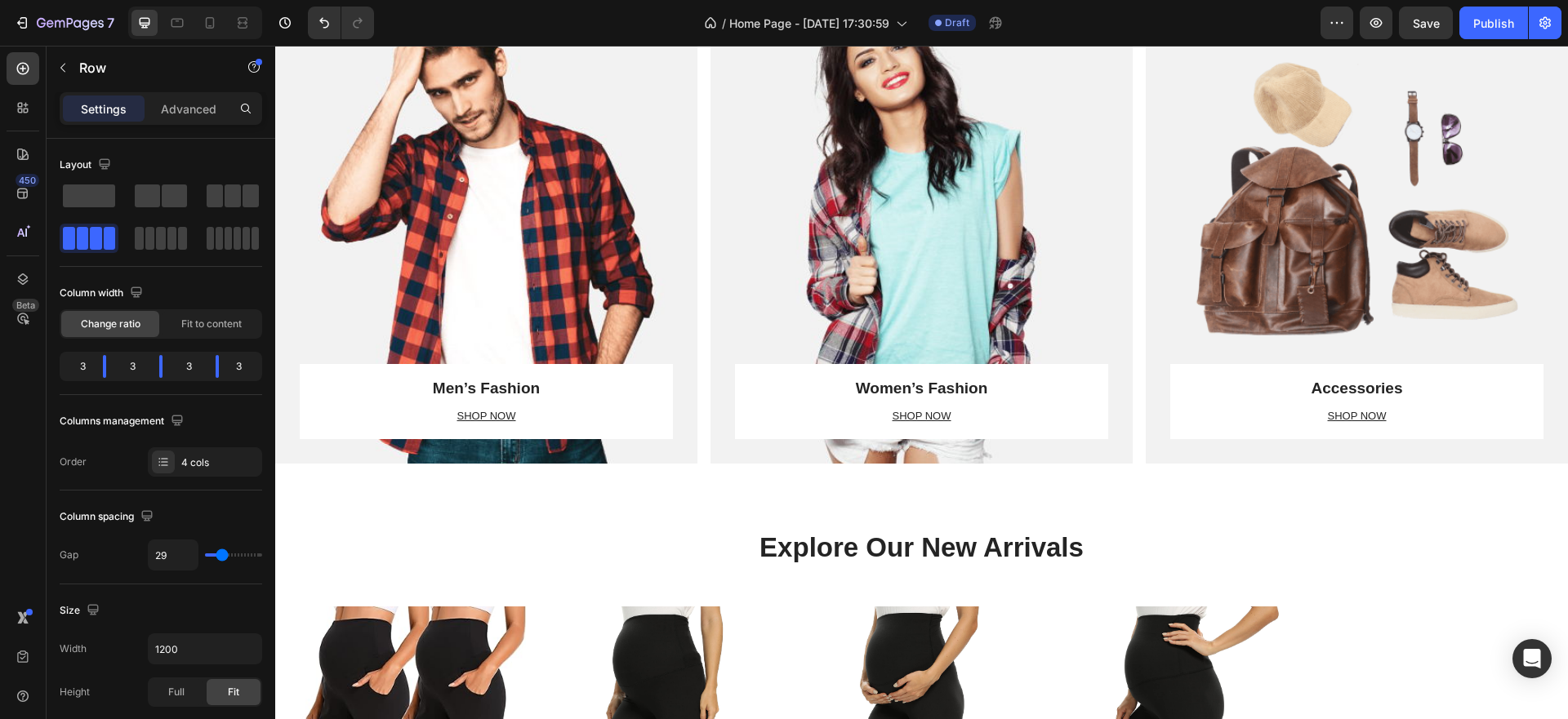
select select "L"
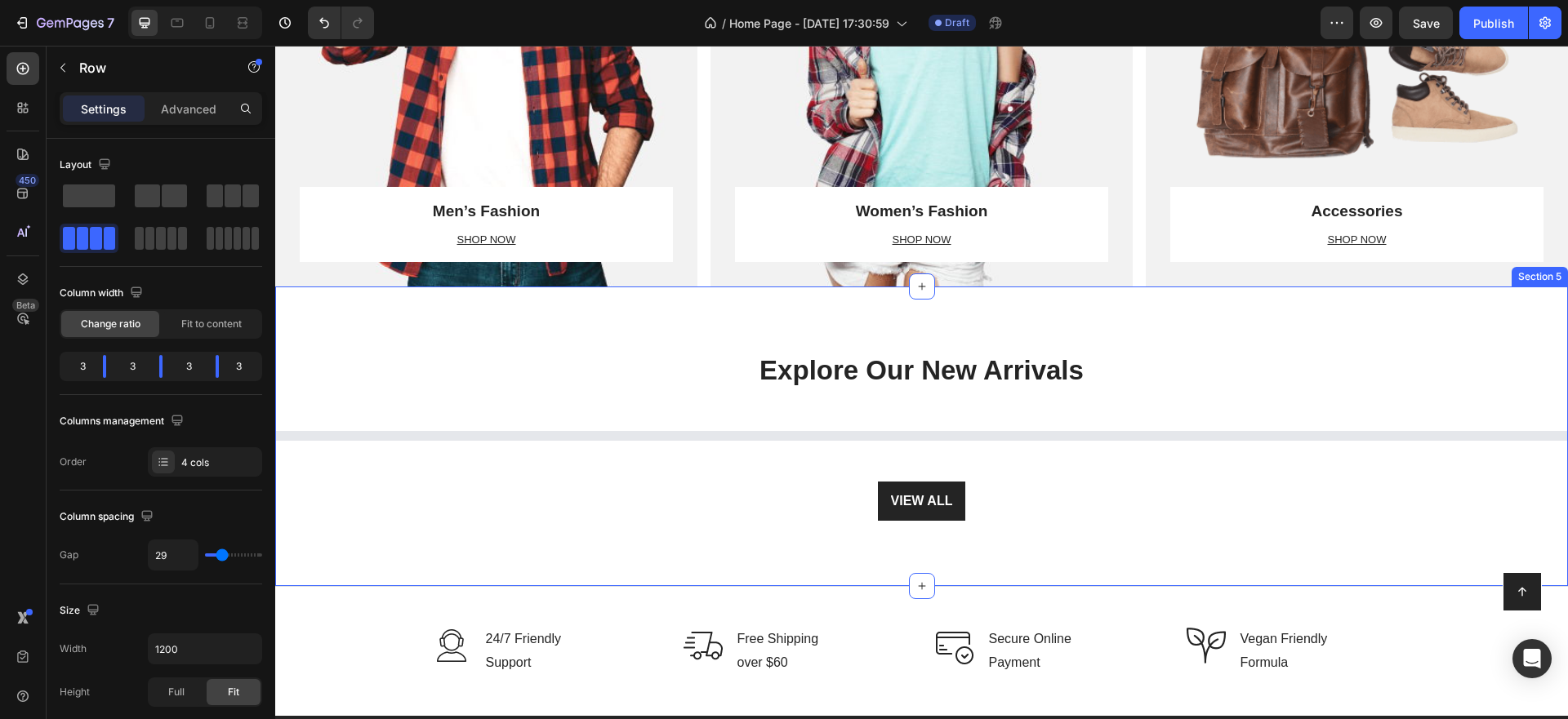
scroll to position [1279, 0]
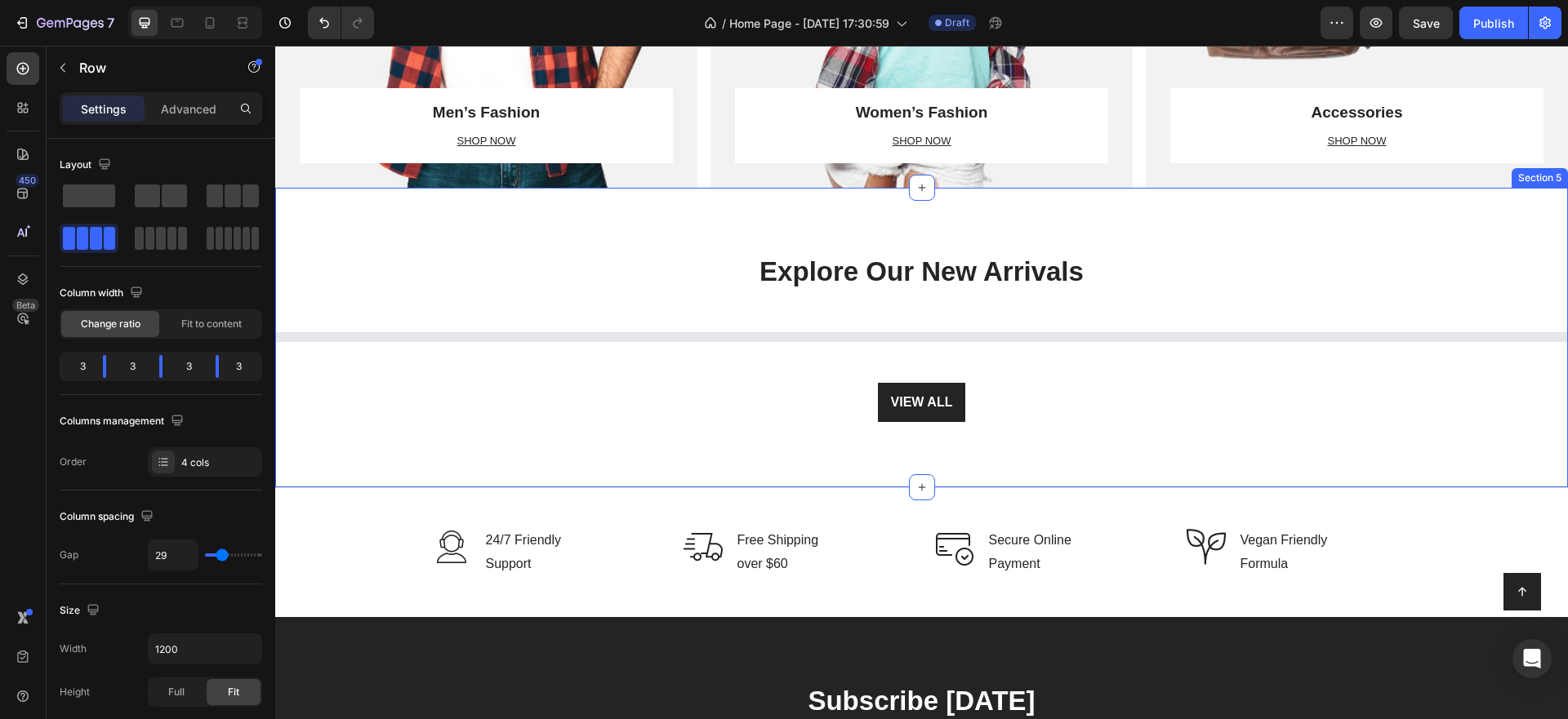
select select "L"
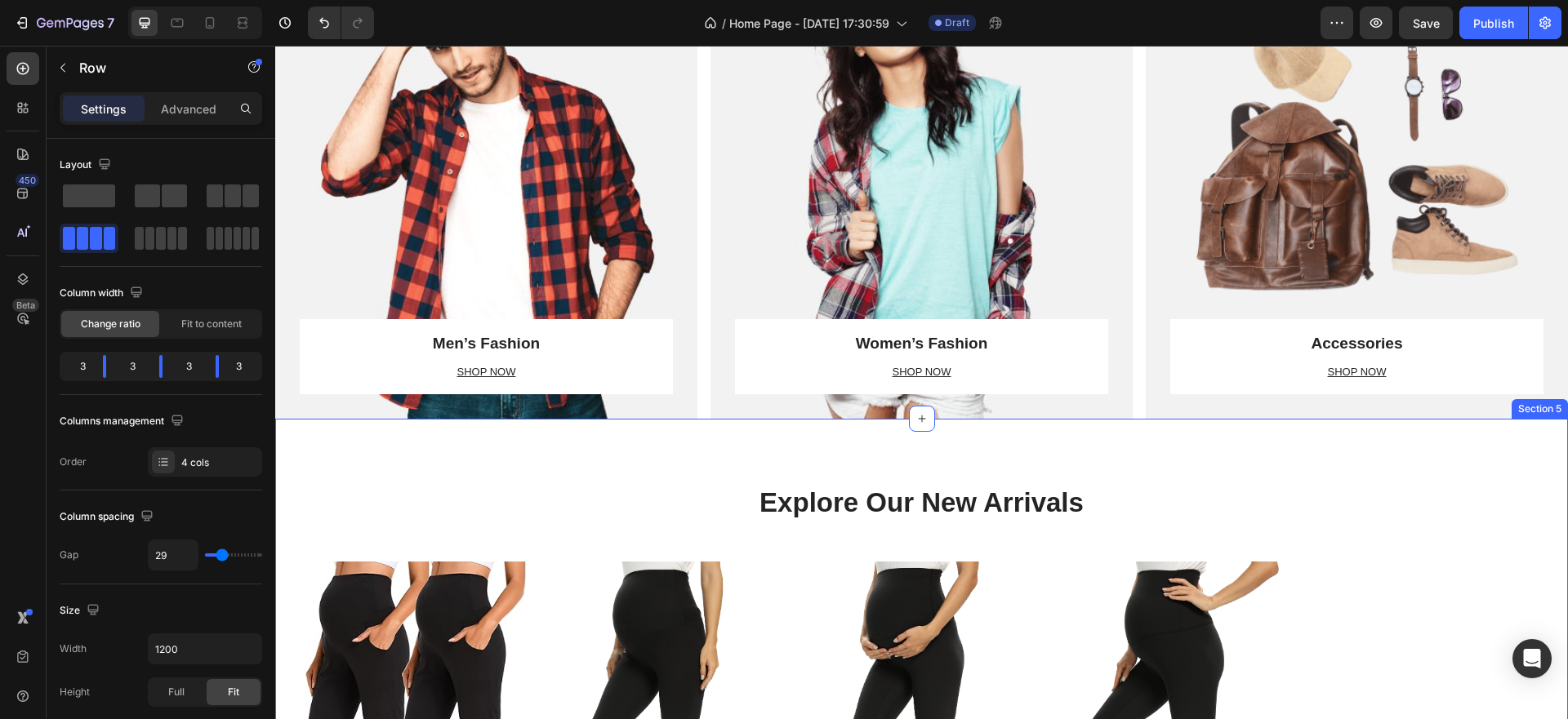
scroll to position [1034, 0]
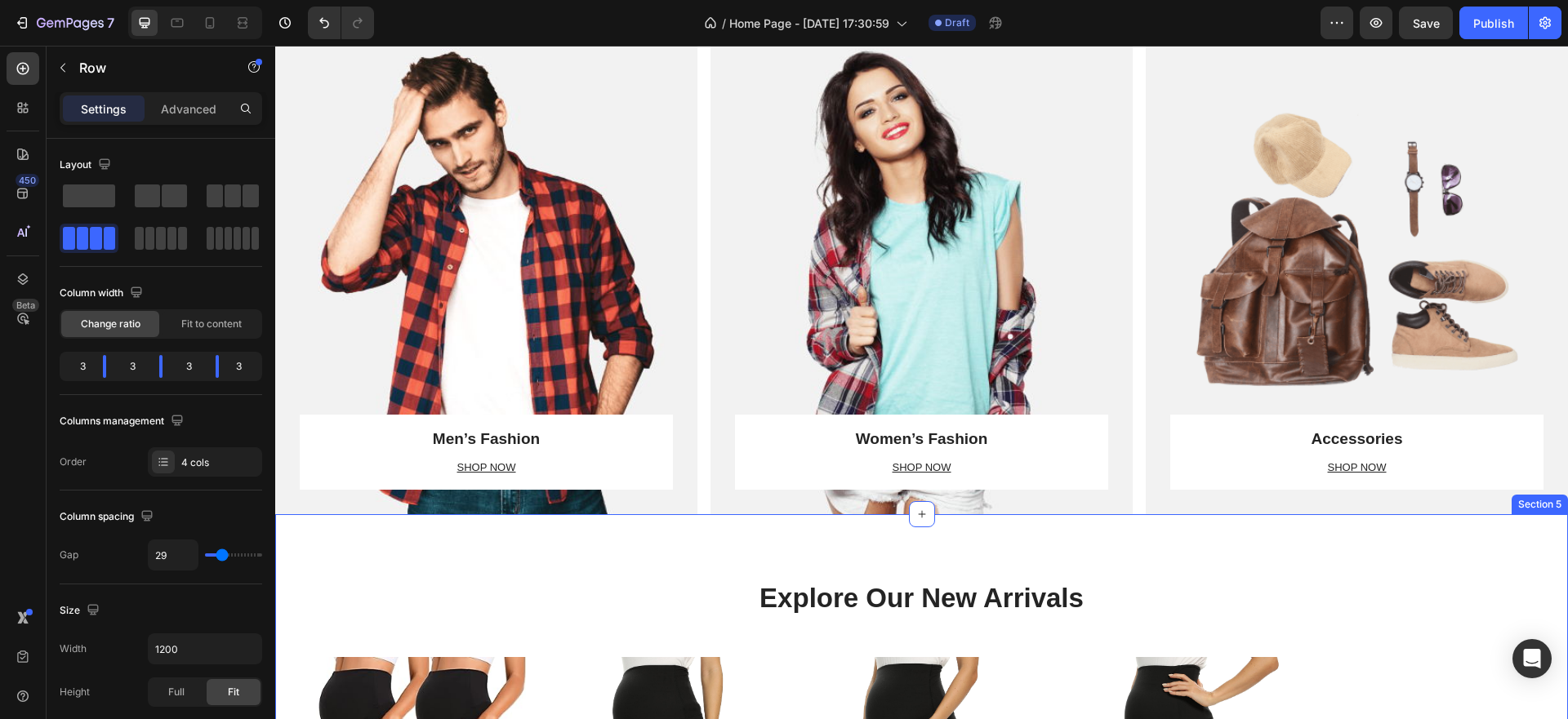
select select "L"
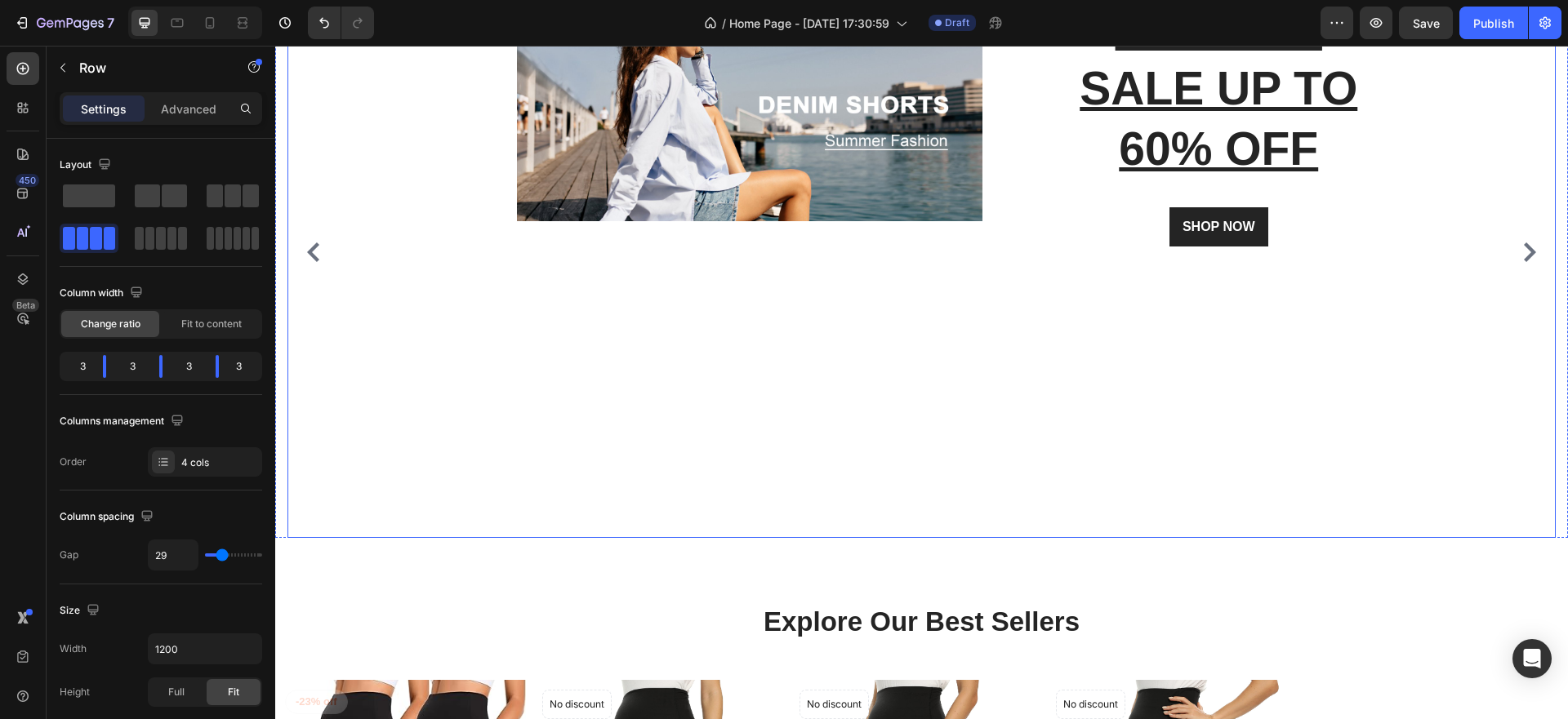
scroll to position [0, 0]
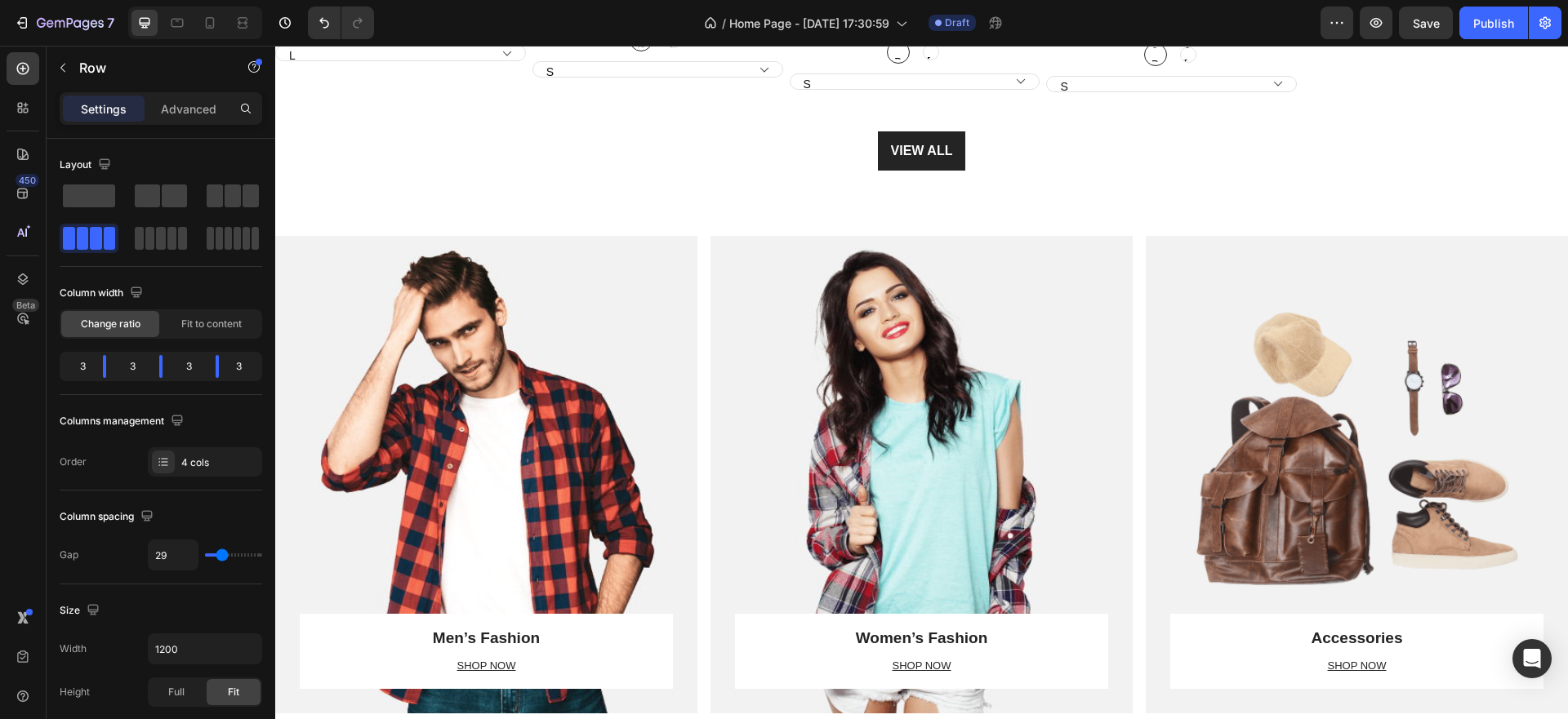
select select "L"
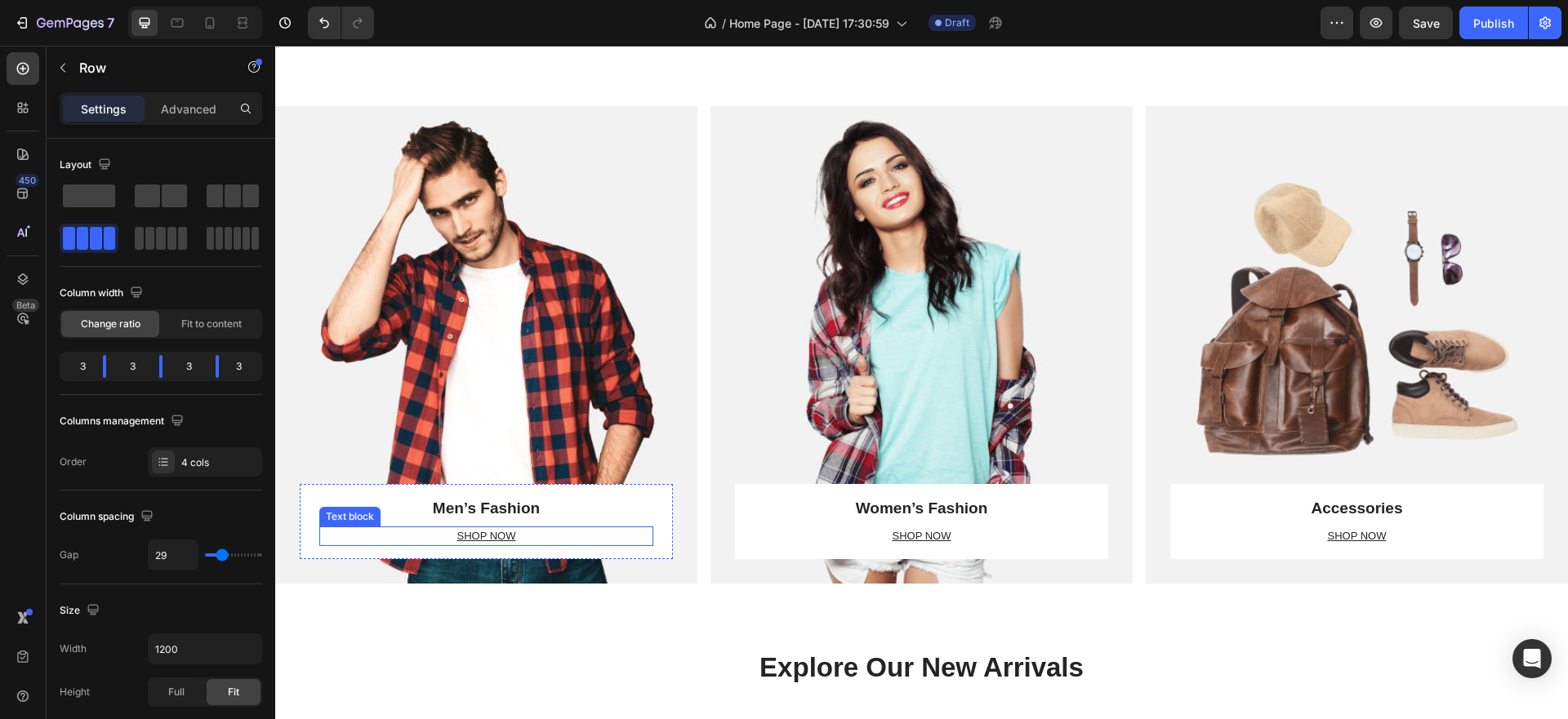
scroll to position [1388, 0]
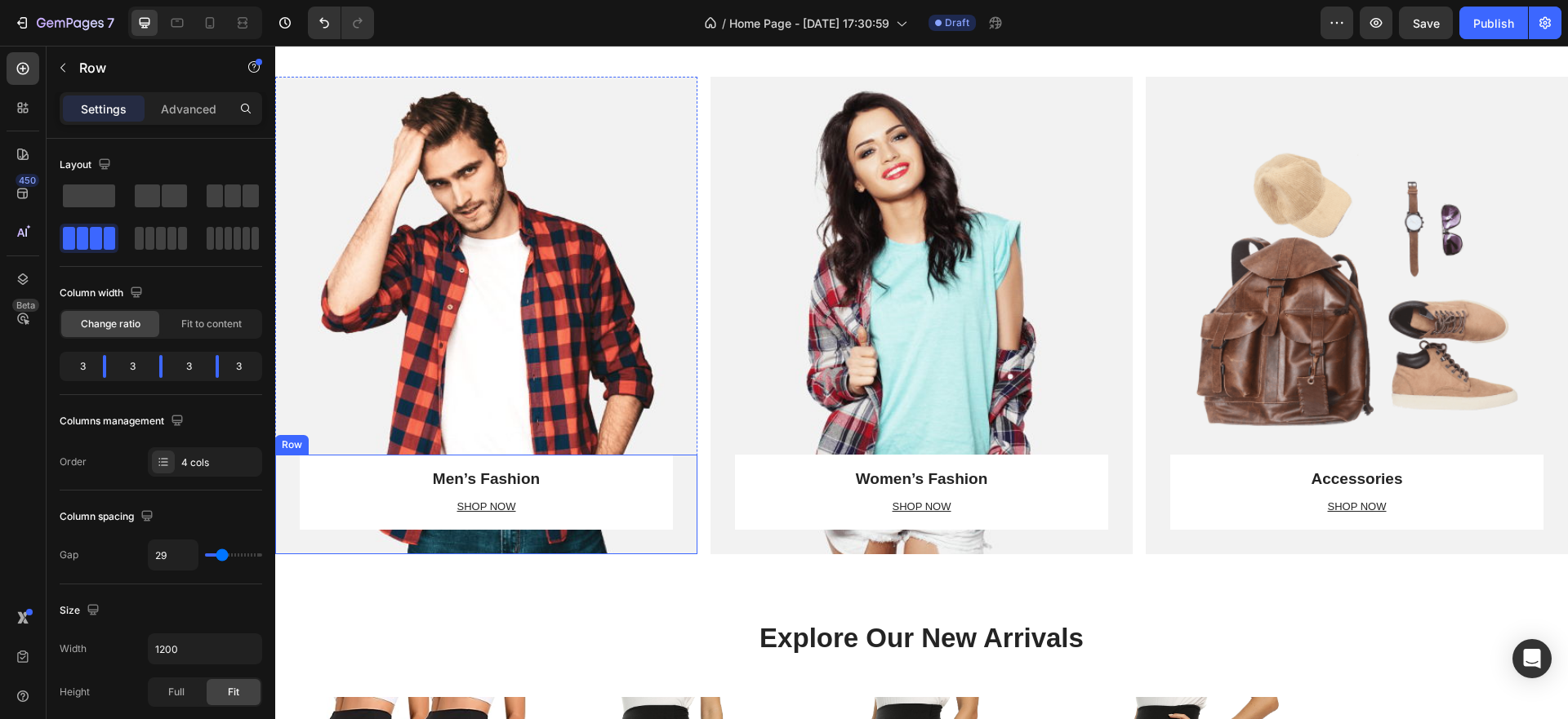
click at [524, 488] on p "Men’s Fashion" at bounding box center [486, 479] width 331 height 20
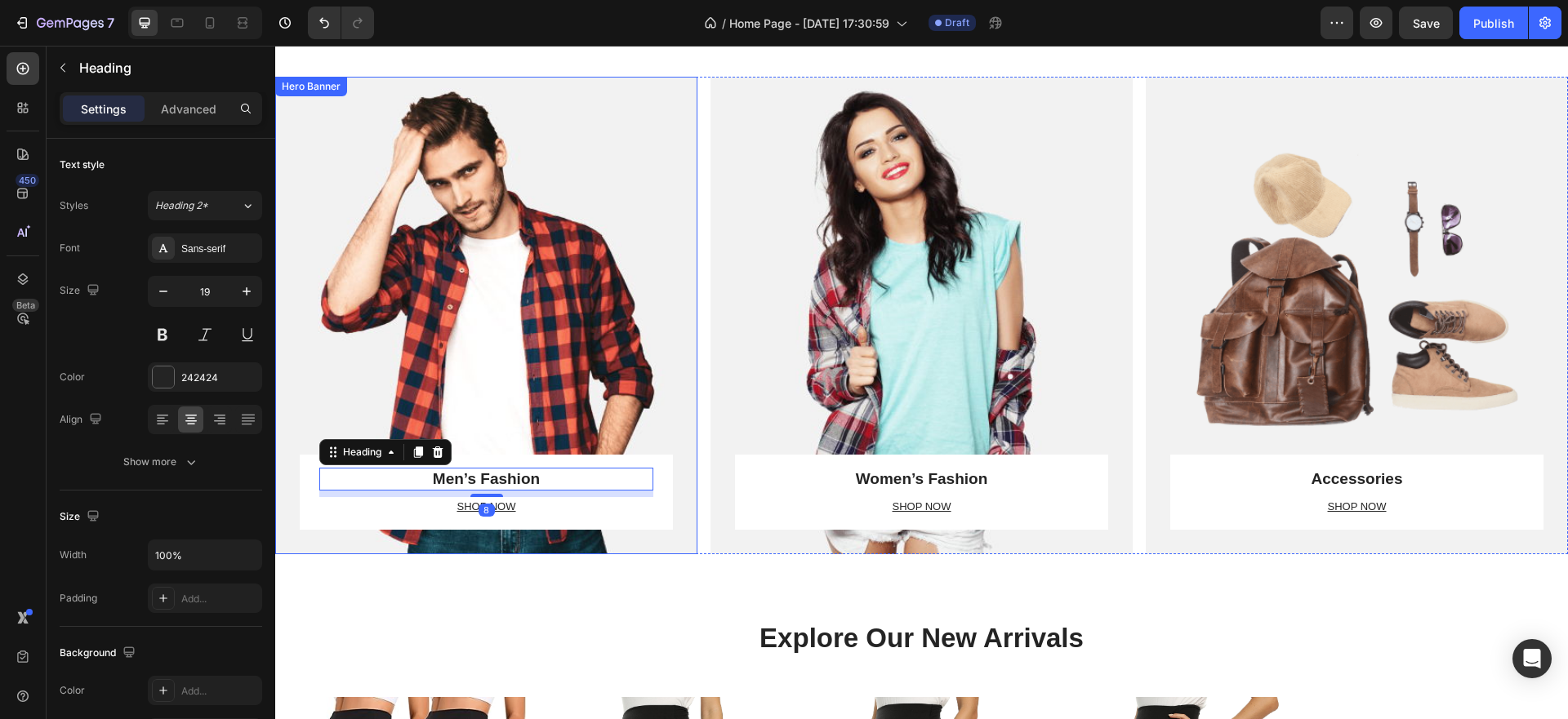
click at [560, 378] on div "Overlay" at bounding box center [486, 316] width 422 height 478
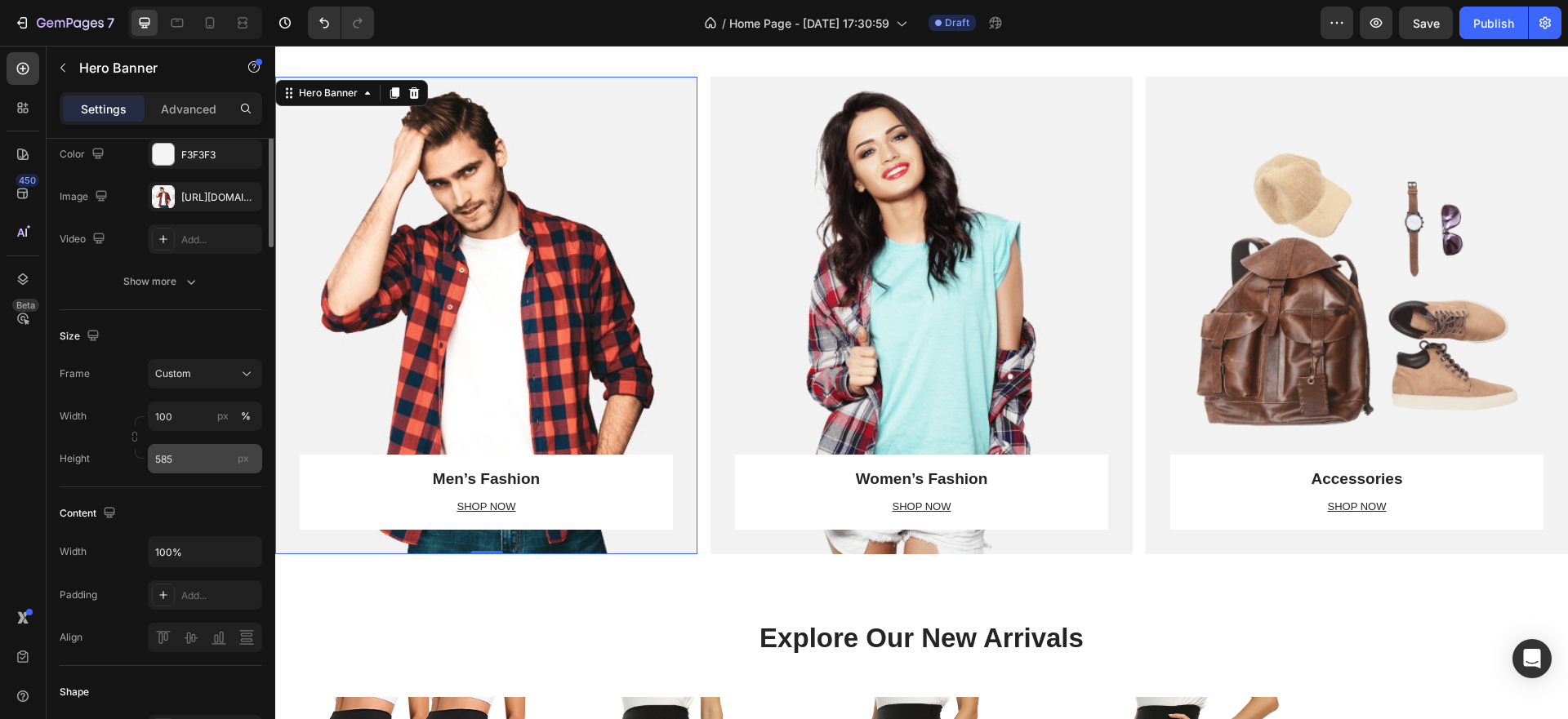
scroll to position [0, 0]
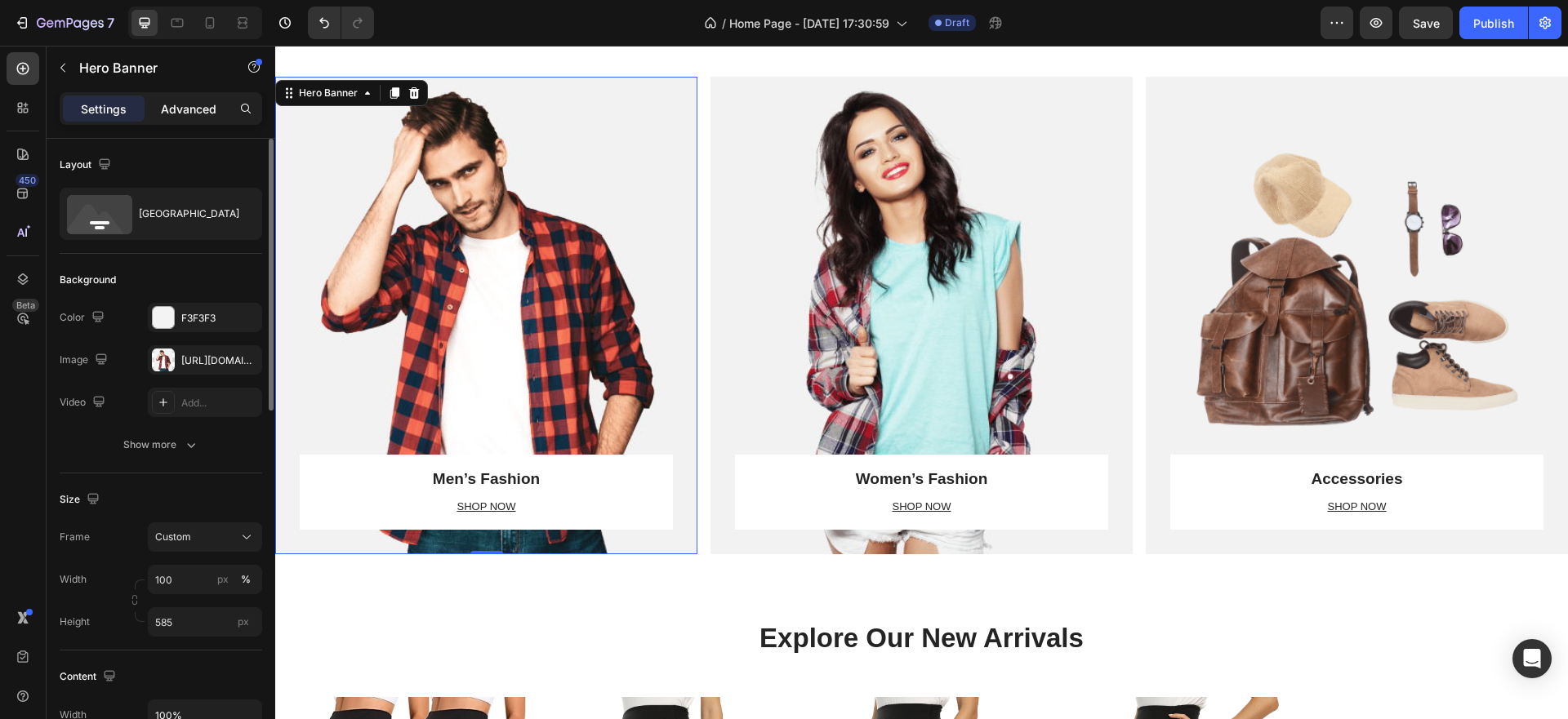
click at [197, 101] on p "Advanced" at bounding box center [188, 109] width 56 height 17
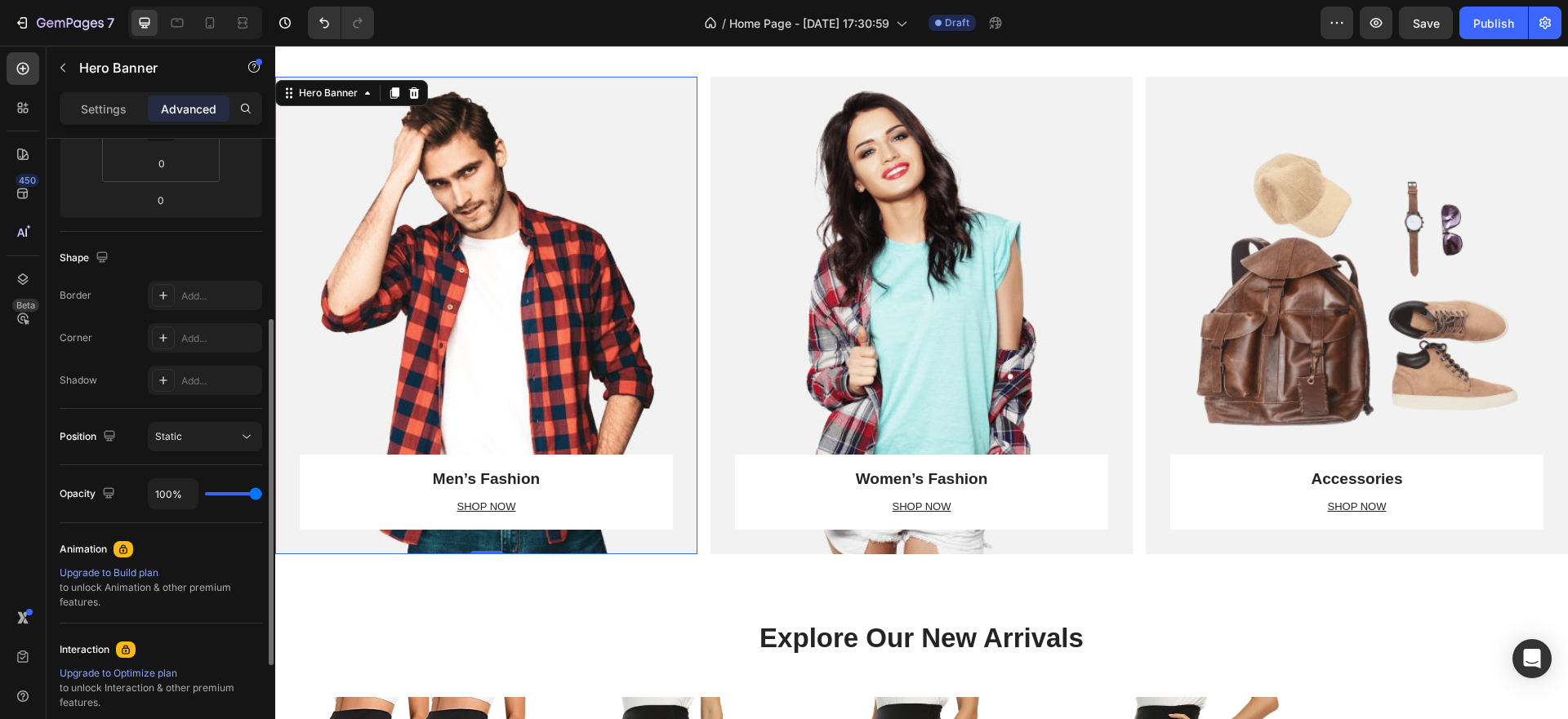
scroll to position [506, 0]
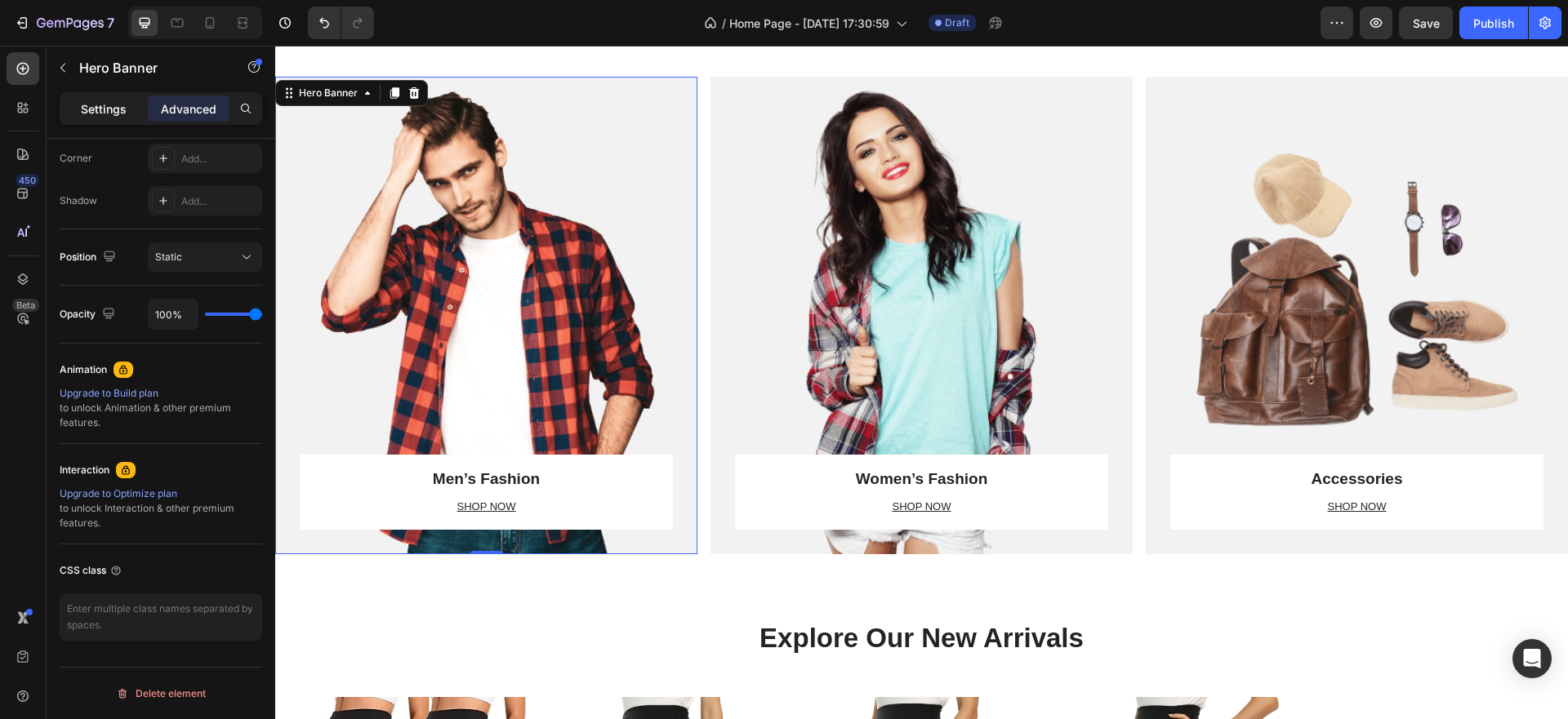
click at [109, 113] on p "Settings" at bounding box center [103, 109] width 46 height 17
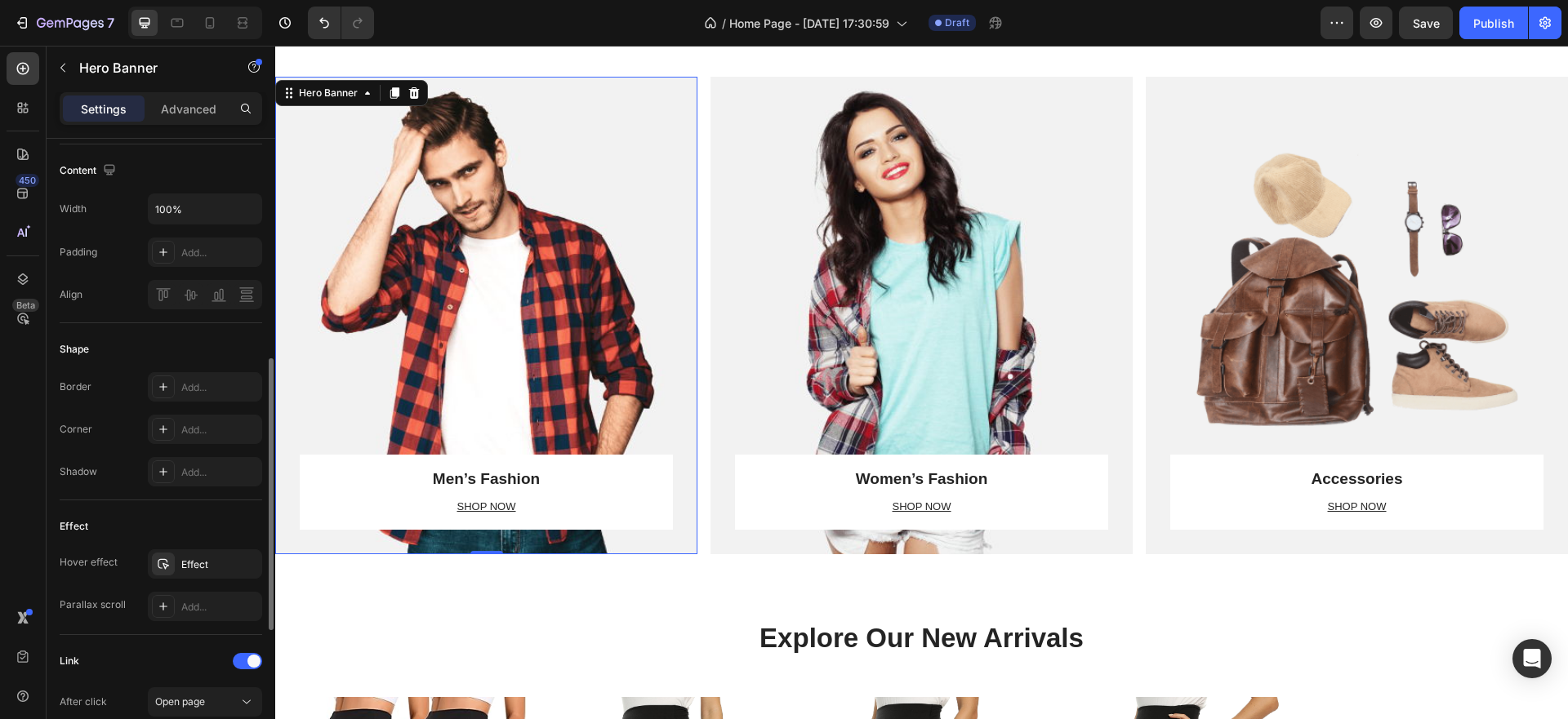
scroll to position [261, 0]
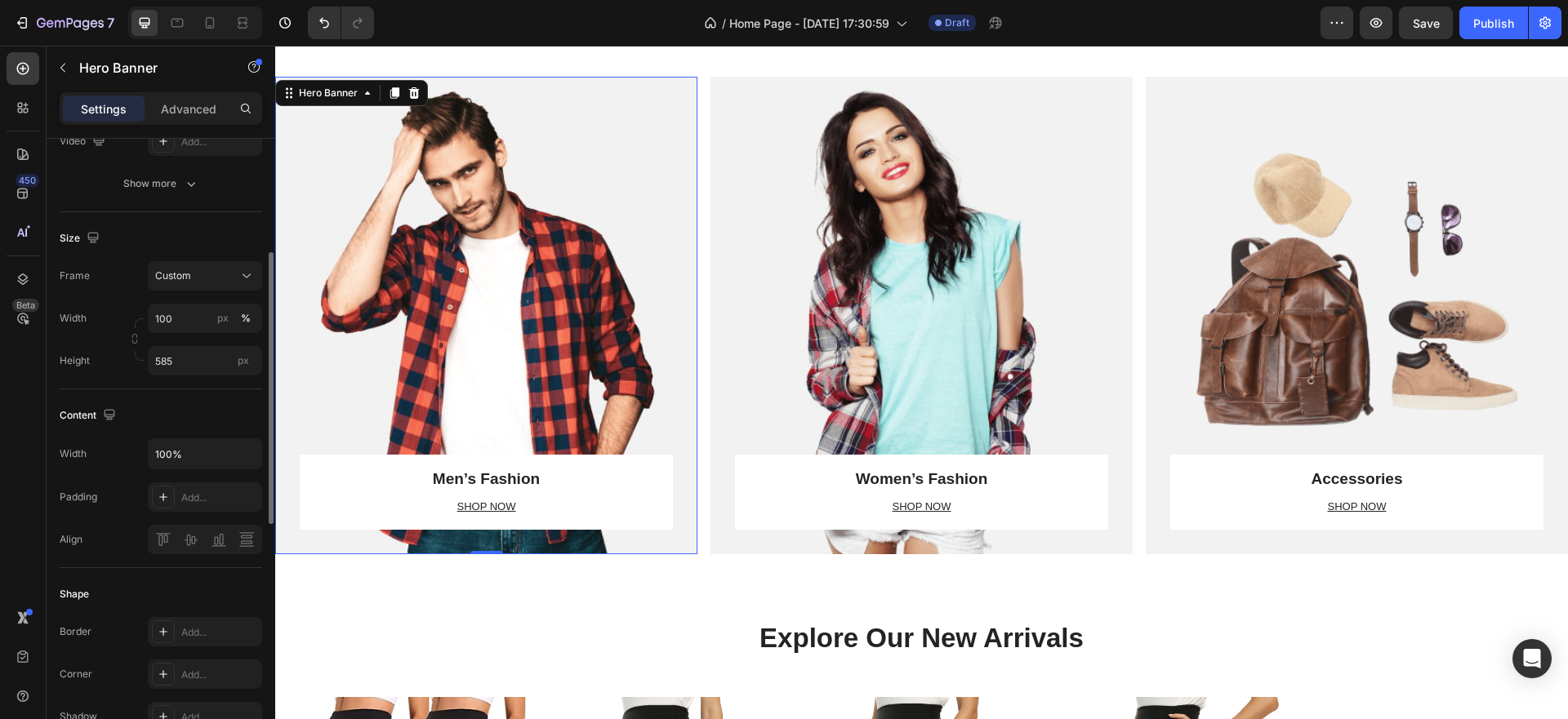
click at [554, 186] on div "Overlay" at bounding box center [486, 316] width 422 height 478
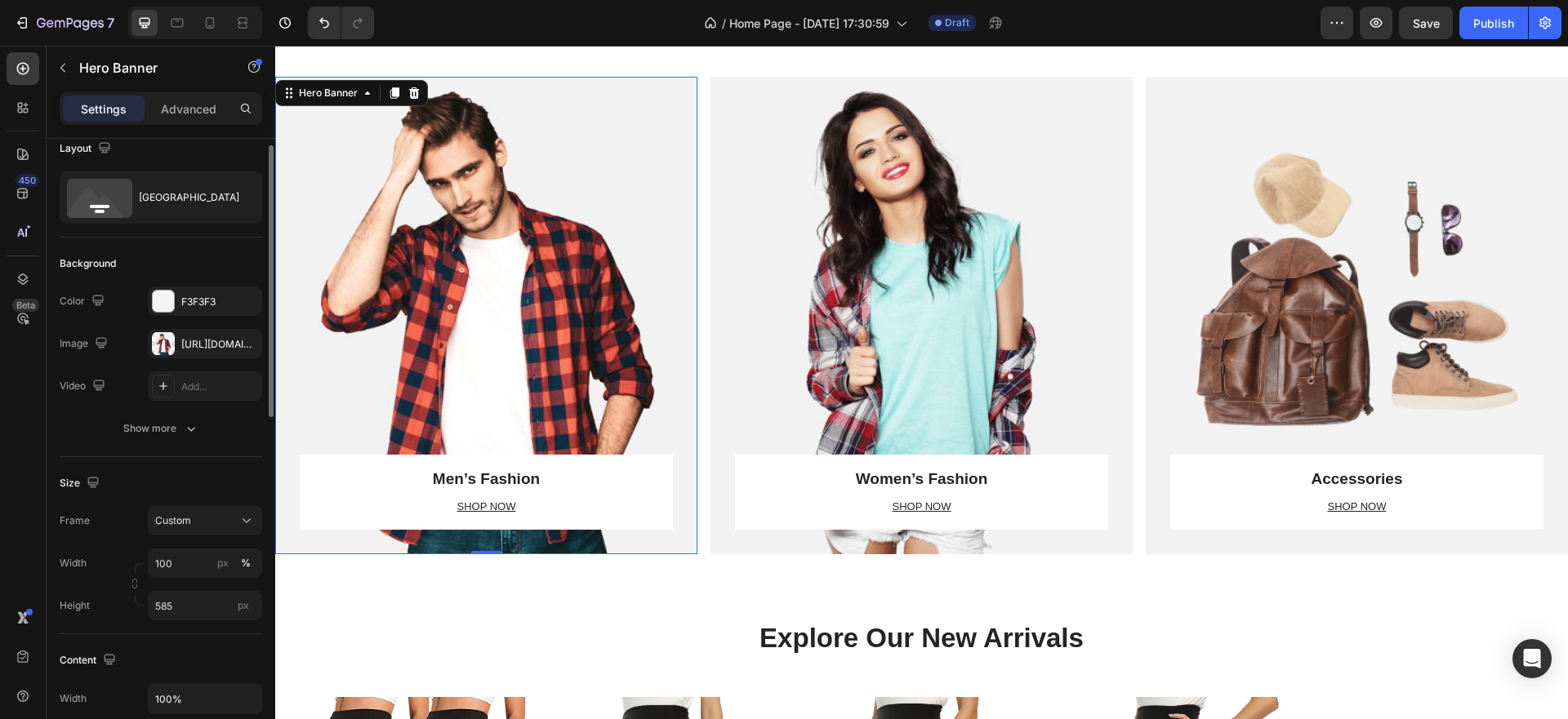
scroll to position [0, 0]
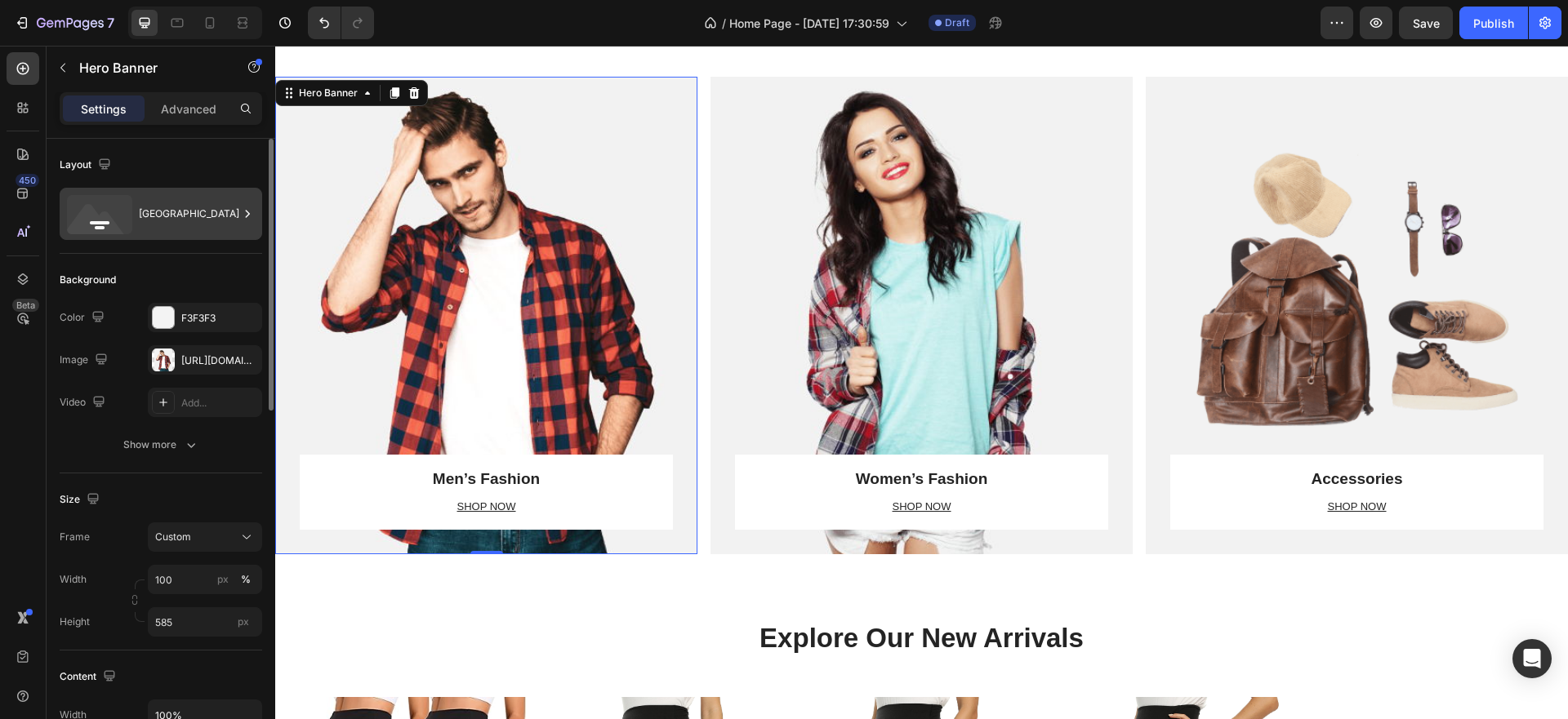
click at [168, 218] on div "[GEOGRAPHIC_DATA]" at bounding box center [188, 214] width 100 height 37
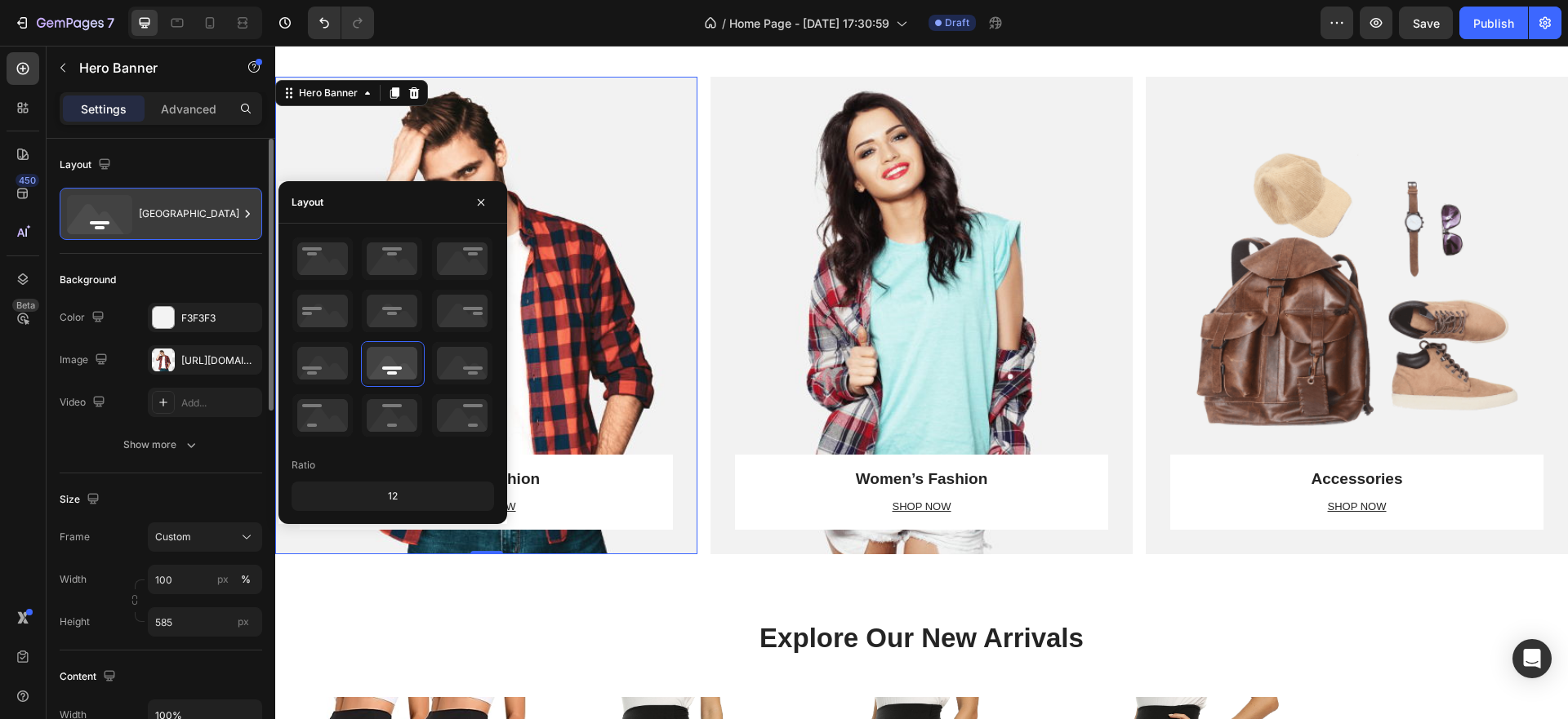
click at [168, 218] on div "[GEOGRAPHIC_DATA]" at bounding box center [188, 214] width 100 height 37
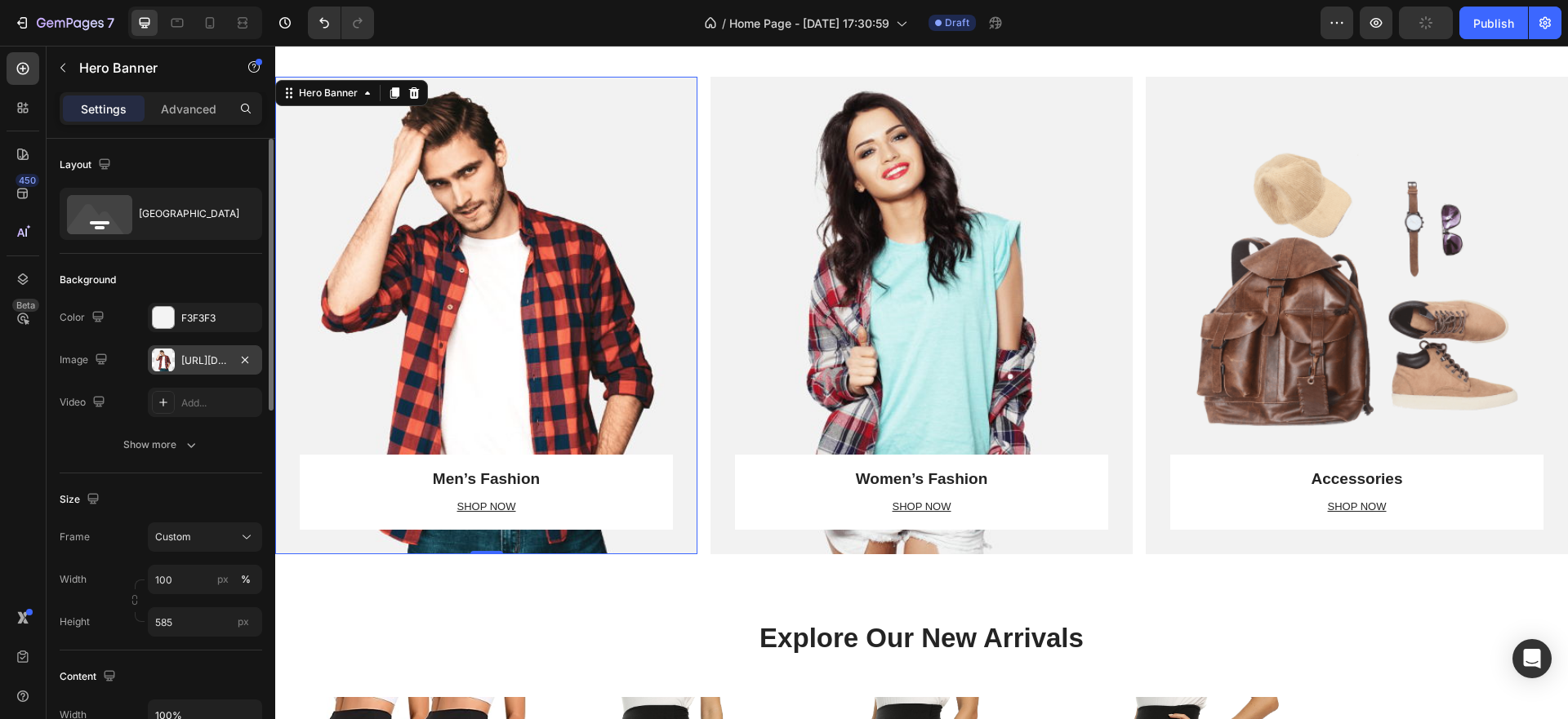
click at [195, 358] on div "[URL][DOMAIN_NAME]" at bounding box center [205, 361] width 48 height 15
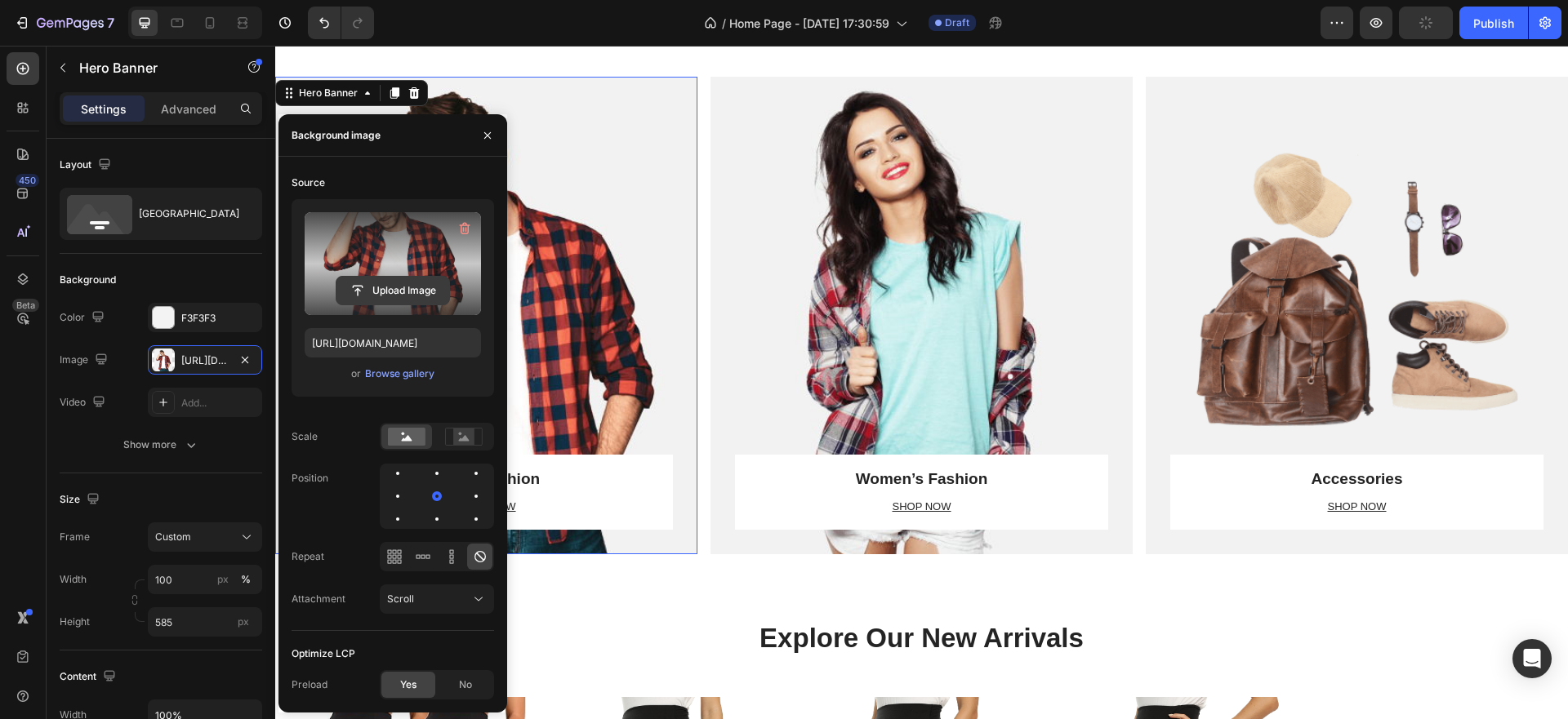
click at [409, 293] on input "file" at bounding box center [392, 290] width 112 height 27
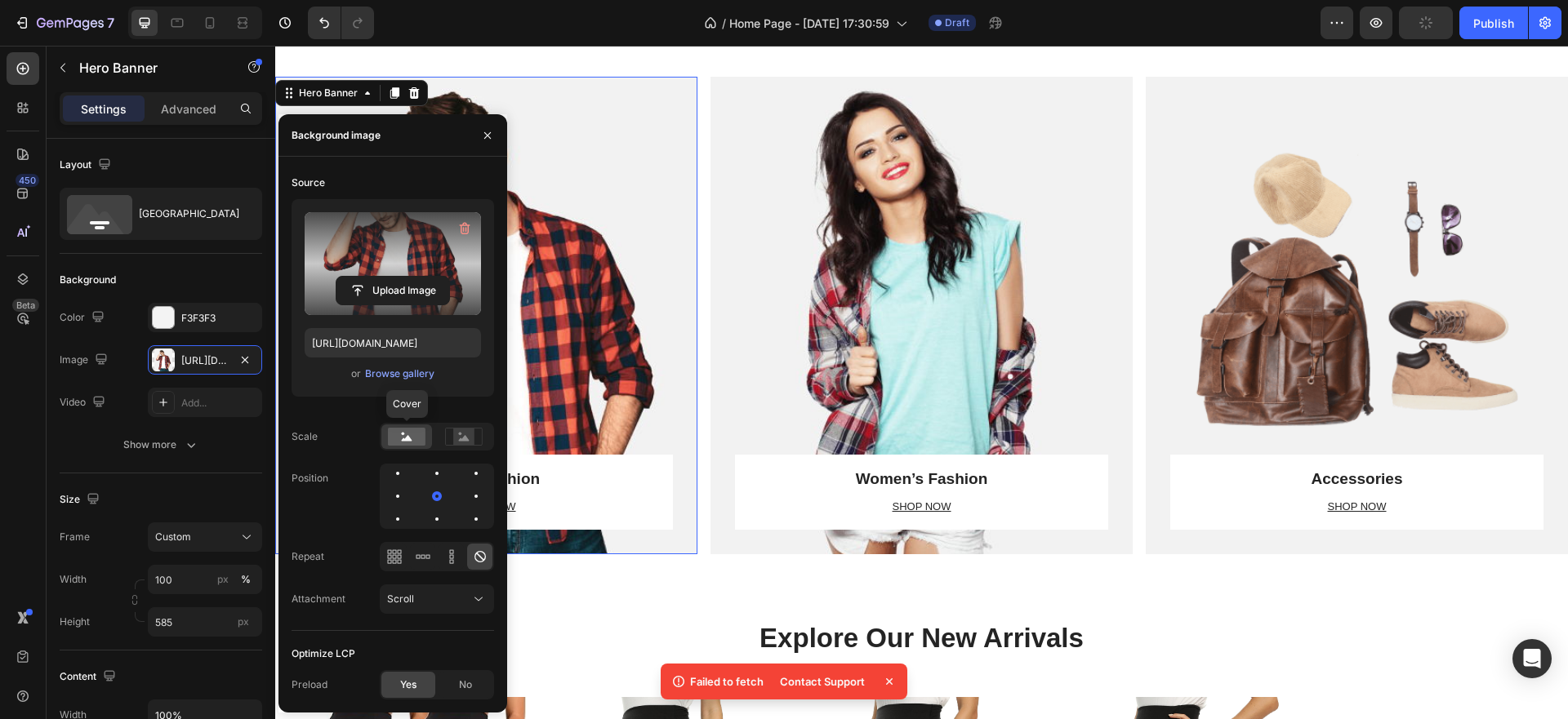
click at [425, 435] on rect at bounding box center [407, 437] width 37 height 18
click at [450, 436] on icon at bounding box center [463, 437] width 37 height 18
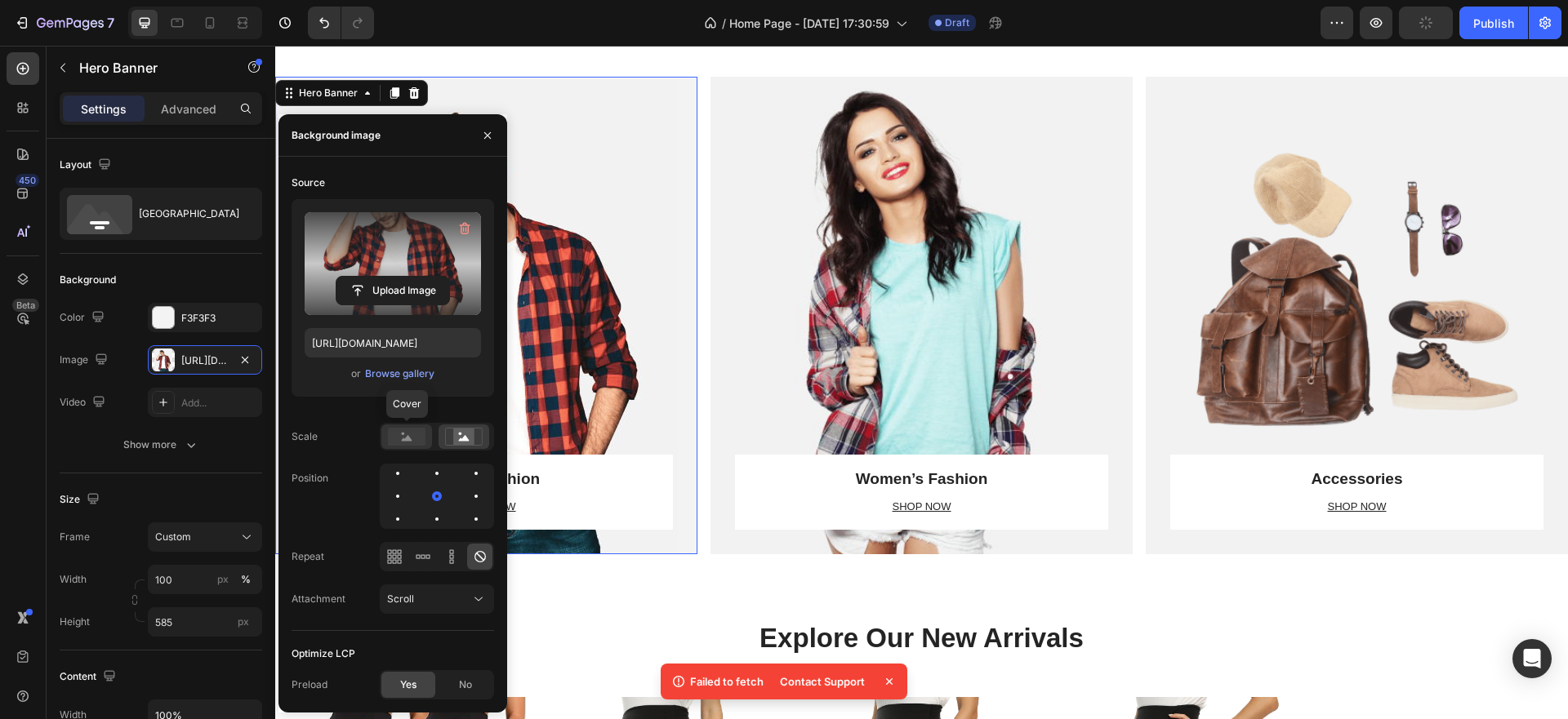
click at [415, 436] on rect at bounding box center [407, 437] width 37 height 18
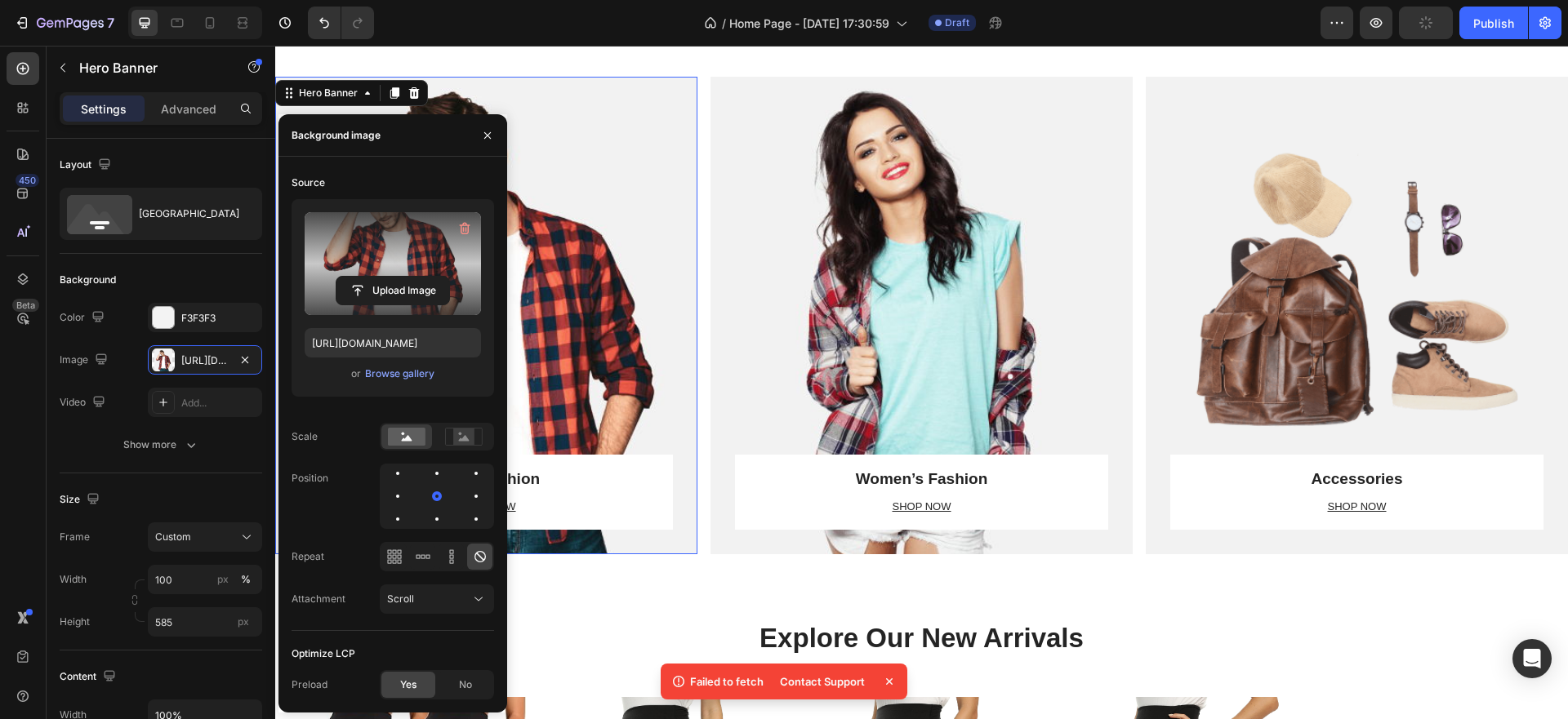
click at [390, 272] on label at bounding box center [392, 264] width 176 height 103
click at [390, 277] on input "file" at bounding box center [392, 290] width 112 height 27
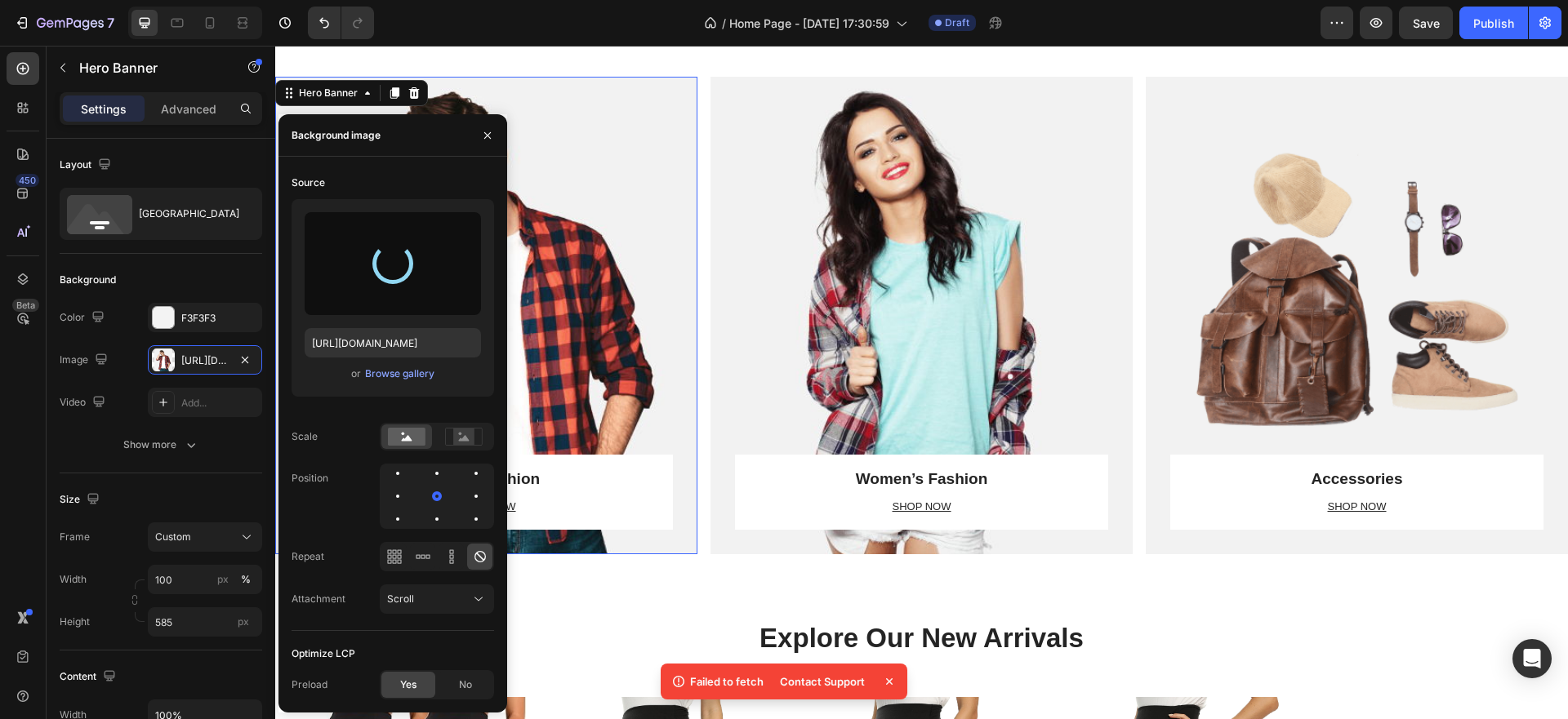
type input "[URL][DOMAIN_NAME]"
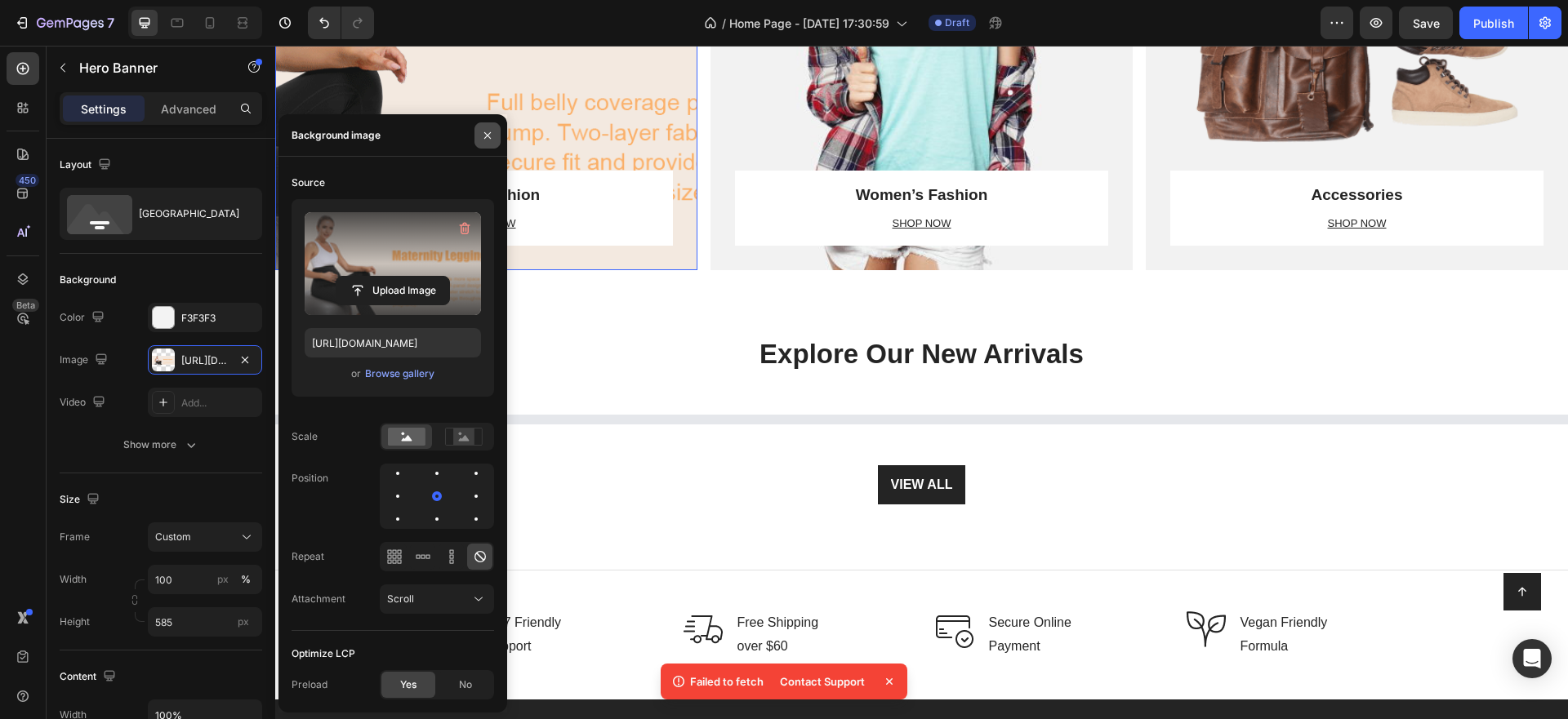
scroll to position [1225, 0]
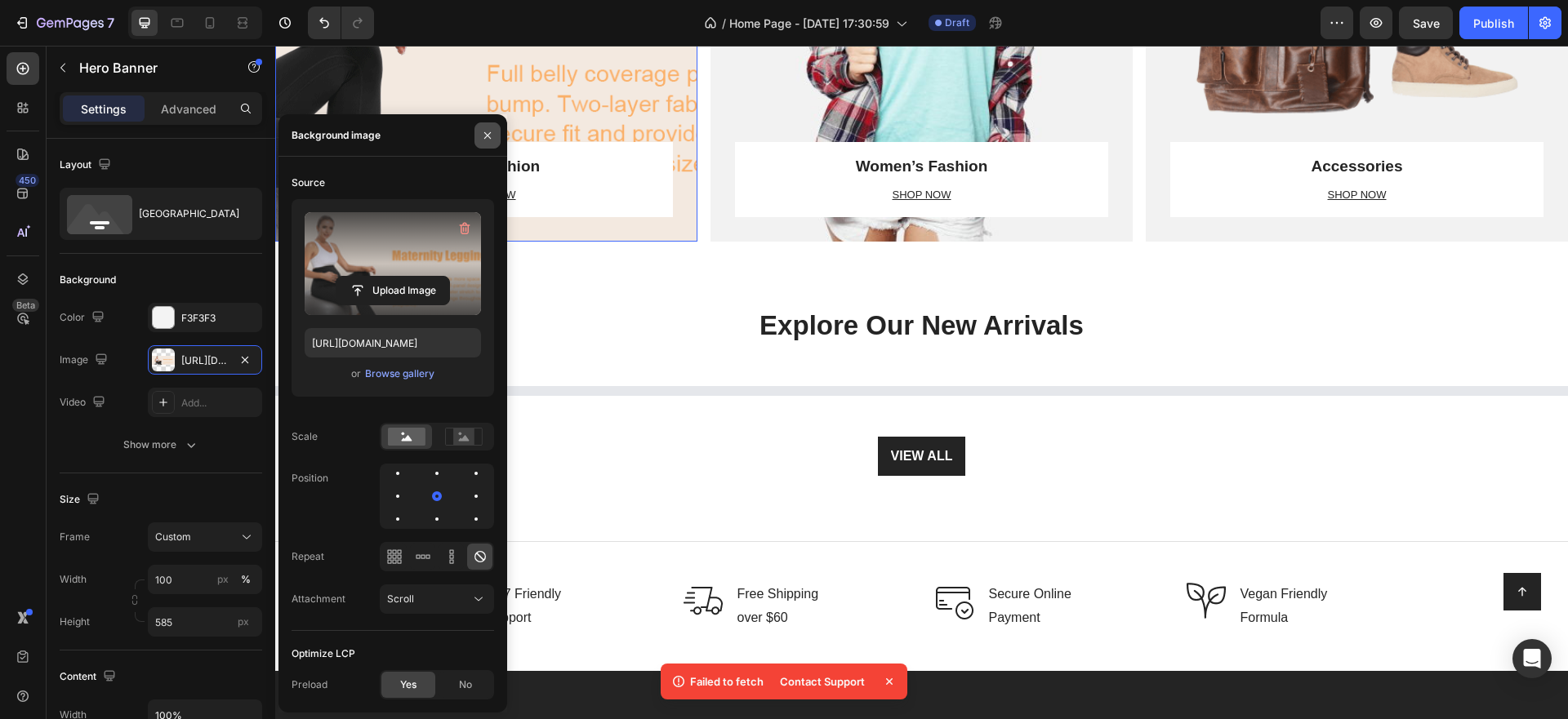
click at [486, 134] on icon "button" at bounding box center [487, 134] width 6 height 6
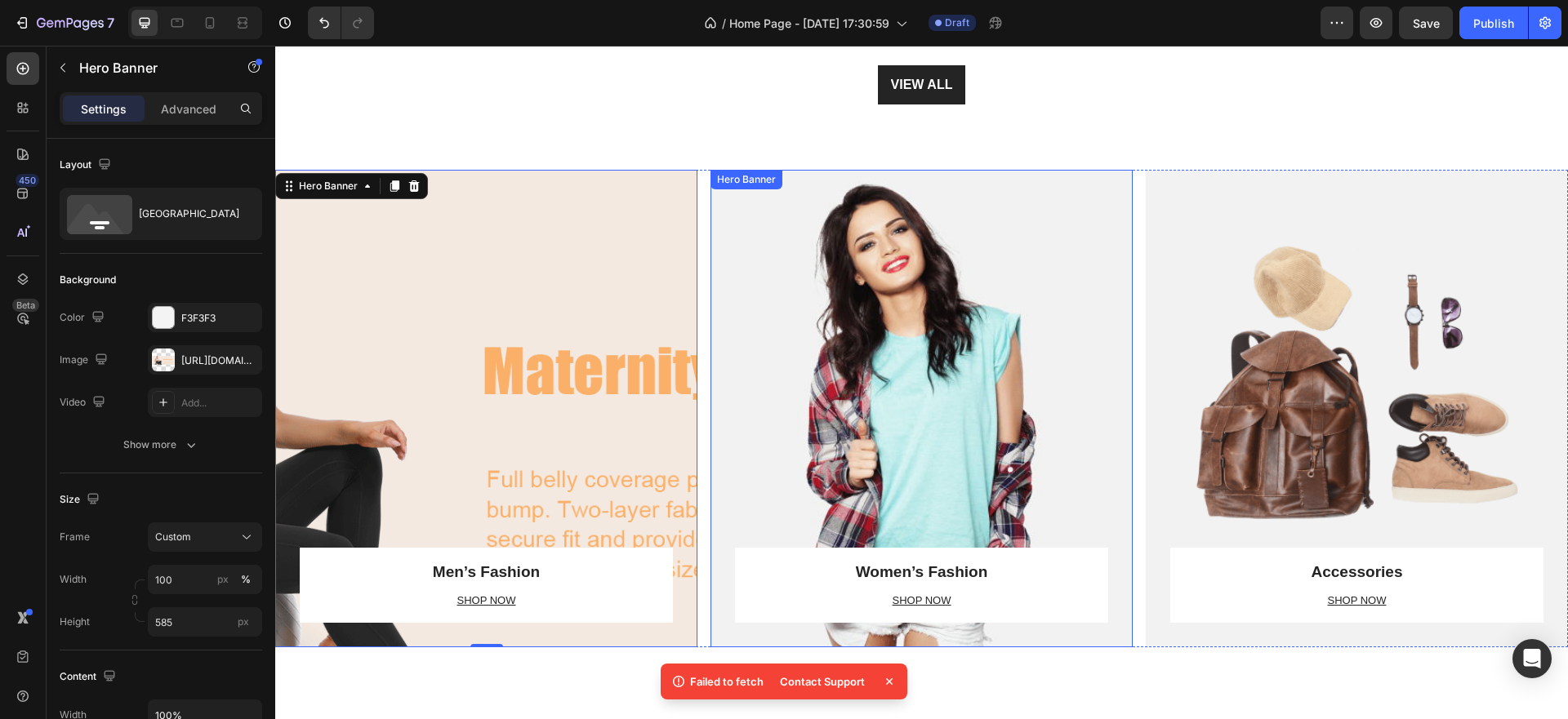
scroll to position [816, 0]
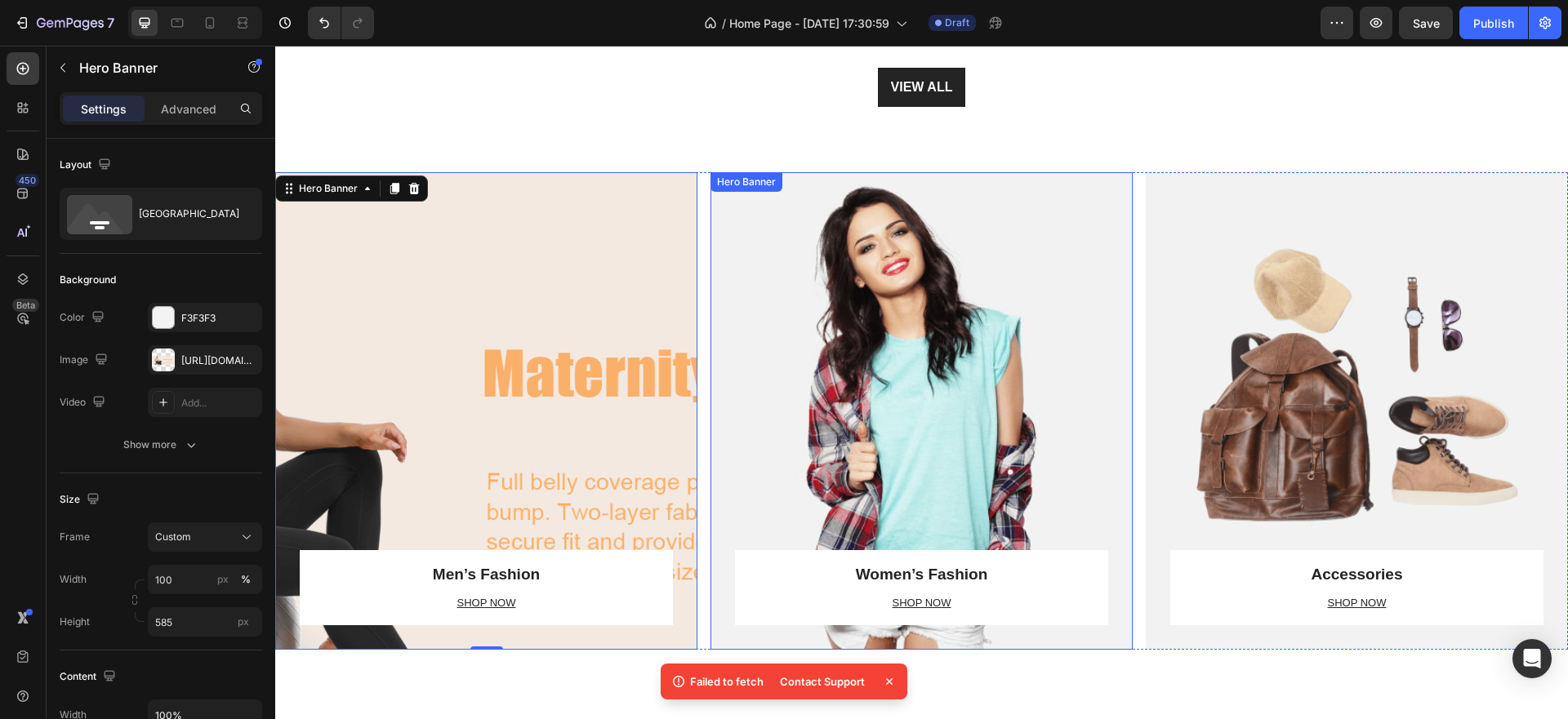
select select "L"
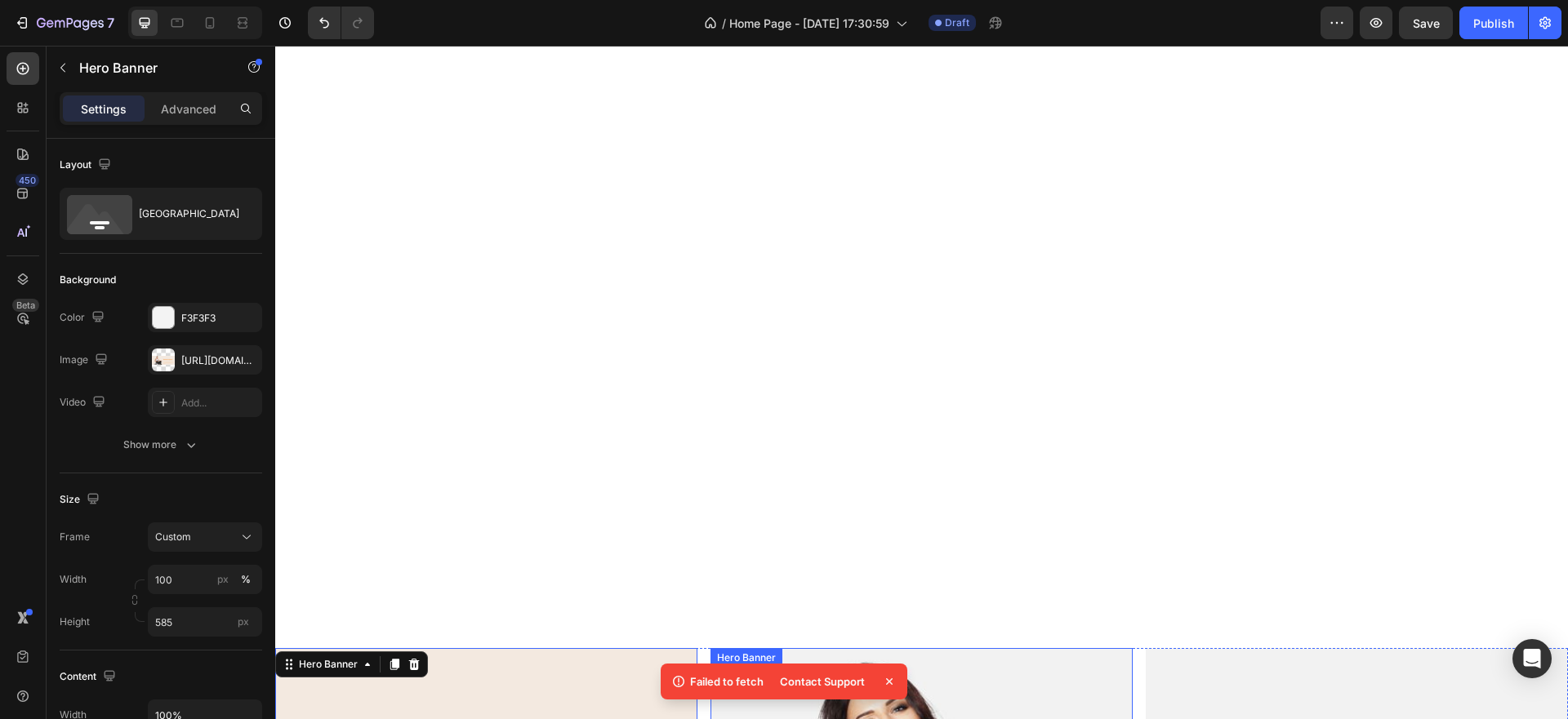
scroll to position [1456, 0]
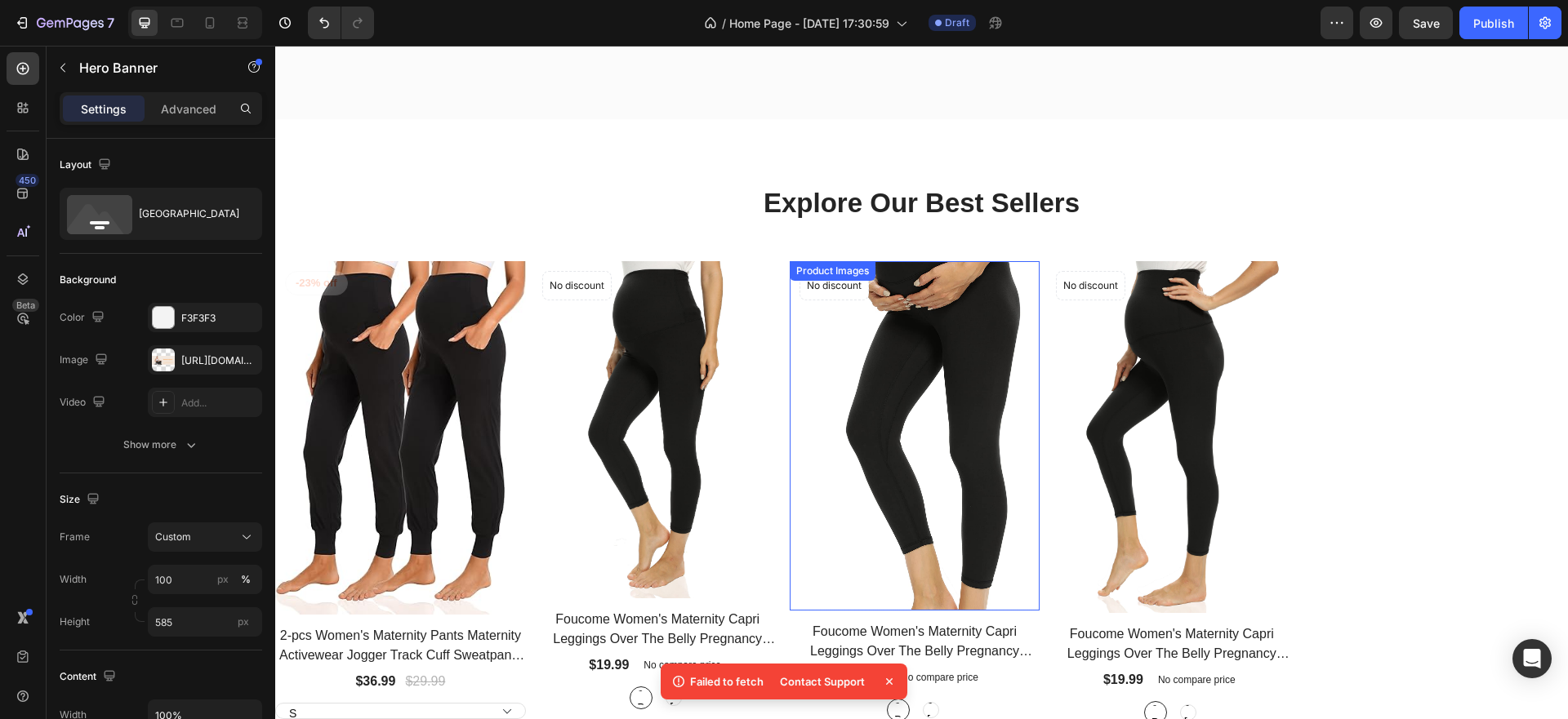
select select "L"
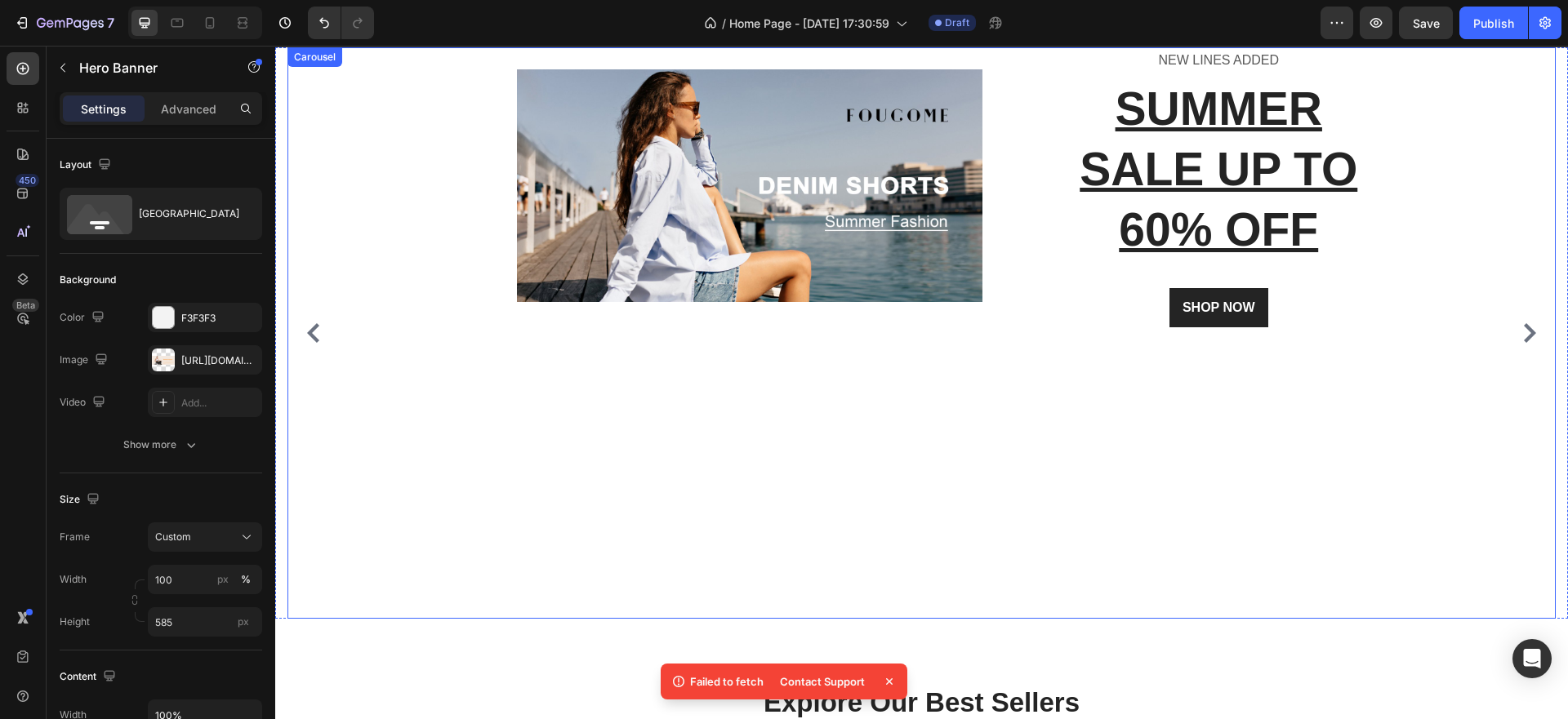
scroll to position [0, 0]
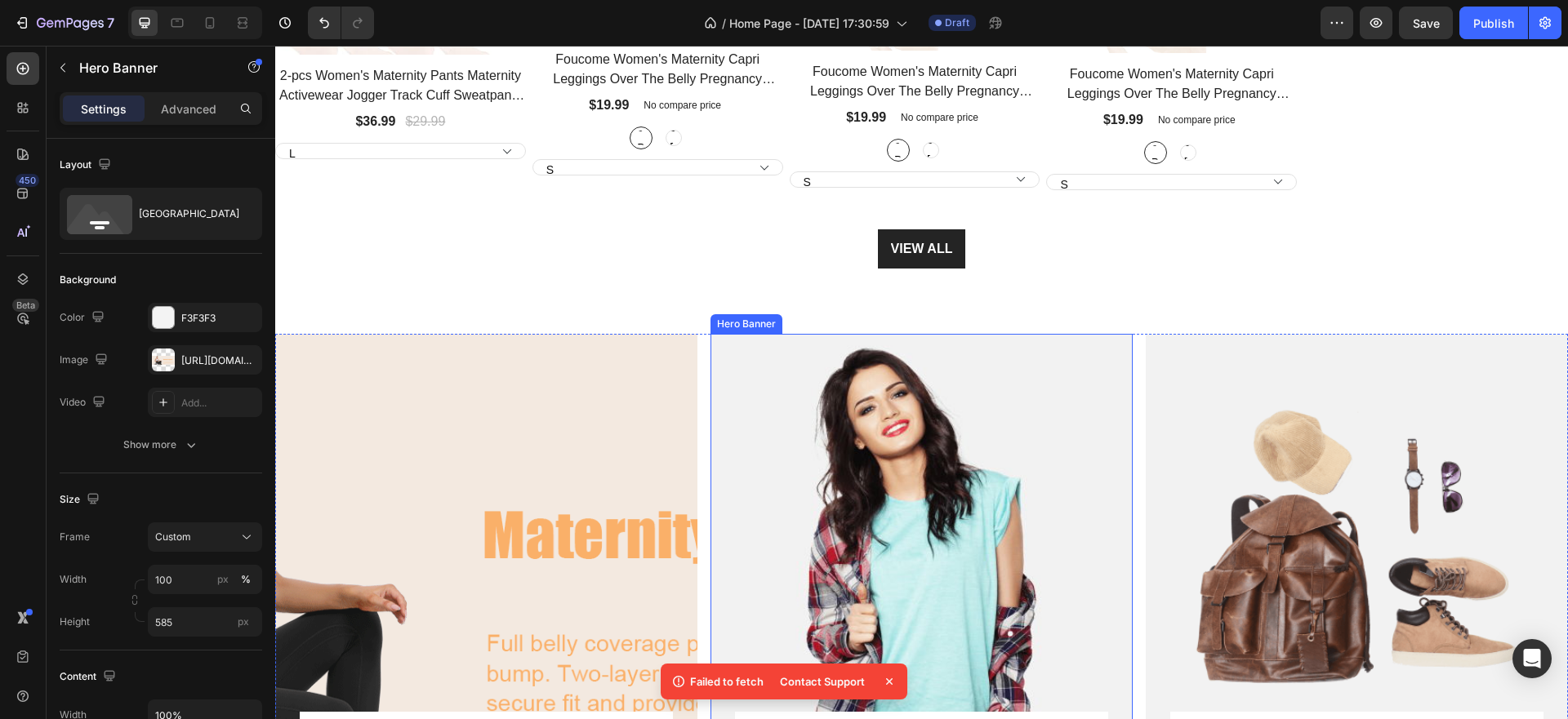
select select "L"
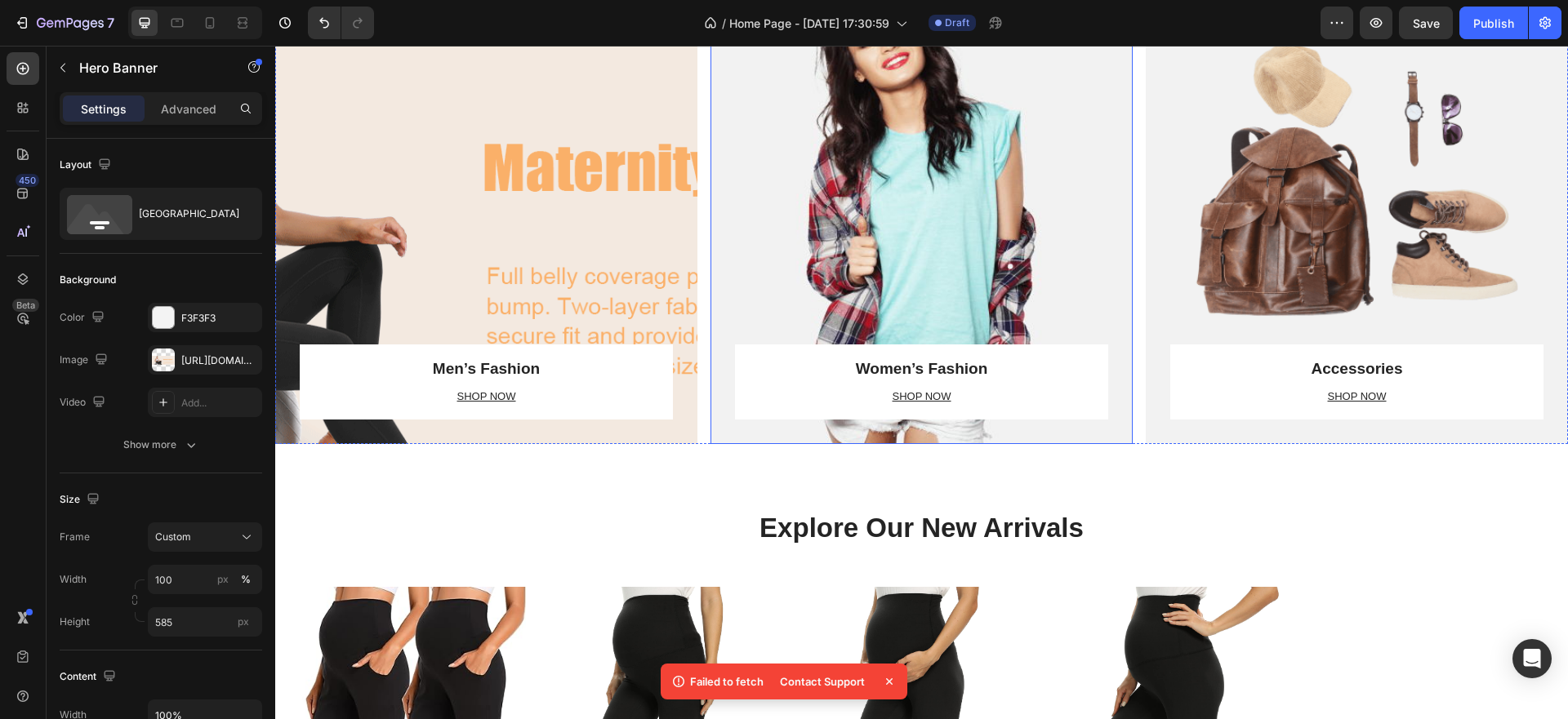
scroll to position [1470, 0]
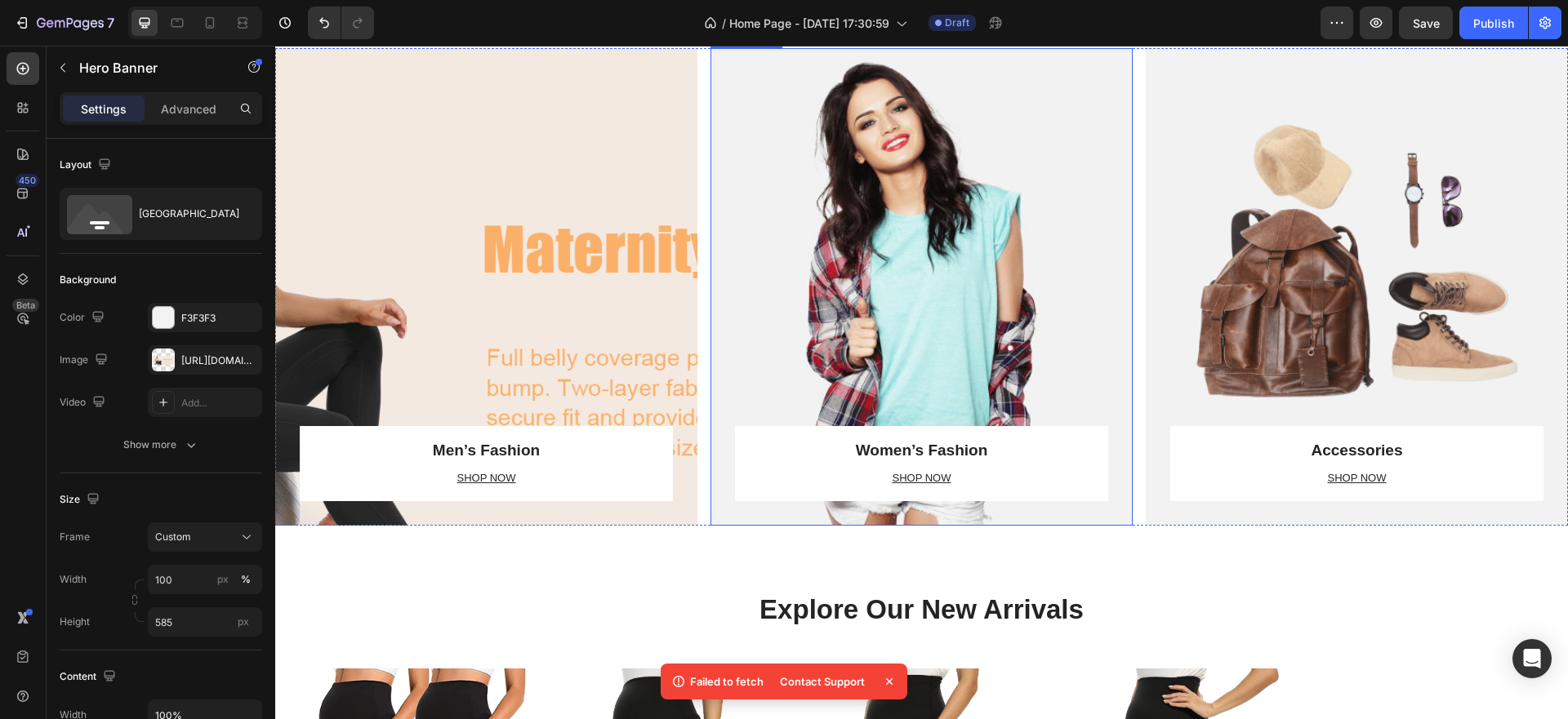
select select "L"
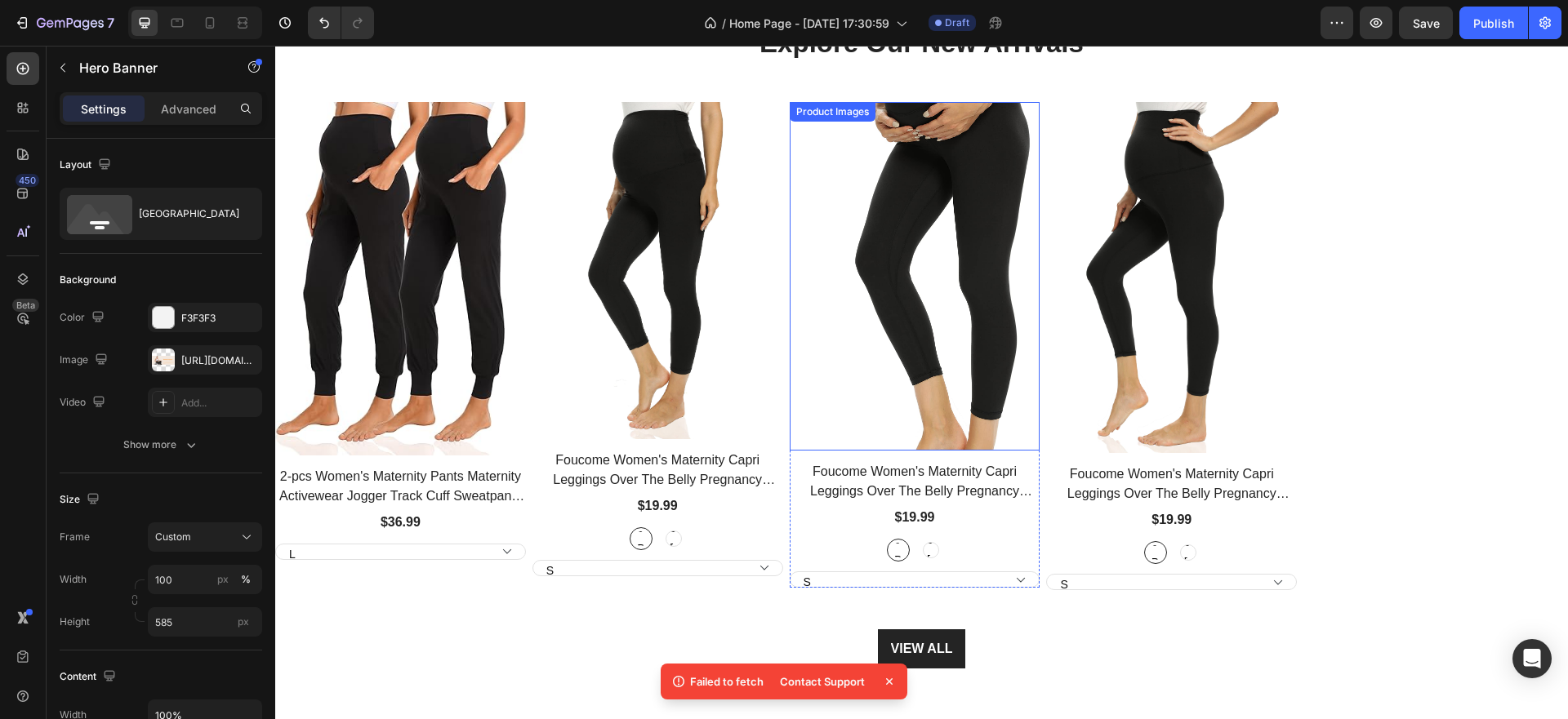
scroll to position [1878, 0]
